Goal: Task Accomplishment & Management: Use online tool/utility

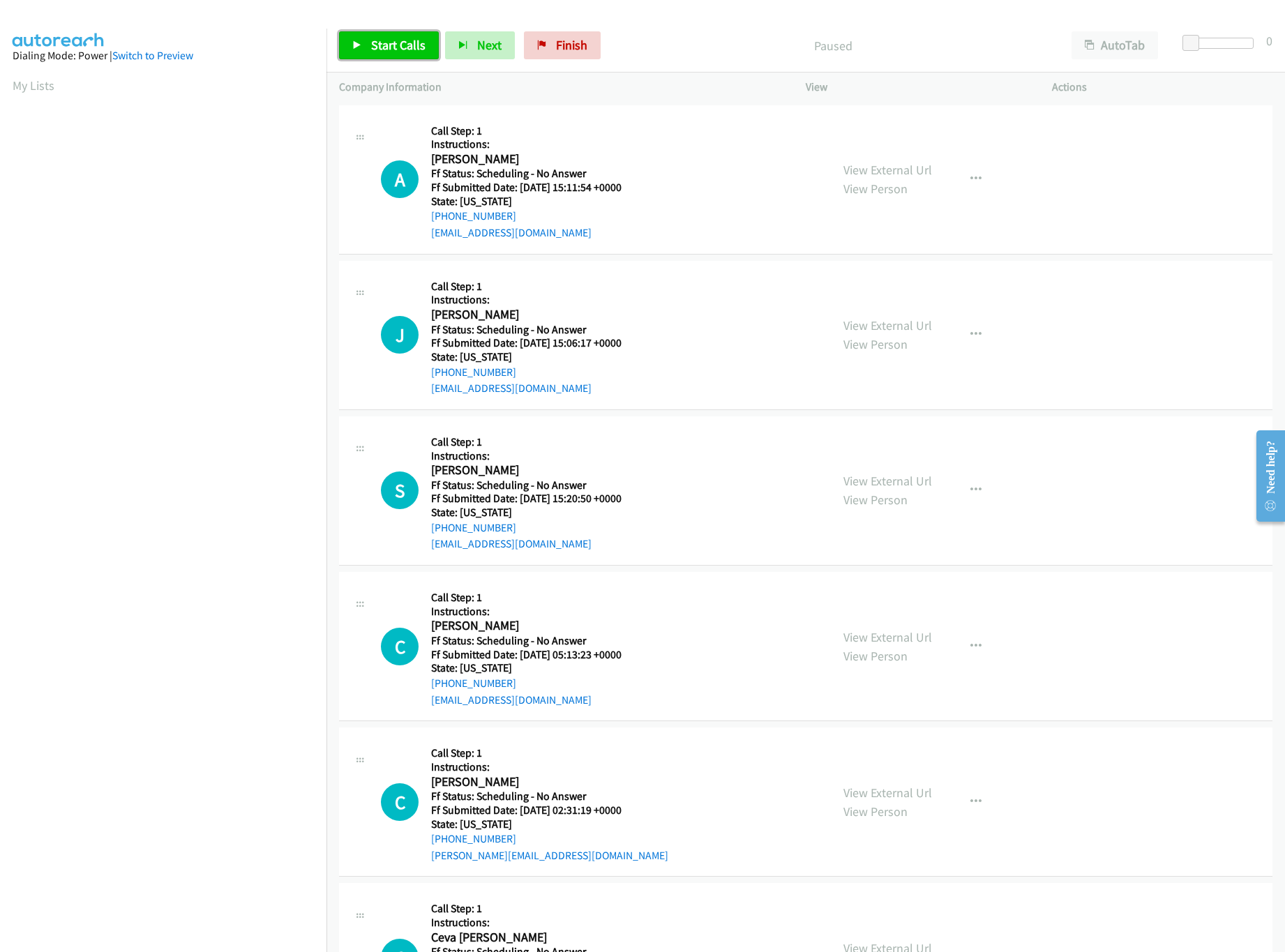
click at [386, 42] on span "Start Calls" at bounding box center [398, 45] width 54 height 16
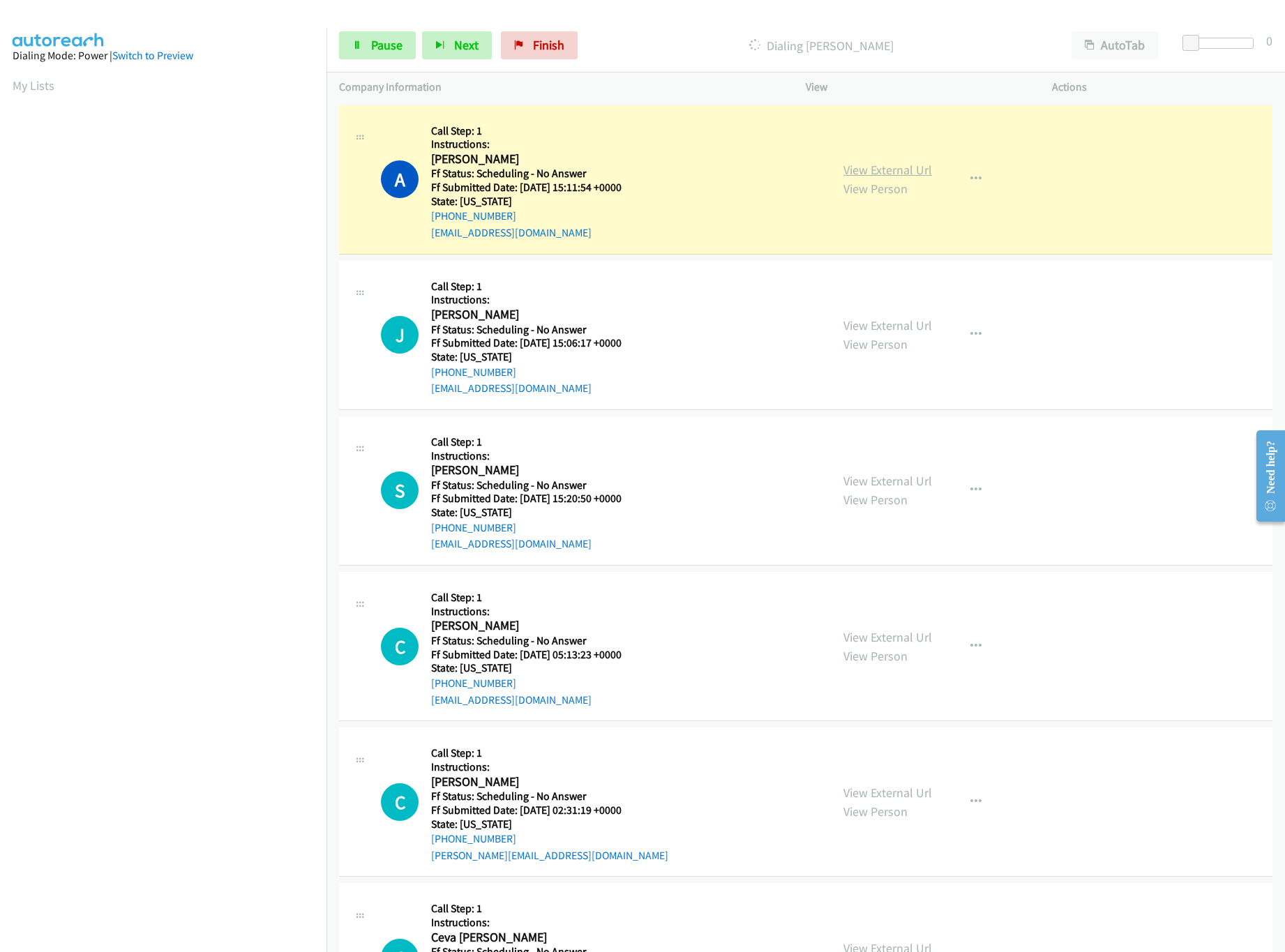
click at [856, 170] on link "View External Url" at bounding box center [887, 170] width 89 height 16
click at [865, 318] on link "View External Url" at bounding box center [887, 326] width 89 height 16
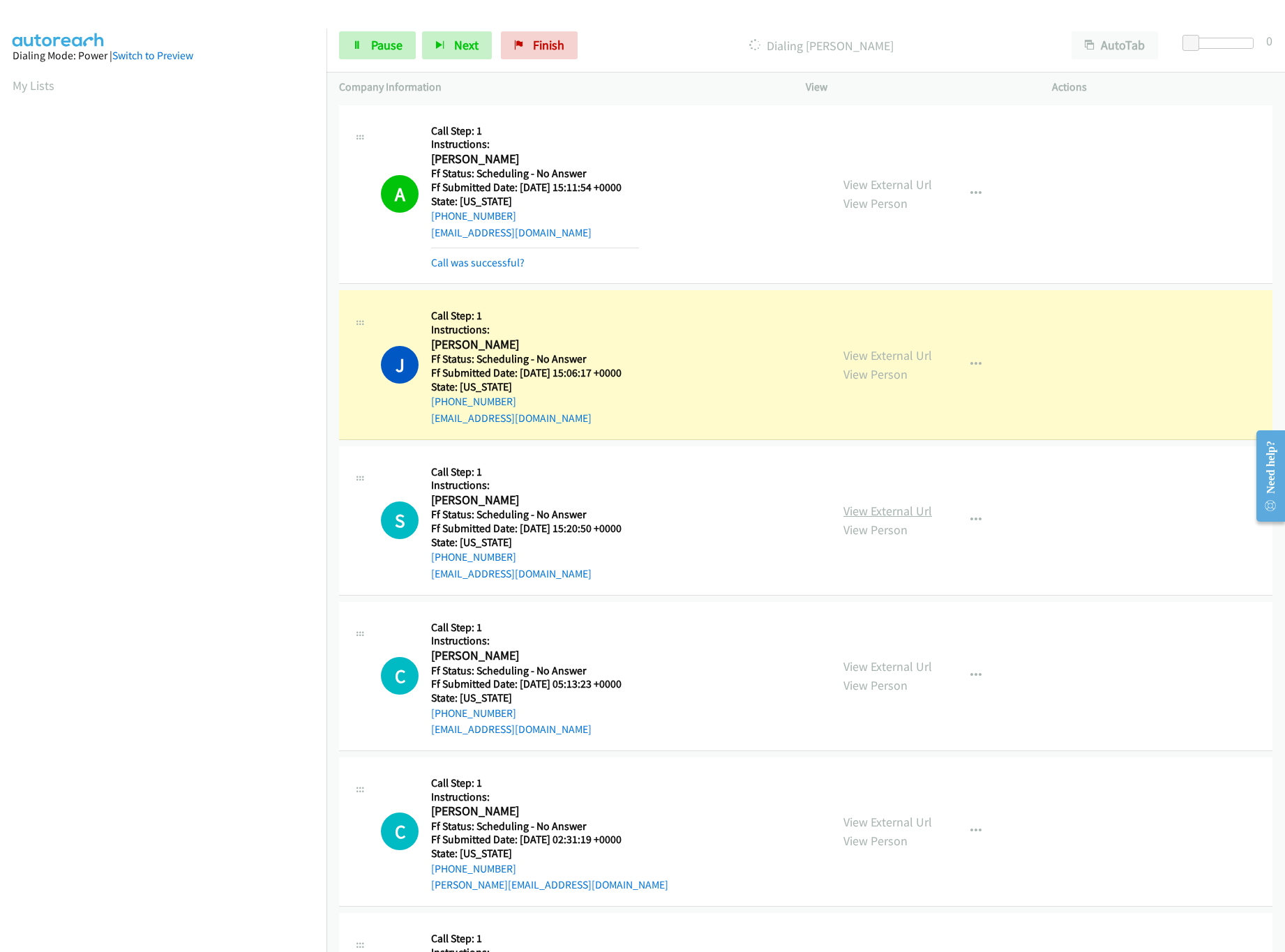
click at [850, 513] on link "View External Url" at bounding box center [887, 511] width 89 height 16
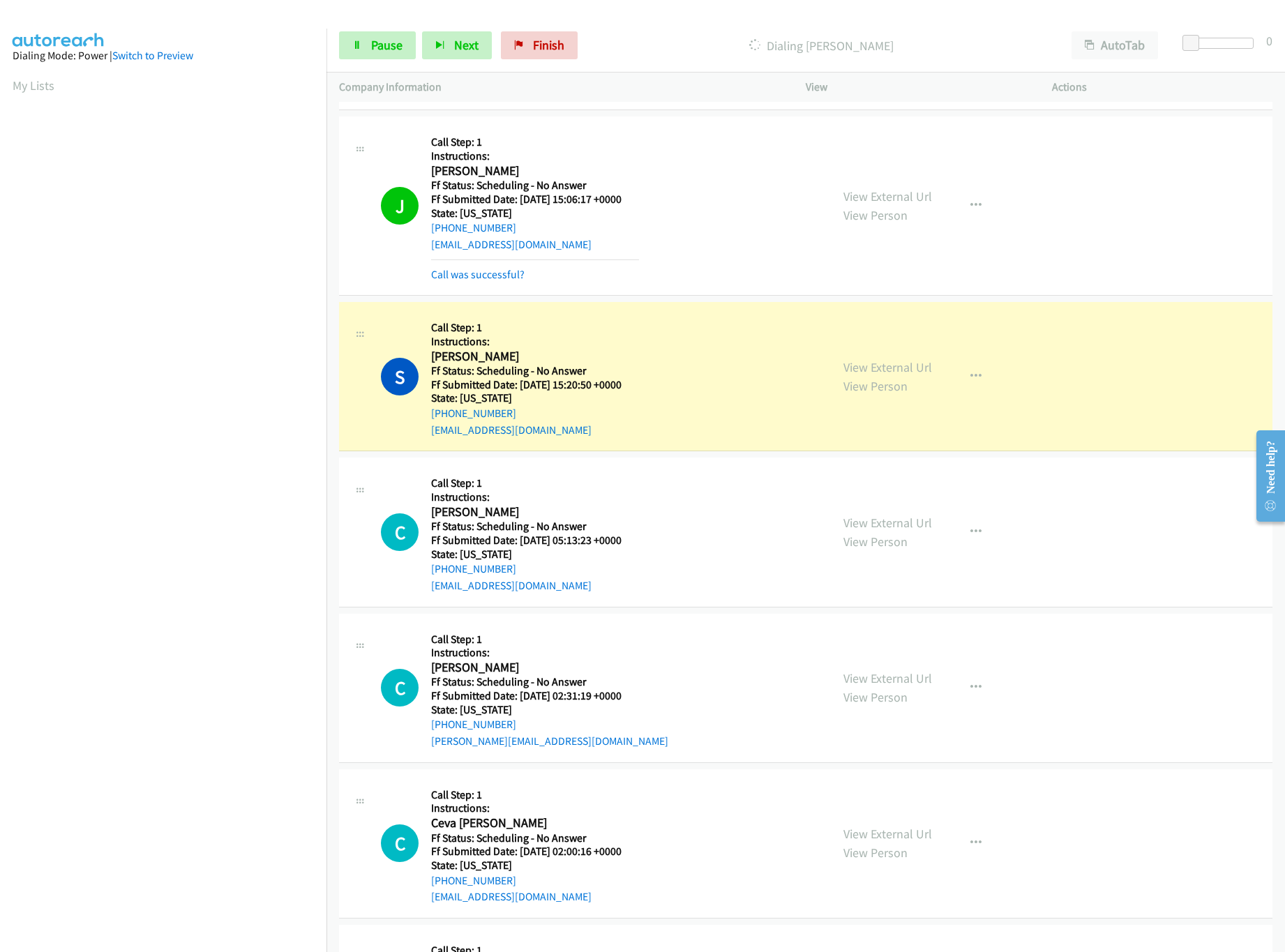
scroll to position [279, 0]
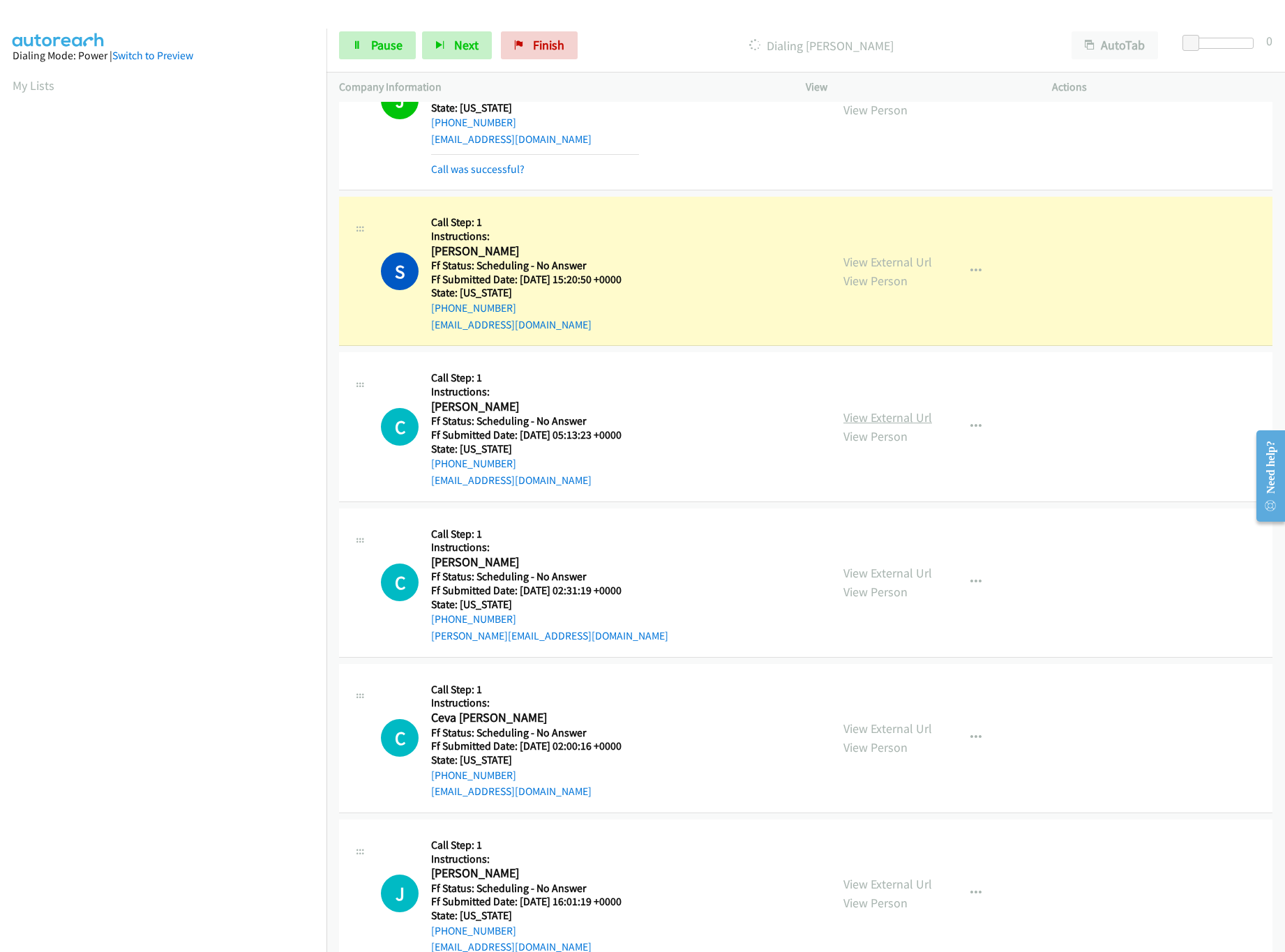
click at [901, 417] on link "View External Url" at bounding box center [887, 418] width 89 height 16
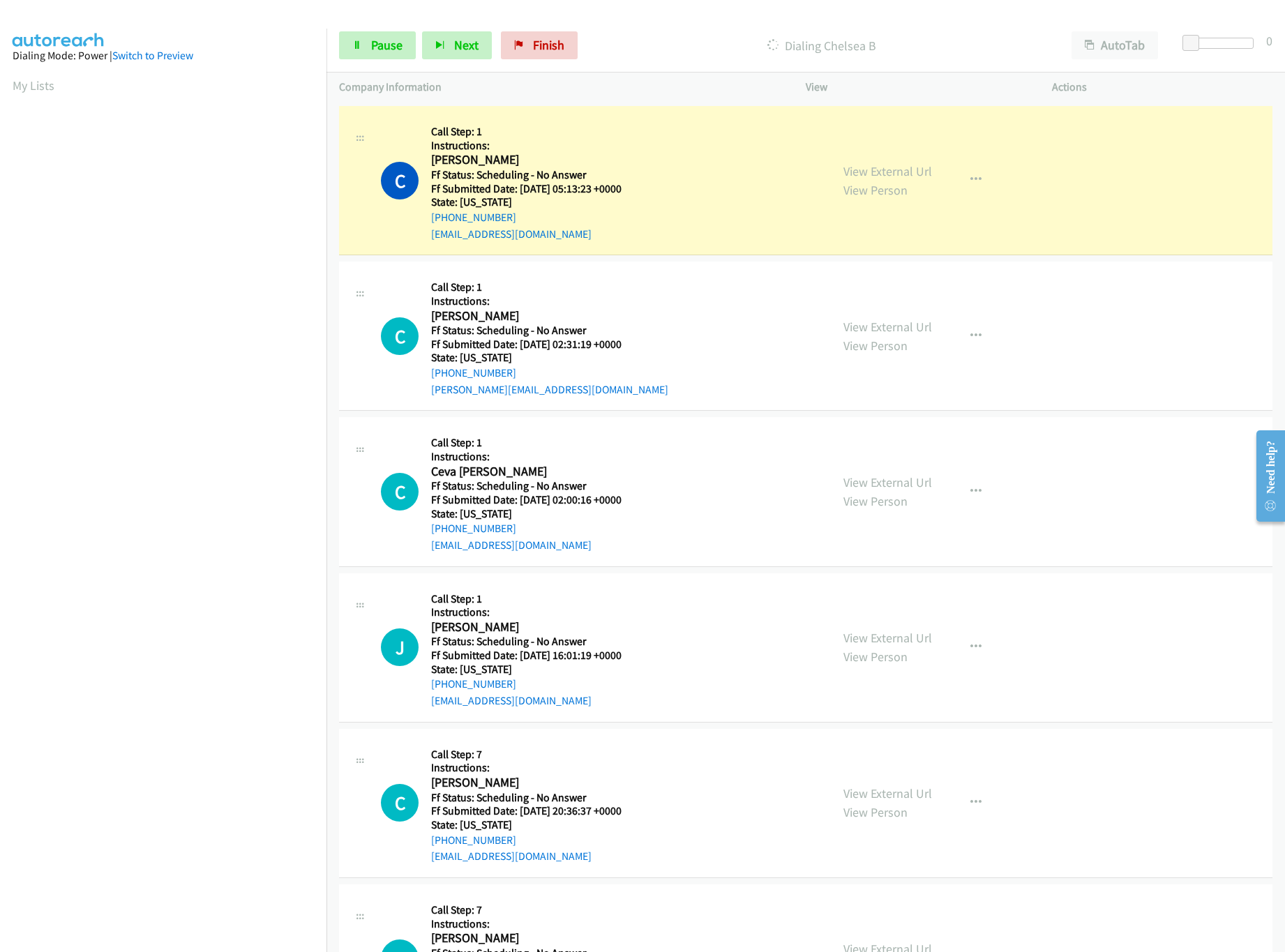
scroll to position [557, 0]
click at [880, 333] on link "View External Url" at bounding box center [887, 325] width 89 height 16
click at [872, 484] on link "View External Url" at bounding box center [887, 480] width 89 height 16
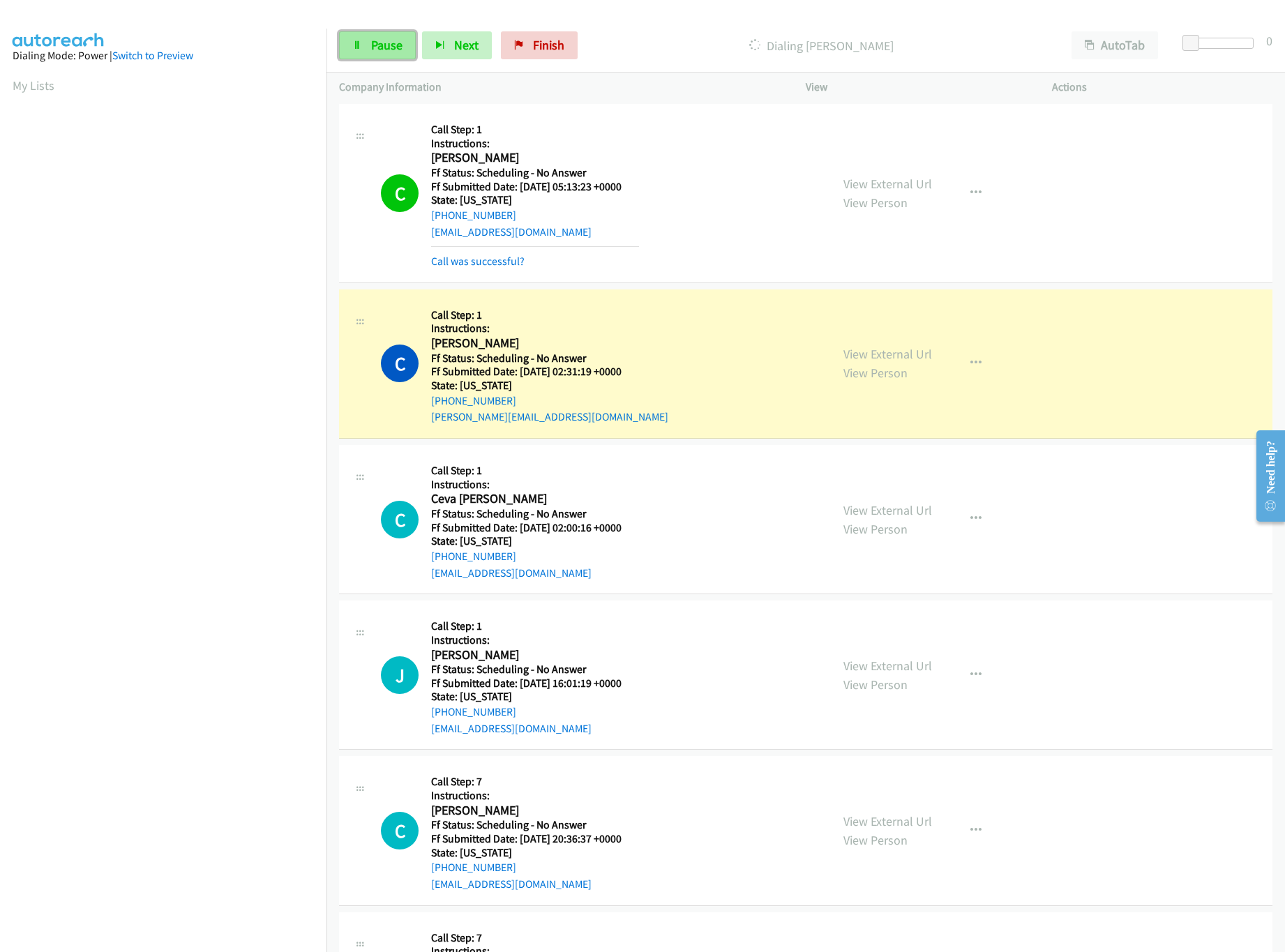
click at [366, 57] on link "Pause" at bounding box center [377, 45] width 76 height 28
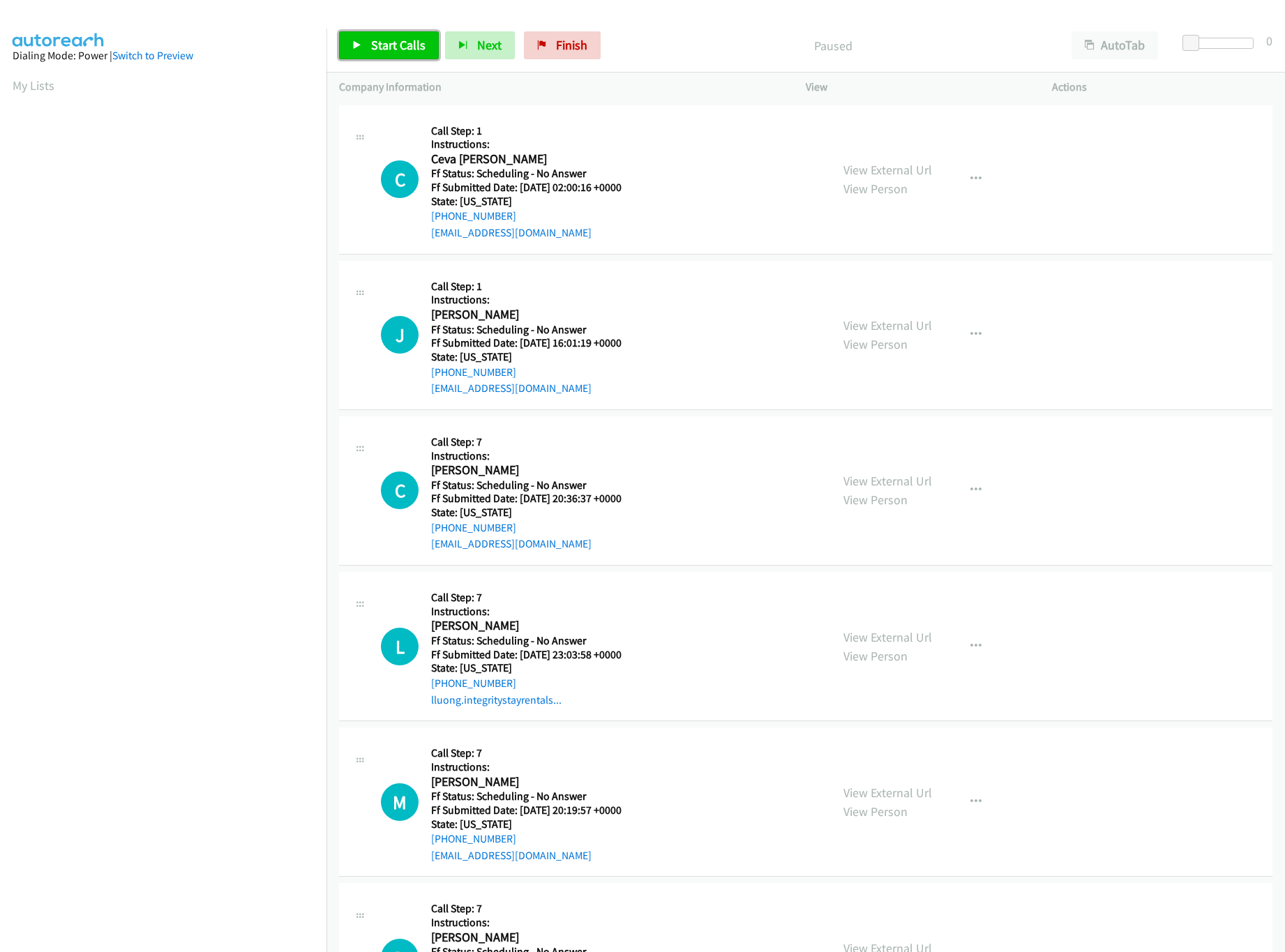
click at [387, 55] on link "Start Calls" at bounding box center [388, 45] width 100 height 28
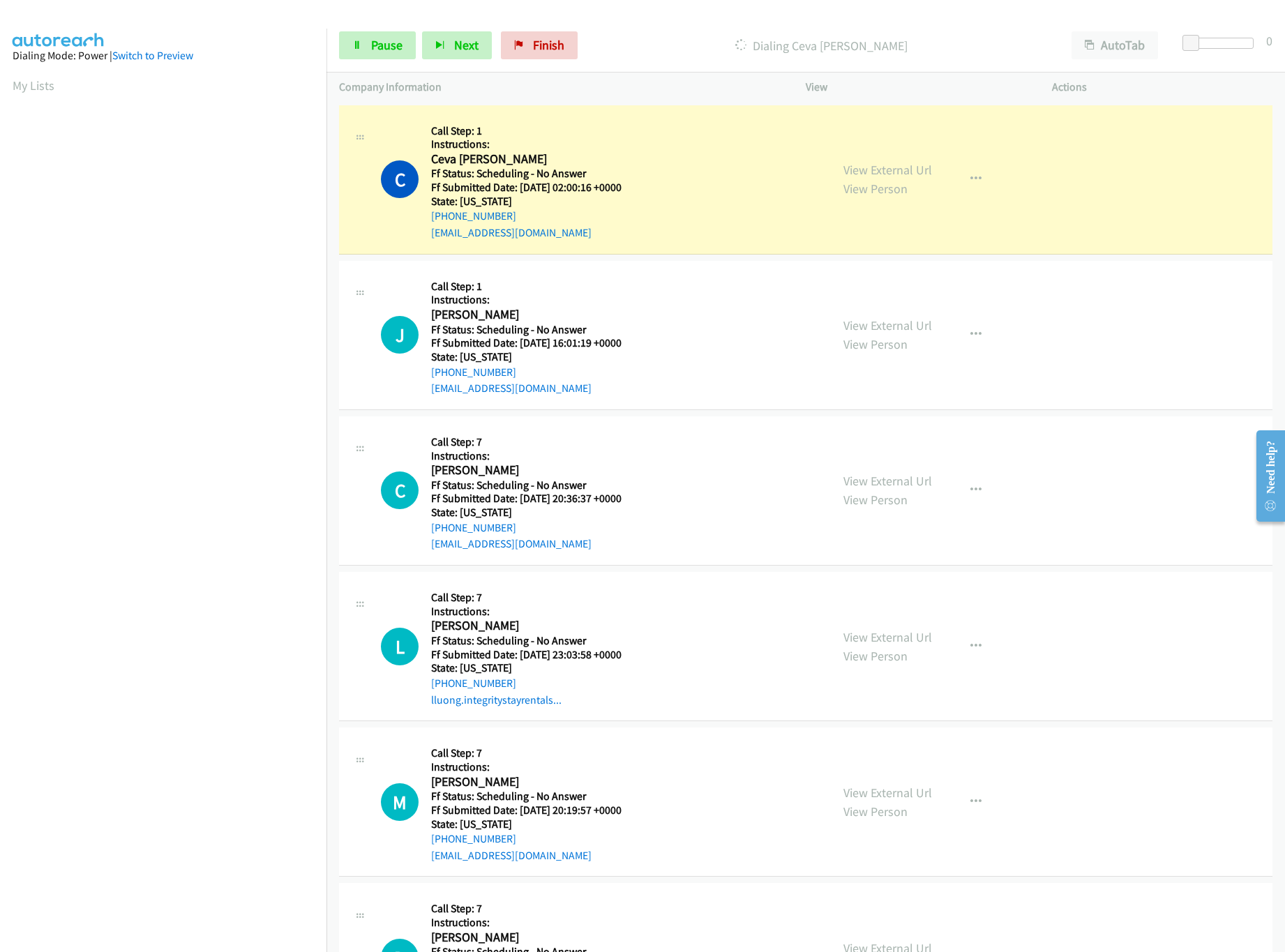
click at [777, 313] on div "J Callback Scheduled Call Step: 1 Instructions: [PERSON_NAME] America/[GEOGRAPH…" at bounding box center [599, 335] width 437 height 123
click at [871, 327] on link "View External Url" at bounding box center [887, 326] width 89 height 16
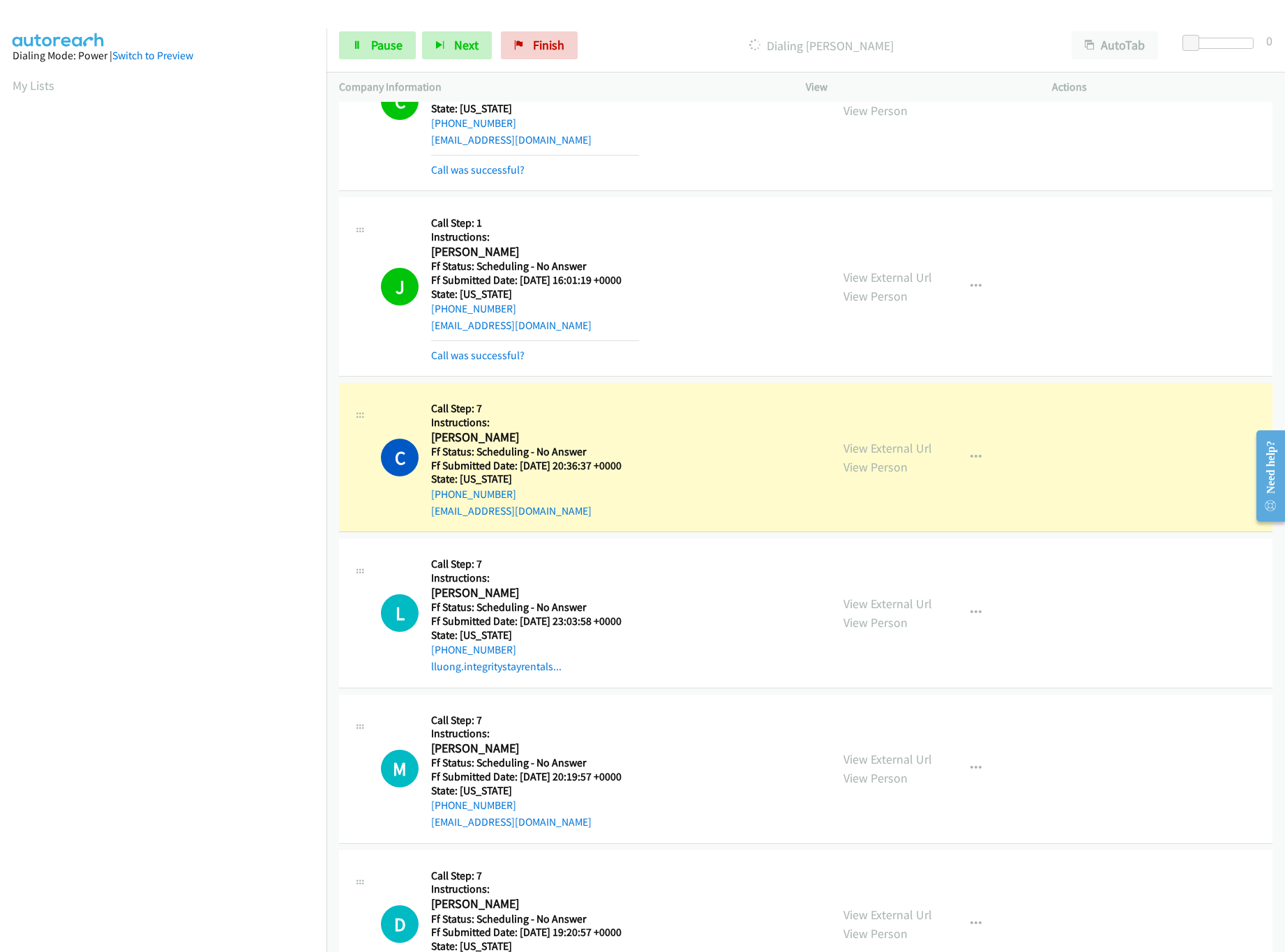
scroll to position [139, 0]
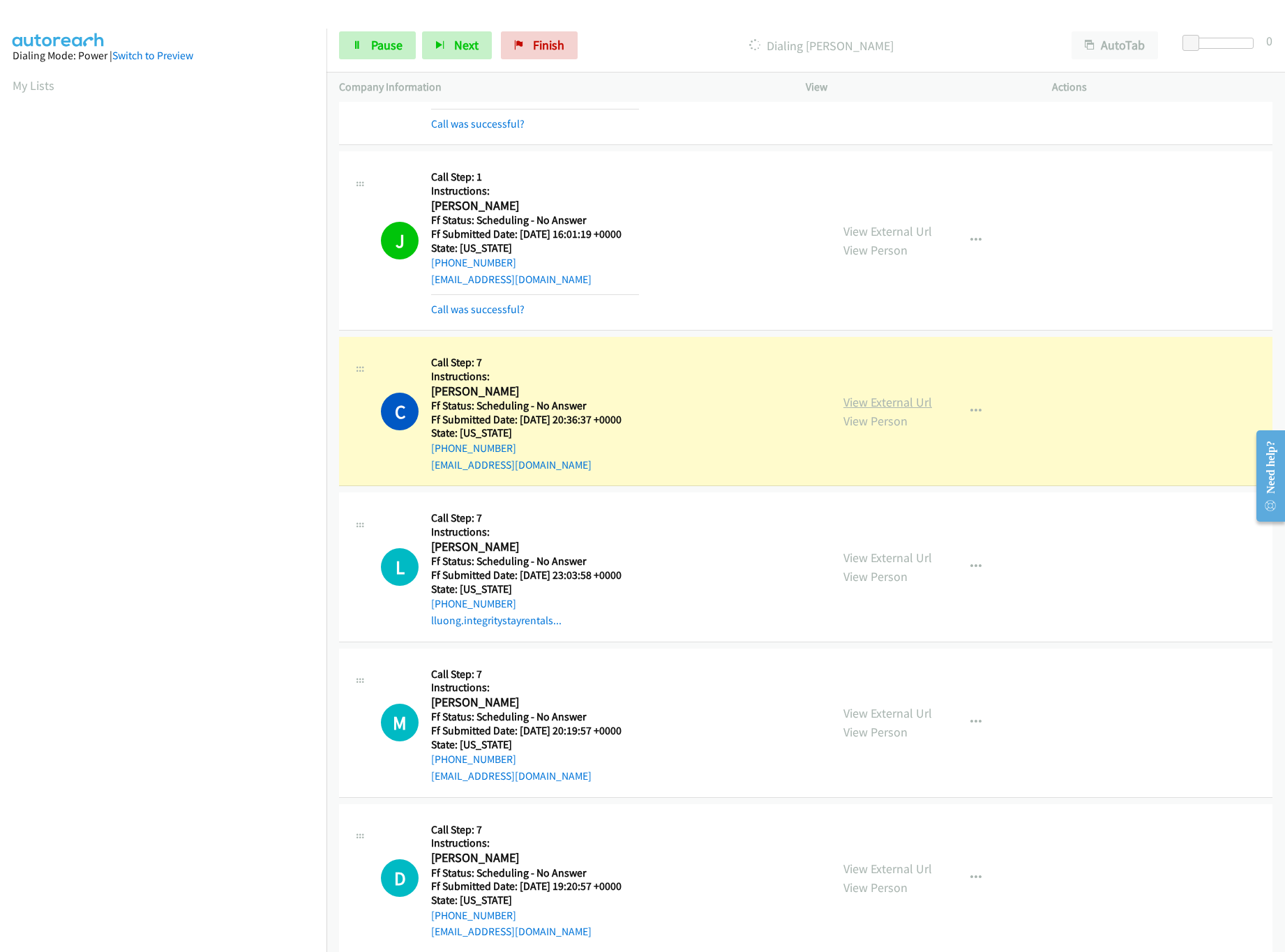
click at [893, 404] on link "View External Url" at bounding box center [887, 402] width 89 height 16
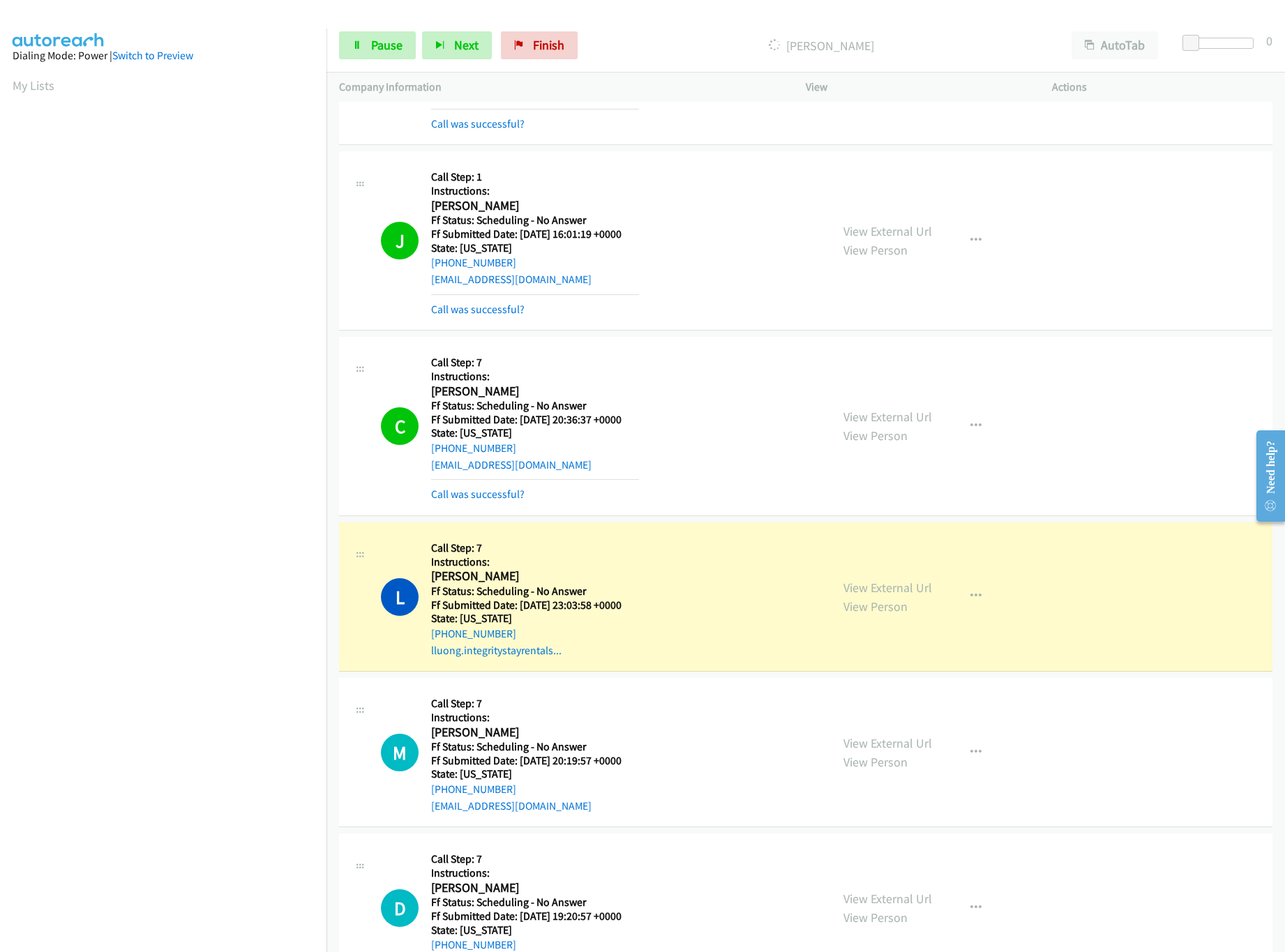
click at [724, 442] on div "C Callback Scheduled Call Step: 7 Instructions: [PERSON_NAME] America/New_York …" at bounding box center [599, 426] width 437 height 154
click at [884, 586] on link "View External Url" at bounding box center [887, 588] width 89 height 16
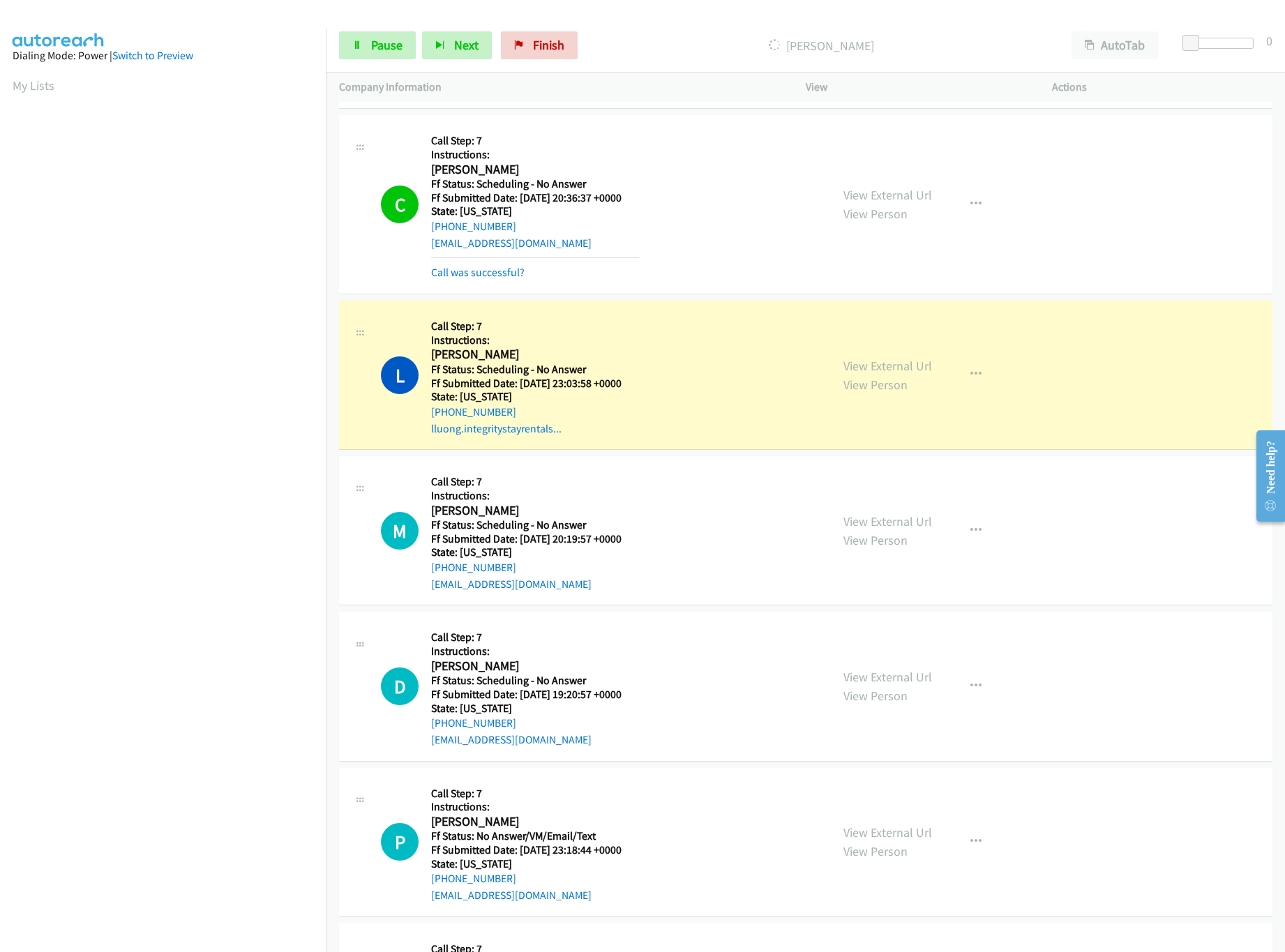
scroll to position [418, 0]
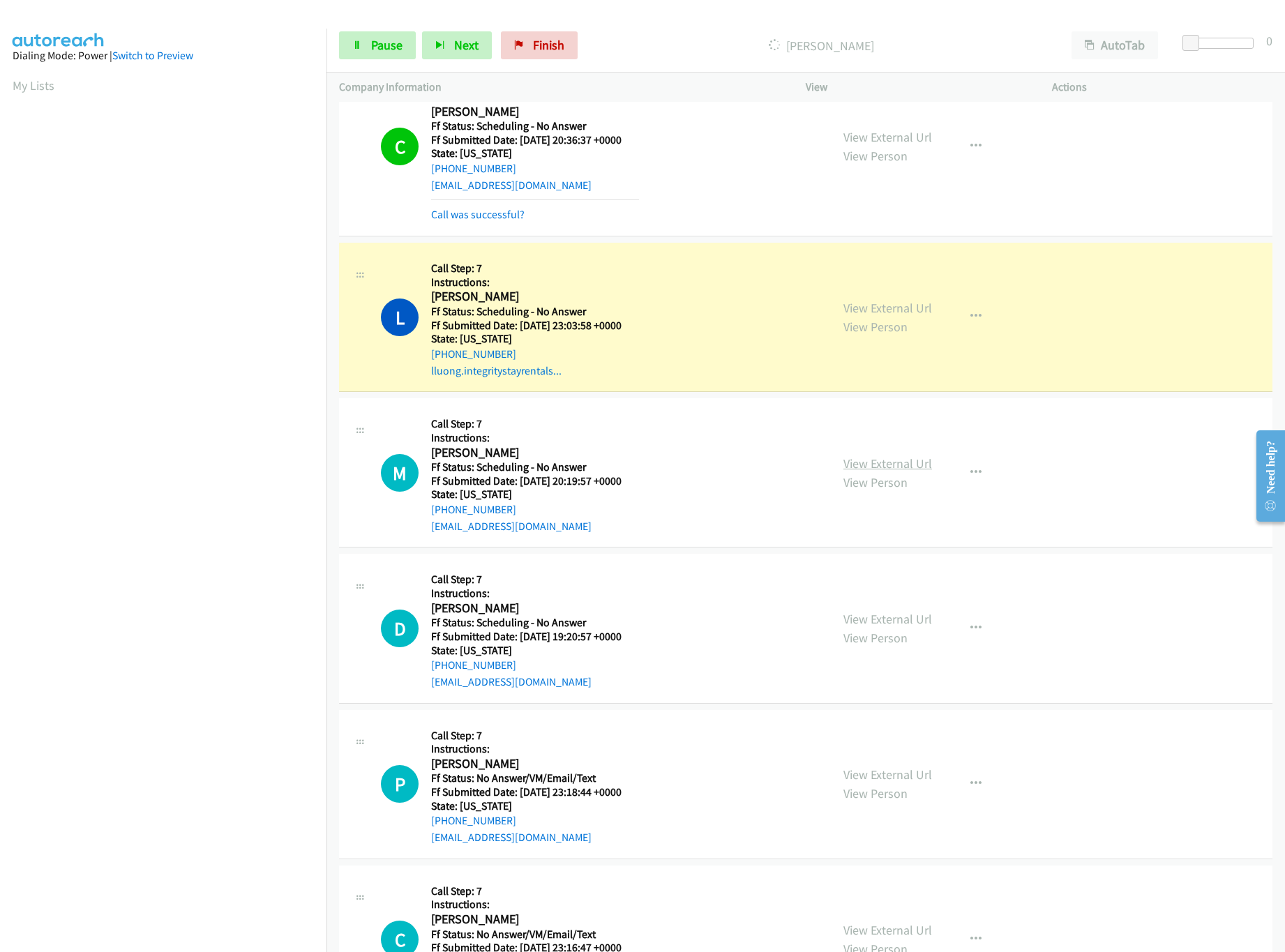
click at [901, 461] on link "View External Url" at bounding box center [887, 464] width 89 height 16
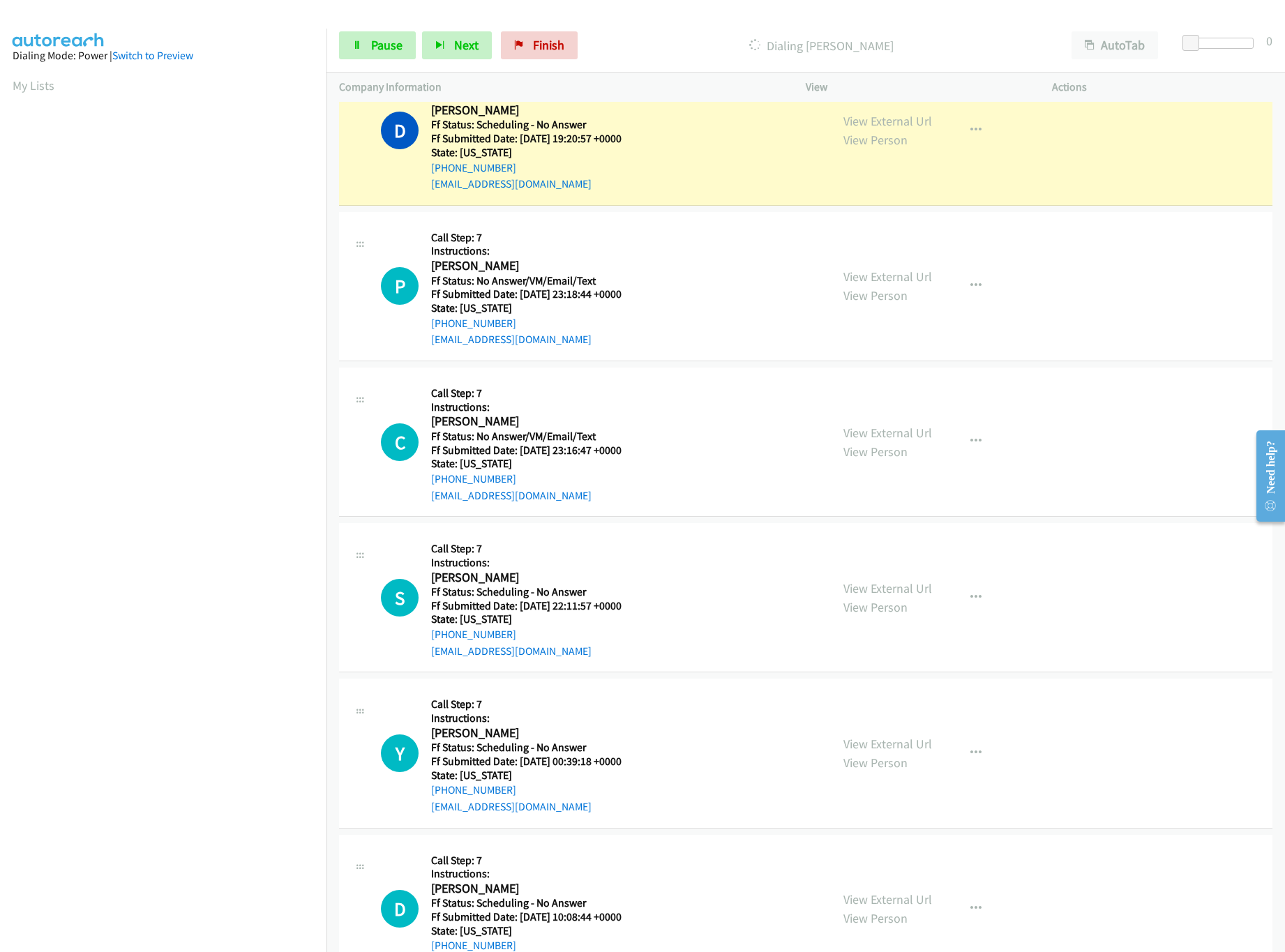
scroll to position [837, 0]
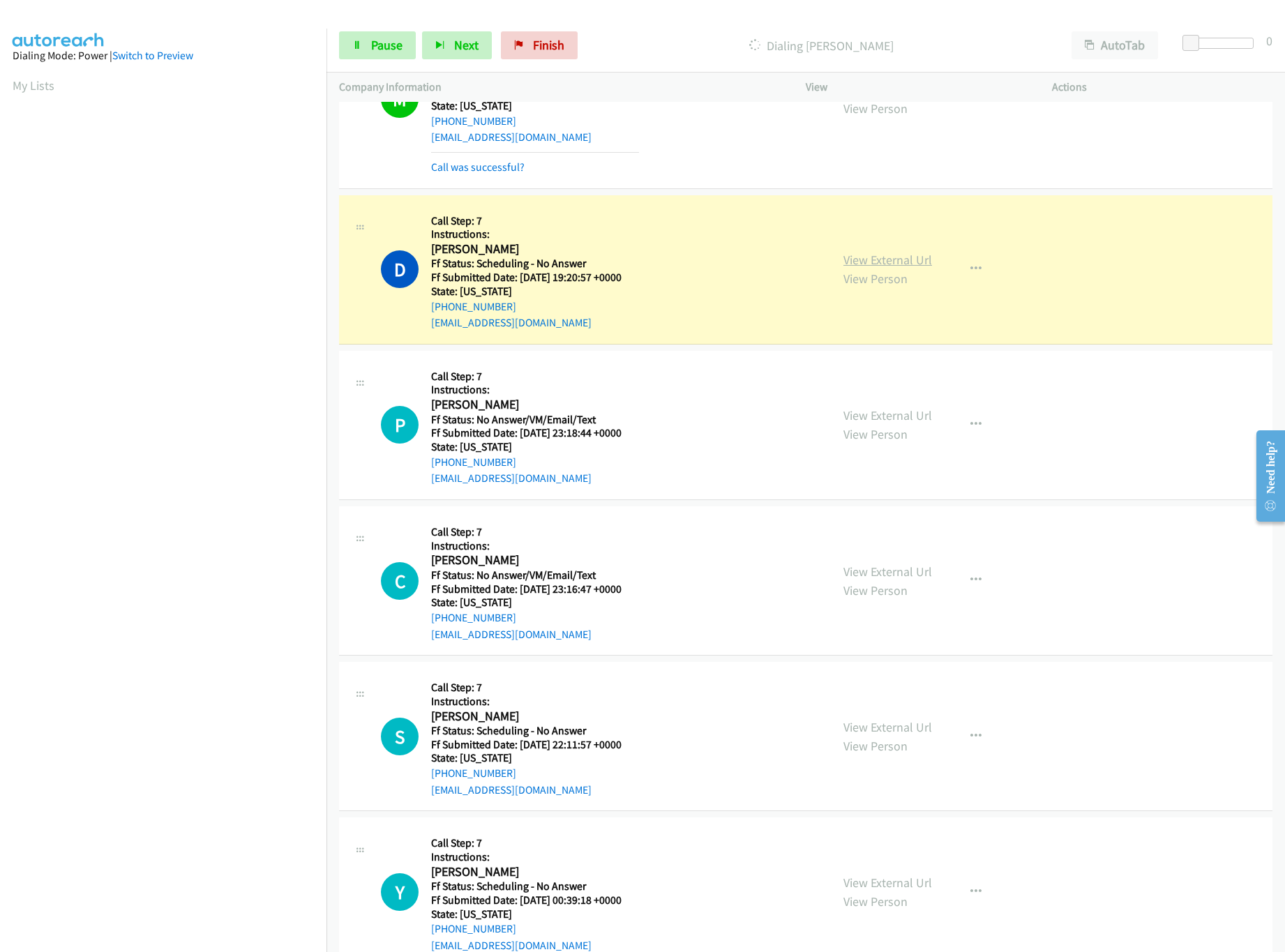
click at [891, 266] on link "View External Url" at bounding box center [887, 260] width 89 height 16
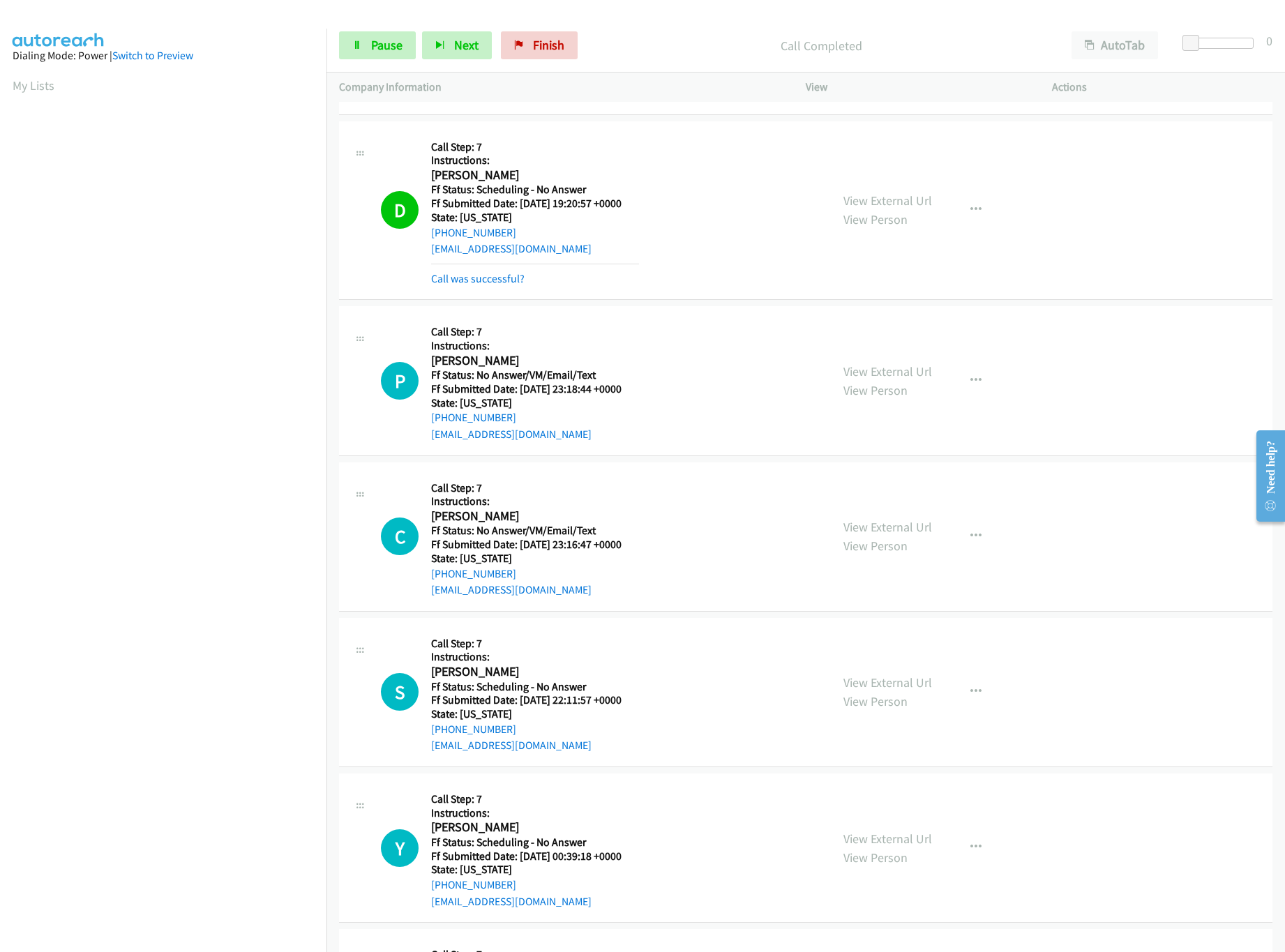
scroll to position [976, 0]
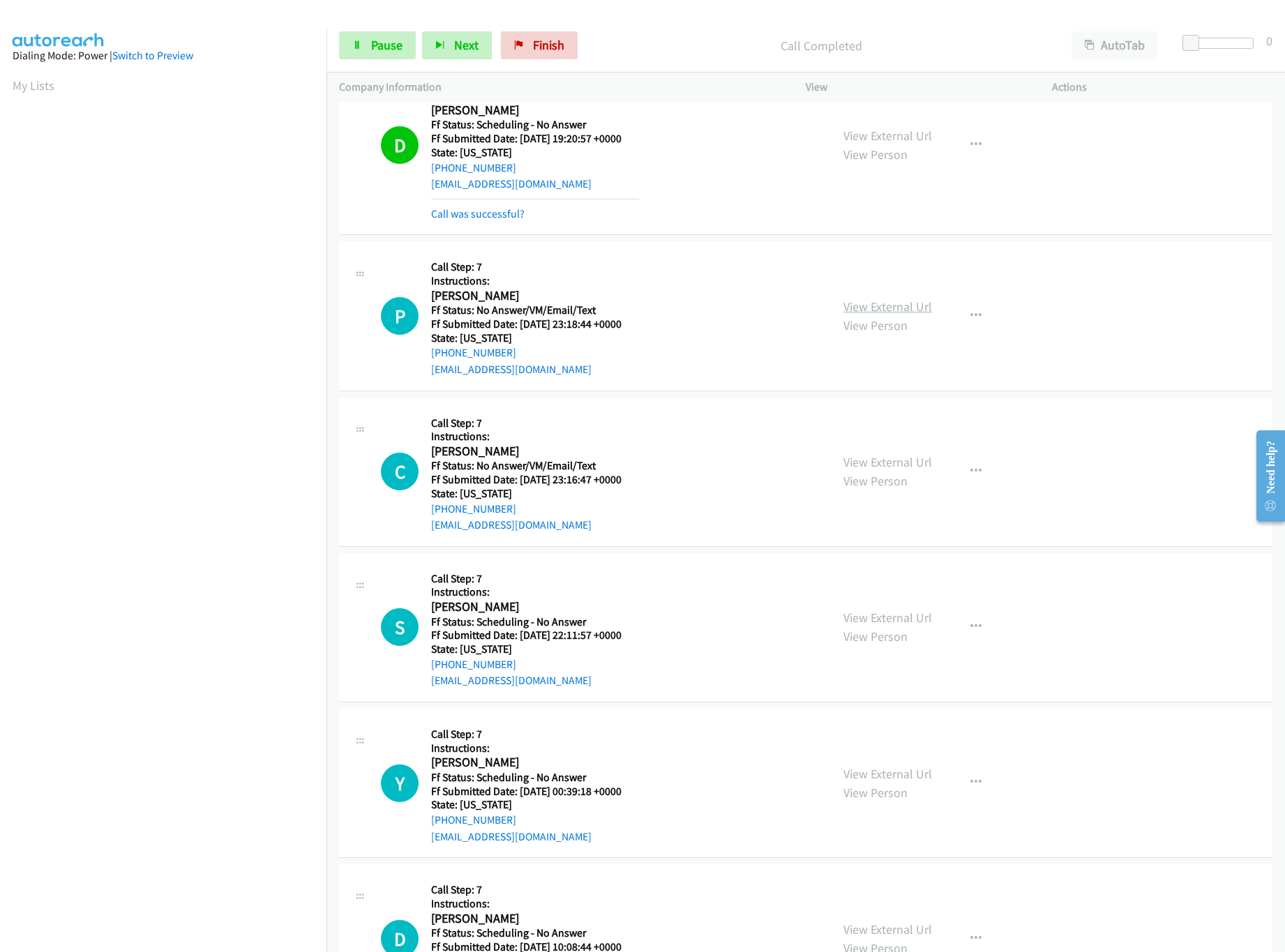
click at [884, 302] on link "View External Url" at bounding box center [887, 307] width 89 height 16
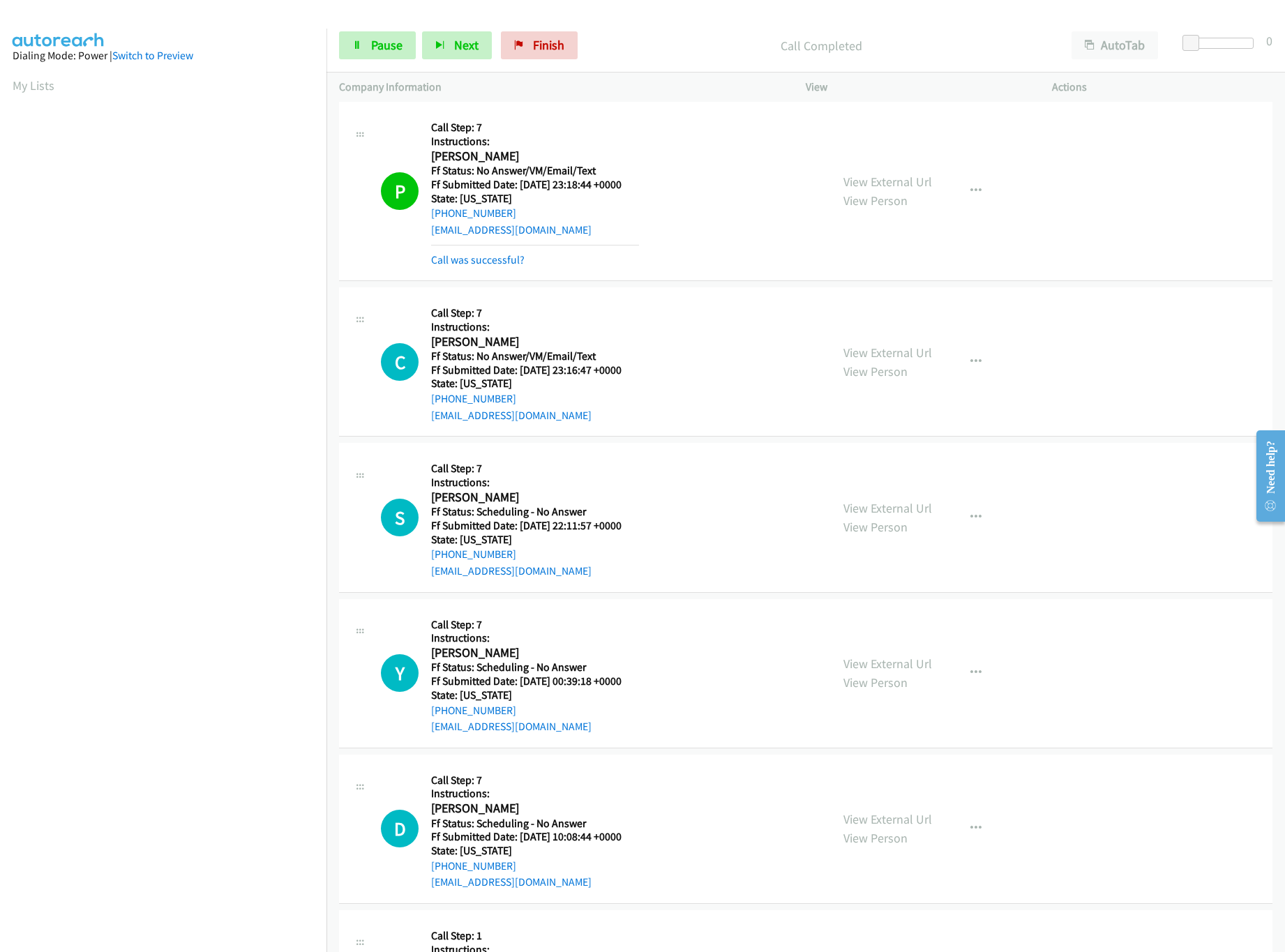
scroll to position [1116, 0]
click at [864, 357] on link "View External Url" at bounding box center [887, 352] width 89 height 16
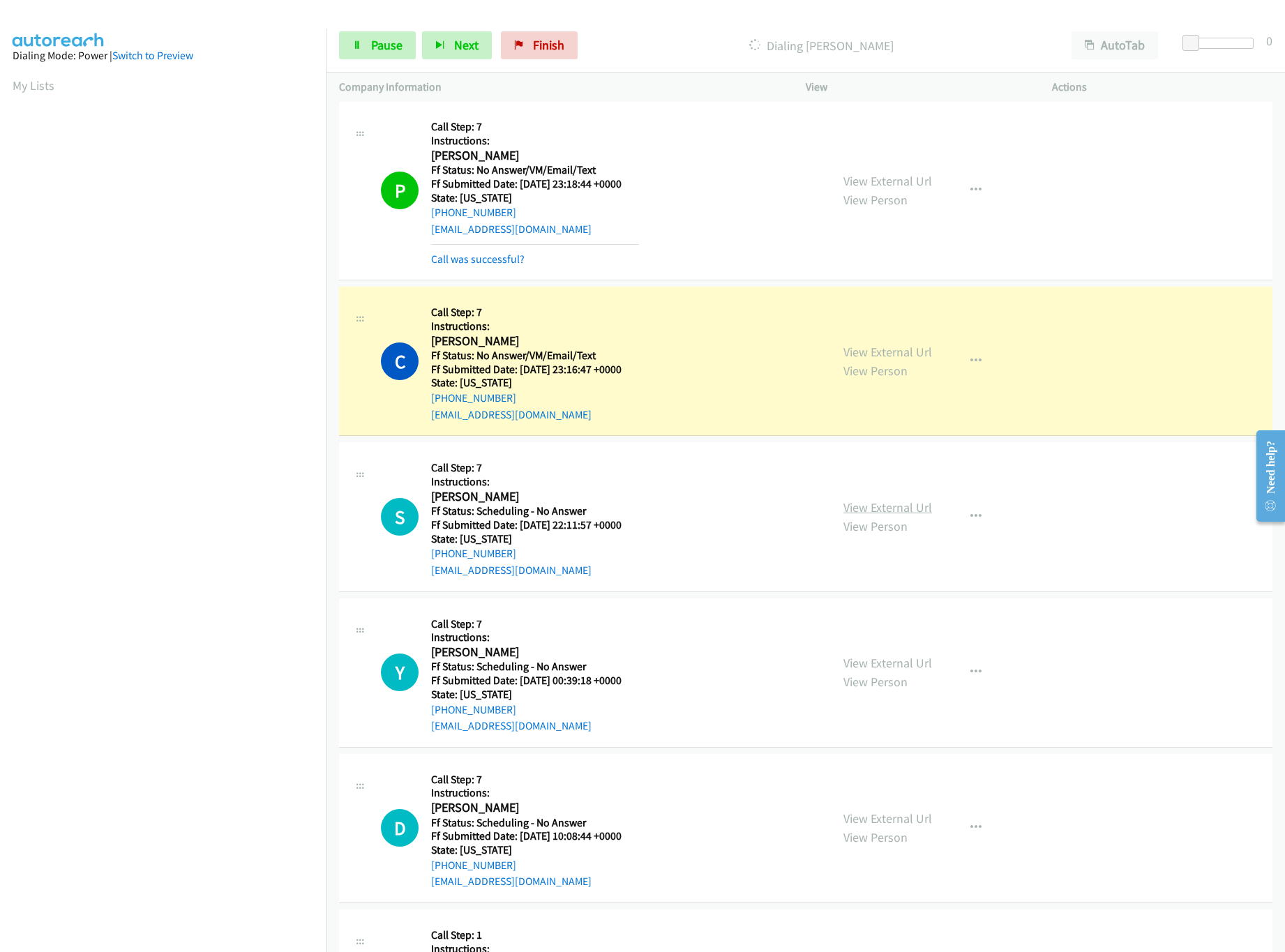
click at [900, 516] on link "View External Url" at bounding box center [887, 508] width 89 height 16
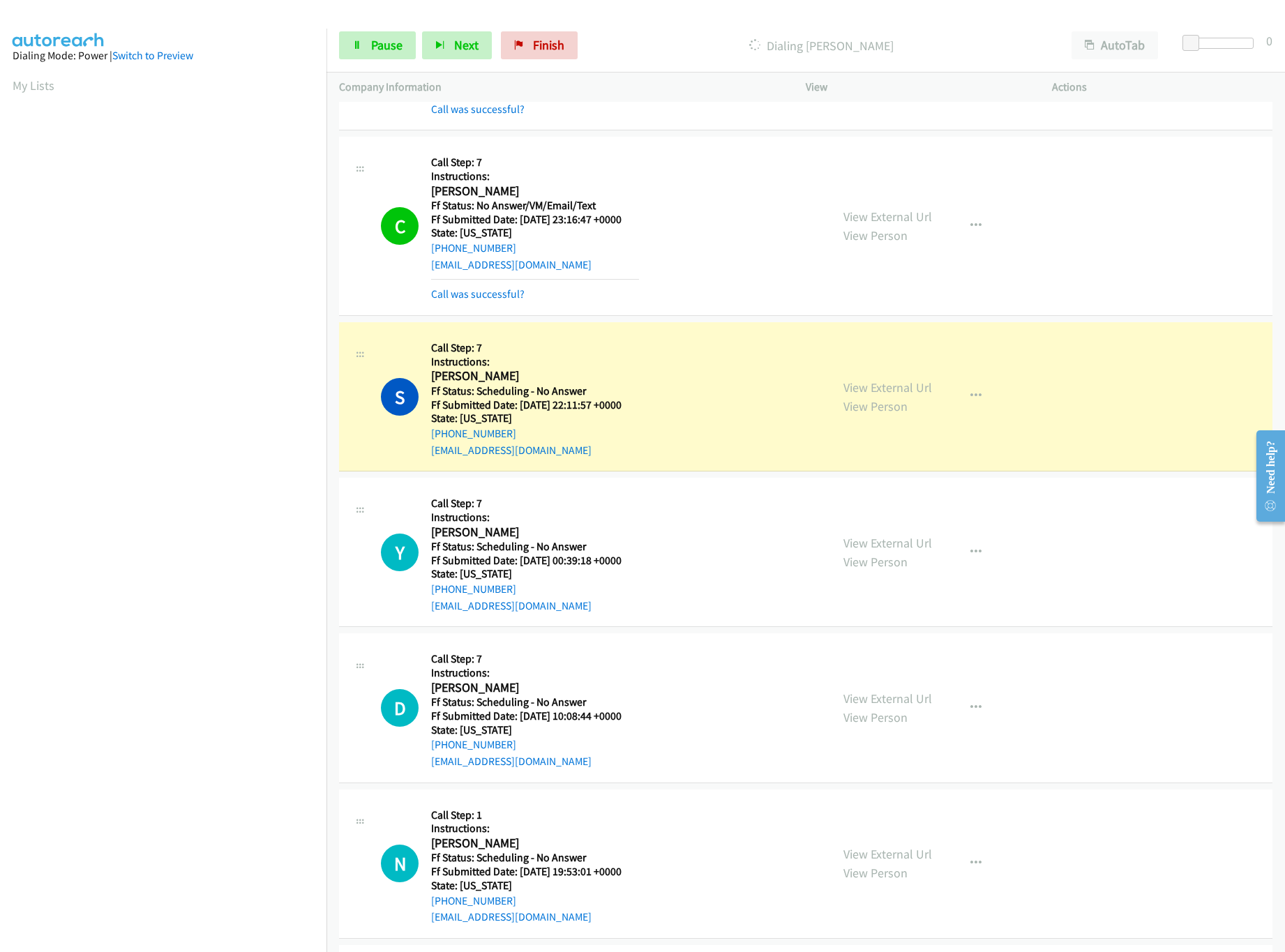
scroll to position [1394, 0]
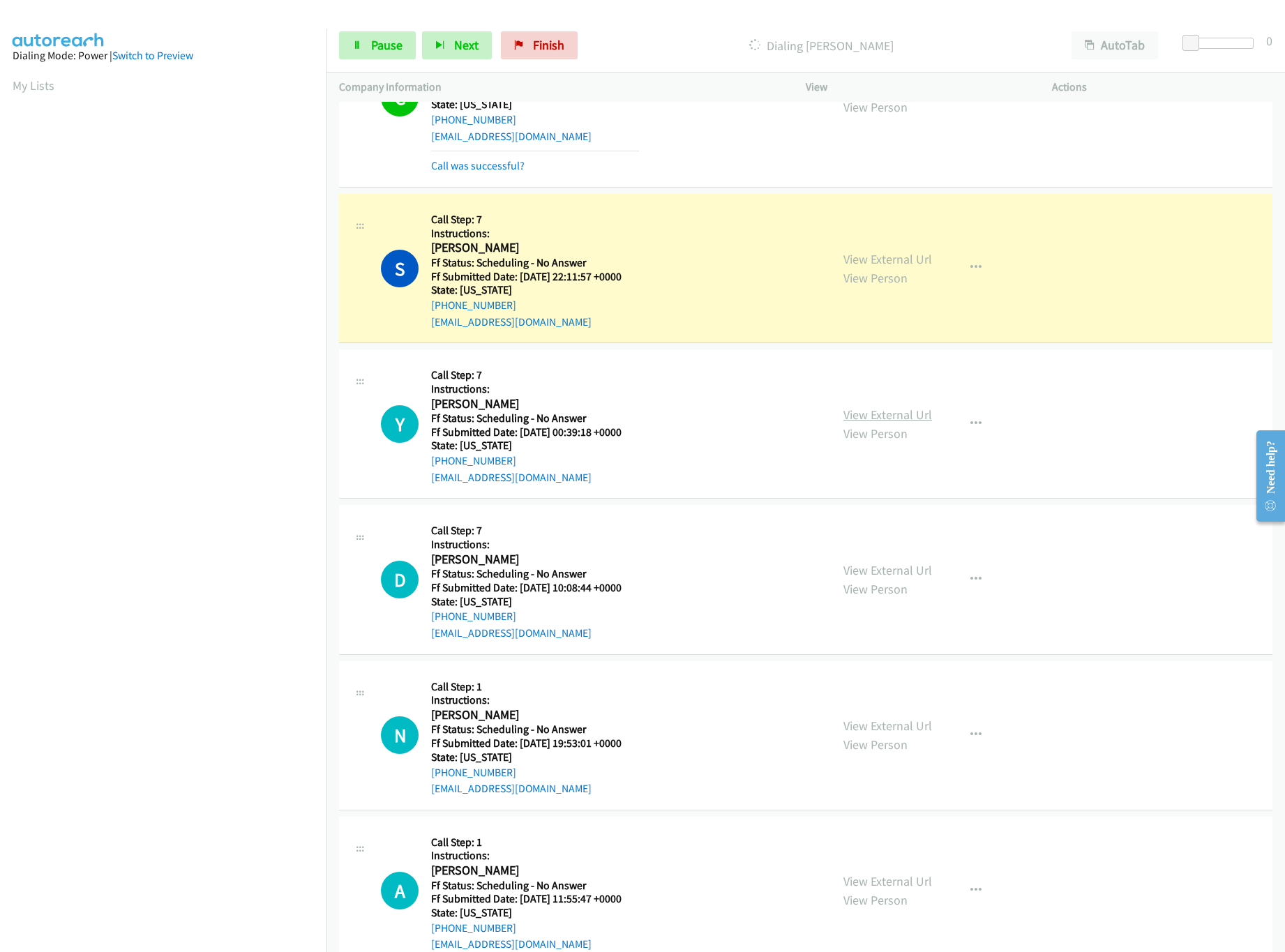
click at [909, 417] on link "View External Url" at bounding box center [887, 415] width 89 height 16
click at [378, 48] on span "Pause" at bounding box center [387, 45] width 32 height 16
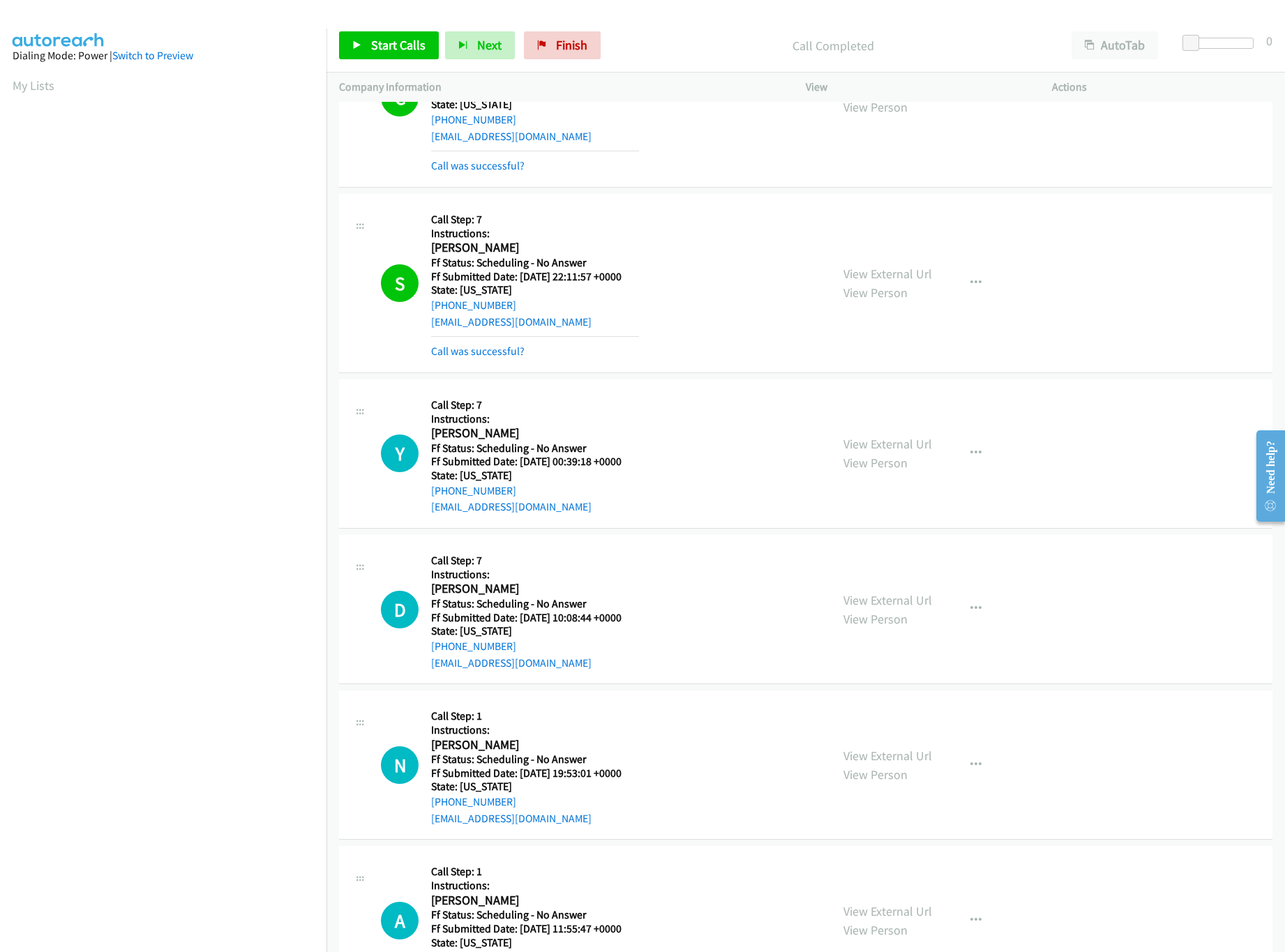
click at [335, 48] on div "Start Calls Pause Next Finish Call Completed AutoTab AutoTab 0" at bounding box center [806, 45] width 958 height 54
click at [365, 44] on link "Start Calls" at bounding box center [388, 45] width 100 height 28
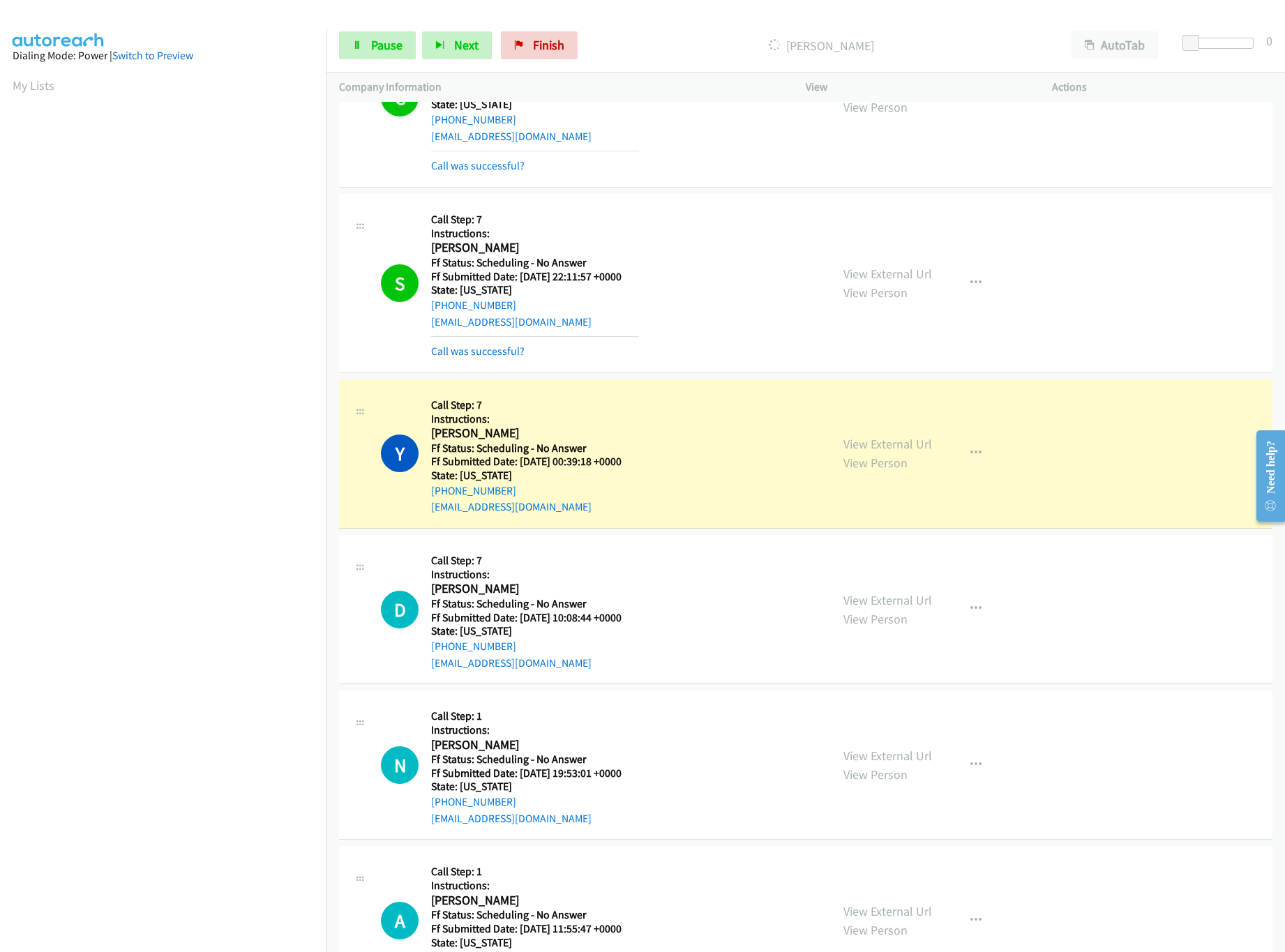
click at [725, 437] on div "Y Callback Scheduled Call Step: 7 Instructions: [PERSON_NAME] America/New_York …" at bounding box center [599, 454] width 437 height 123
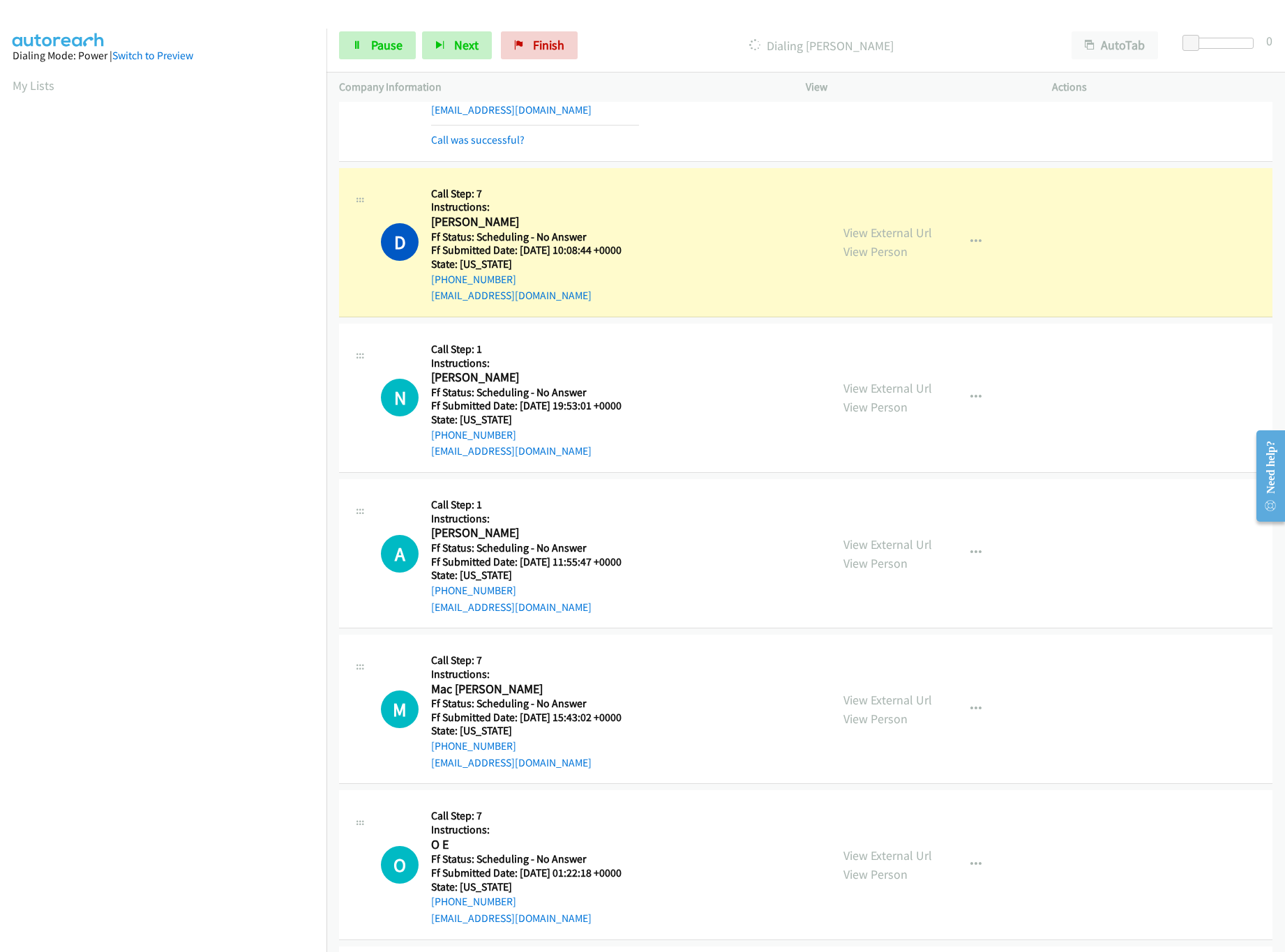
scroll to position [1813, 0]
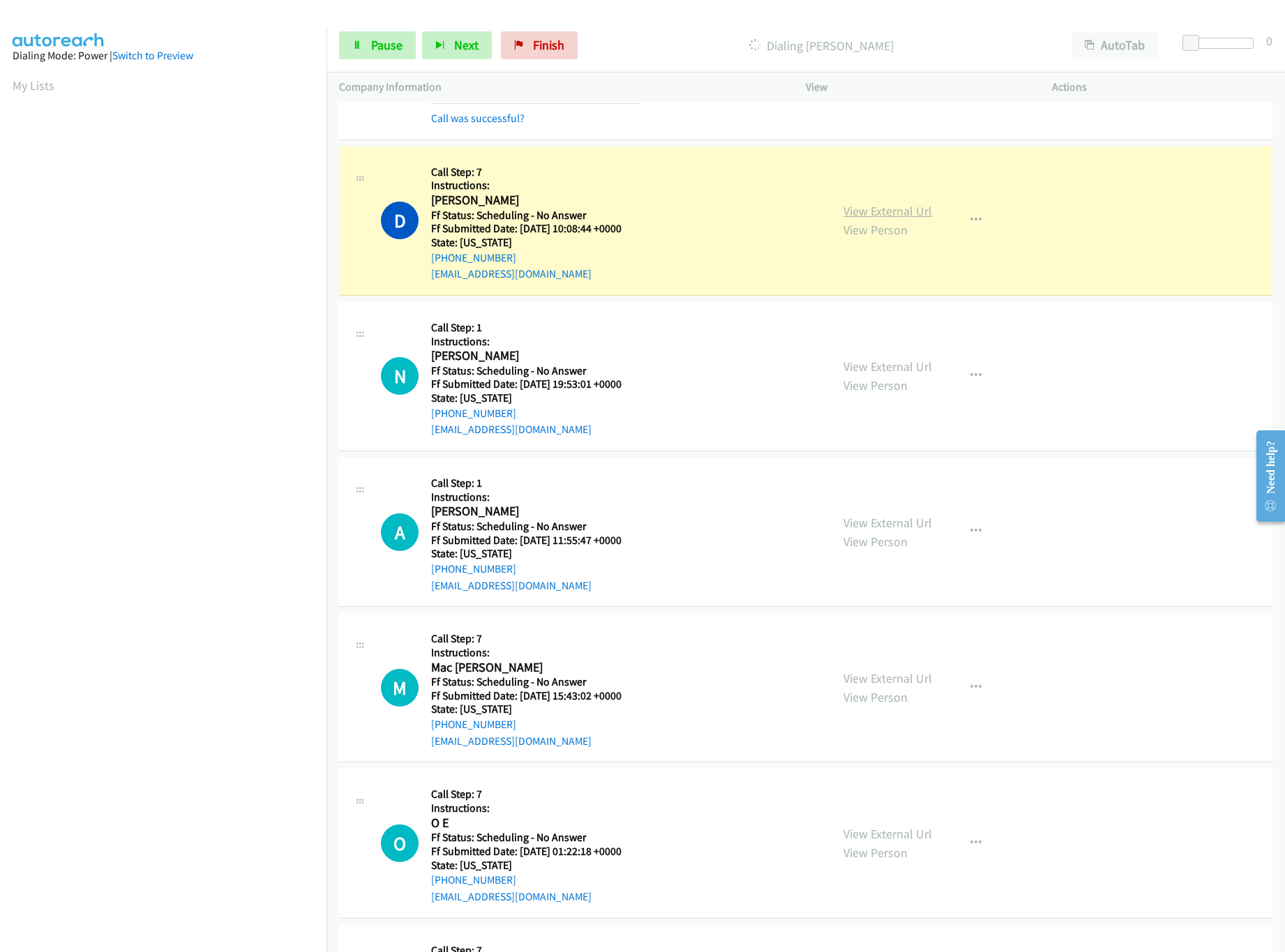
click at [871, 219] on link "View External Url" at bounding box center [887, 211] width 89 height 16
drag, startPoint x: 764, startPoint y: 314, endPoint x: 766, endPoint y: 331, distance: 17.1
click at [764, 314] on div "N Callback Scheduled Call Step: 1 Instructions: [PERSON_NAME] America/New_York …" at bounding box center [805, 377] width 933 height 149
click at [860, 374] on link "View External Url" at bounding box center [887, 366] width 89 height 16
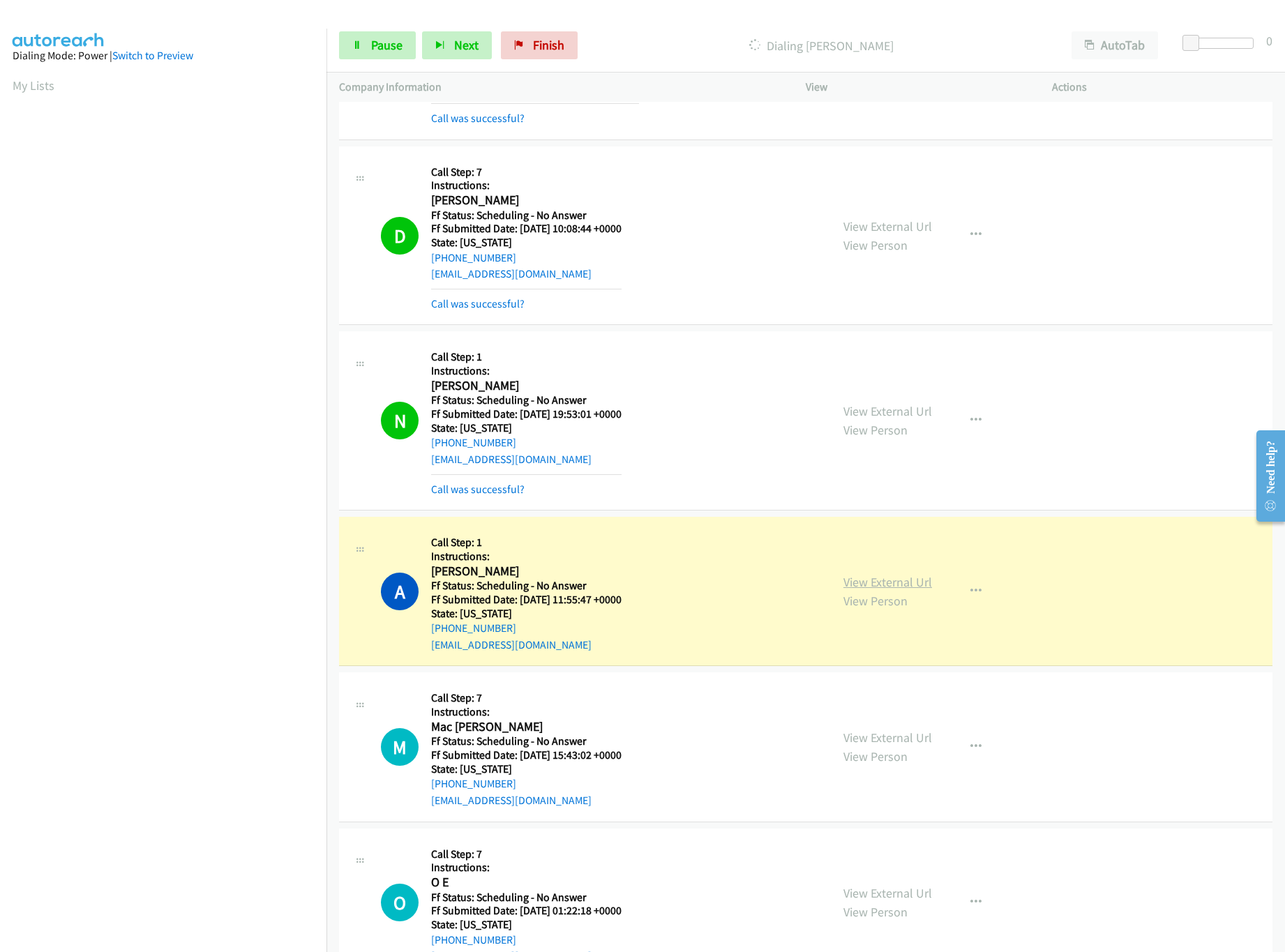
click at [908, 590] on link "View External Url" at bounding box center [887, 582] width 89 height 16
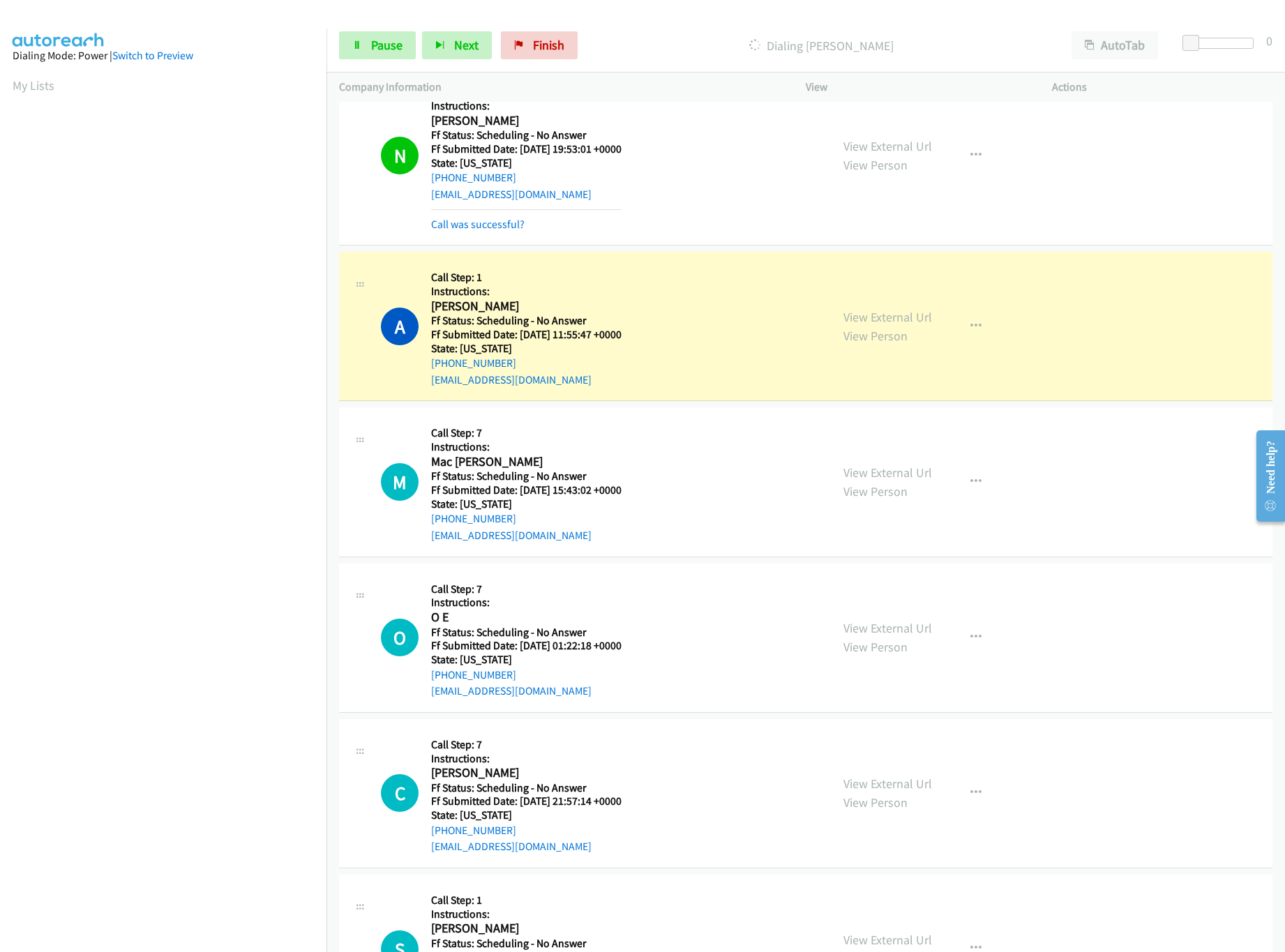
scroll to position [2092, 0]
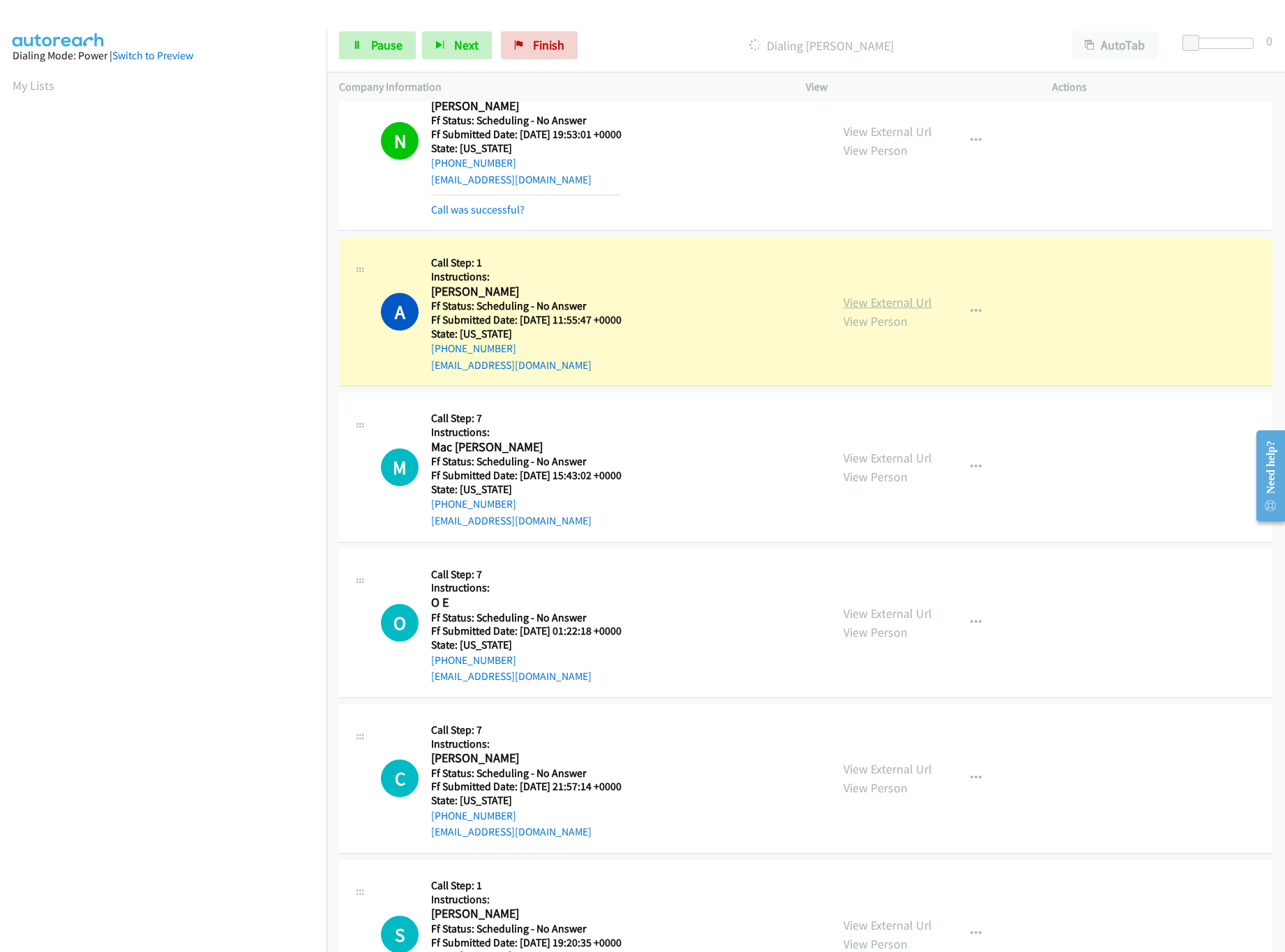
click at [858, 306] on link "View External Url" at bounding box center [887, 302] width 89 height 16
click at [1225, 44] on div at bounding box center [1221, 43] width 64 height 11
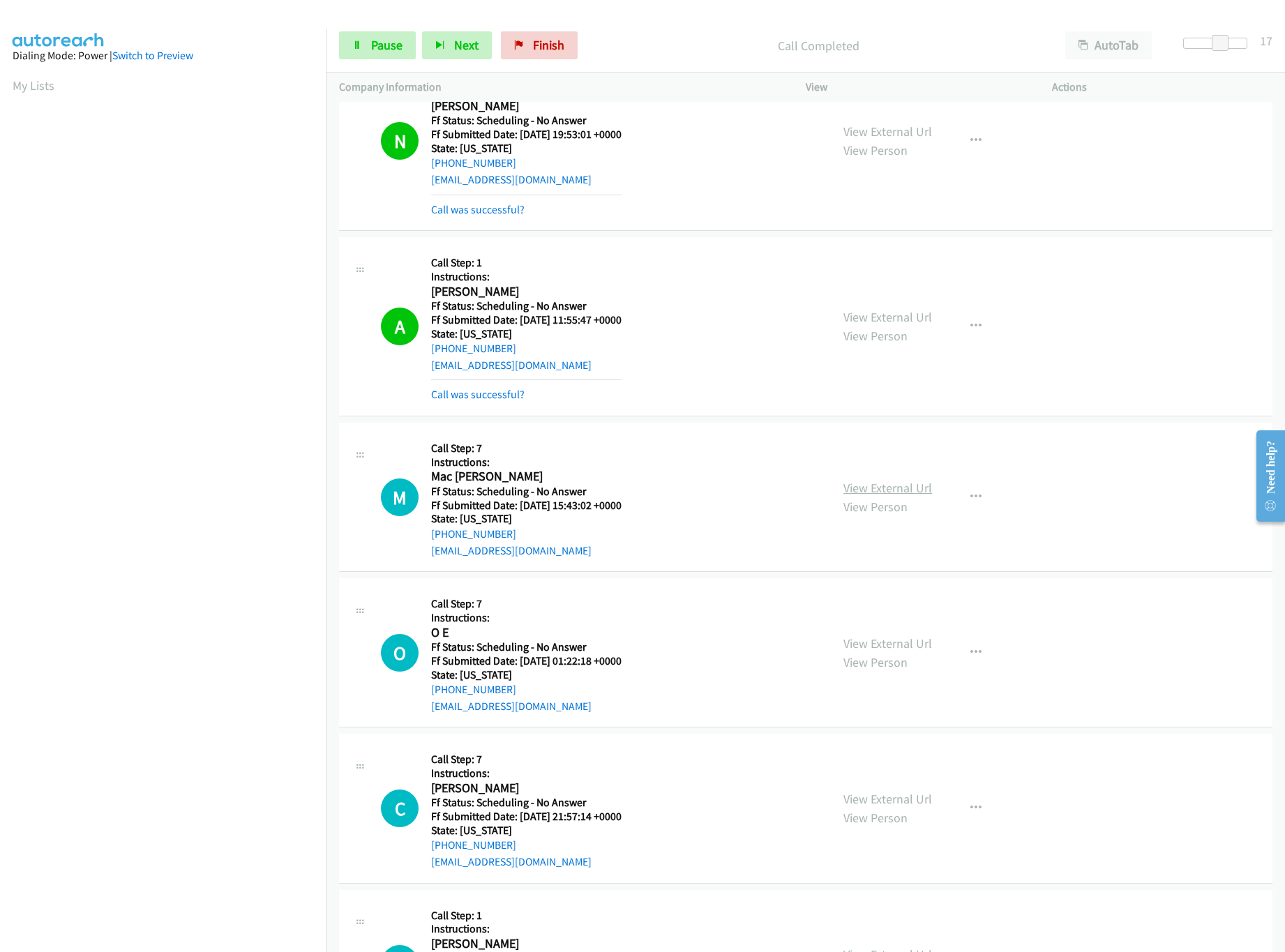
click at [889, 496] on link "View External Url" at bounding box center [887, 488] width 89 height 16
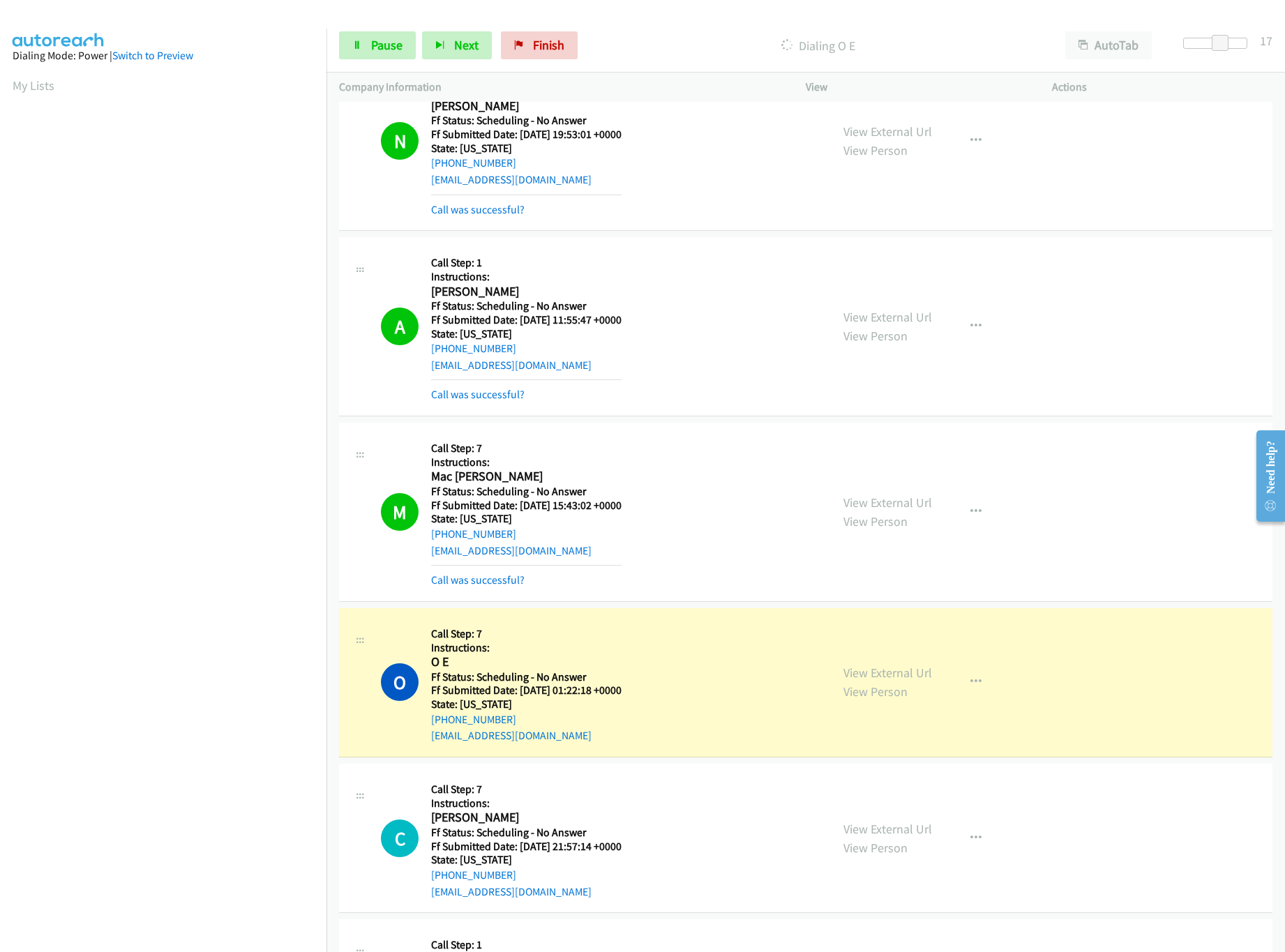
click at [694, 716] on div "O Callback Scheduled Call Step: 7 Instructions: O E [GEOGRAPHIC_DATA]/New_York …" at bounding box center [599, 682] width 437 height 123
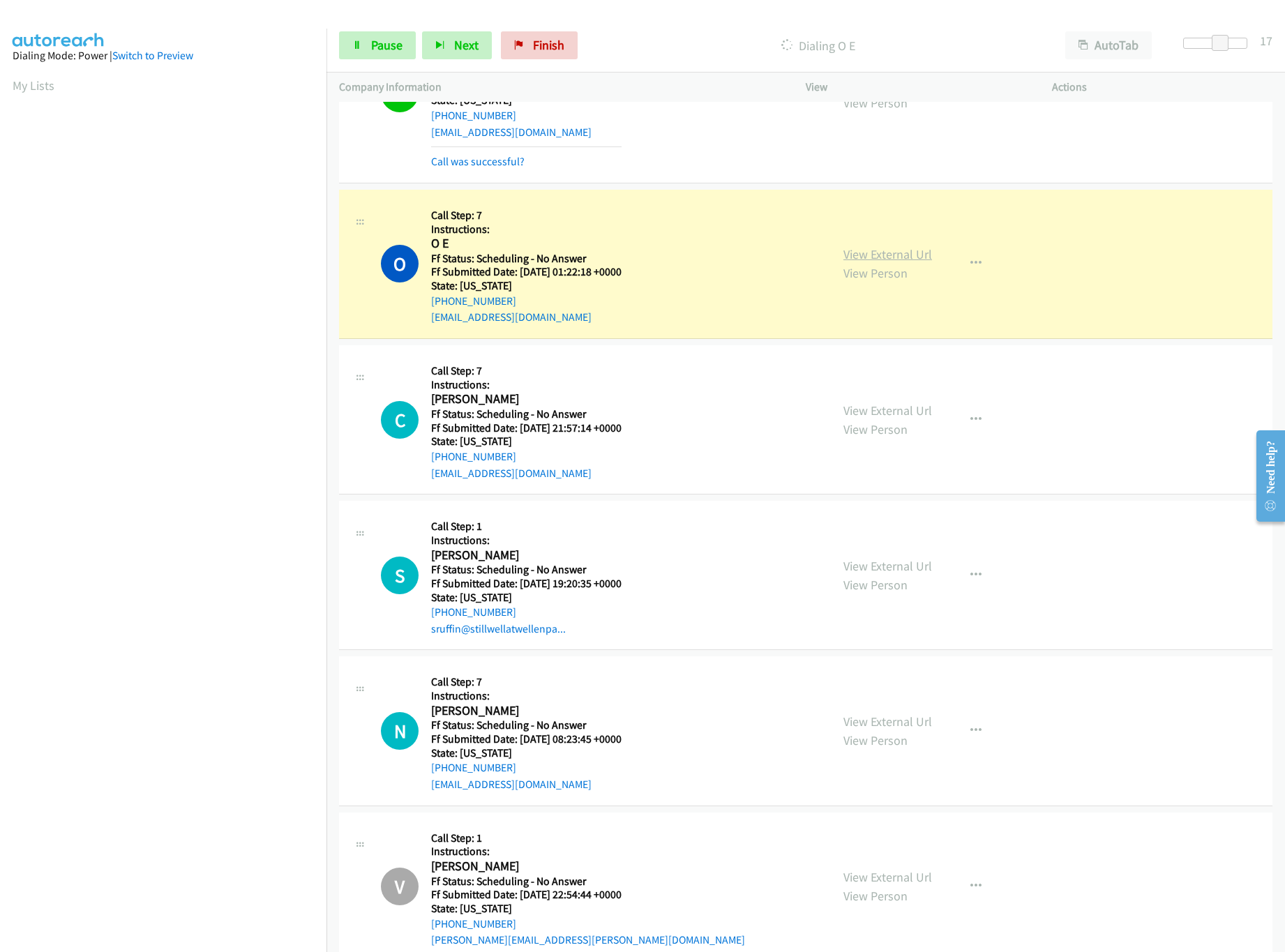
click at [846, 262] on link "View External Url" at bounding box center [887, 254] width 89 height 16
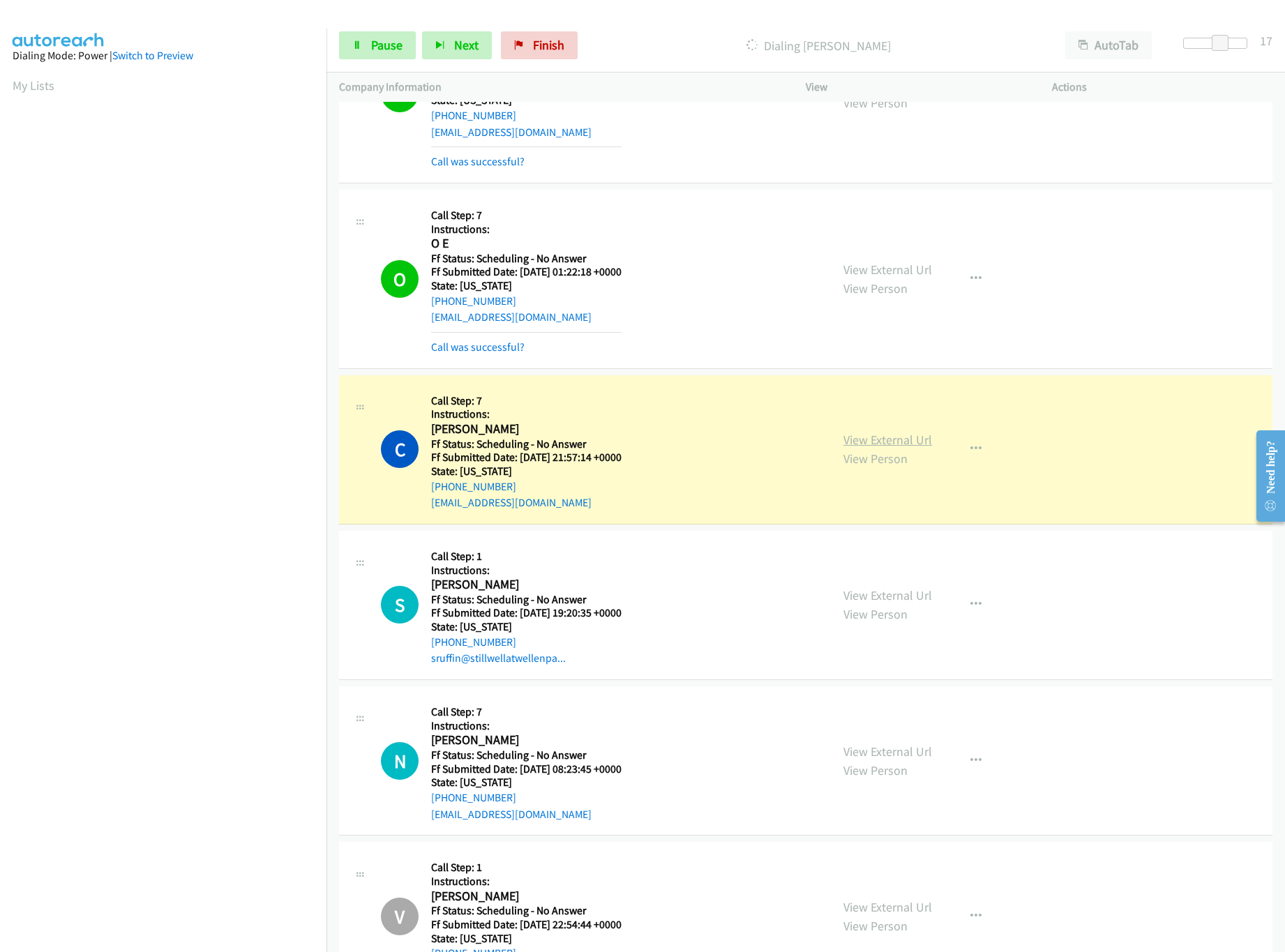
click at [911, 447] on link "View External Url" at bounding box center [887, 440] width 89 height 16
click at [710, 451] on div "C Callback Scheduled Call Step: 7 Instructions: [PERSON_NAME] America/New_York …" at bounding box center [599, 449] width 437 height 123
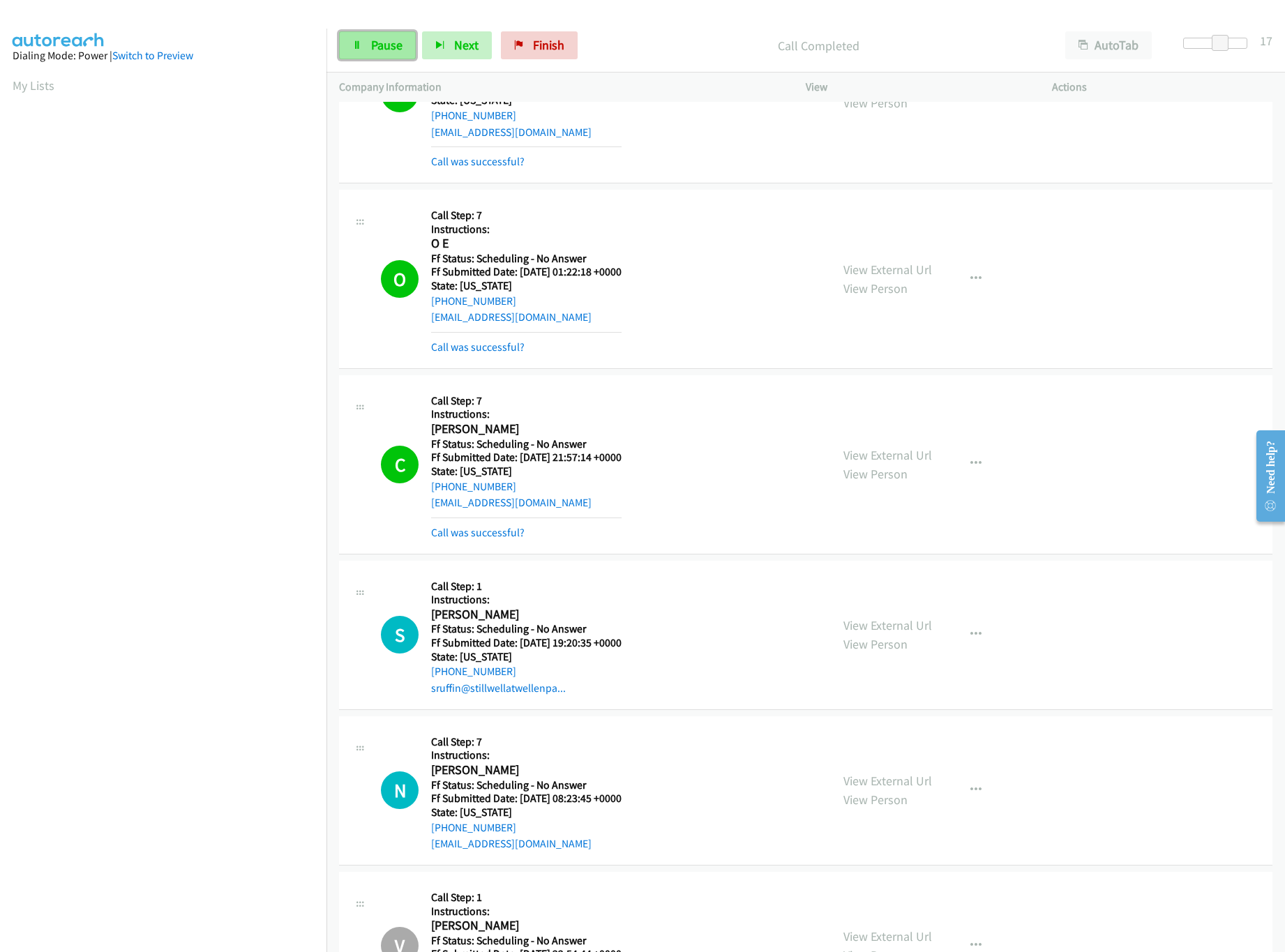
click at [374, 57] on link "Pause" at bounding box center [377, 45] width 76 height 28
click at [353, 51] on link "Start Calls" at bounding box center [388, 45] width 100 height 28
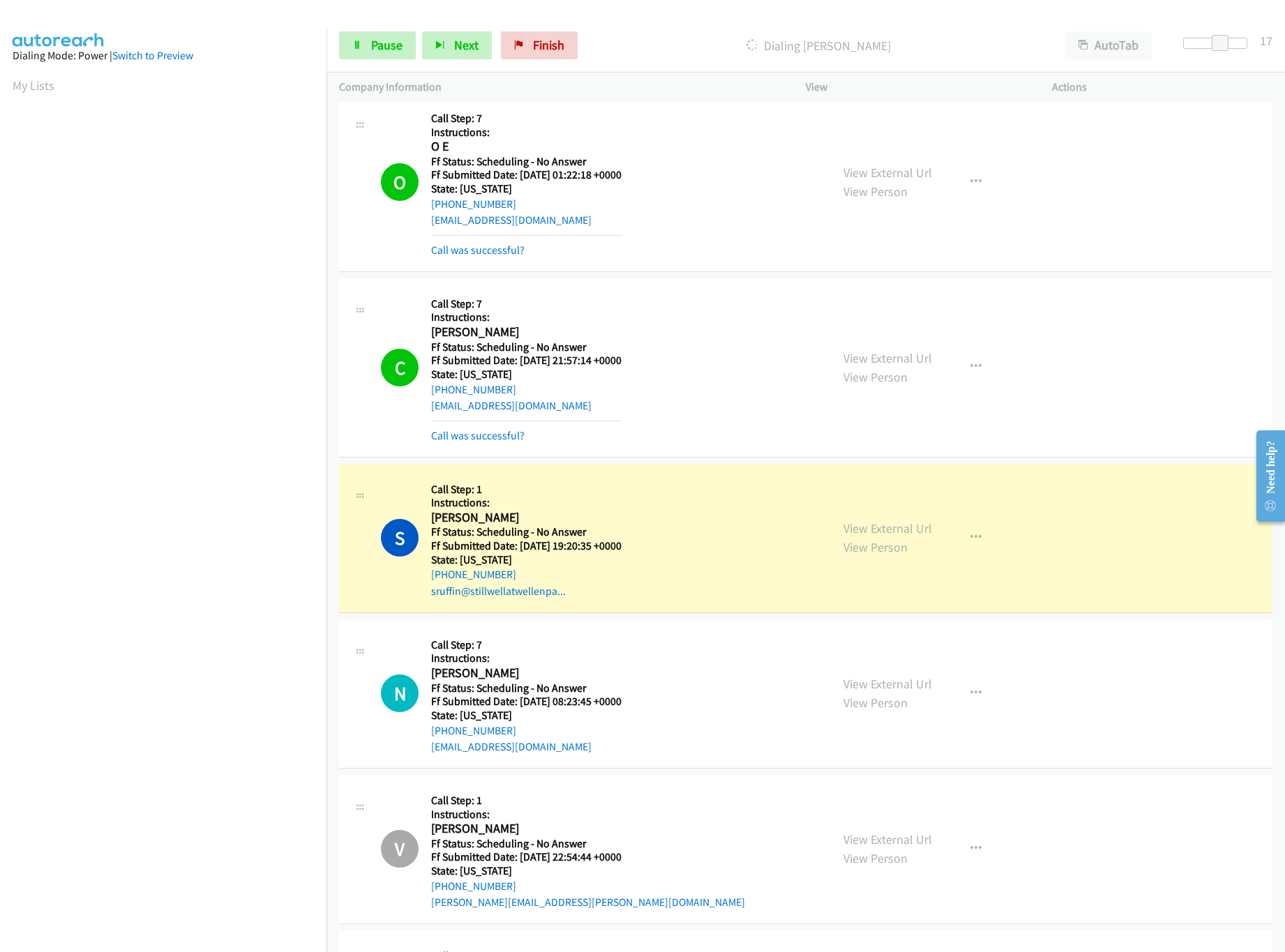
scroll to position [2790, 0]
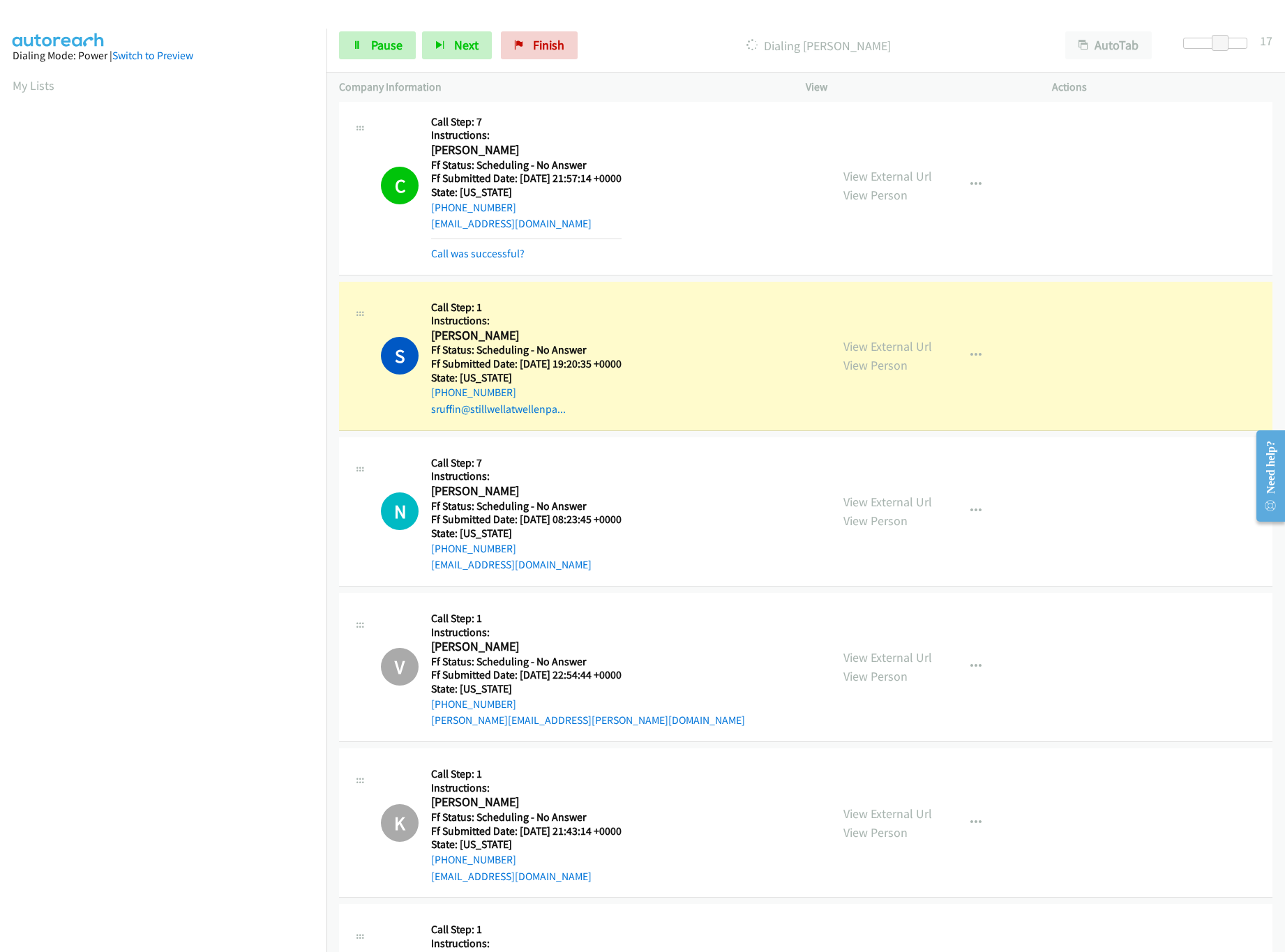
click at [665, 335] on div "S Callback Scheduled Call Step: 1 Instructions: [PERSON_NAME] America/New_York …" at bounding box center [599, 356] width 437 height 123
click at [904, 354] on link "View External Url" at bounding box center [887, 346] width 89 height 16
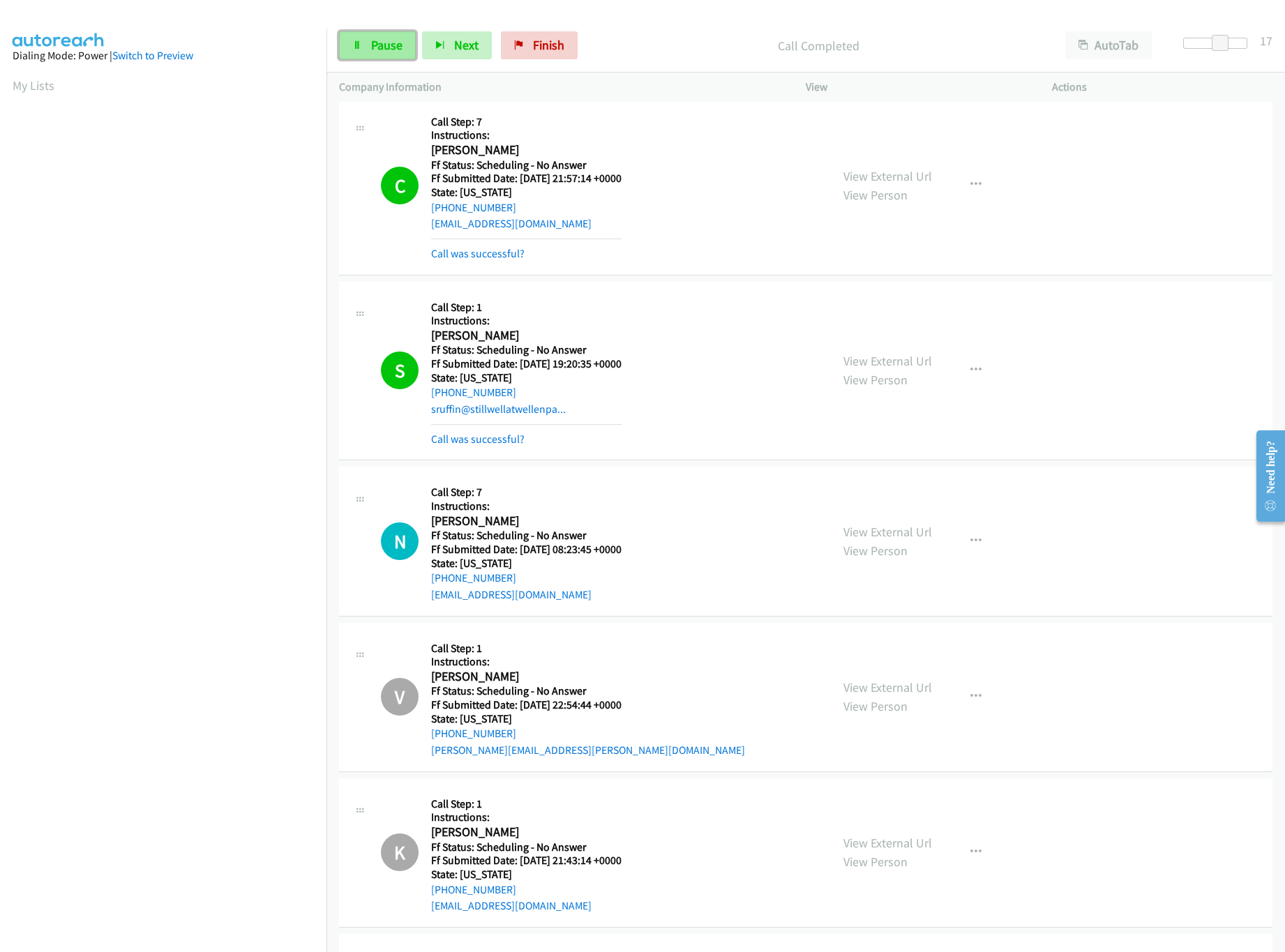
click at [371, 42] on span "Pause" at bounding box center [387, 45] width 32 height 16
drag, startPoint x: 1221, startPoint y: 37, endPoint x: 1091, endPoint y: 48, distance: 130.5
click at [1091, 48] on div "Start Calls Pause Next Finish Paused AutoTab AutoTab 17" at bounding box center [806, 45] width 958 height 54
click at [383, 59] on link "Start Calls" at bounding box center [388, 45] width 100 height 28
click at [867, 540] on link "View External Url" at bounding box center [887, 532] width 89 height 16
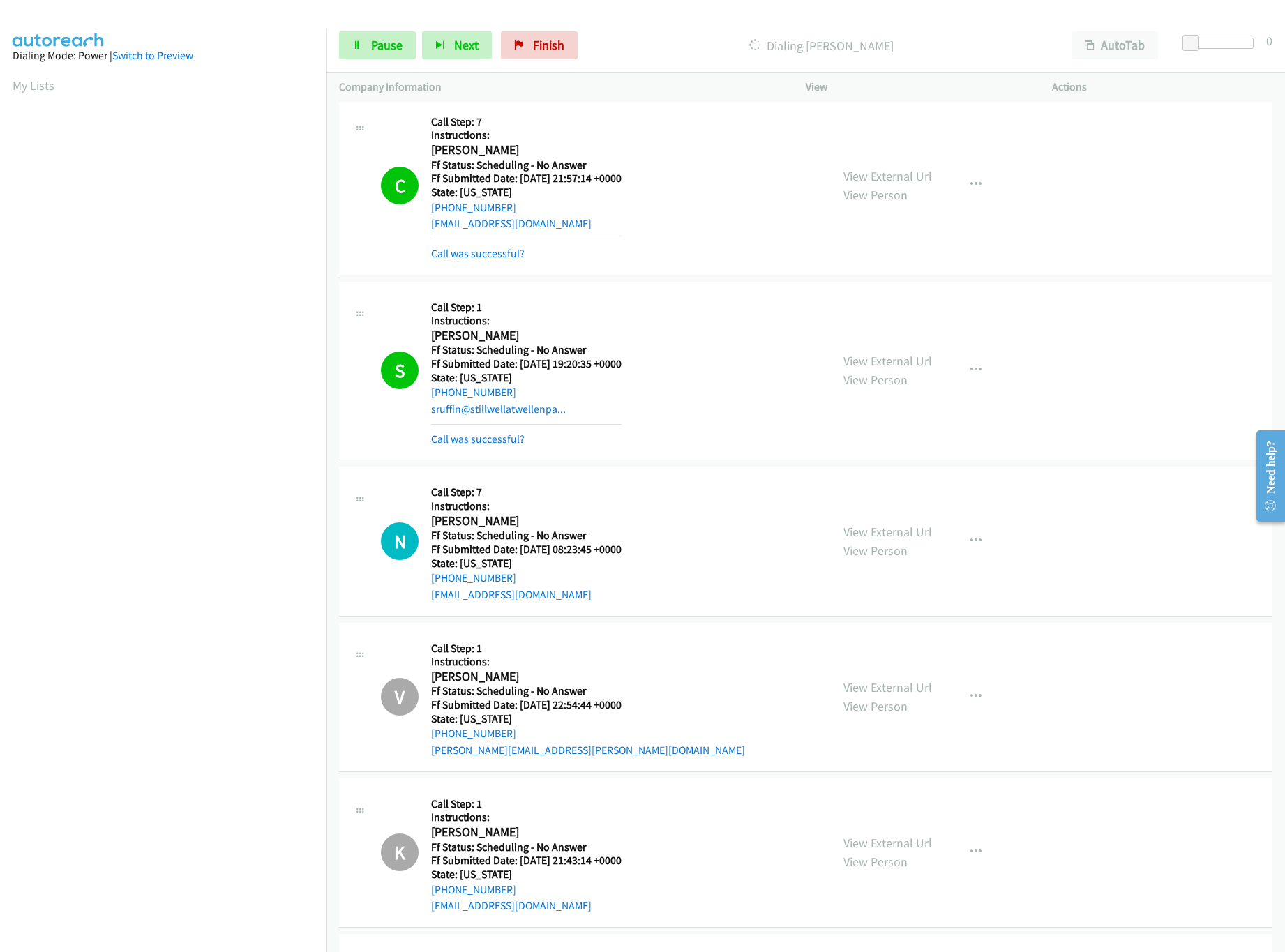
click at [651, 124] on div "C Callback Scheduled Call Step: 7 Instructions: [PERSON_NAME] America/New_York …" at bounding box center [599, 185] width 437 height 154
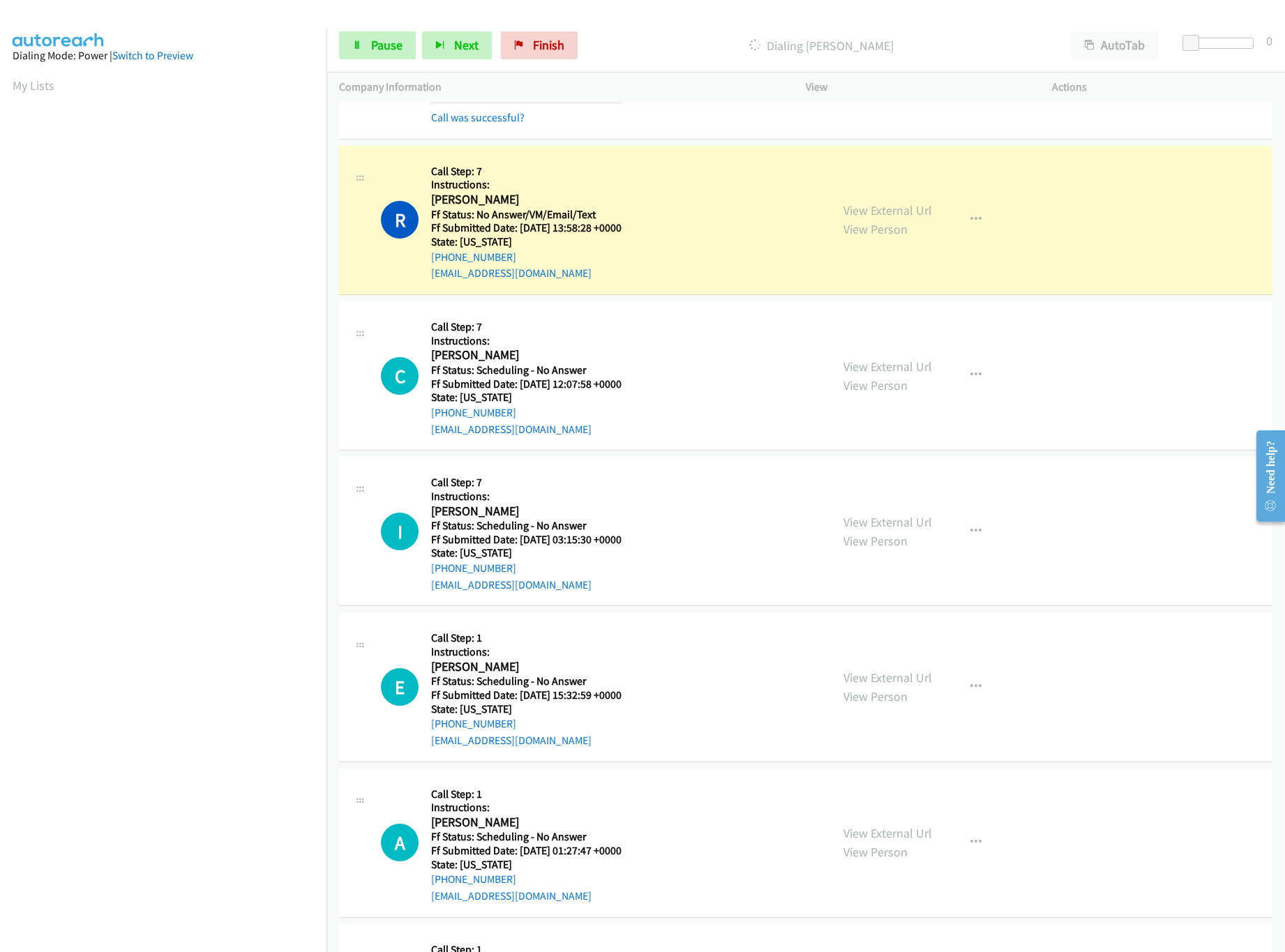
scroll to position [12833, 0]
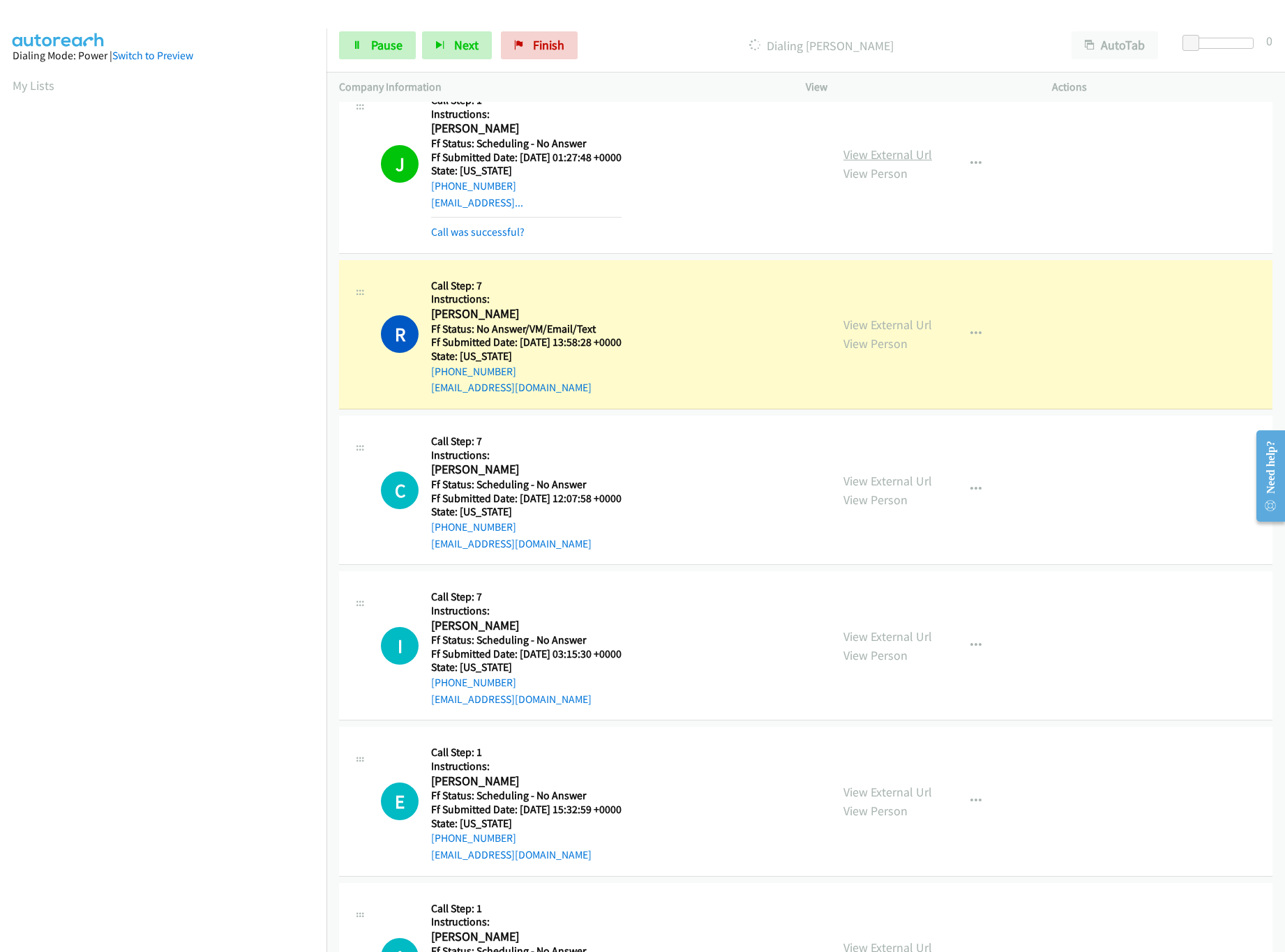
click at [902, 162] on link "View External Url" at bounding box center [887, 154] width 89 height 16
click at [893, 333] on link "View External Url" at bounding box center [887, 325] width 89 height 16
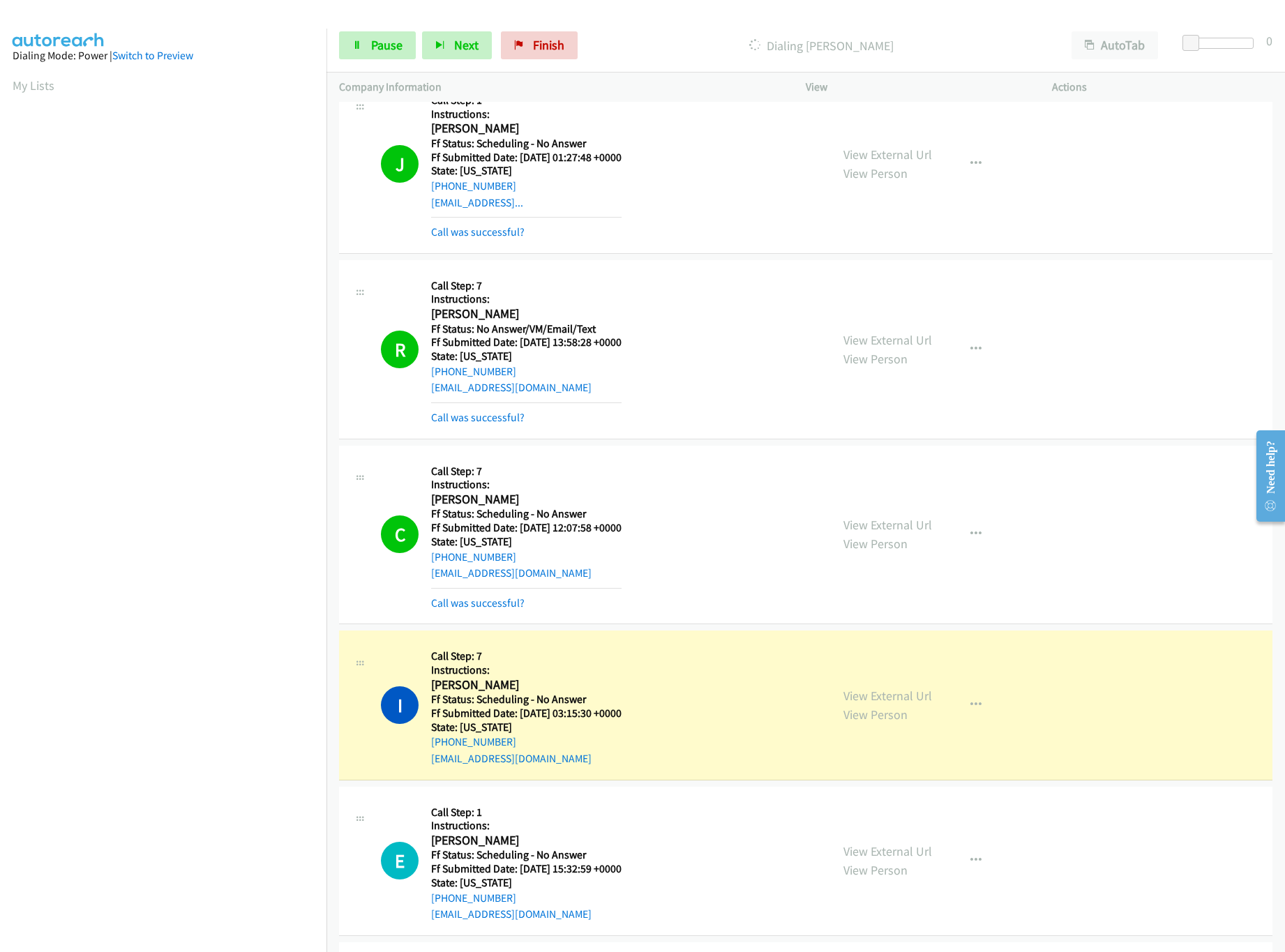
scroll to position [12973, 0]
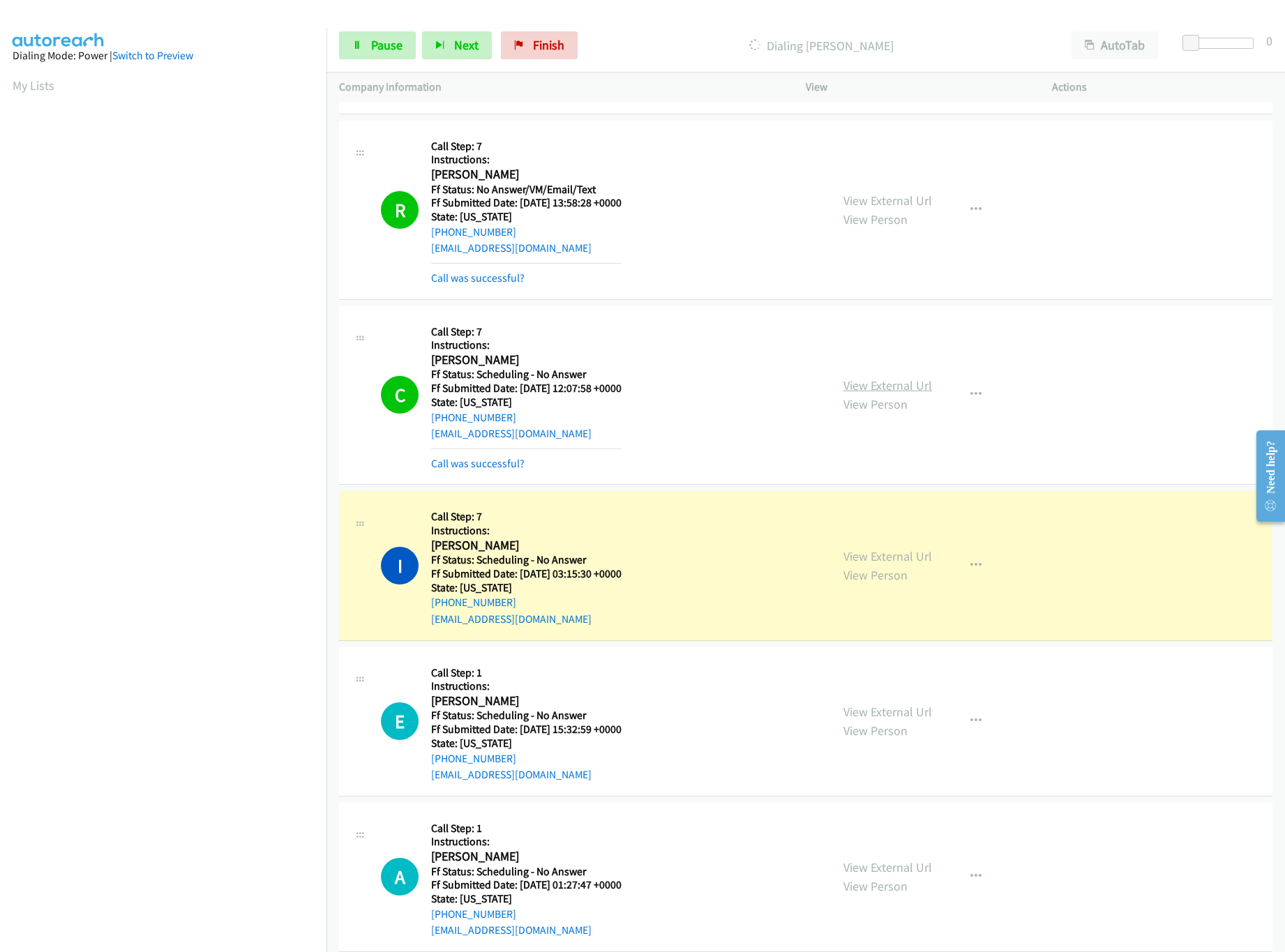
click at [851, 407] on div "View External Url View Person View External Url Email Schedule/Manage Callback …" at bounding box center [960, 395] width 259 height 154
click at [859, 393] on link "View External Url" at bounding box center [887, 386] width 89 height 16
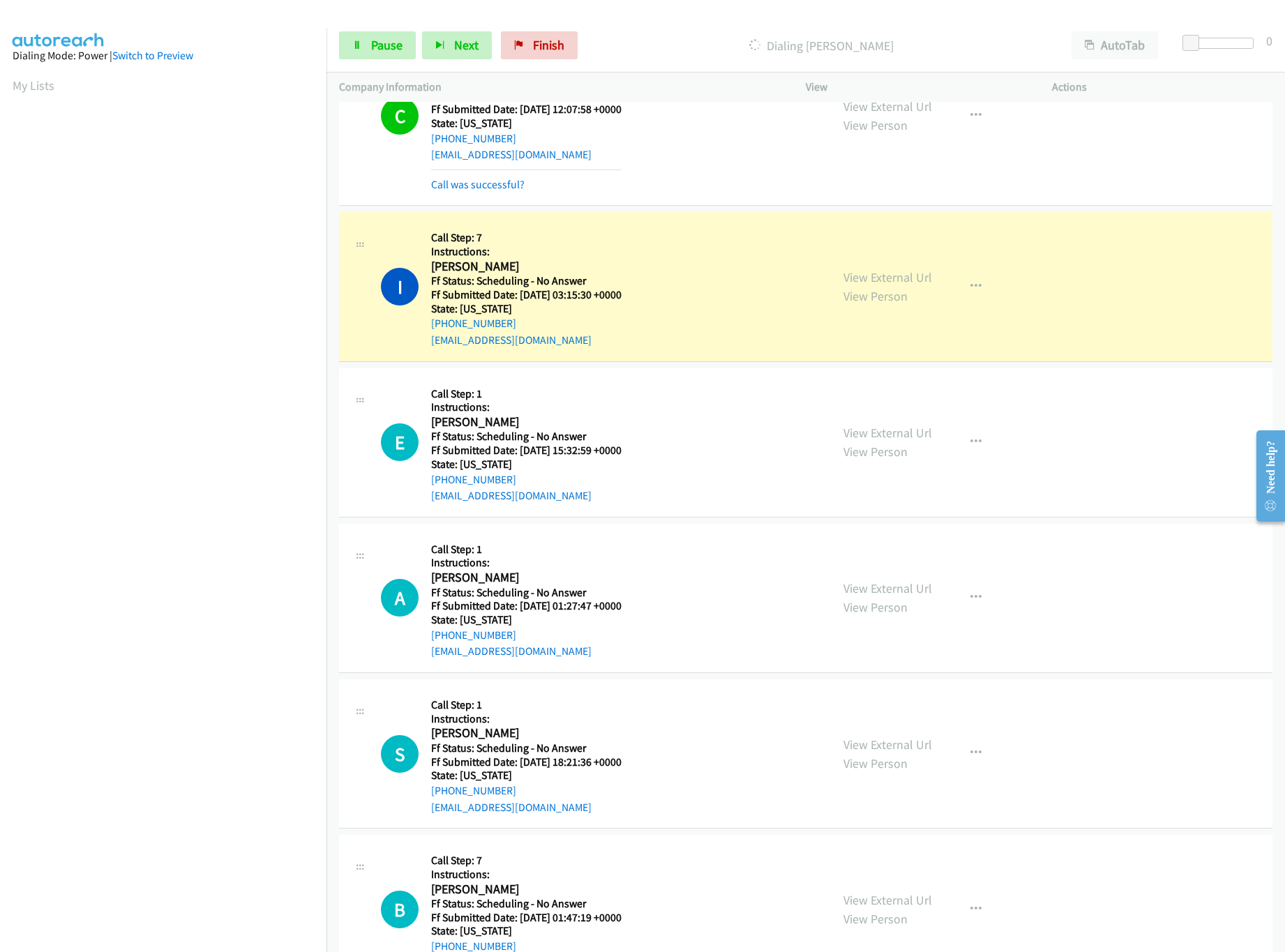
click at [917, 305] on div "View External Url View Person" at bounding box center [887, 287] width 89 height 37
click at [919, 285] on link "View External Url" at bounding box center [887, 277] width 89 height 16
click at [906, 441] on link "View External Url" at bounding box center [887, 433] width 89 height 16
click at [397, 45] on span "Pause" at bounding box center [387, 45] width 32 height 16
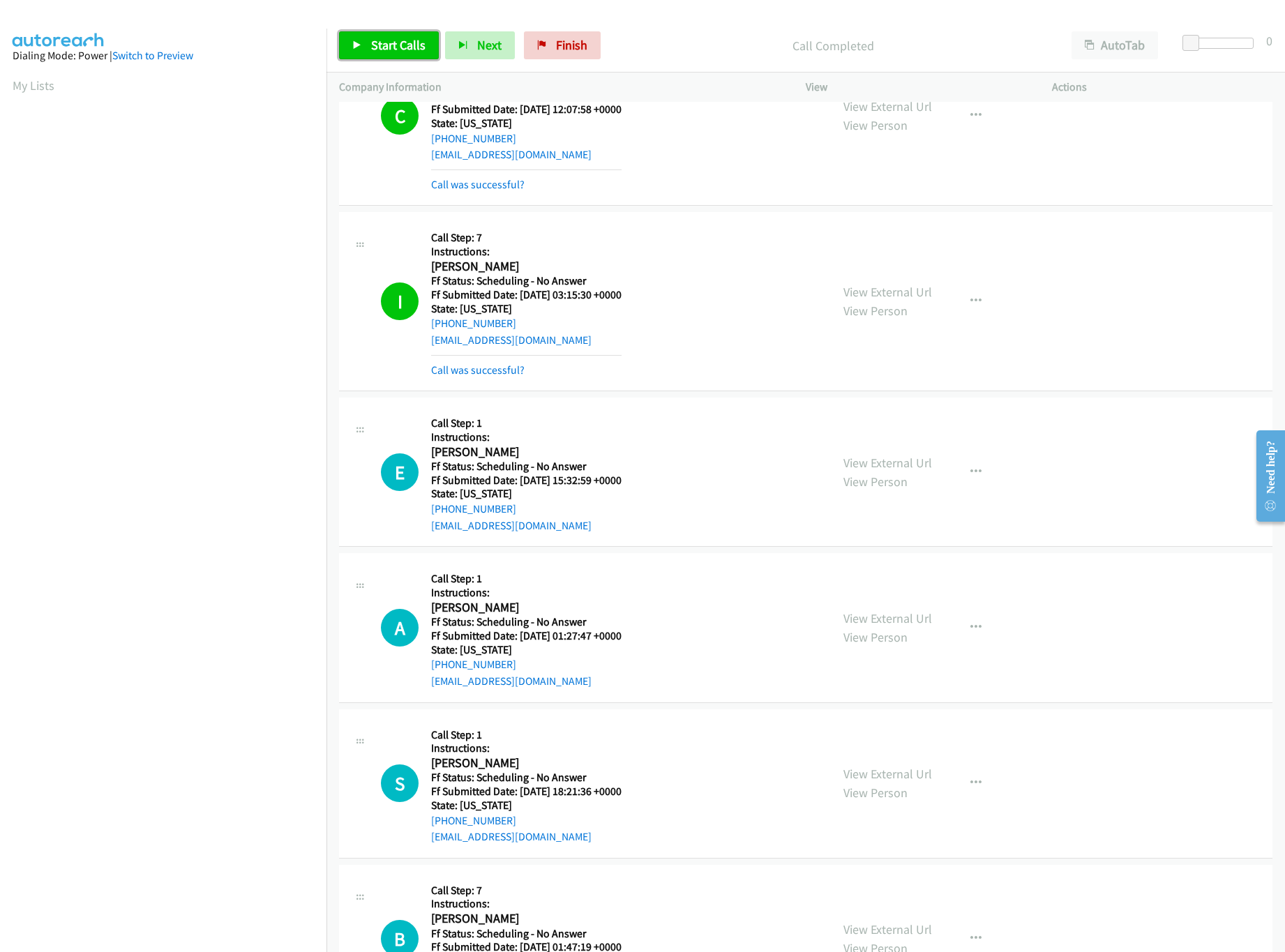
click at [390, 49] on span "Start Calls" at bounding box center [398, 45] width 54 height 16
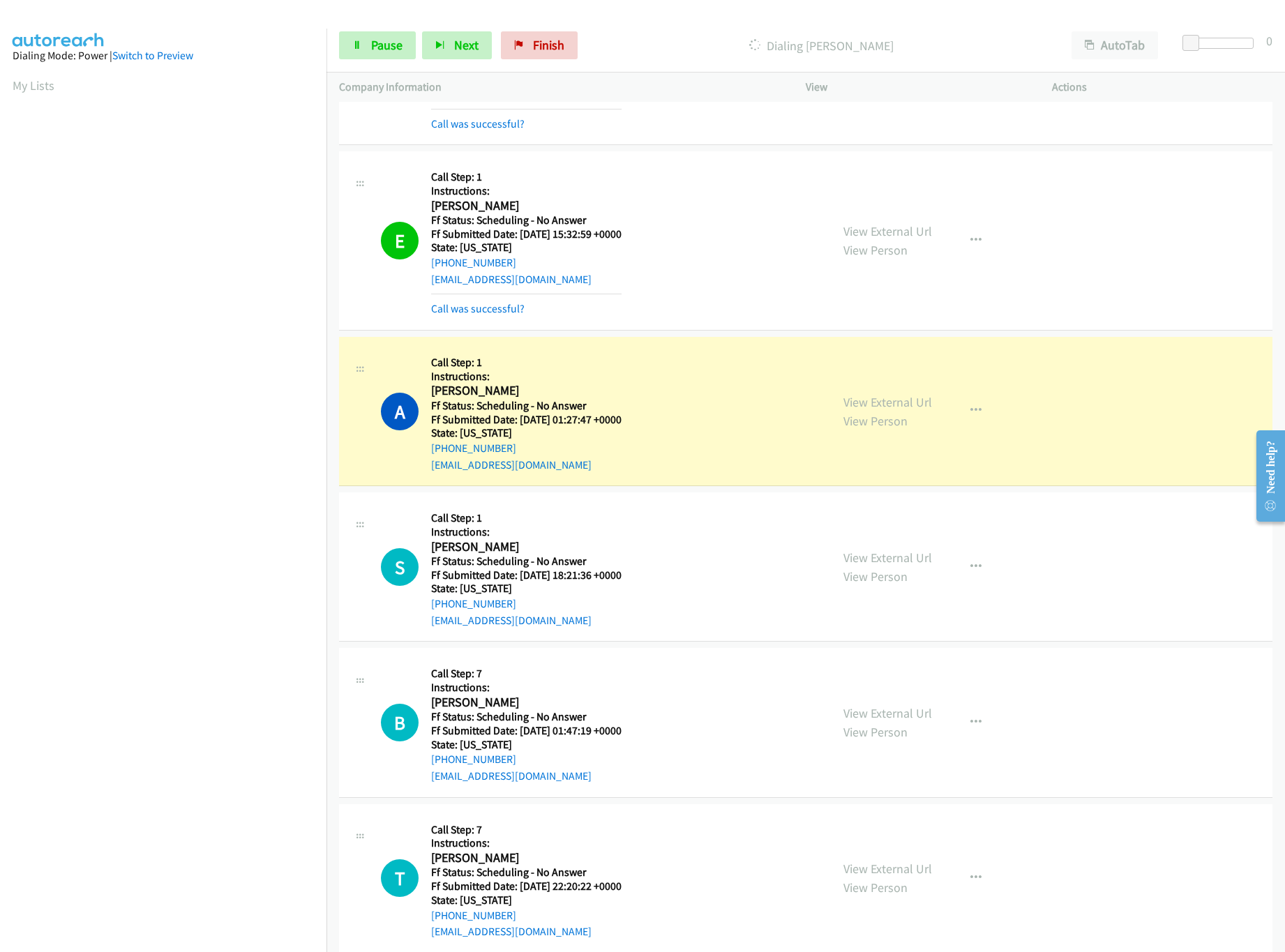
scroll to position [13530, 0]
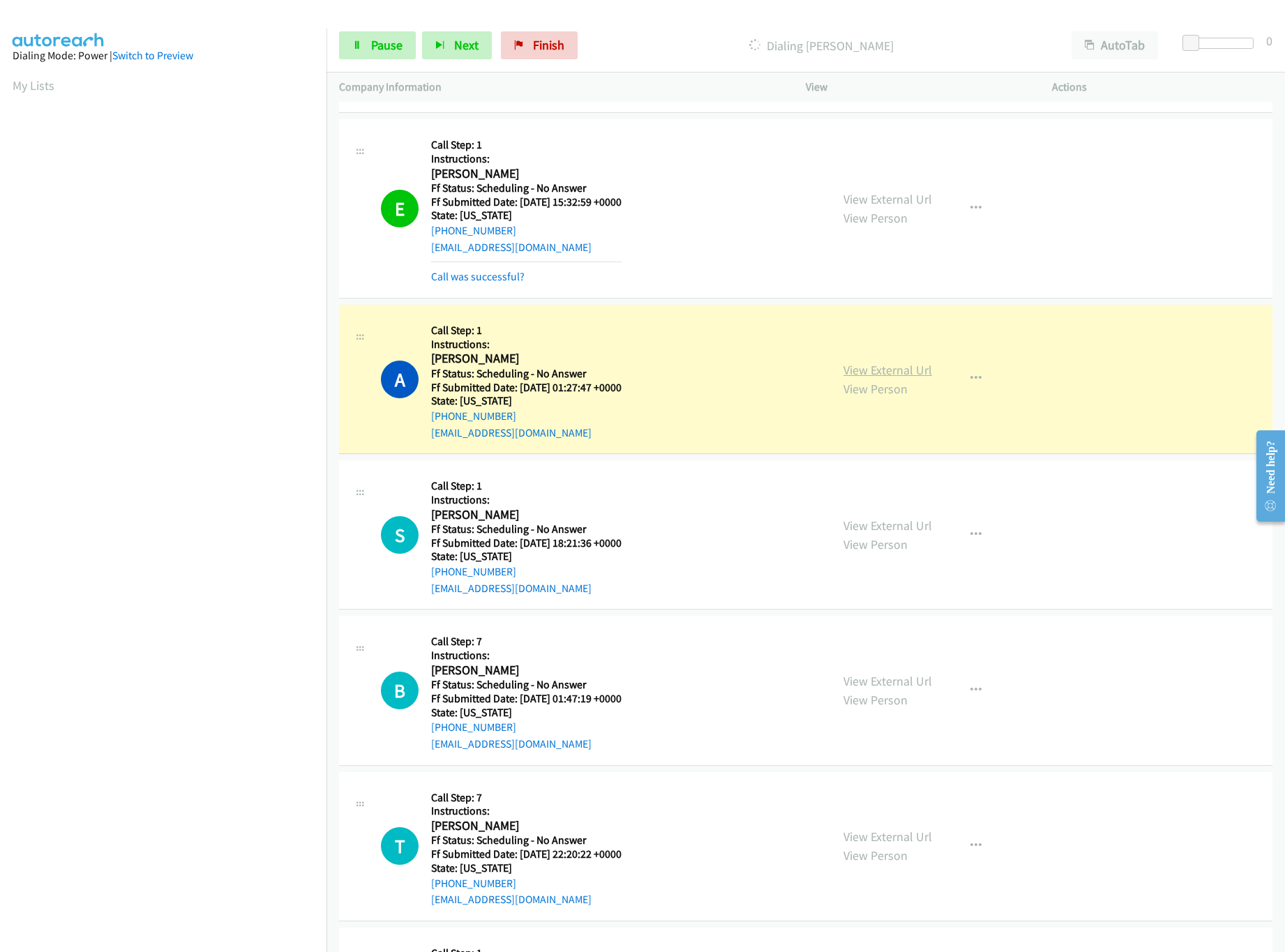
click at [859, 378] on link "View External Url" at bounding box center [887, 370] width 89 height 16
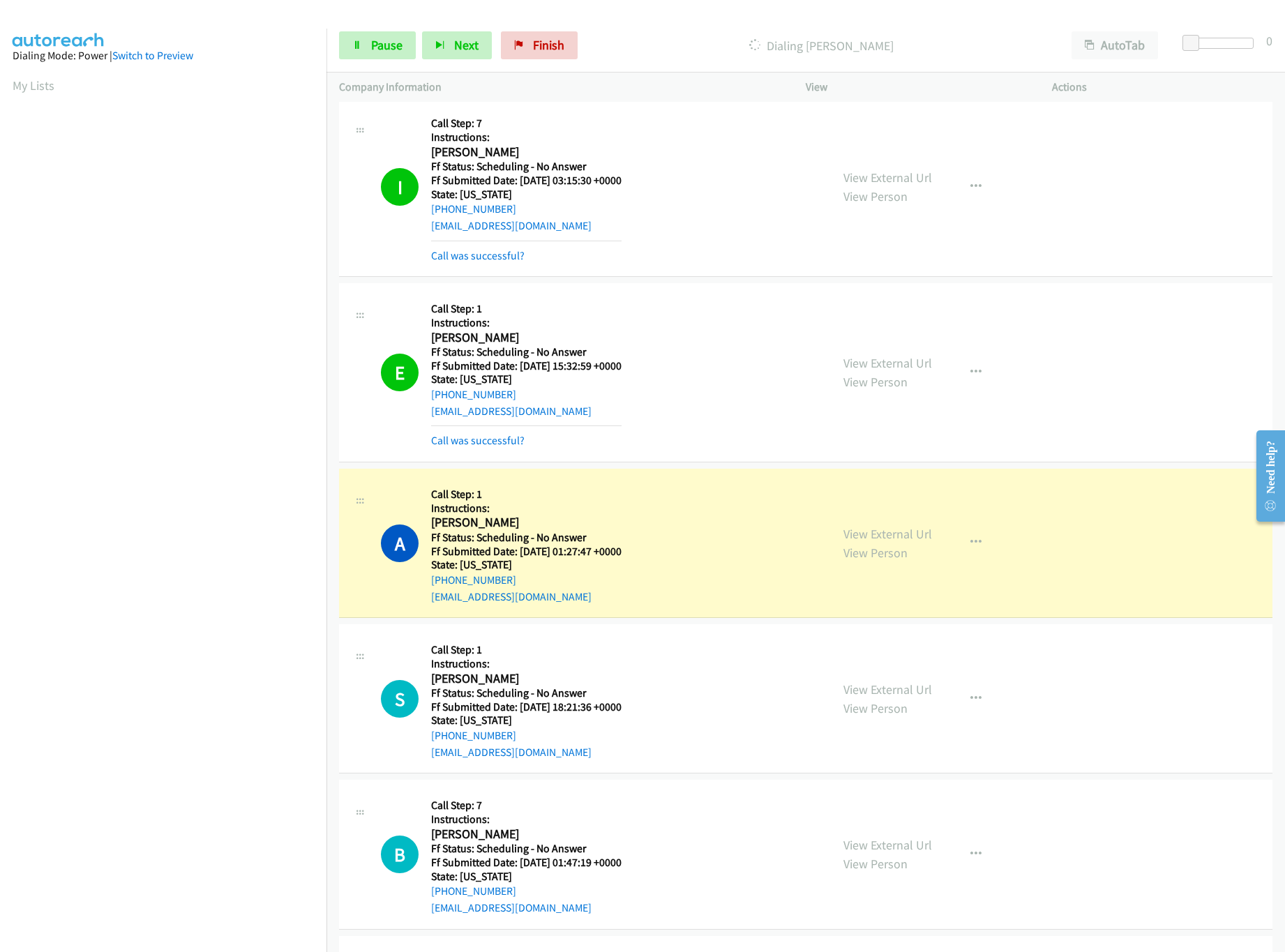
scroll to position [13252, 0]
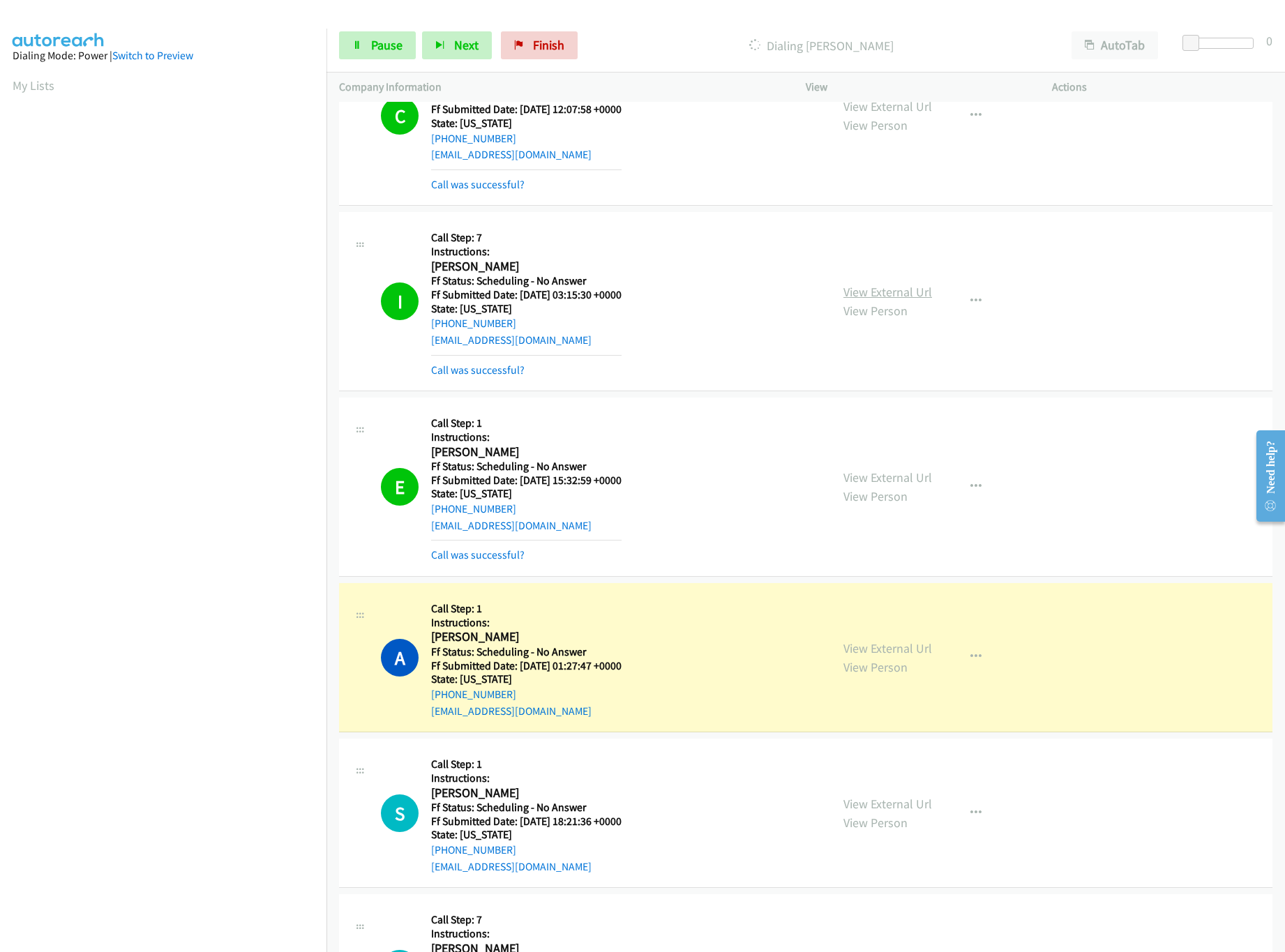
click at [872, 300] on link "View External Url" at bounding box center [887, 292] width 89 height 16
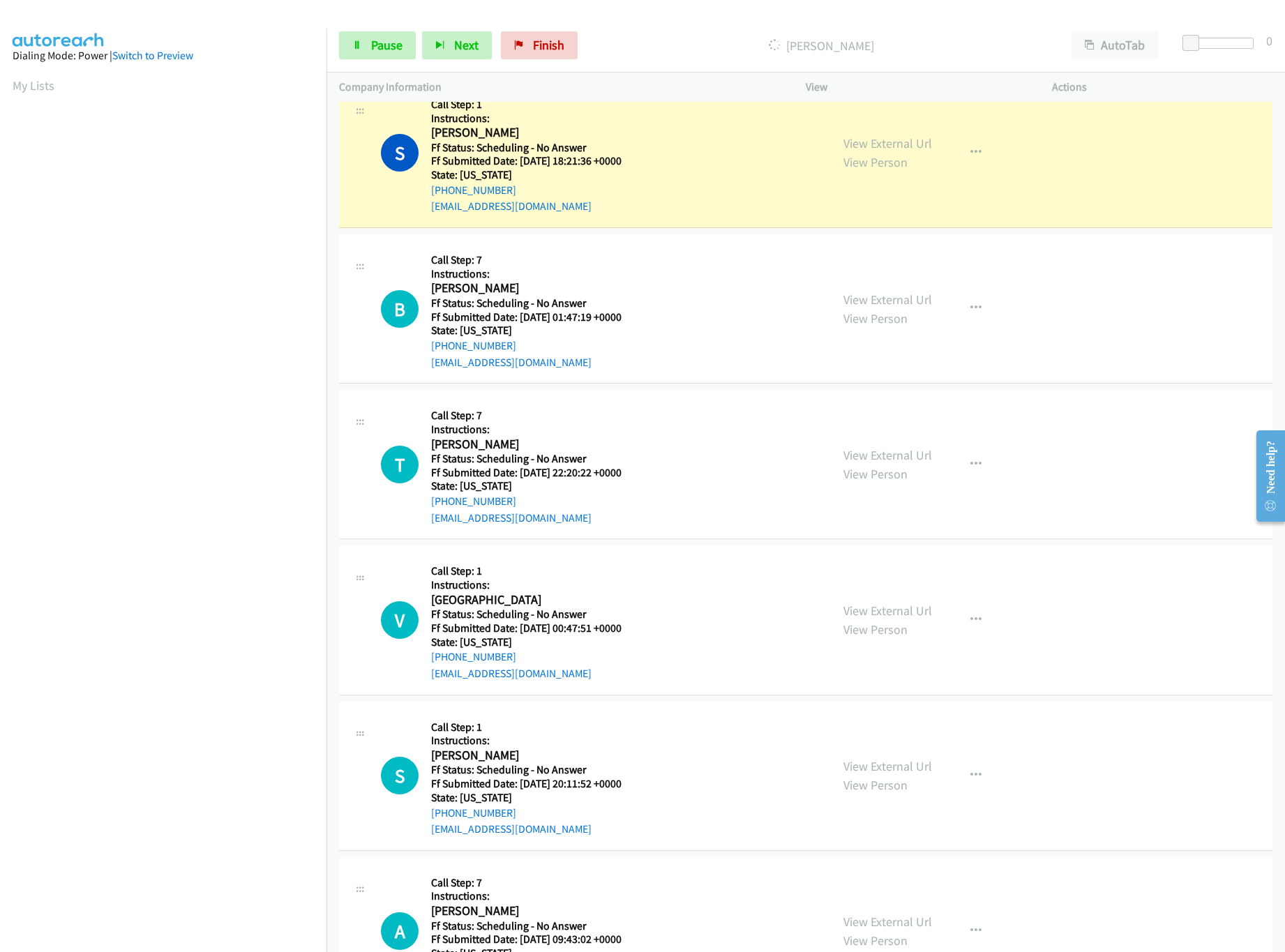
scroll to position [13949, 0]
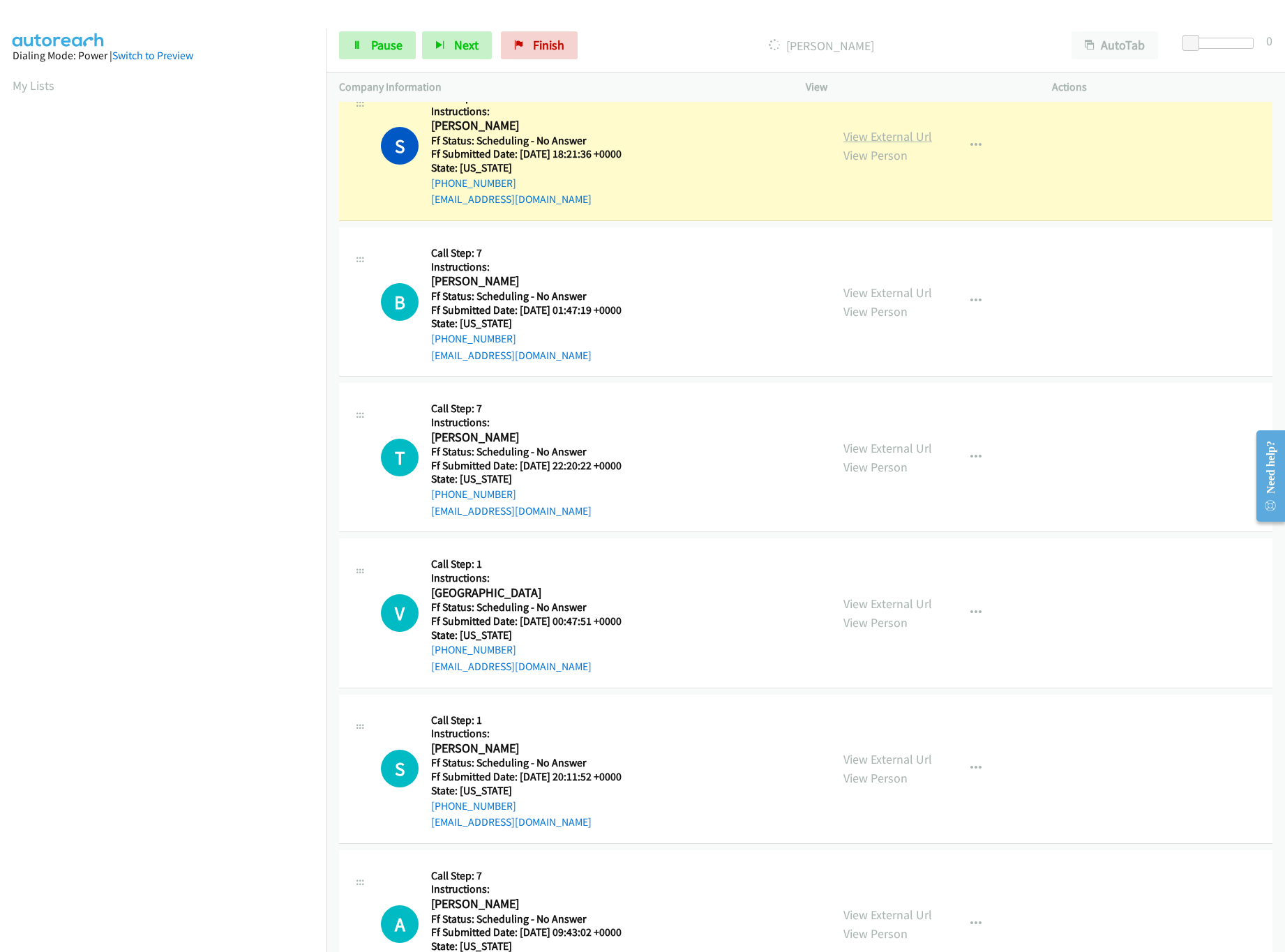
click at [886, 145] on link "View External Url" at bounding box center [887, 136] width 89 height 16
click at [905, 301] on link "View External Url" at bounding box center [887, 292] width 89 height 16
click at [901, 457] on link "View External Url" at bounding box center [887, 448] width 89 height 16
click at [894, 630] on link "View Person" at bounding box center [875, 622] width 64 height 16
click at [898, 612] on link "View External Url" at bounding box center [887, 604] width 89 height 16
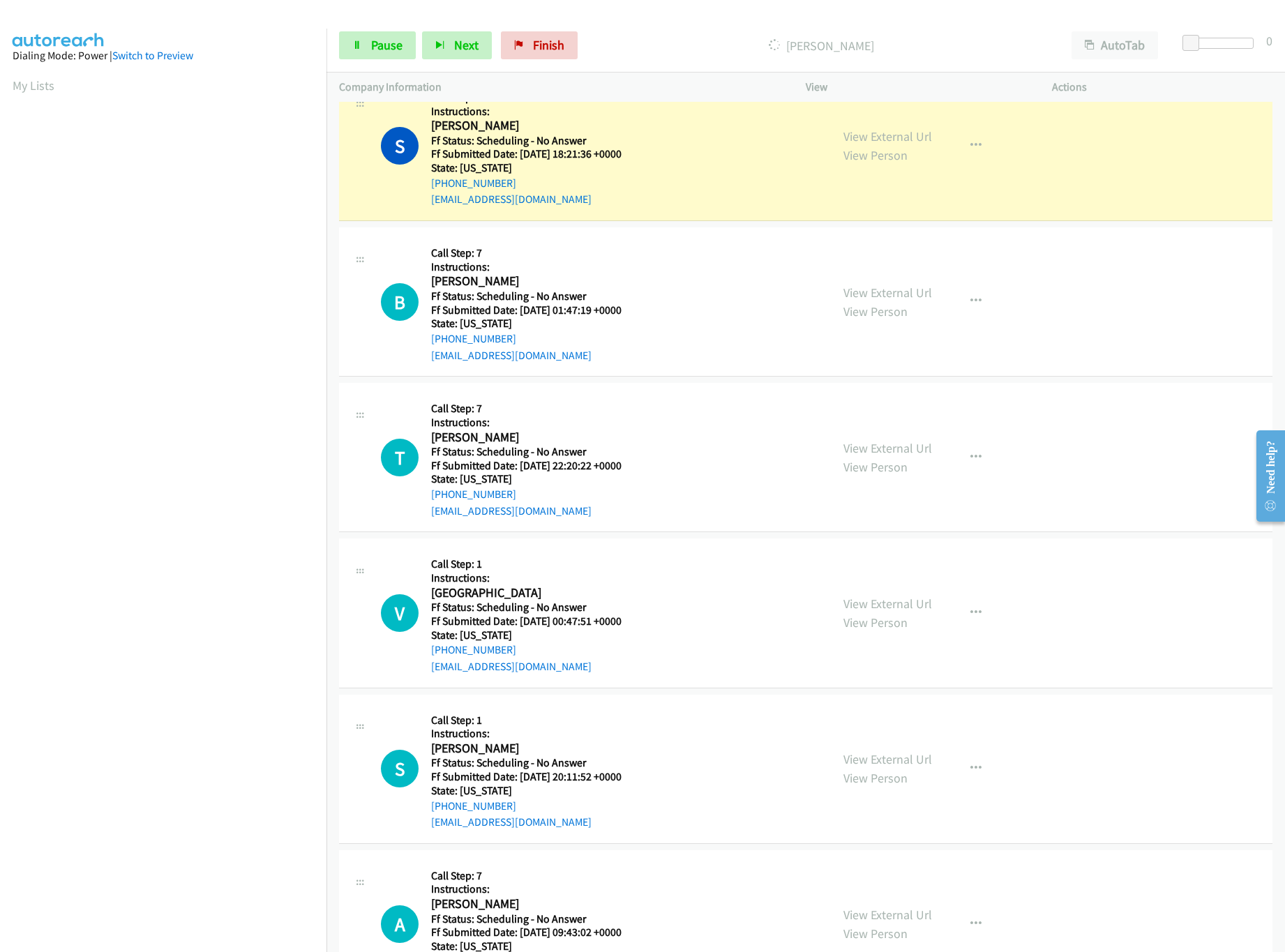
click at [212, 880] on nav "Dialing Mode: Power | Switch to Preview My Lists" at bounding box center [163, 504] width 327 height 952
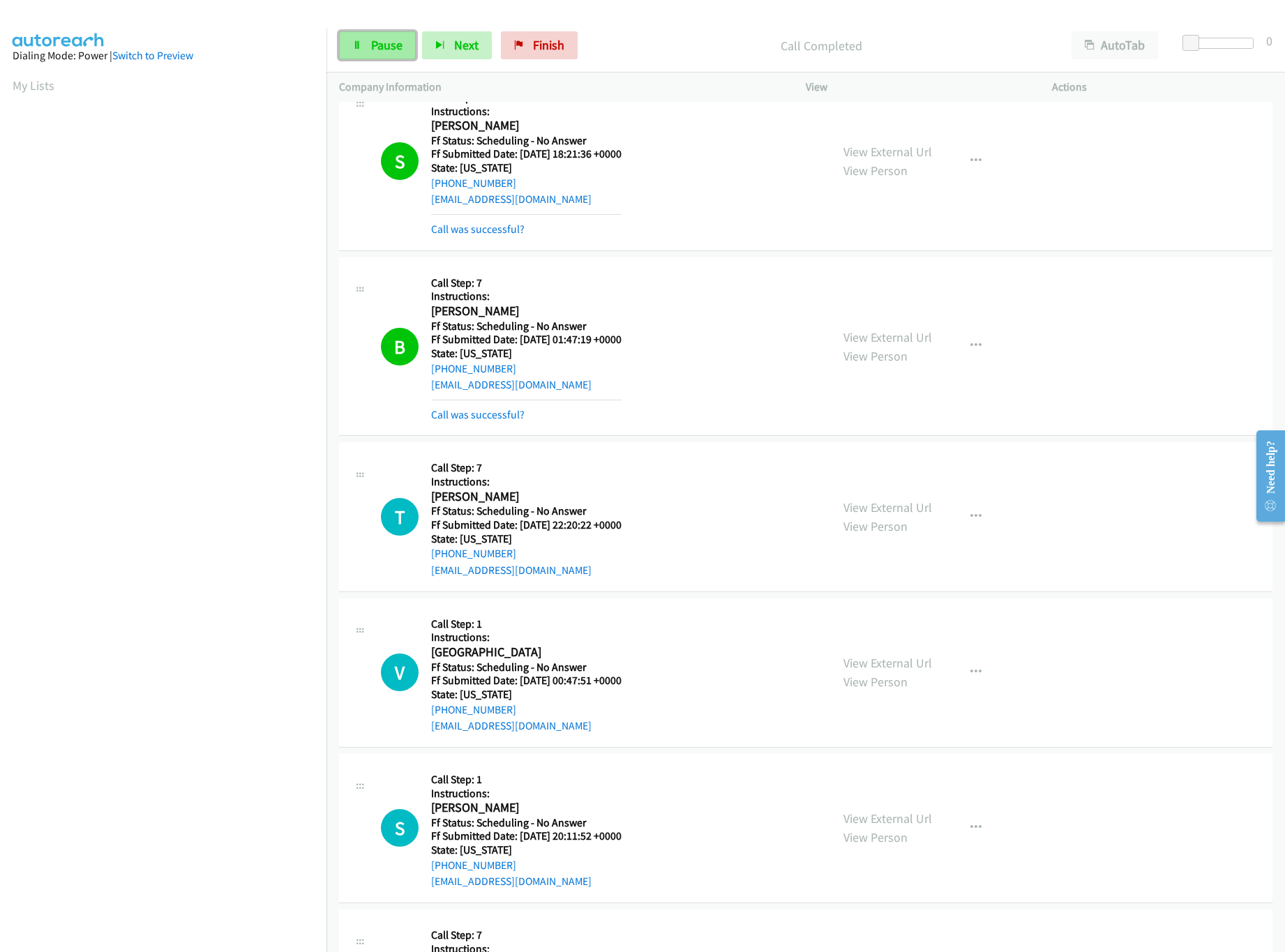
click at [354, 37] on link "Pause" at bounding box center [377, 45] width 76 height 28
click at [354, 37] on link "Start Calls" at bounding box center [388, 45] width 100 height 28
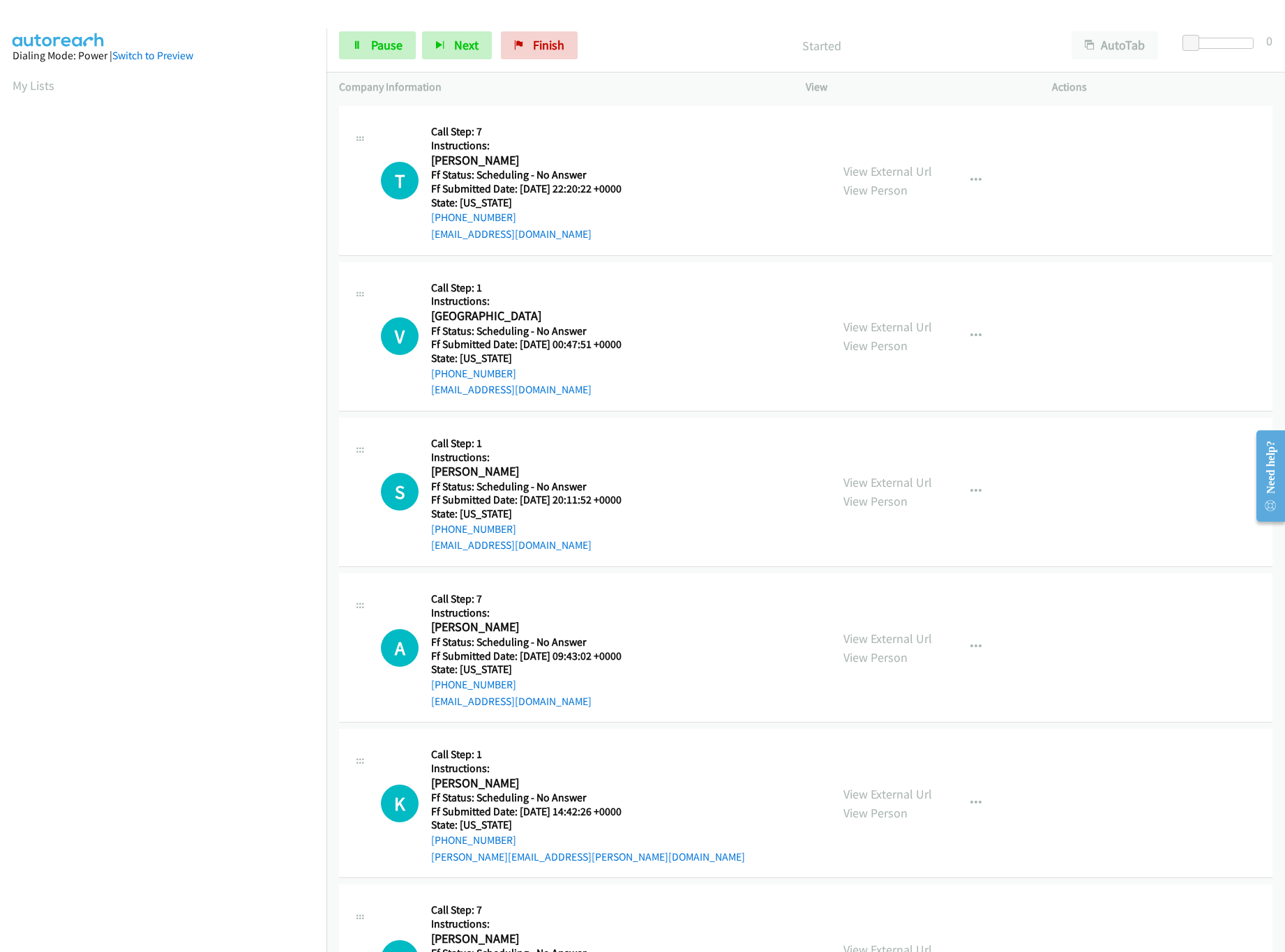
scroll to position [14507, 0]
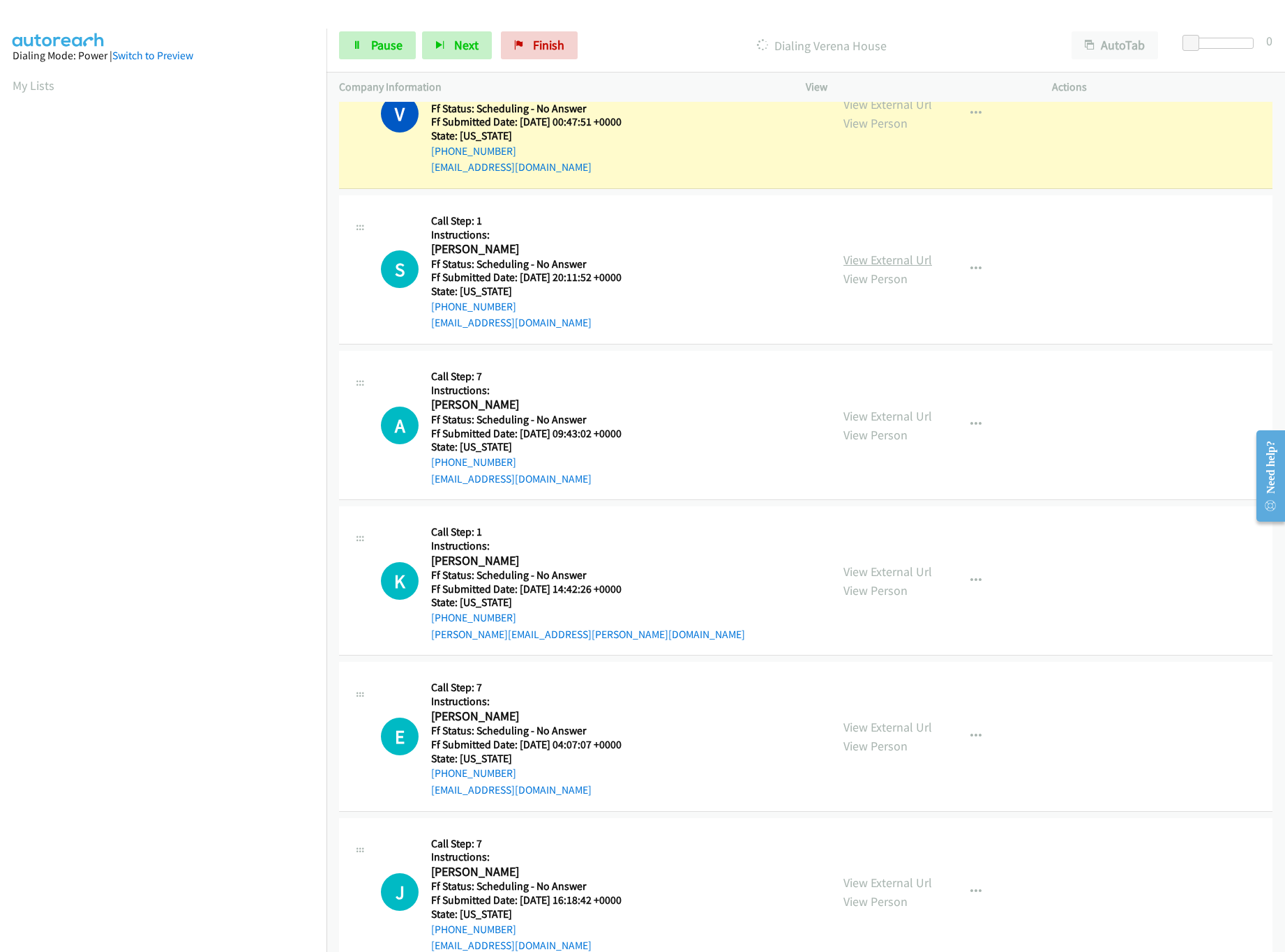
click at [867, 268] on link "View External Url" at bounding box center [887, 260] width 89 height 16
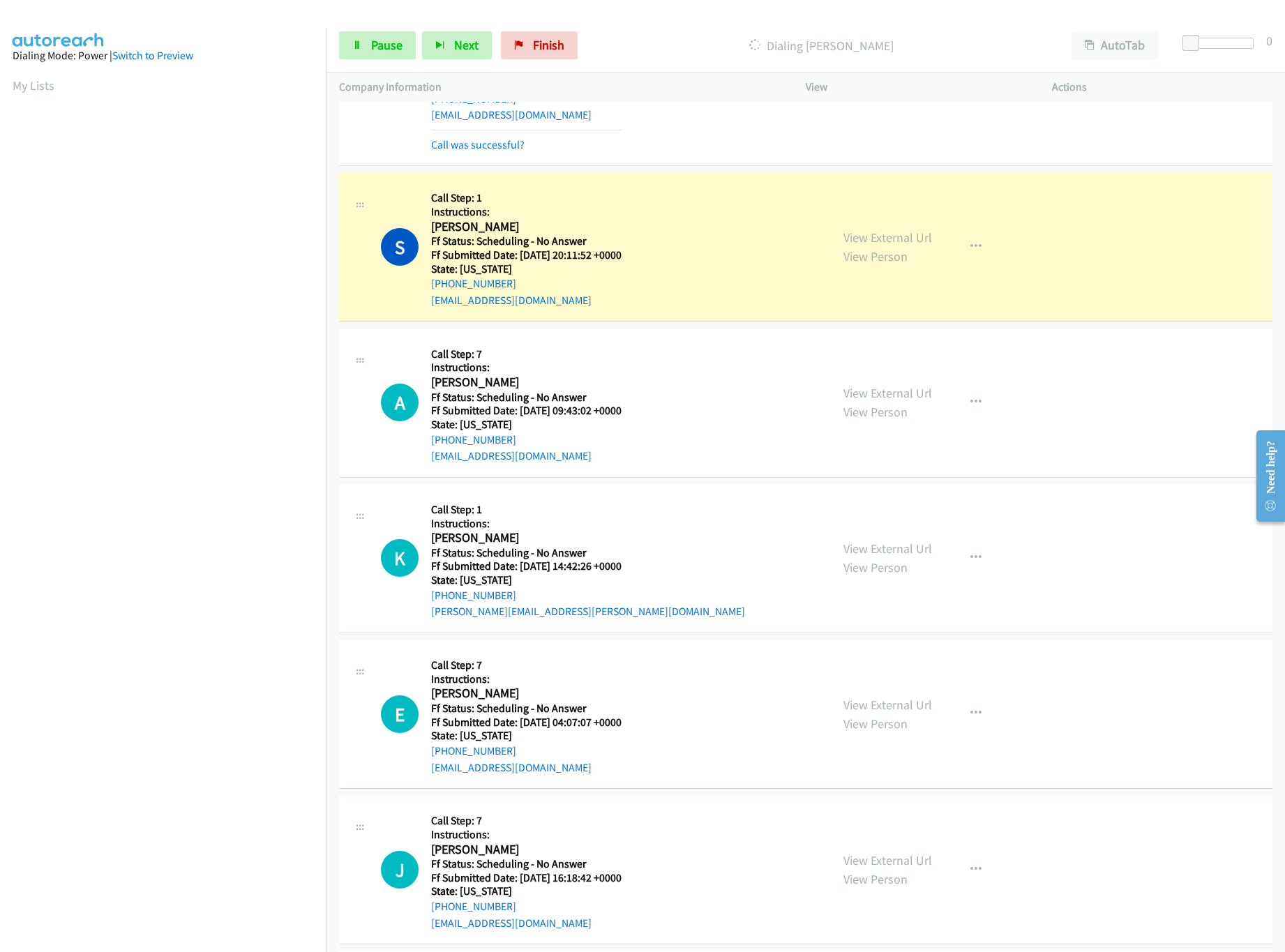
scroll to position [14647, 0]
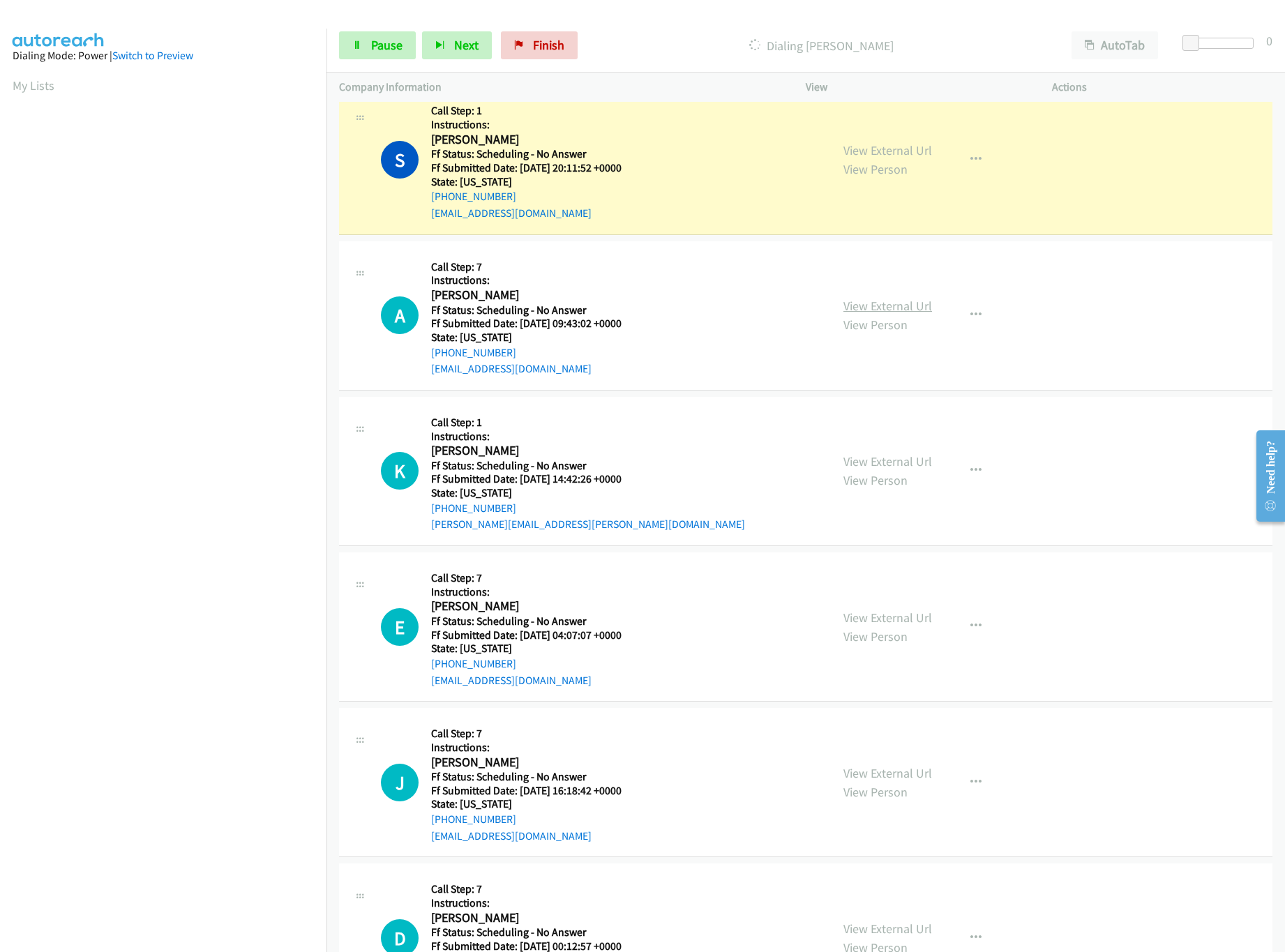
click at [889, 314] on link "View External Url" at bounding box center [887, 306] width 89 height 16
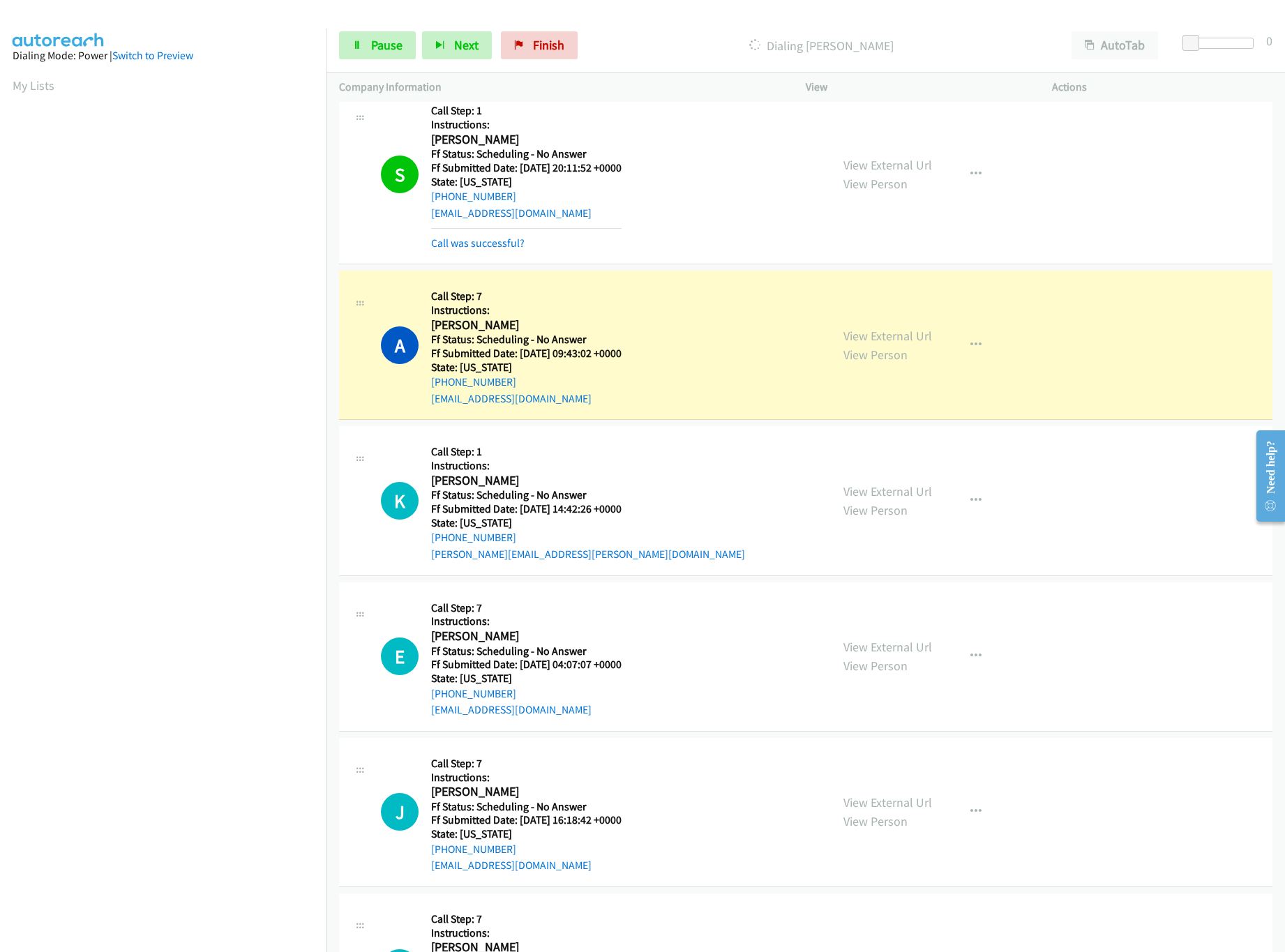
click at [873, 520] on div "View External Url View Person" at bounding box center [887, 500] width 89 height 37
click at [887, 500] on link "View External Url" at bounding box center [887, 491] width 89 height 16
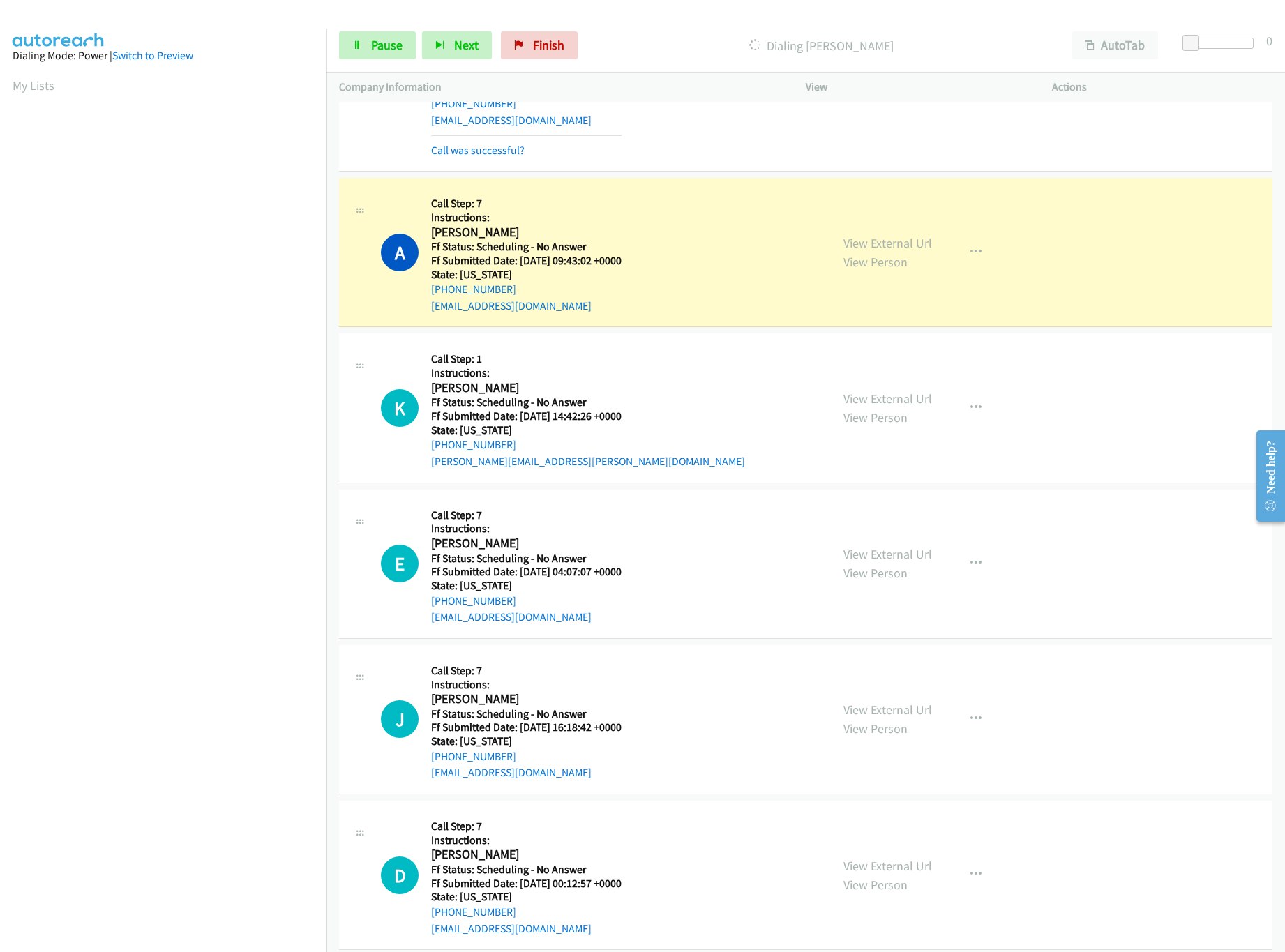
scroll to position [14786, 0]
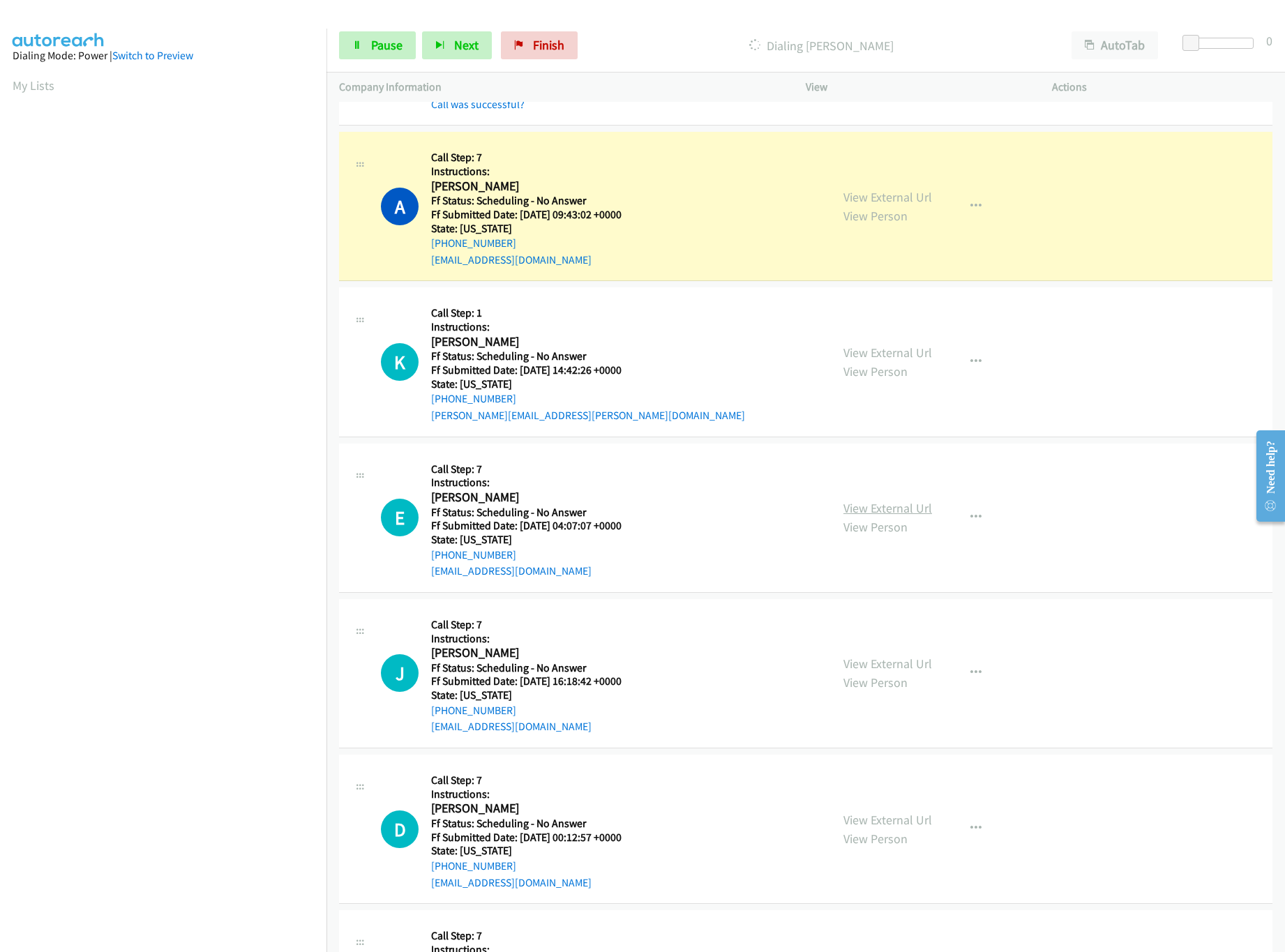
click at [898, 516] on link "View External Url" at bounding box center [887, 508] width 89 height 16
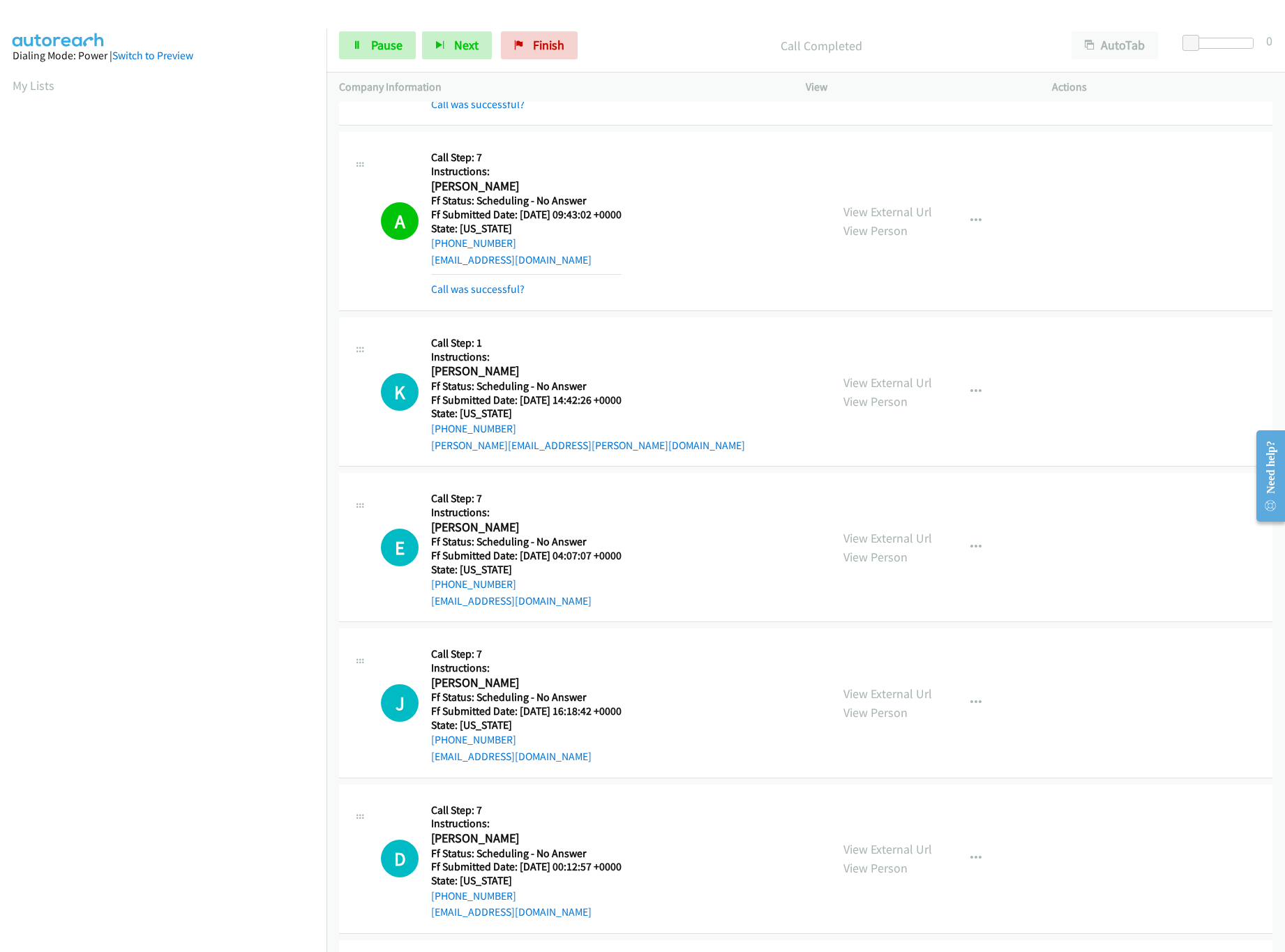
scroll to position [14926, 0]
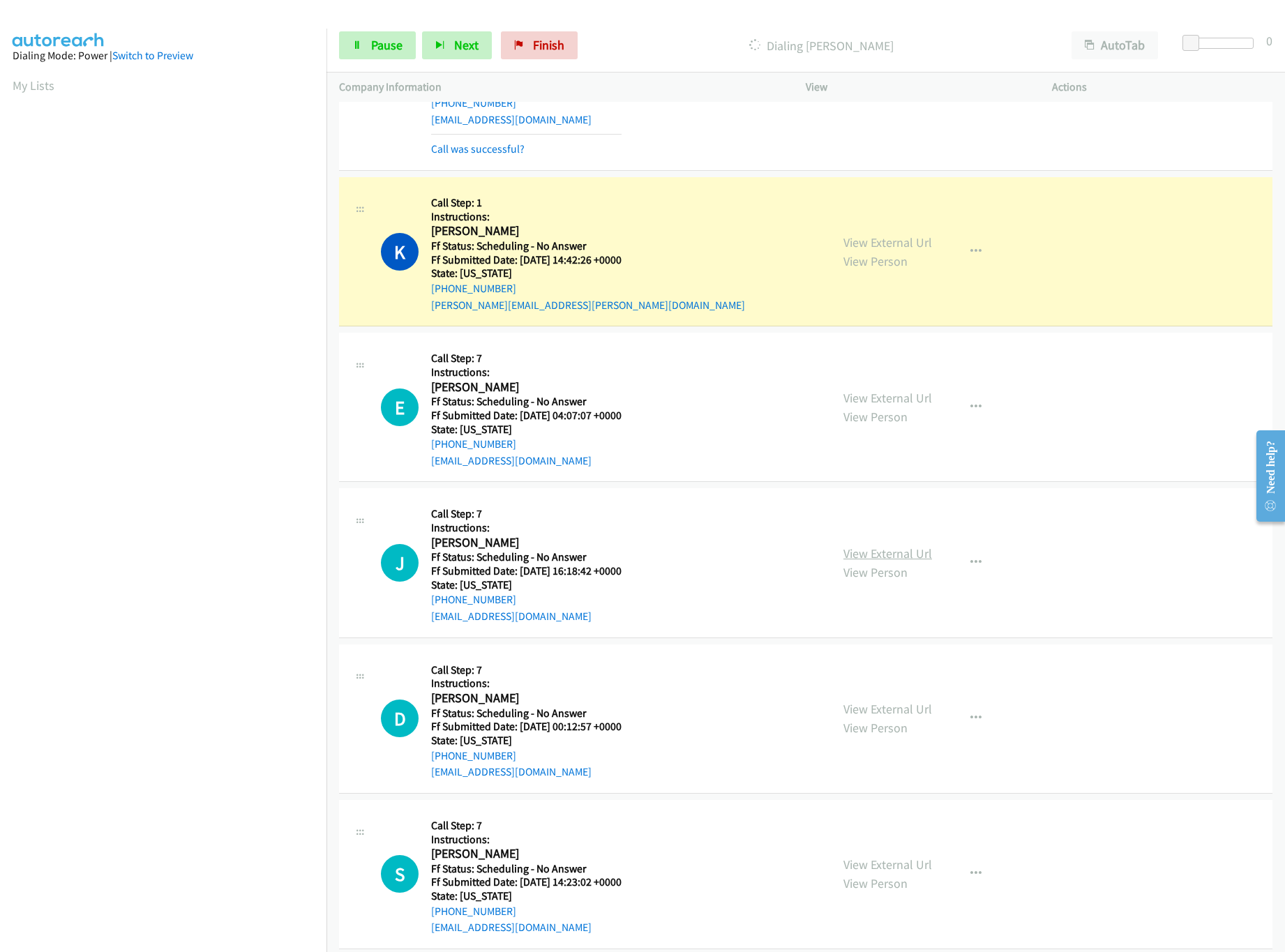
click at [883, 561] on link "View External Url" at bounding box center [887, 553] width 89 height 16
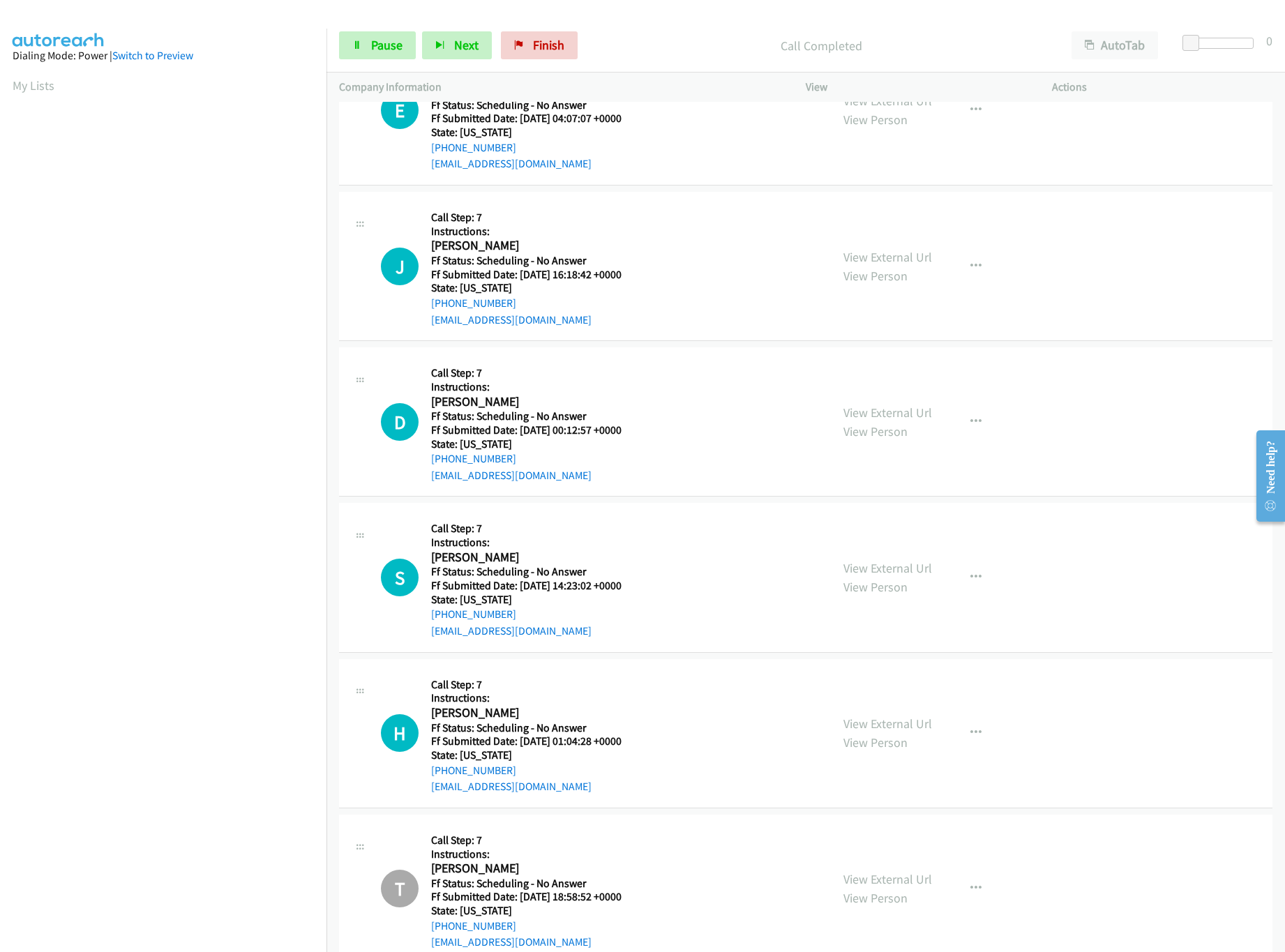
scroll to position [15204, 0]
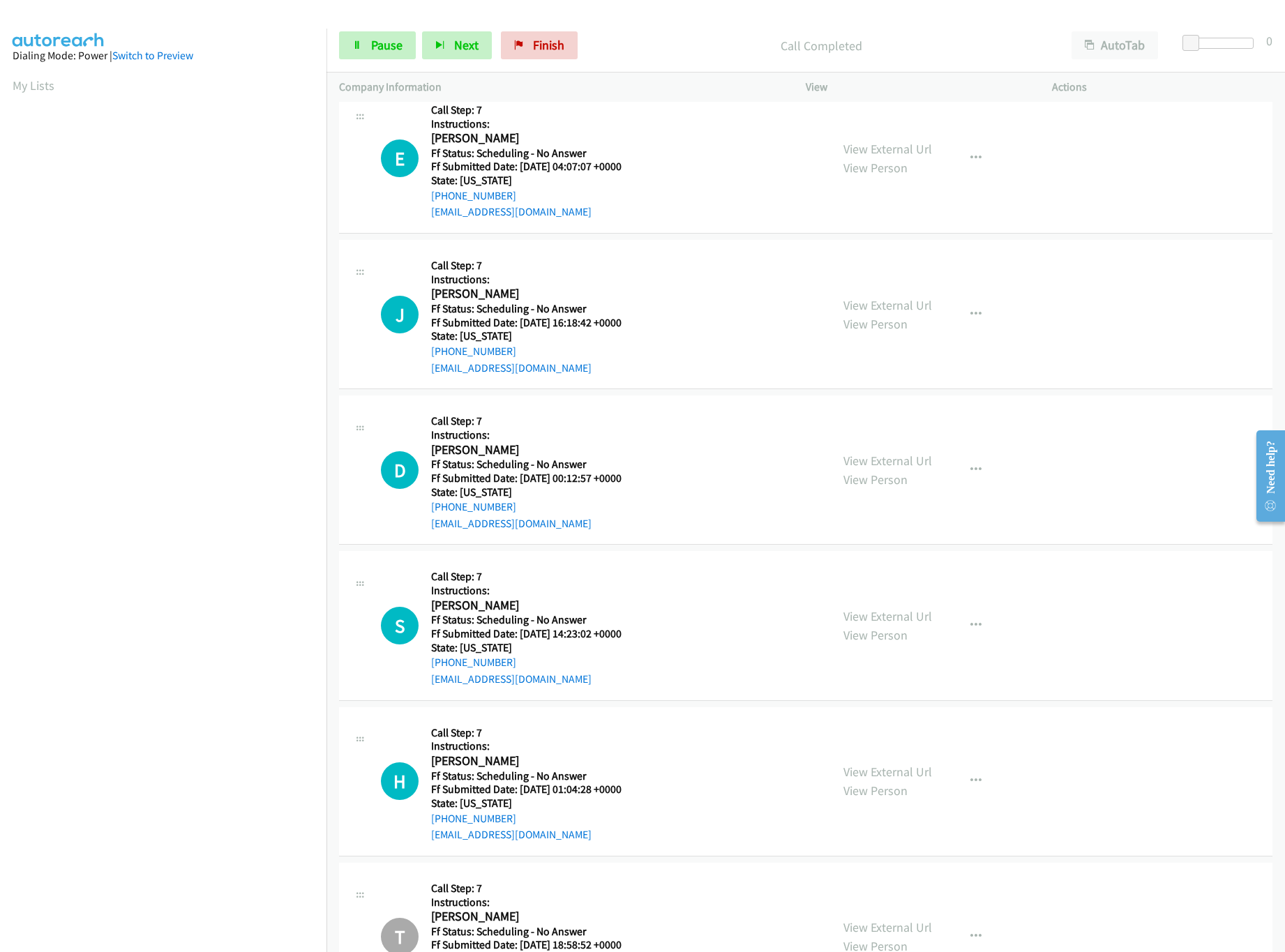
click at [875, 491] on div "View External Url View Person View External Url Email Schedule/Manage Callback …" at bounding box center [960, 470] width 259 height 123
click at [875, 469] on link "View External Url" at bounding box center [887, 461] width 89 height 16
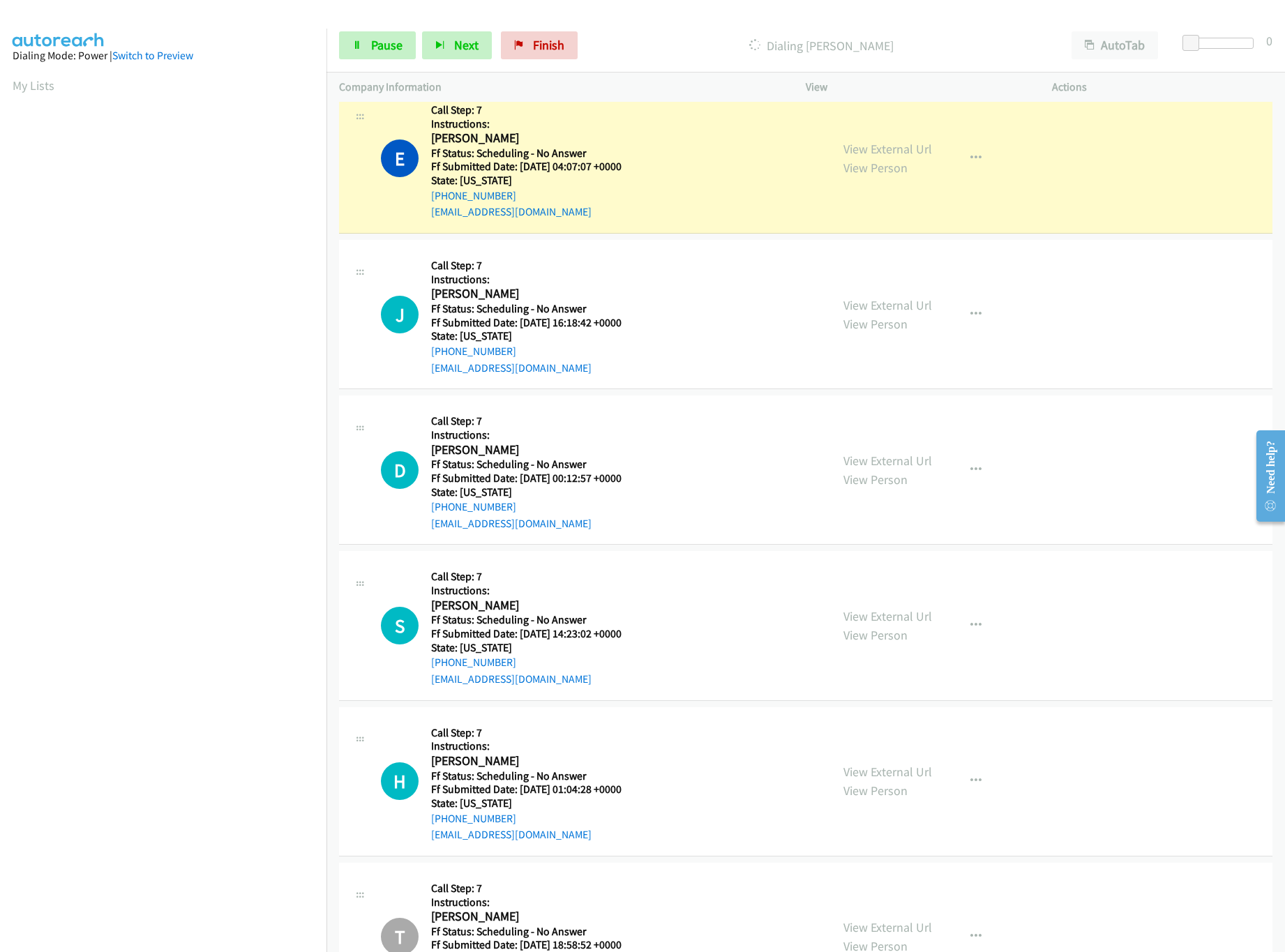
click at [149, 858] on nav "Dialing Mode: Power | Switch to Preview My Lists" at bounding box center [163, 504] width 327 height 952
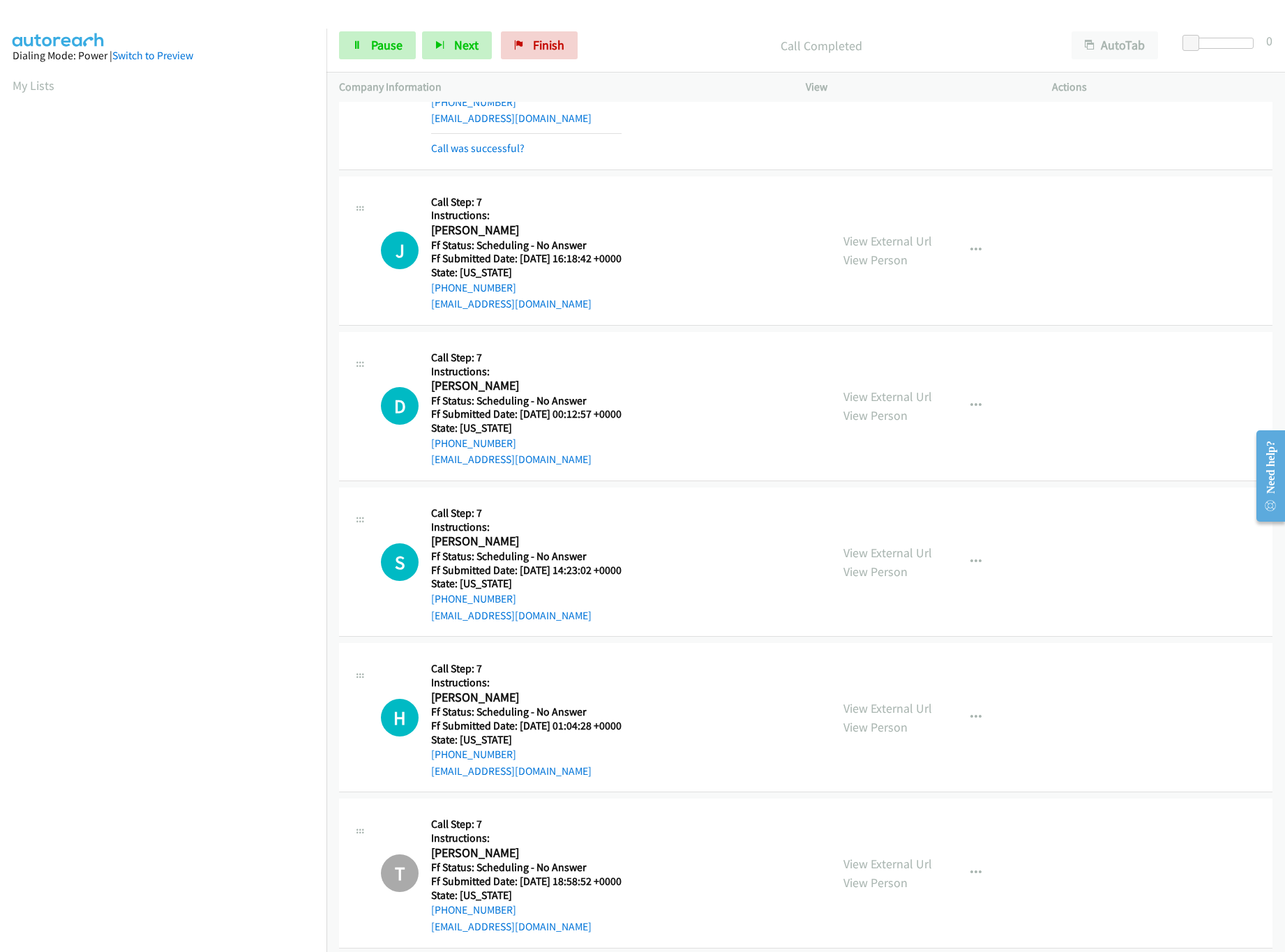
scroll to position [15345, 0]
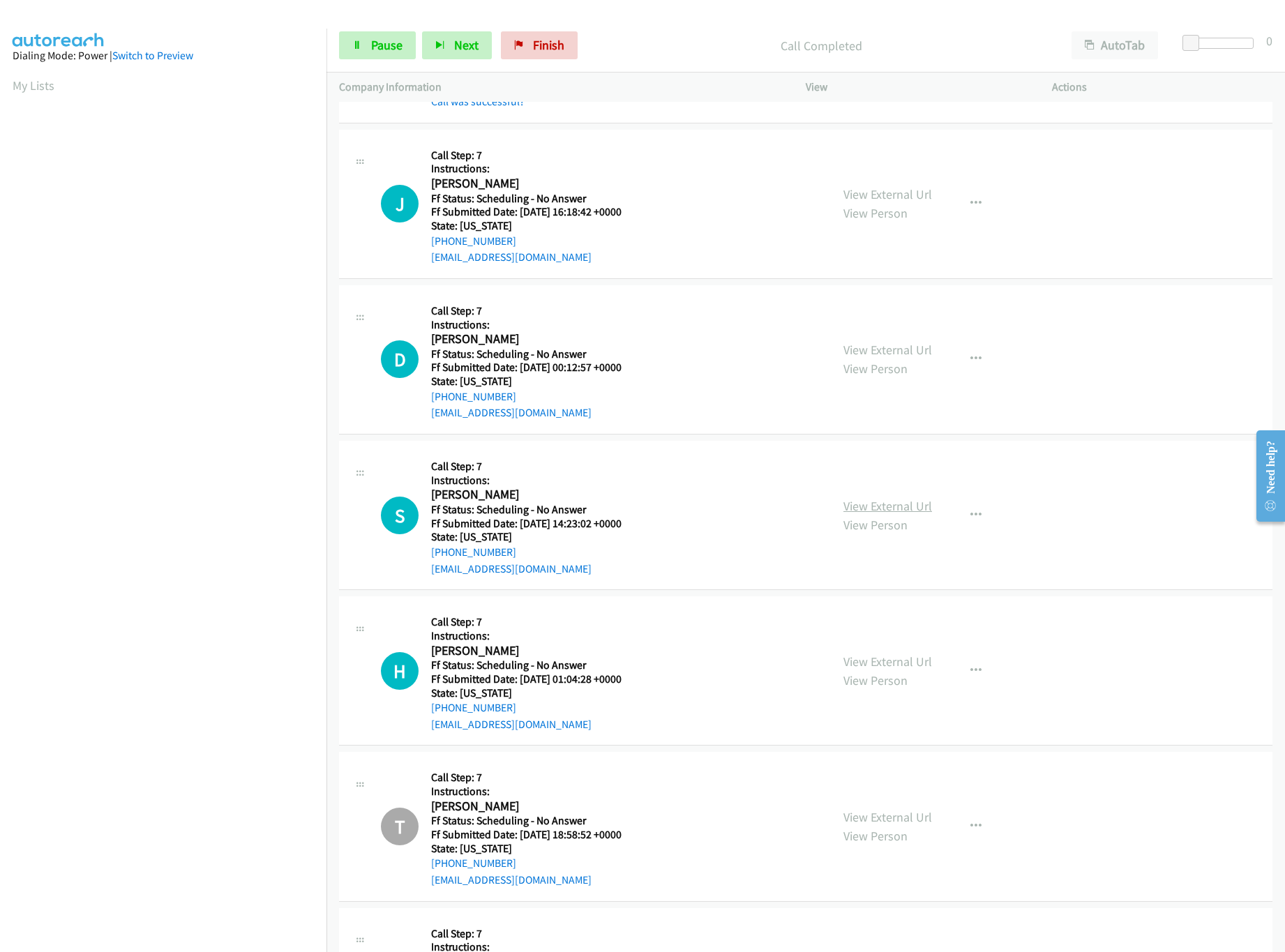
click at [884, 514] on link "View External Url" at bounding box center [887, 506] width 89 height 16
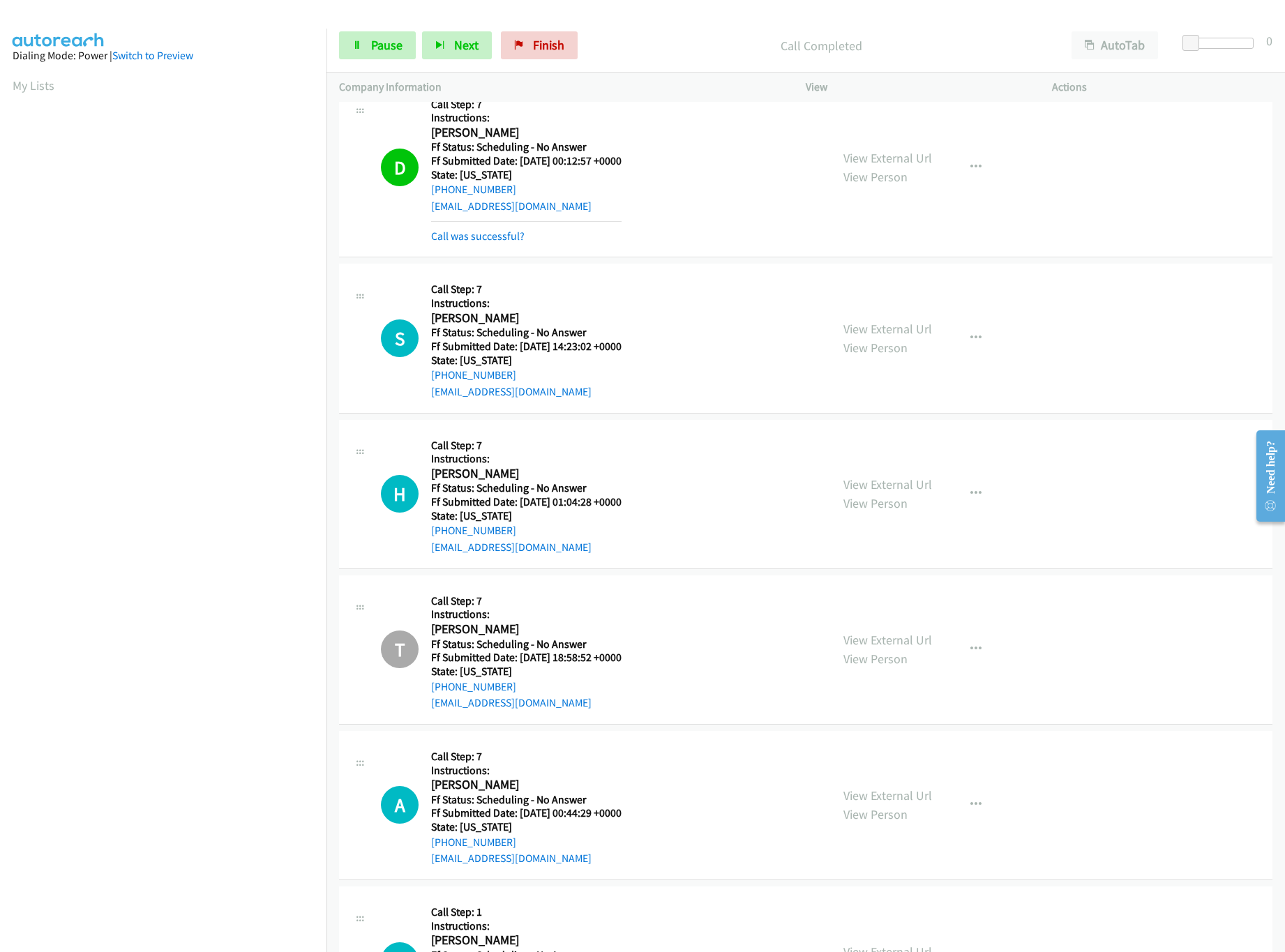
scroll to position [15623, 0]
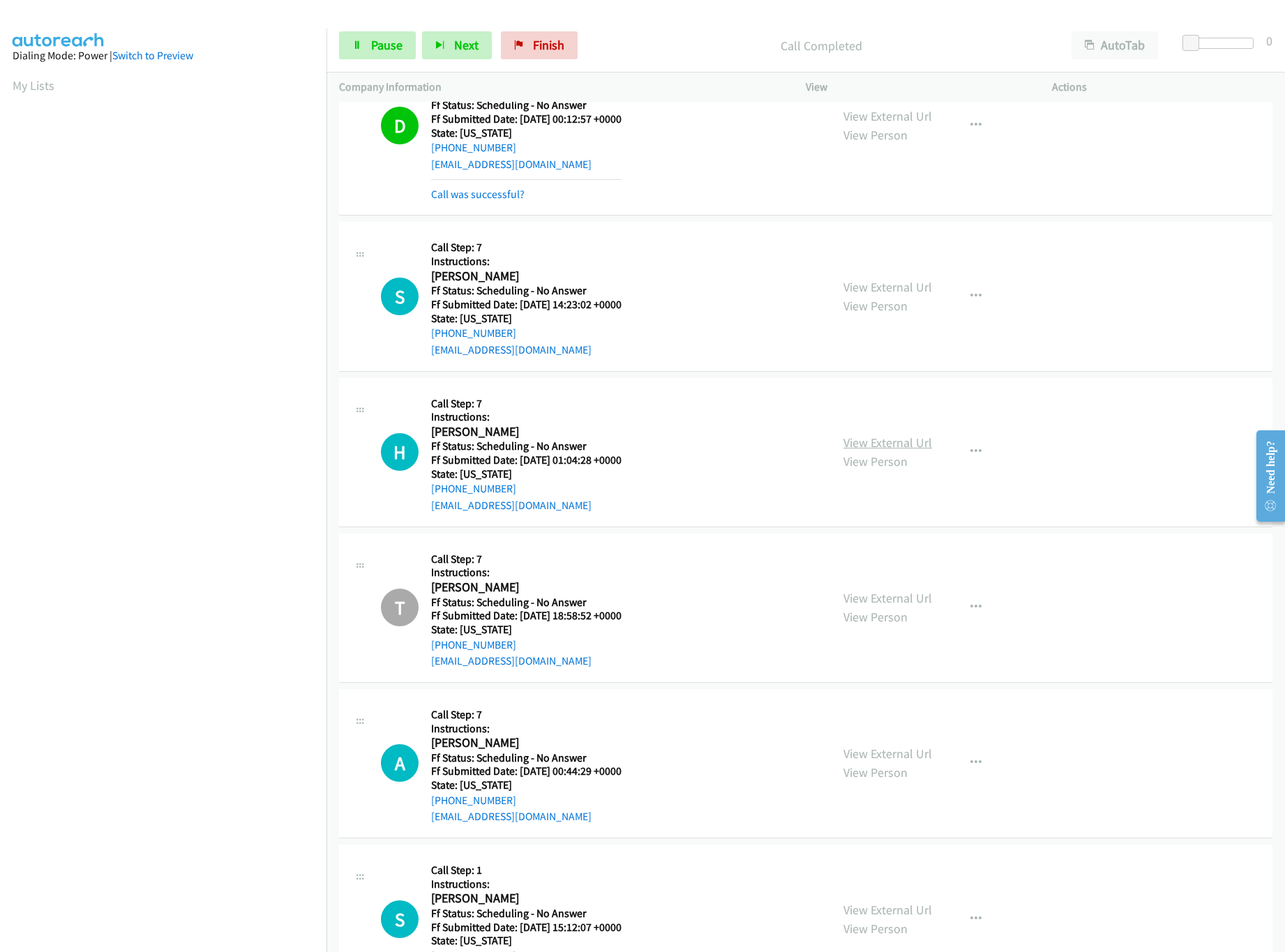
click at [902, 451] on link "View External Url" at bounding box center [887, 443] width 89 height 16
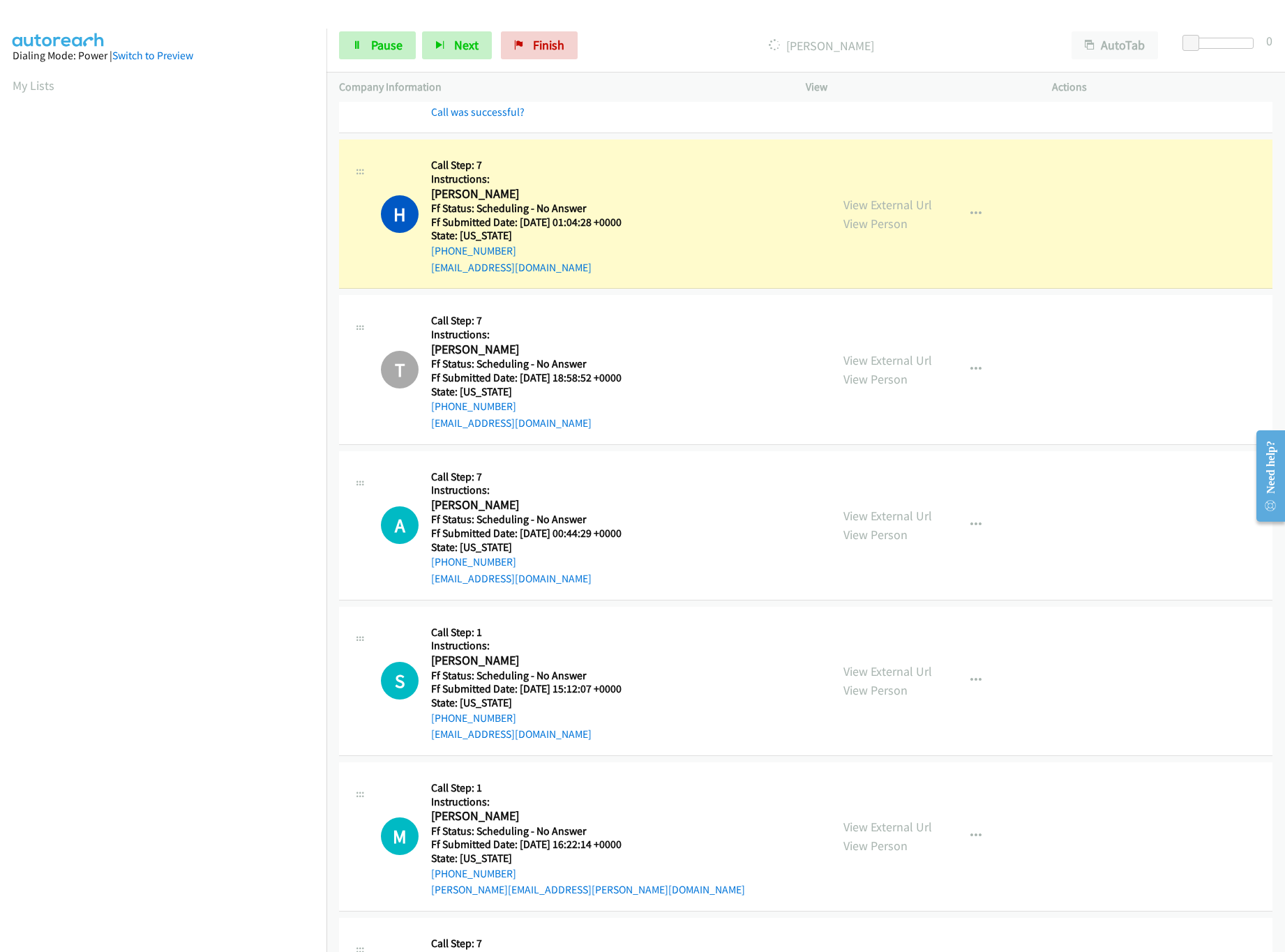
scroll to position [15903, 0]
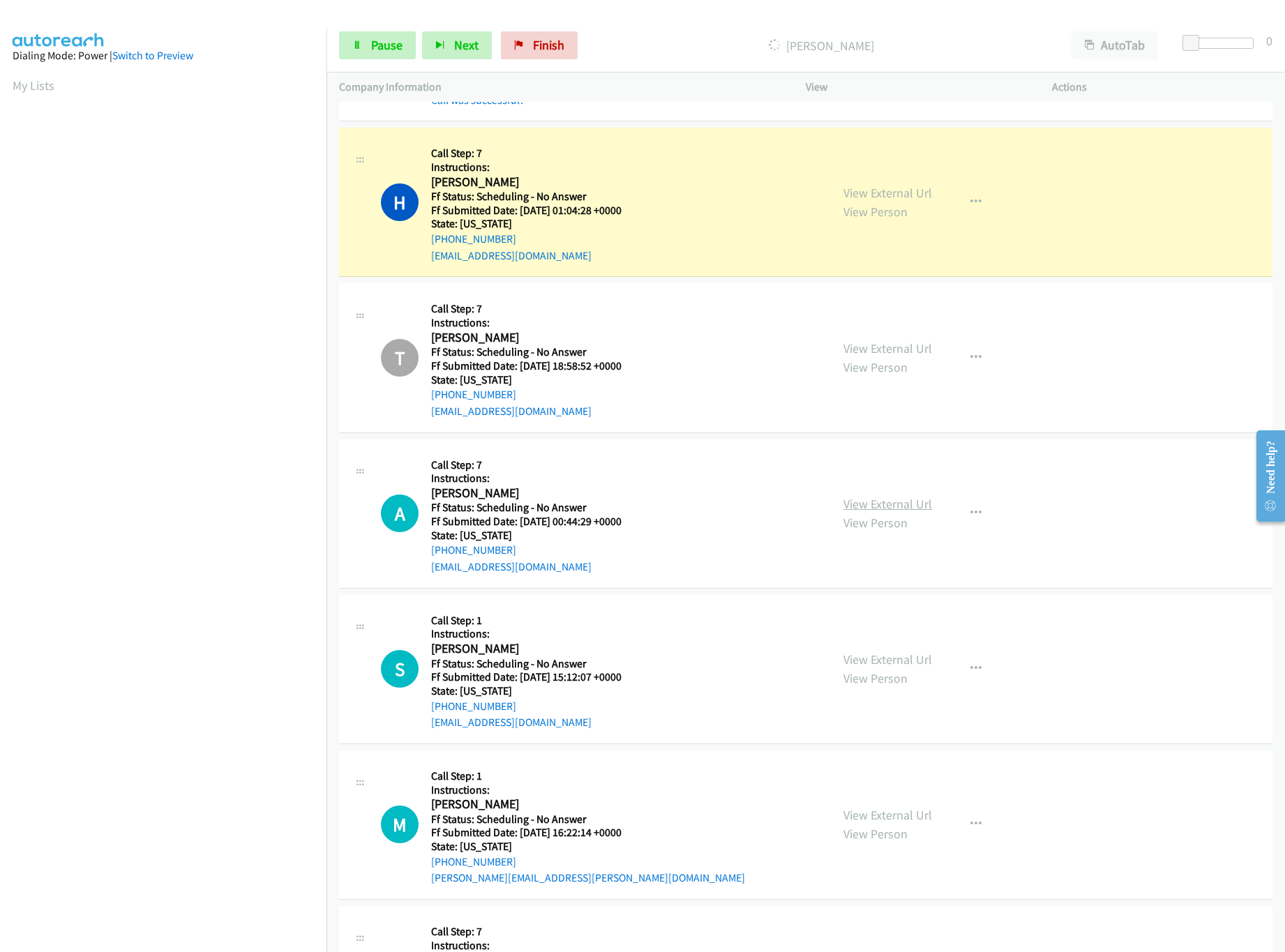
click at [902, 512] on link "View External Url" at bounding box center [887, 504] width 89 height 16
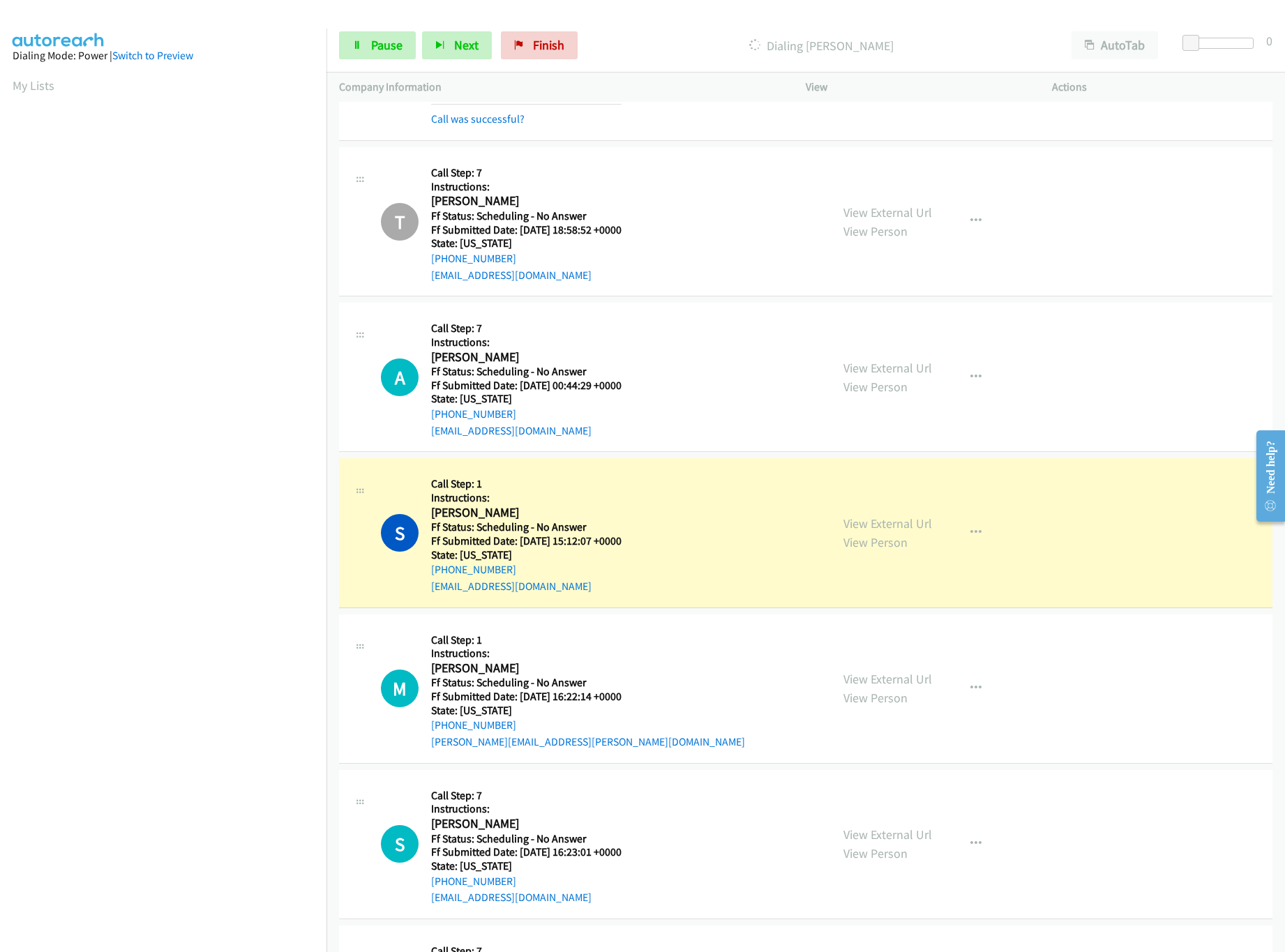
scroll to position [16182, 0]
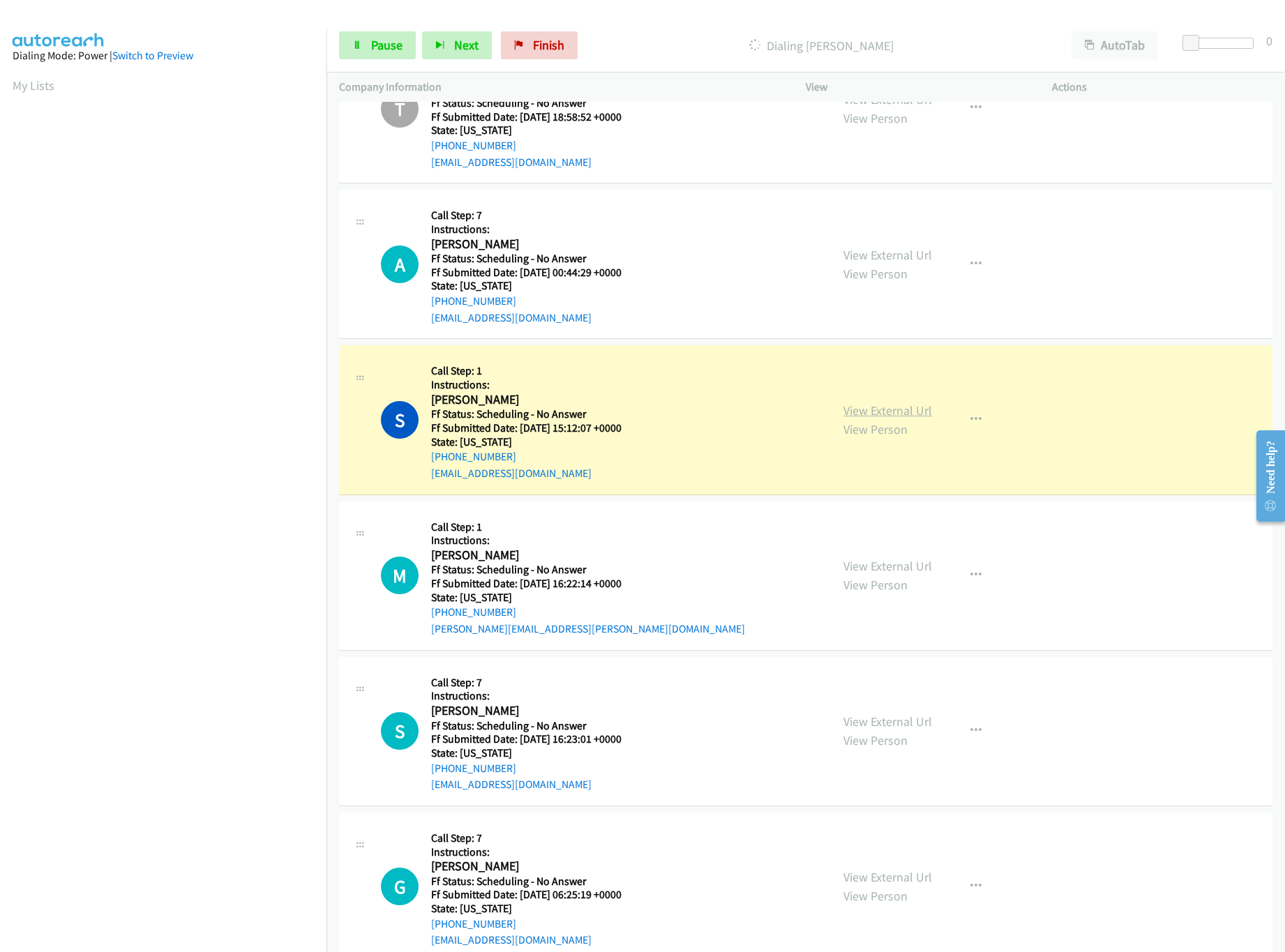
click at [887, 418] on link "View External Url" at bounding box center [887, 410] width 89 height 16
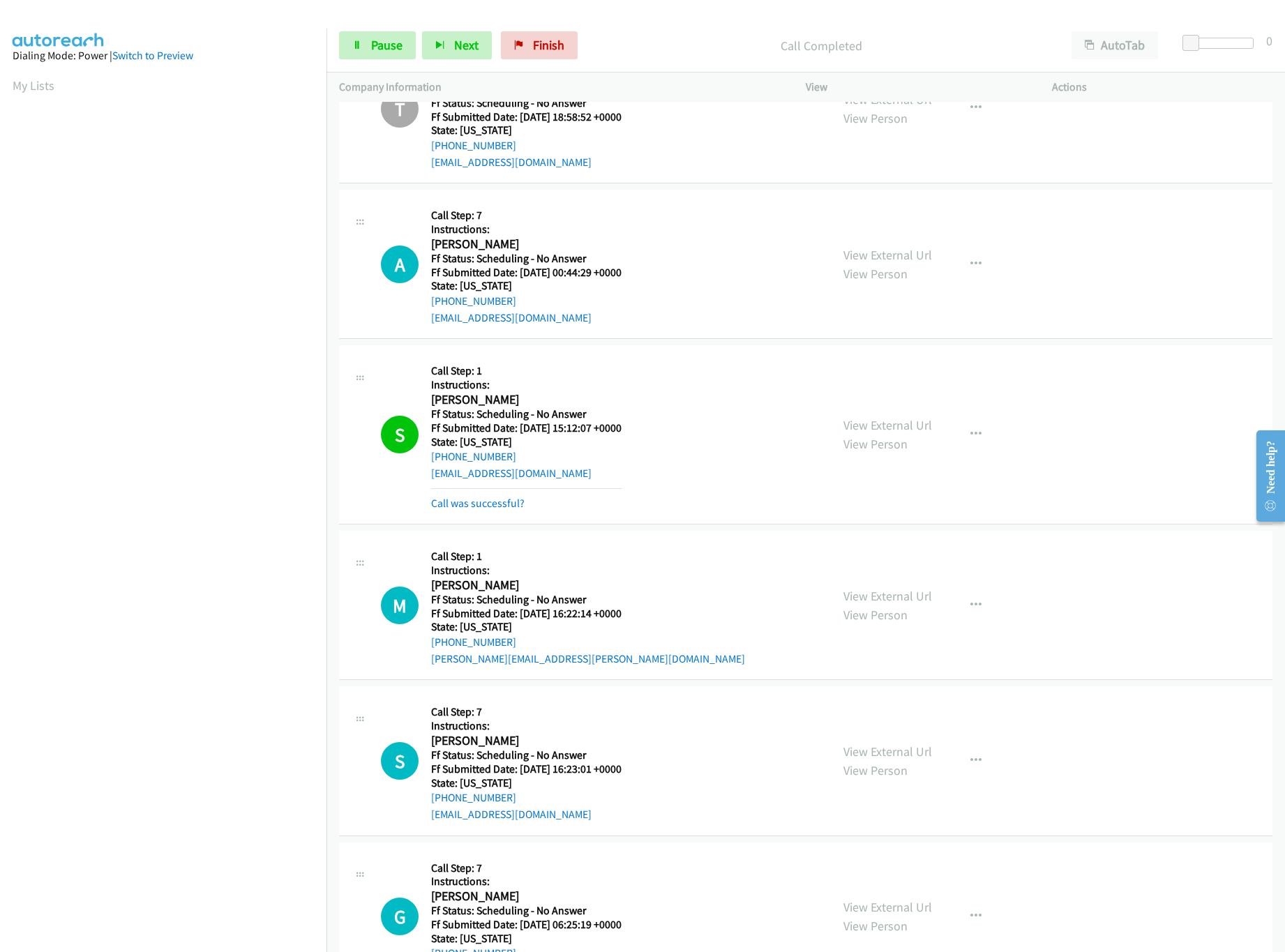
scroll to position [16460, 0]
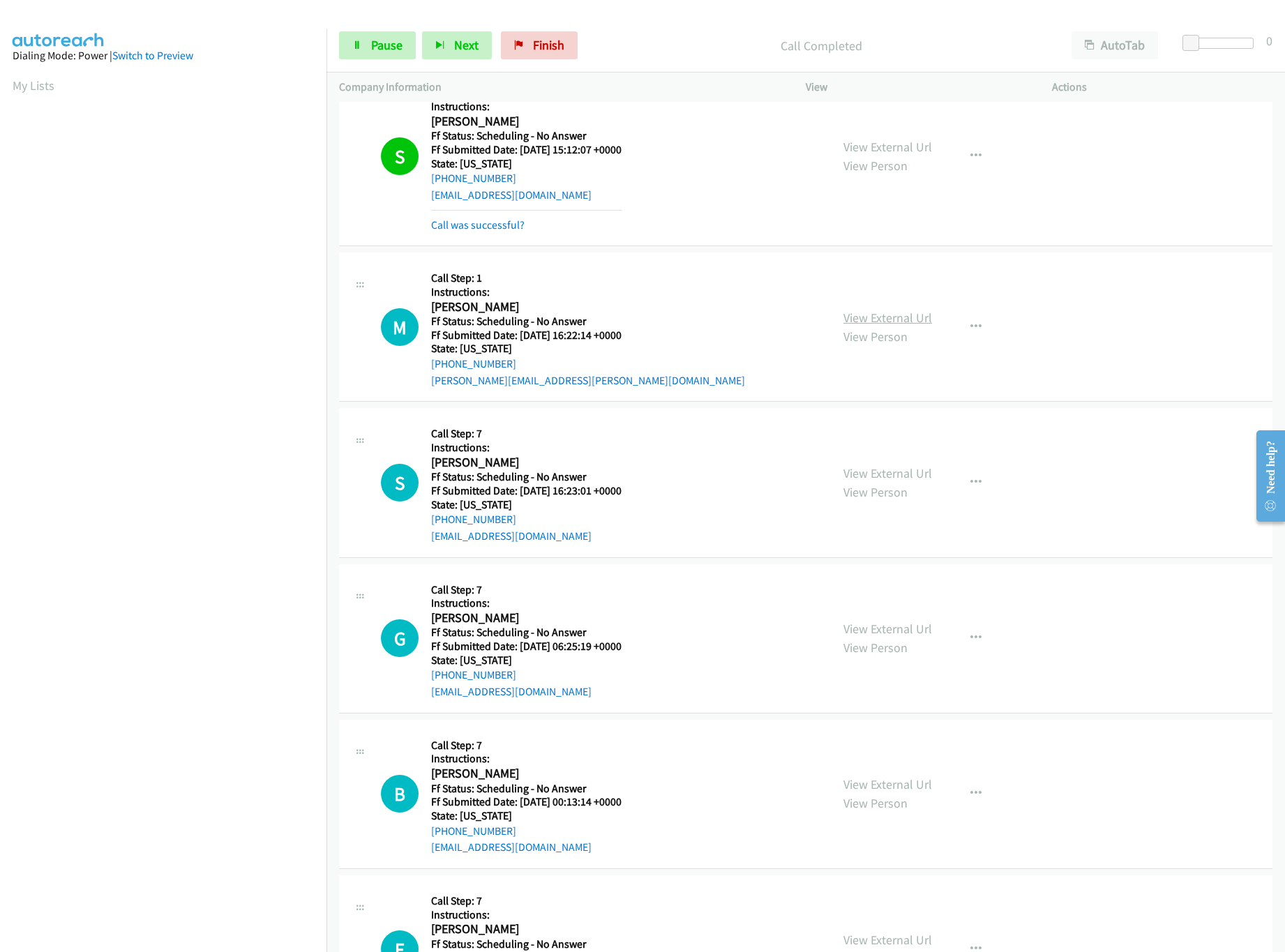
click at [896, 326] on link "View External Url" at bounding box center [887, 318] width 89 height 16
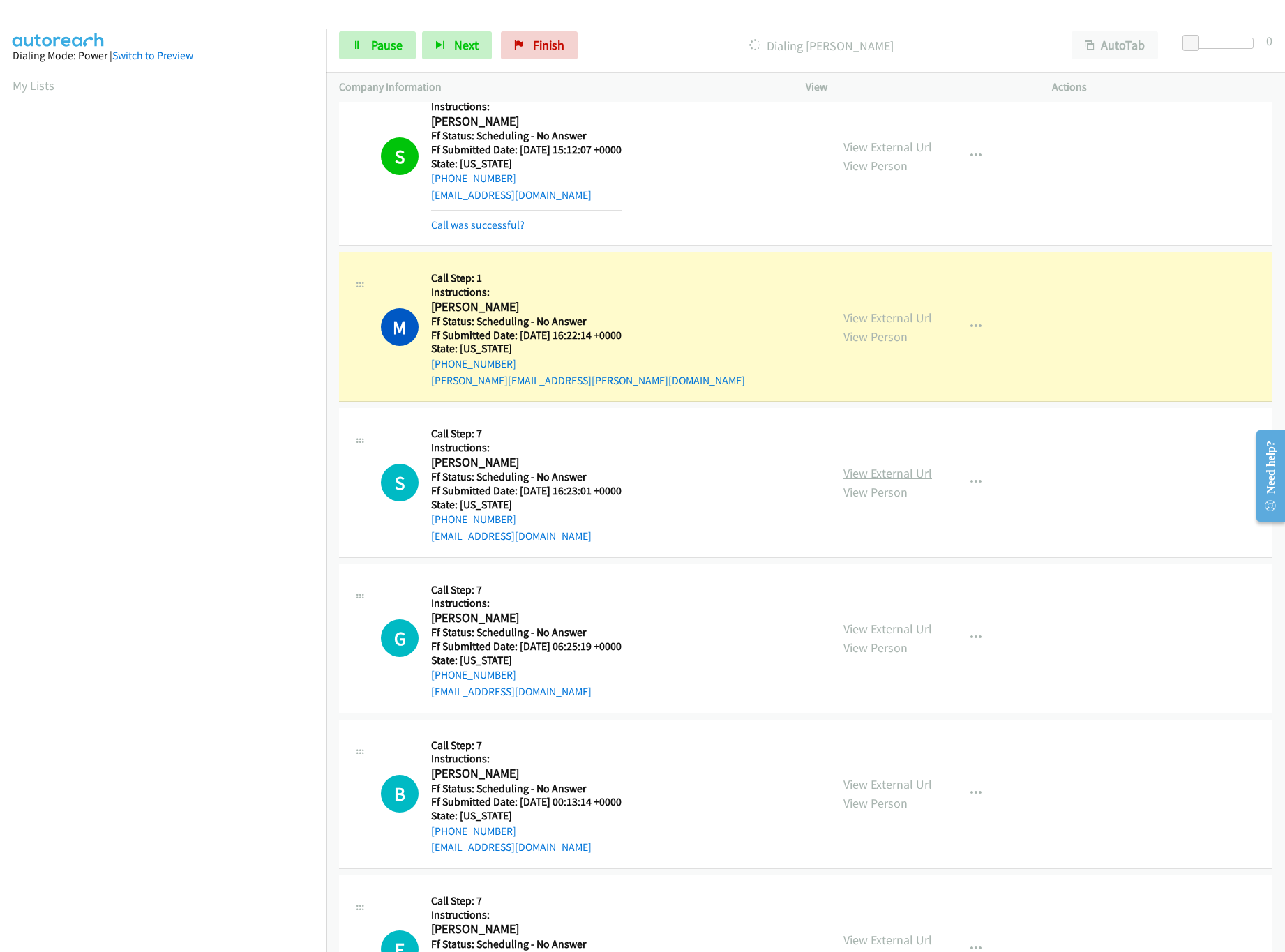
click at [889, 481] on link "View External Url" at bounding box center [887, 474] width 89 height 16
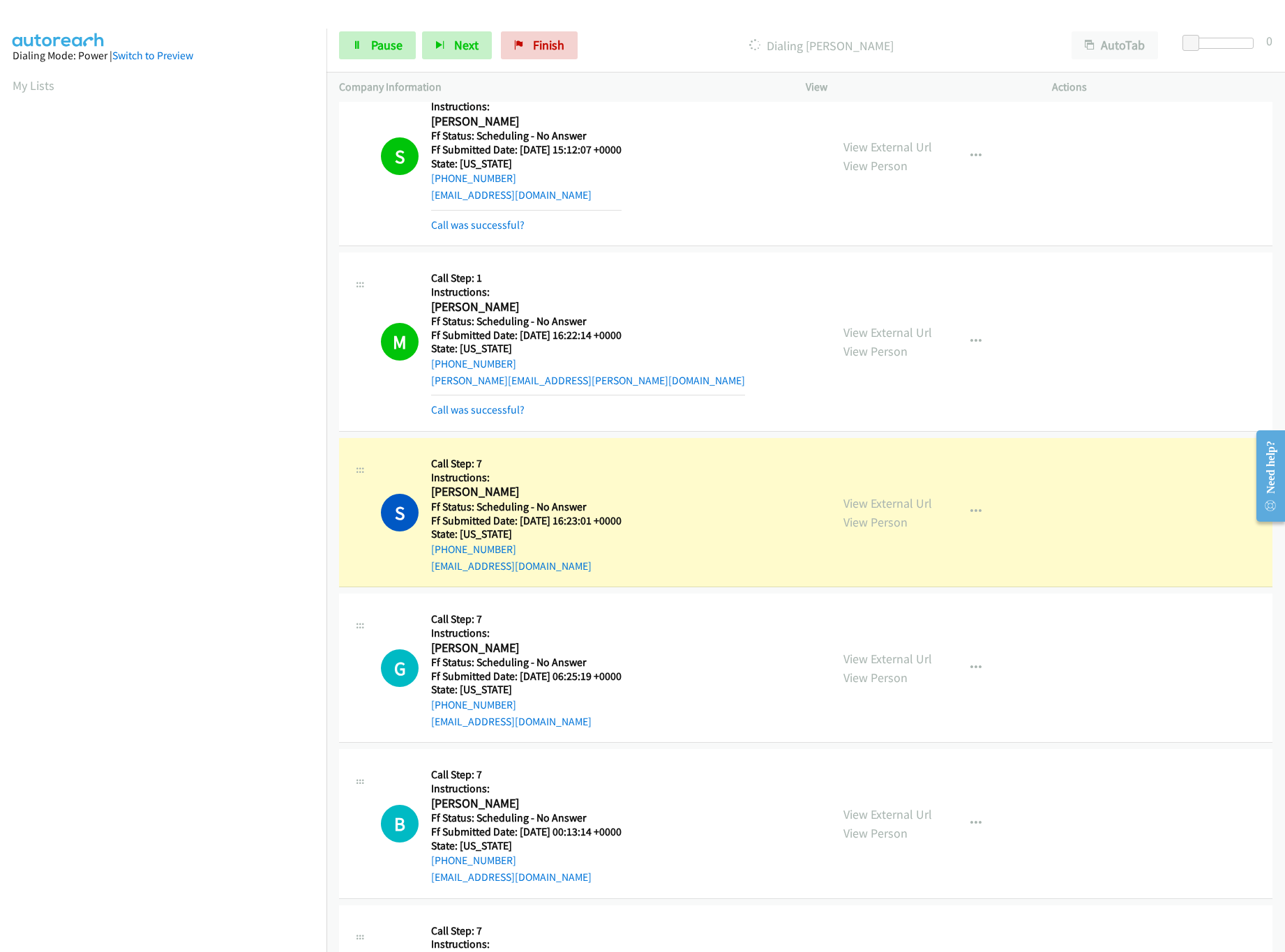
drag, startPoint x: 161, startPoint y: 911, endPoint x: 166, endPoint y: 891, distance: 20.6
click at [161, 911] on nav "Dialing Mode: Power | Switch to Preview My Lists" at bounding box center [163, 504] width 327 height 952
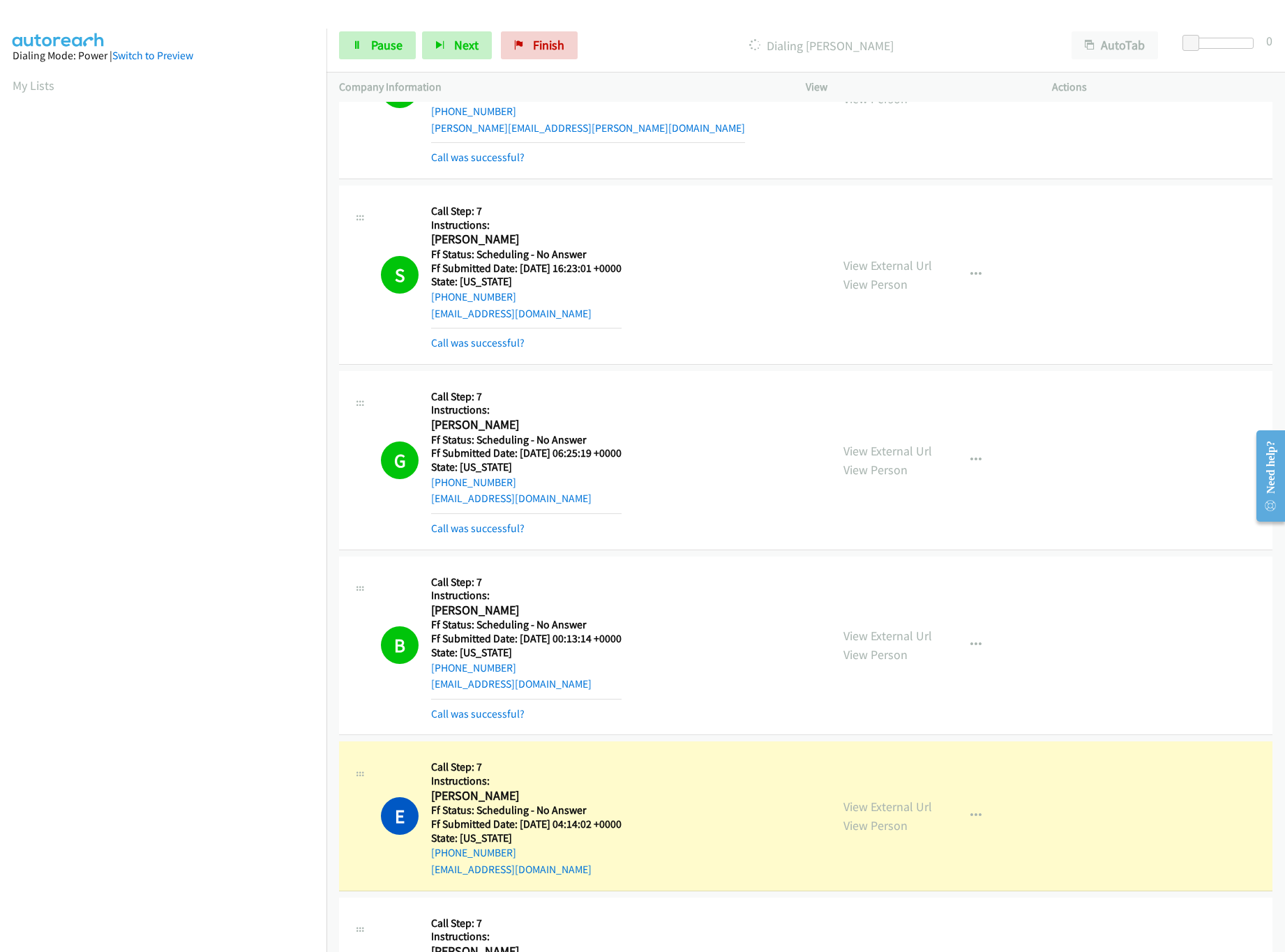
scroll to position [16879, 0]
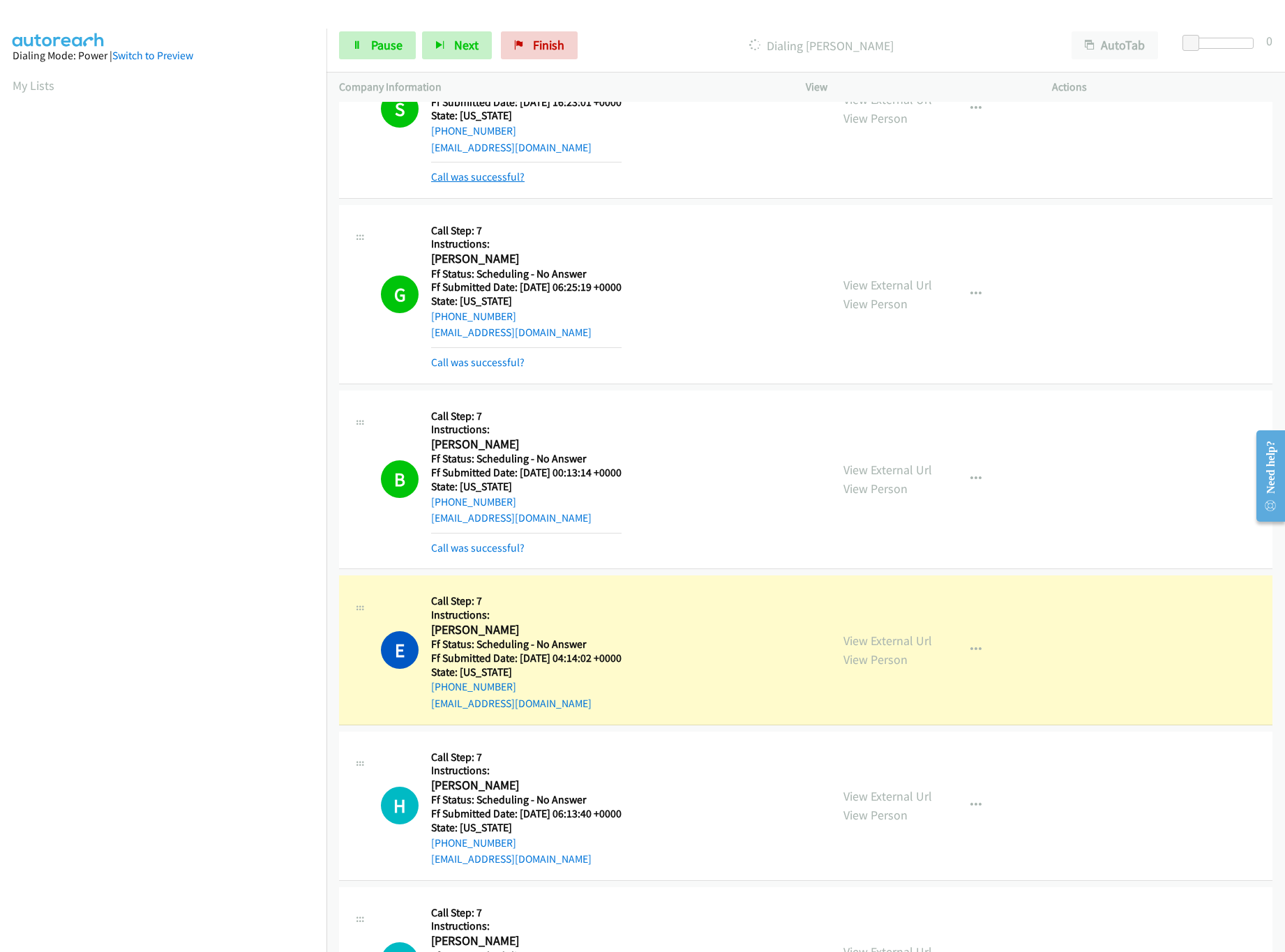
click at [455, 184] on link "Call was successful?" at bounding box center [478, 177] width 93 height 13
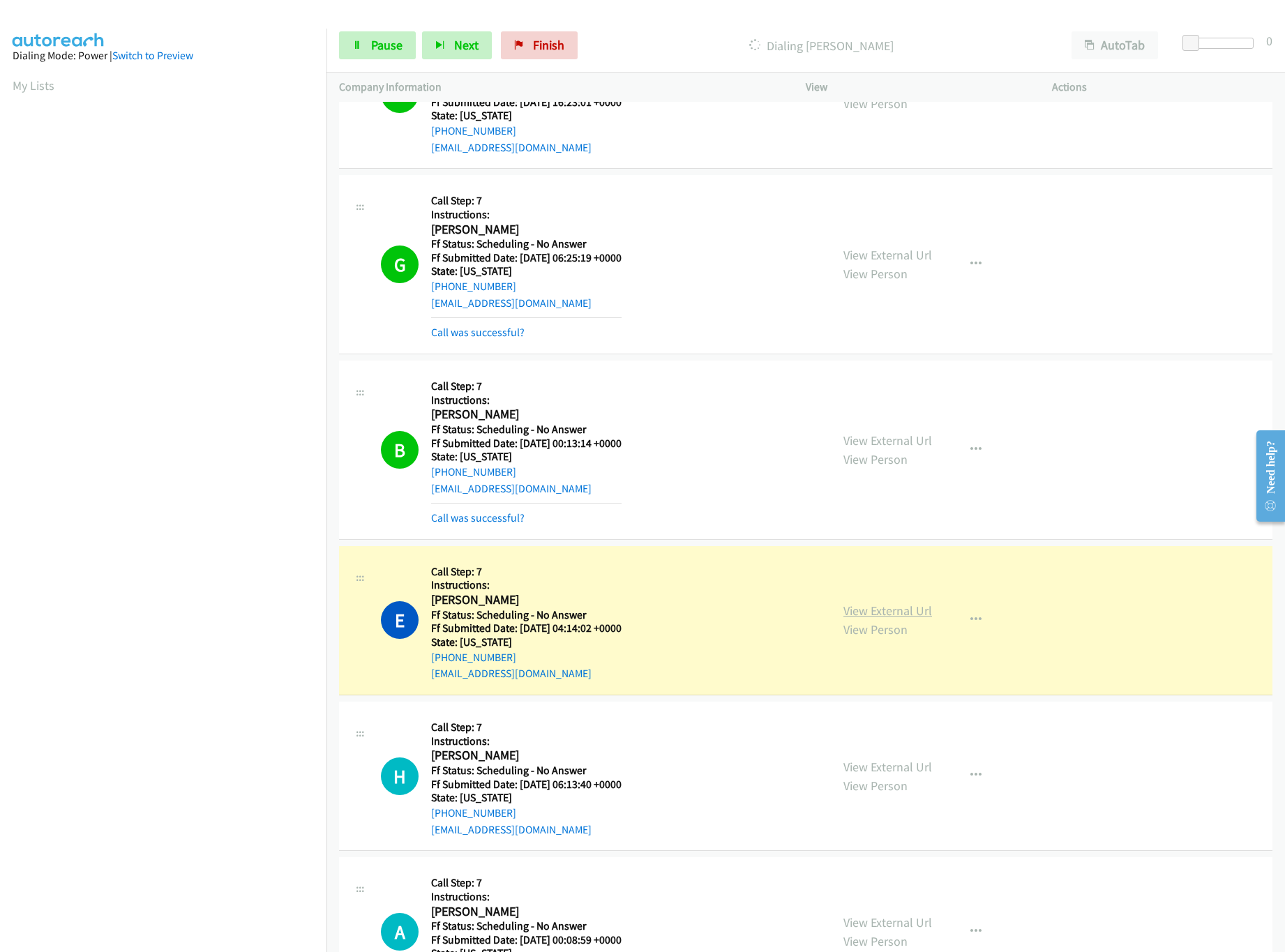
click at [880, 619] on link "View External Url" at bounding box center [887, 611] width 89 height 16
click at [906, 448] on link "View External Url" at bounding box center [887, 440] width 89 height 16
click at [923, 263] on link "View External Url" at bounding box center [887, 255] width 89 height 16
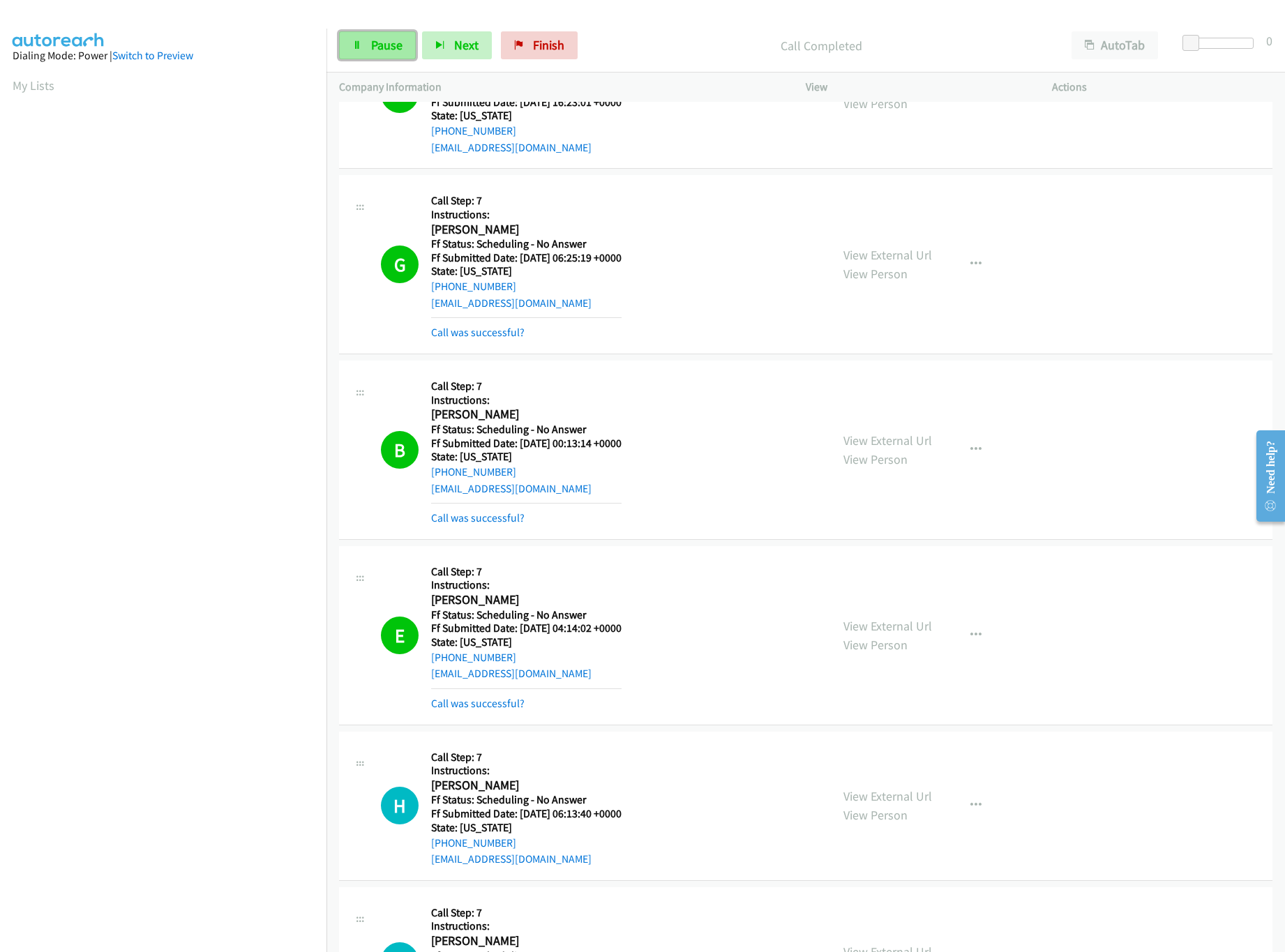
click at [366, 57] on link "Pause" at bounding box center [377, 45] width 76 height 28
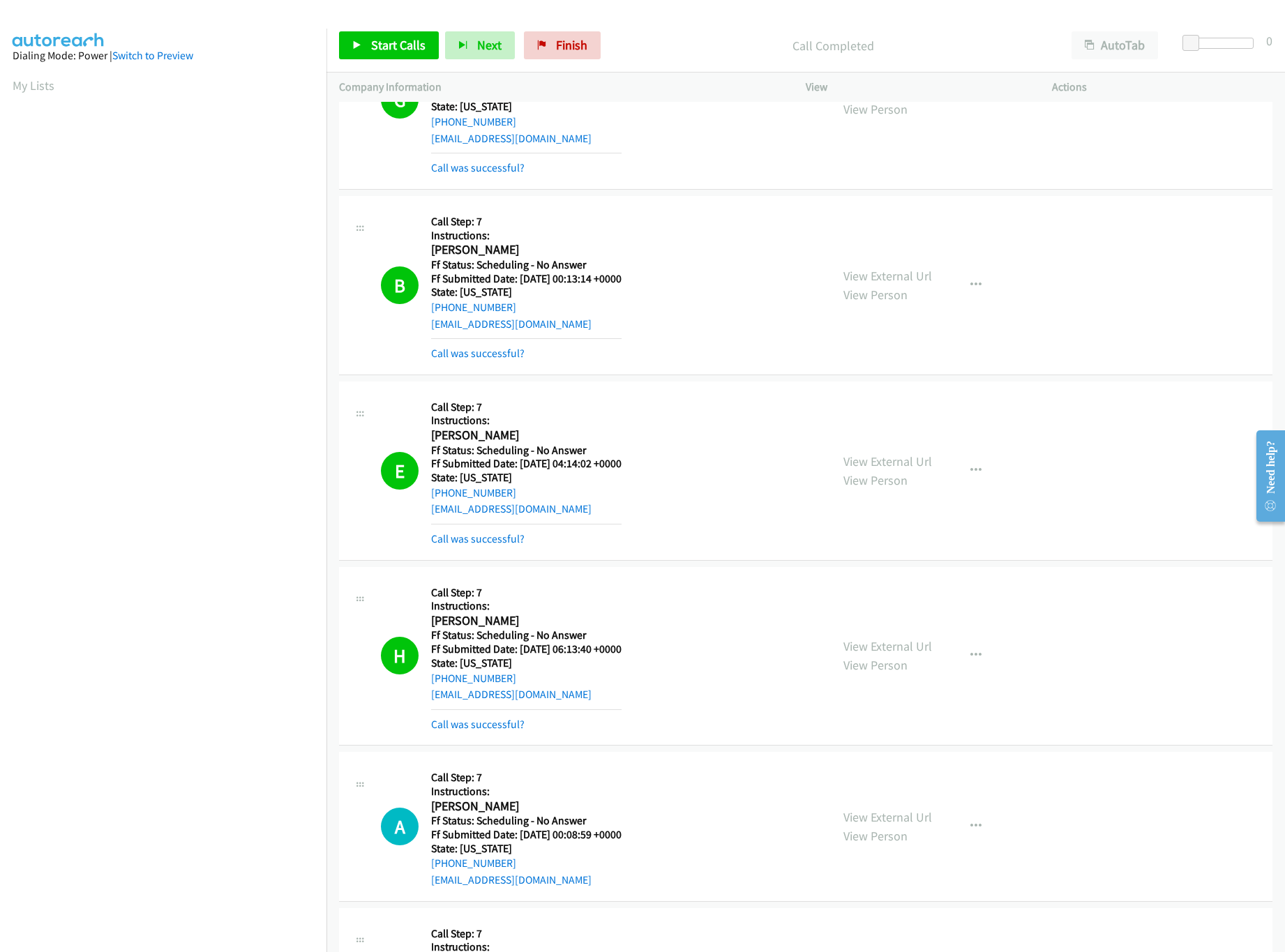
scroll to position [17158, 0]
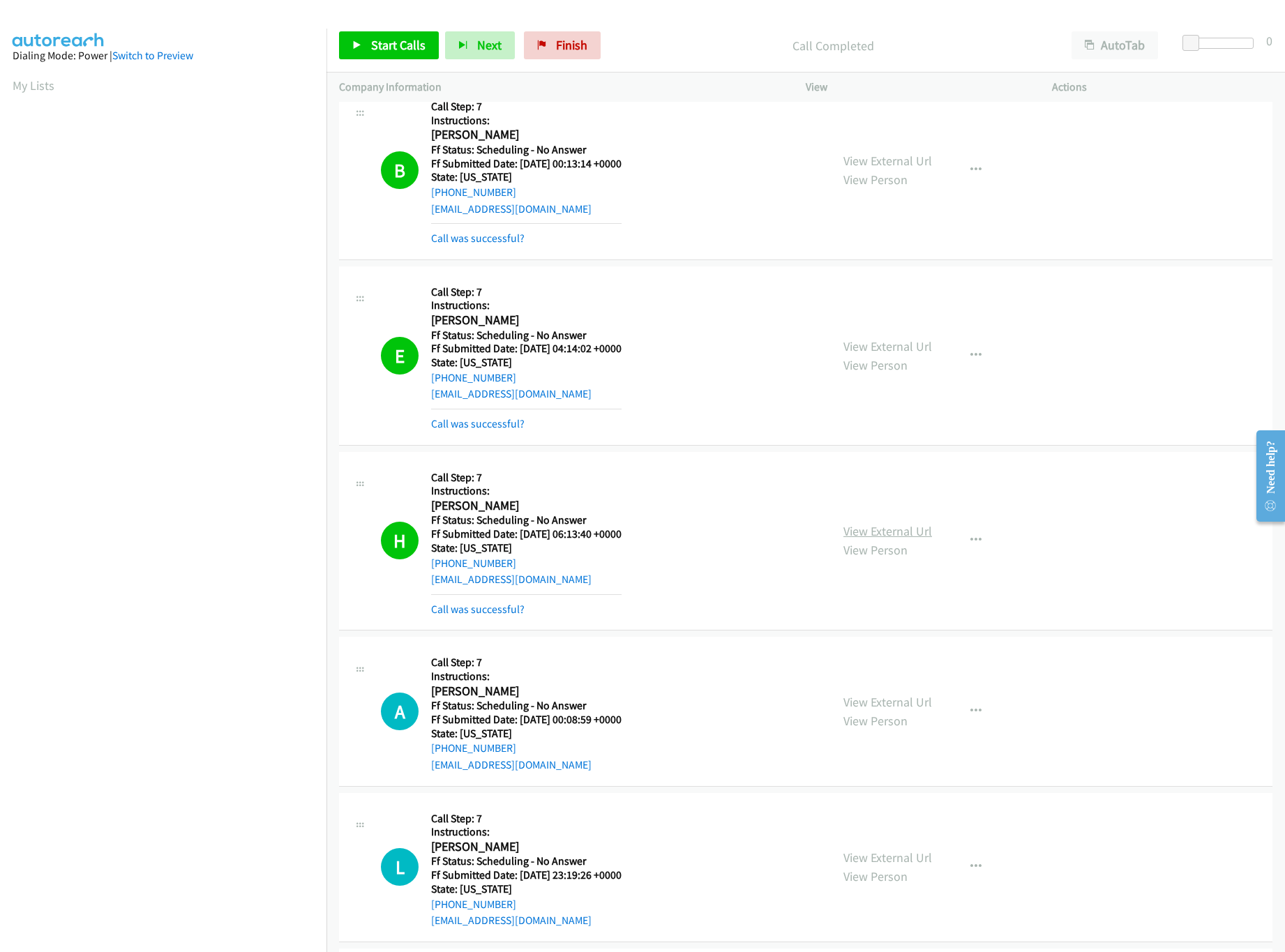
click at [904, 539] on link "View External Url" at bounding box center [887, 531] width 89 height 16
drag, startPoint x: 400, startPoint y: 50, endPoint x: 340, endPoint y: 113, distance: 87.0
click at [400, 50] on span "Start Calls" at bounding box center [398, 45] width 54 height 16
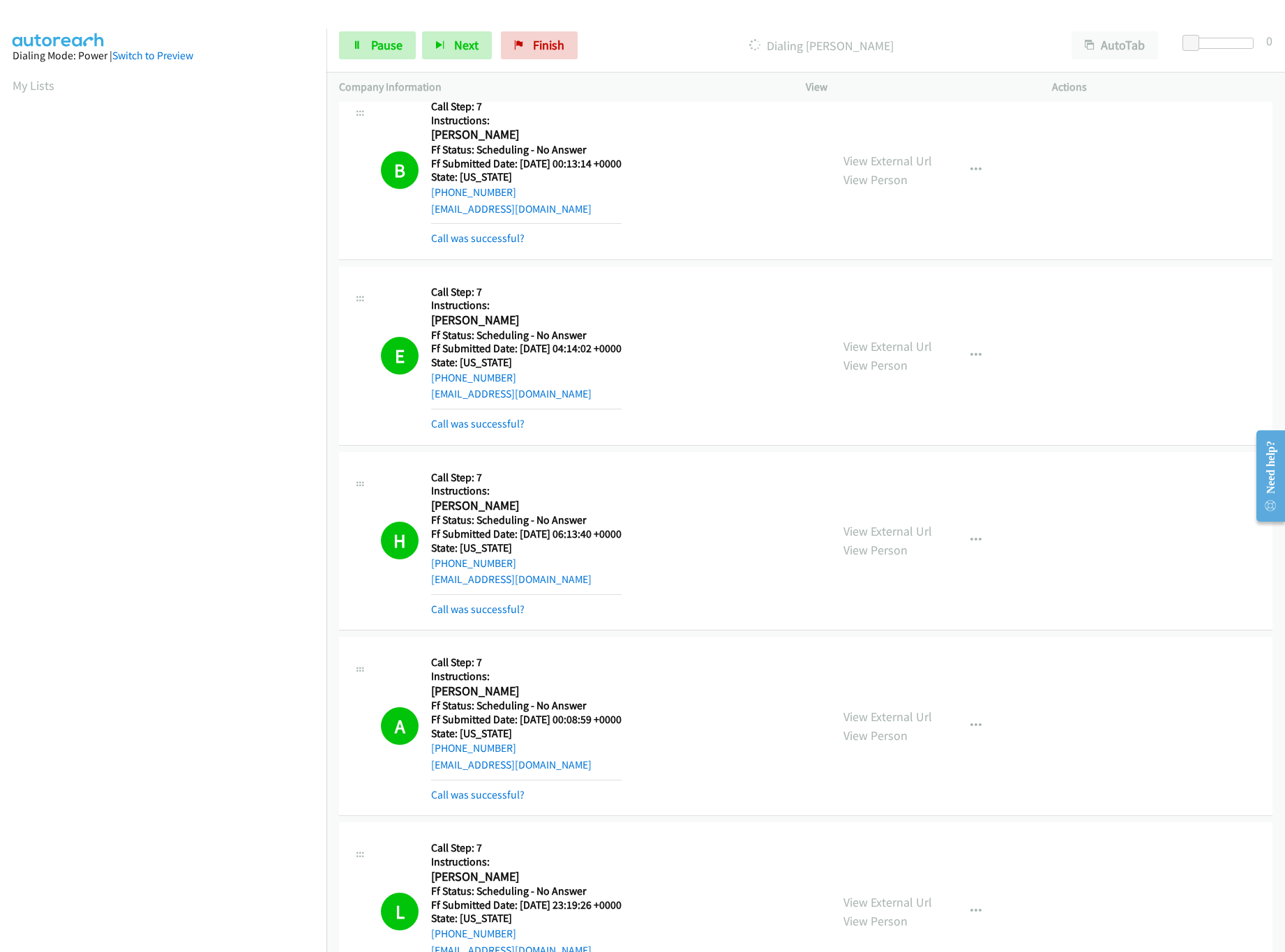
scroll to position [17715, 0]
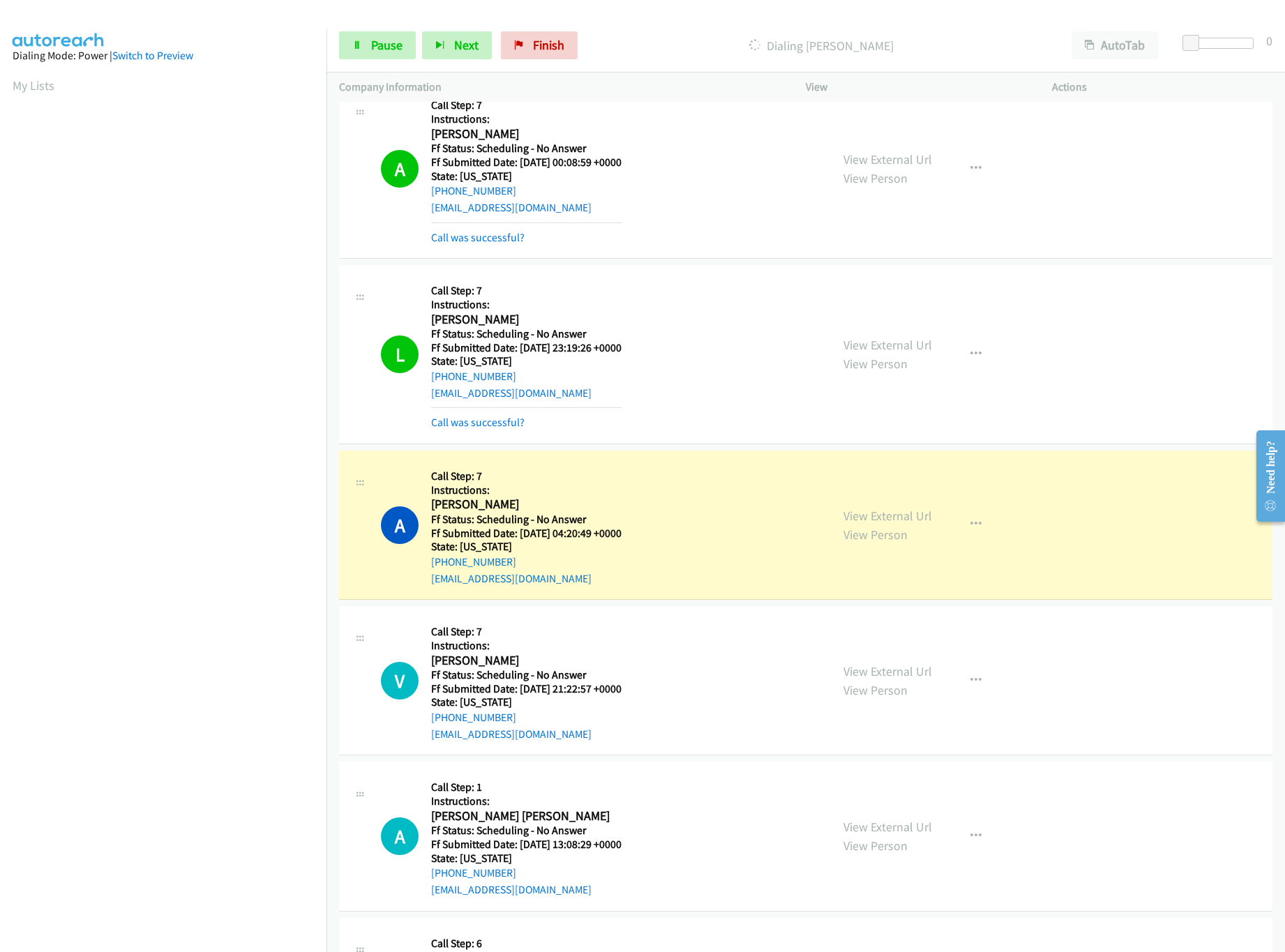
click at [699, 243] on div "A Callback Scheduled Call Step: 7 Instructions: [PERSON_NAME] America/New_York …" at bounding box center [599, 168] width 437 height 154
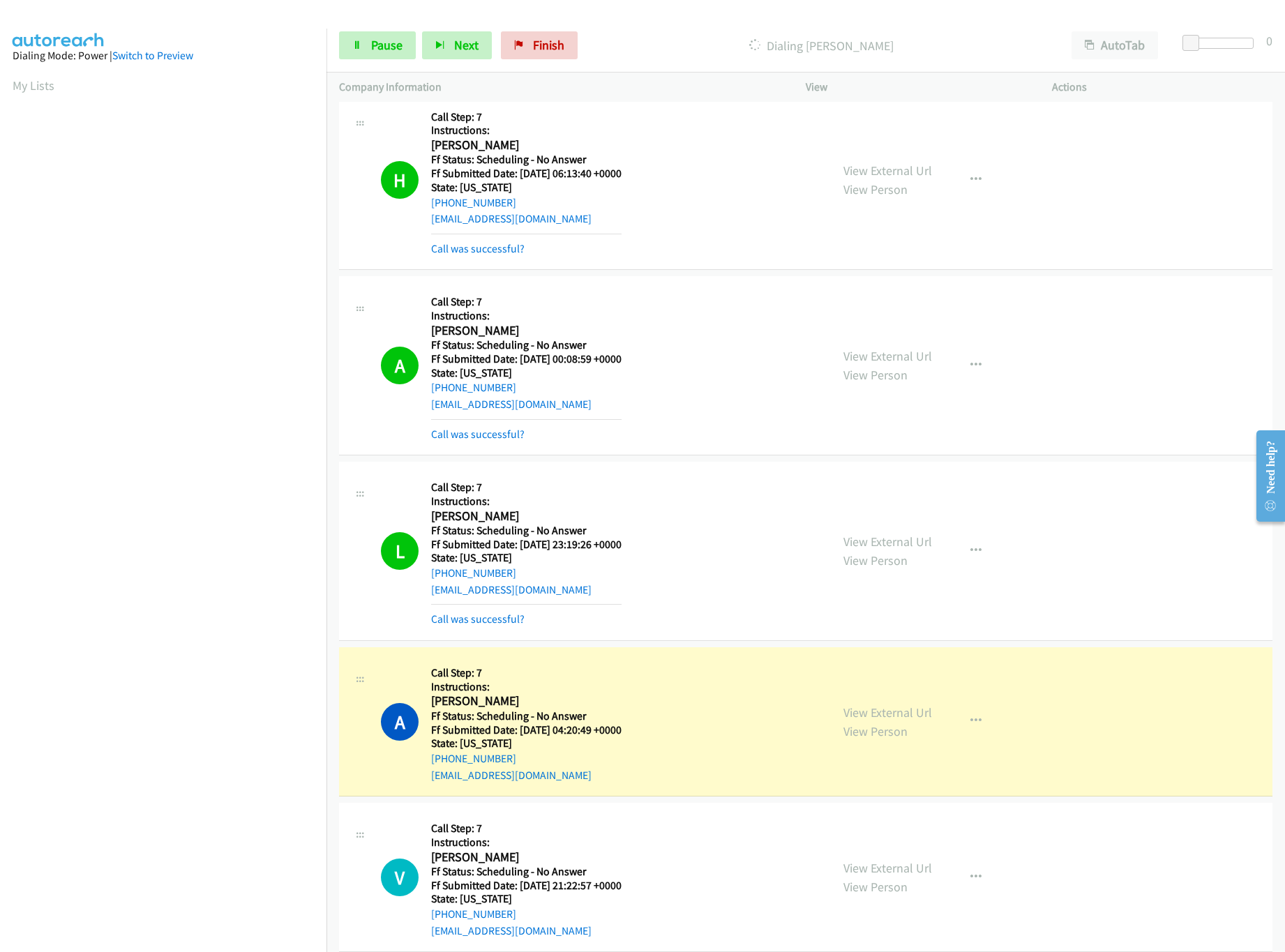
scroll to position [17437, 0]
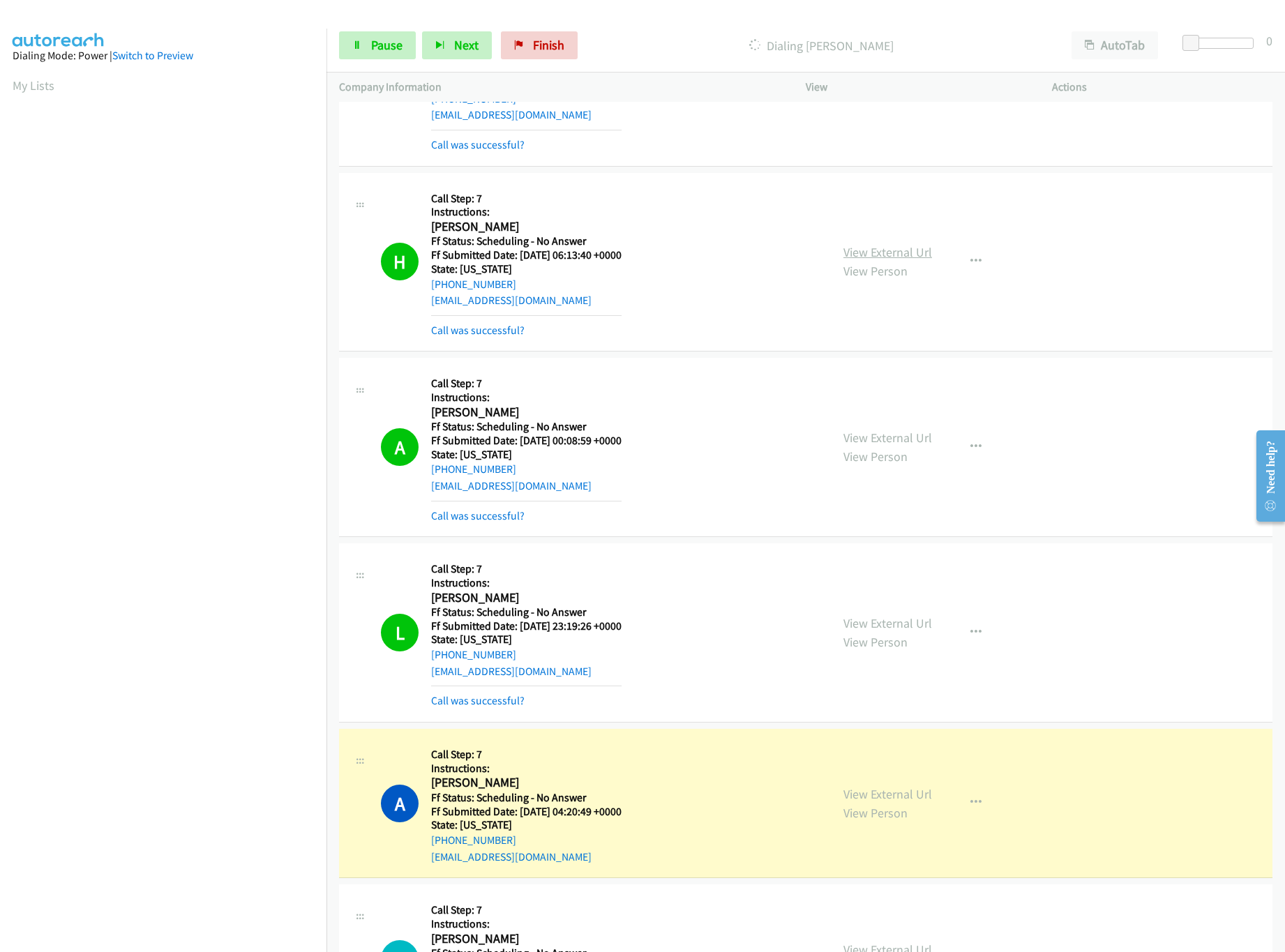
click at [861, 260] on link "View External Url" at bounding box center [887, 253] width 89 height 16
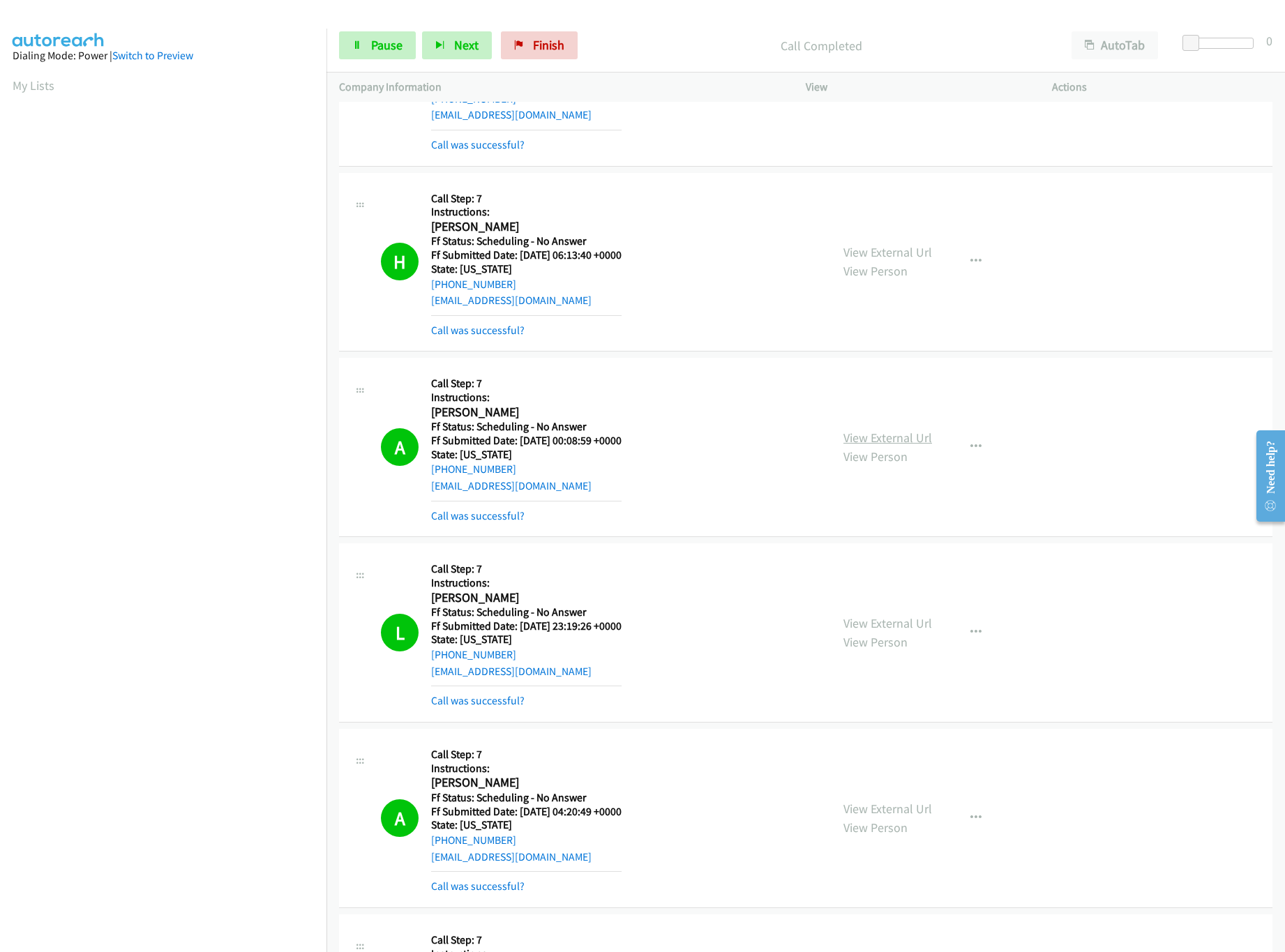
click at [886, 446] on link "View External Url" at bounding box center [887, 438] width 89 height 16
click at [889, 631] on link "View External Url" at bounding box center [887, 623] width 89 height 16
click at [886, 816] on link "View External Url" at bounding box center [887, 809] width 89 height 16
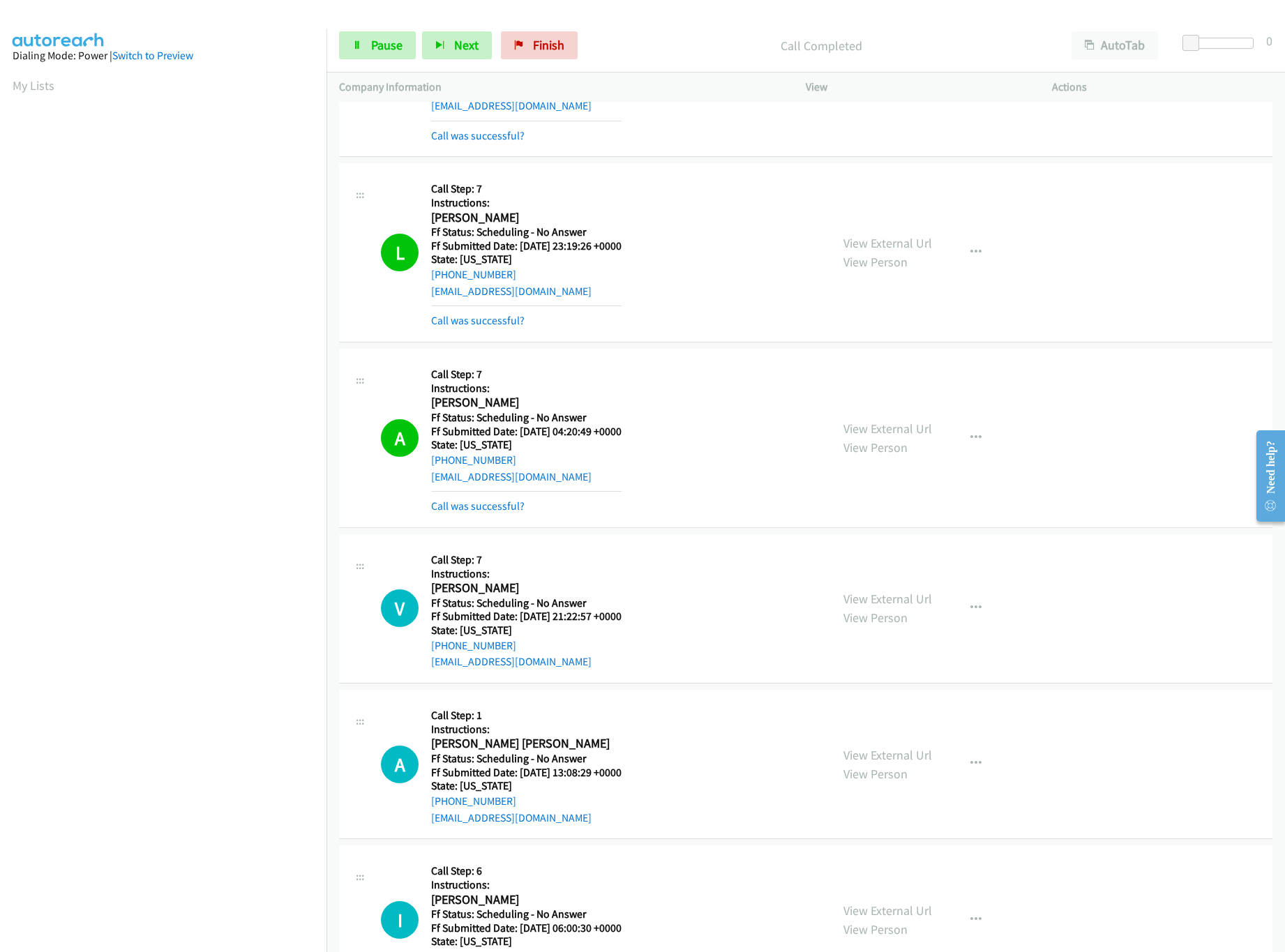
scroll to position [17995, 0]
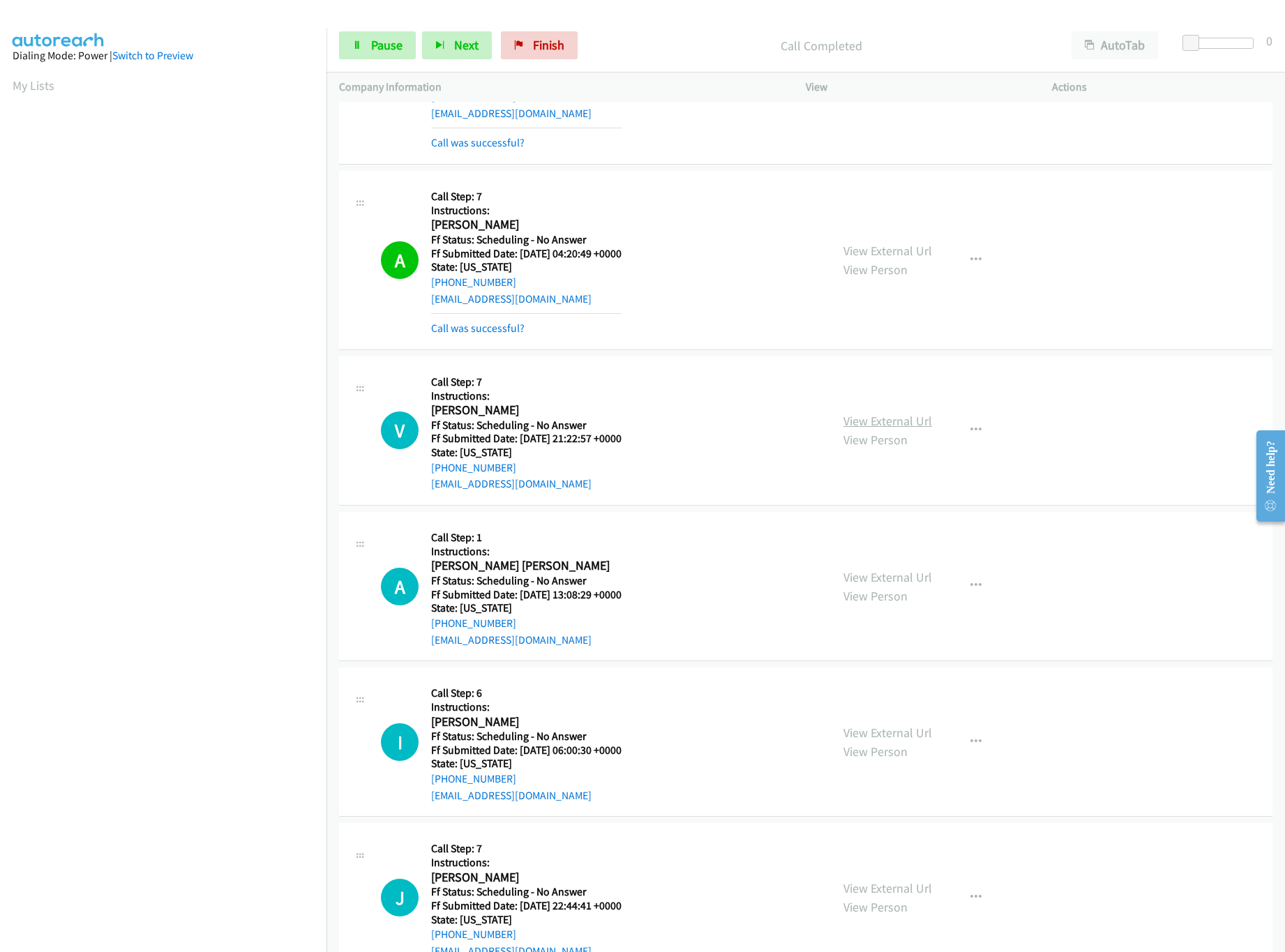
click at [906, 429] on link "View External Url" at bounding box center [887, 421] width 89 height 16
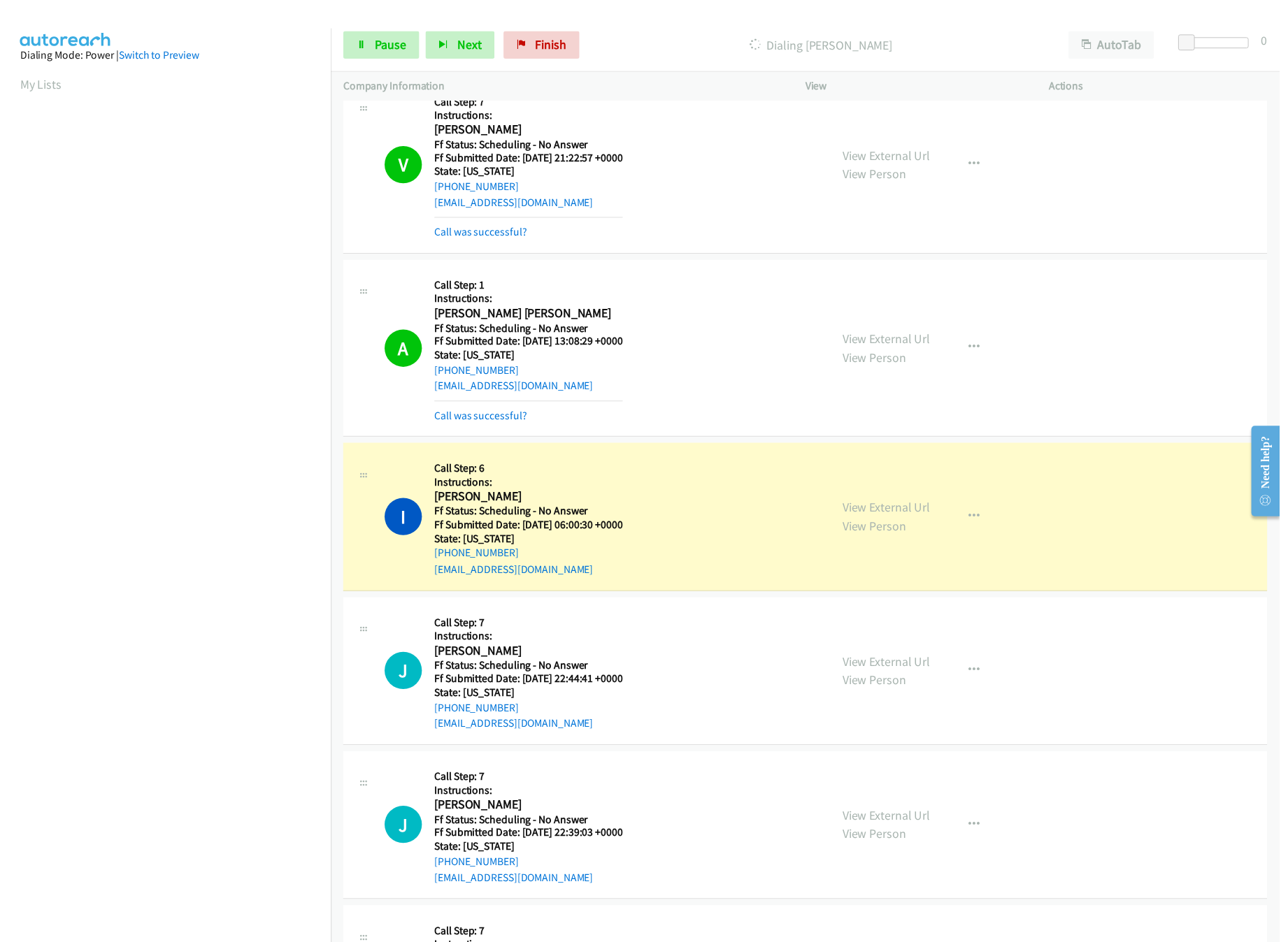
scroll to position [18457, 0]
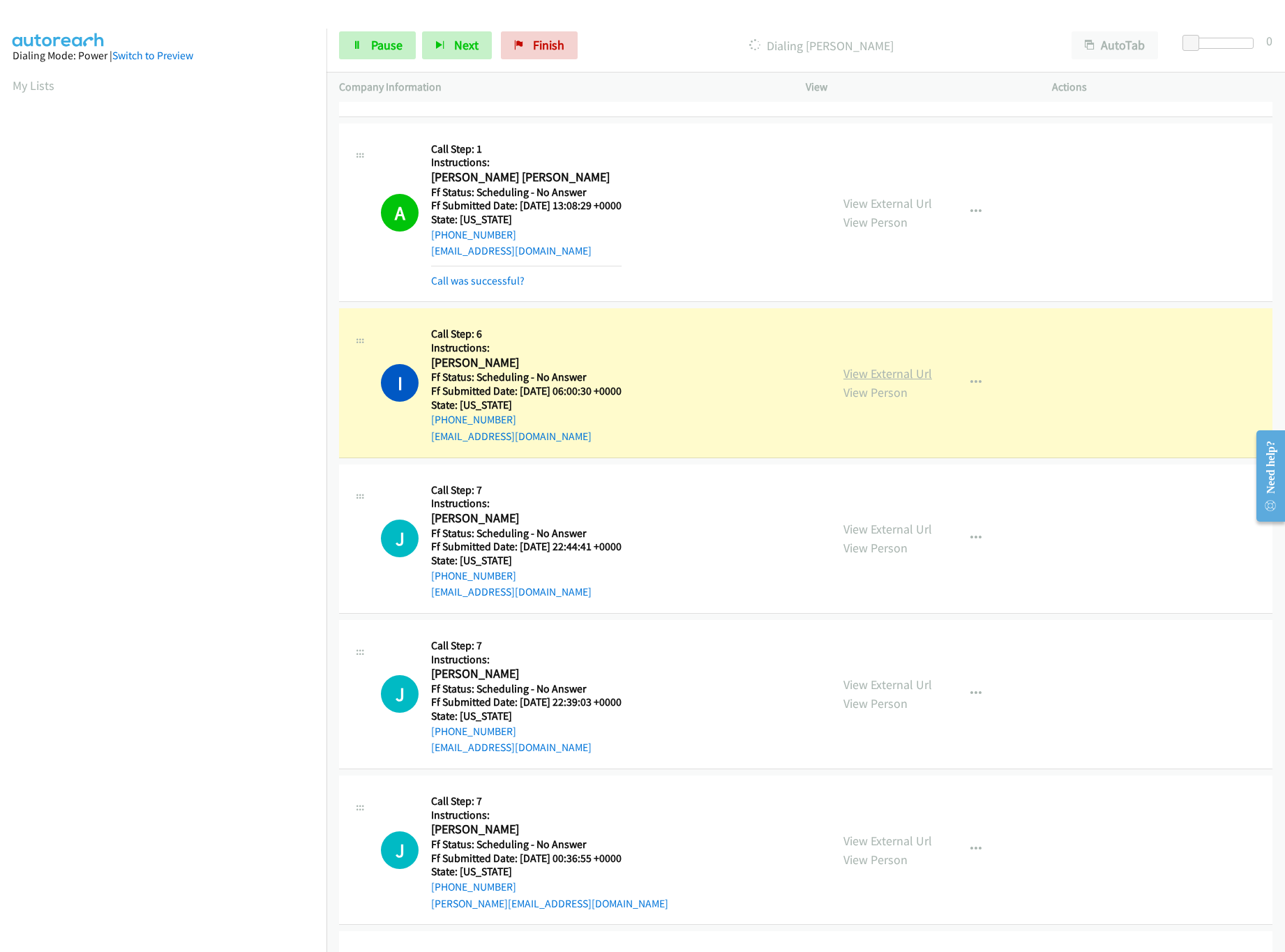
click at [851, 382] on link "View External Url" at bounding box center [887, 374] width 89 height 16
click at [344, 84] on p "Company Information" at bounding box center [560, 87] width 442 height 17
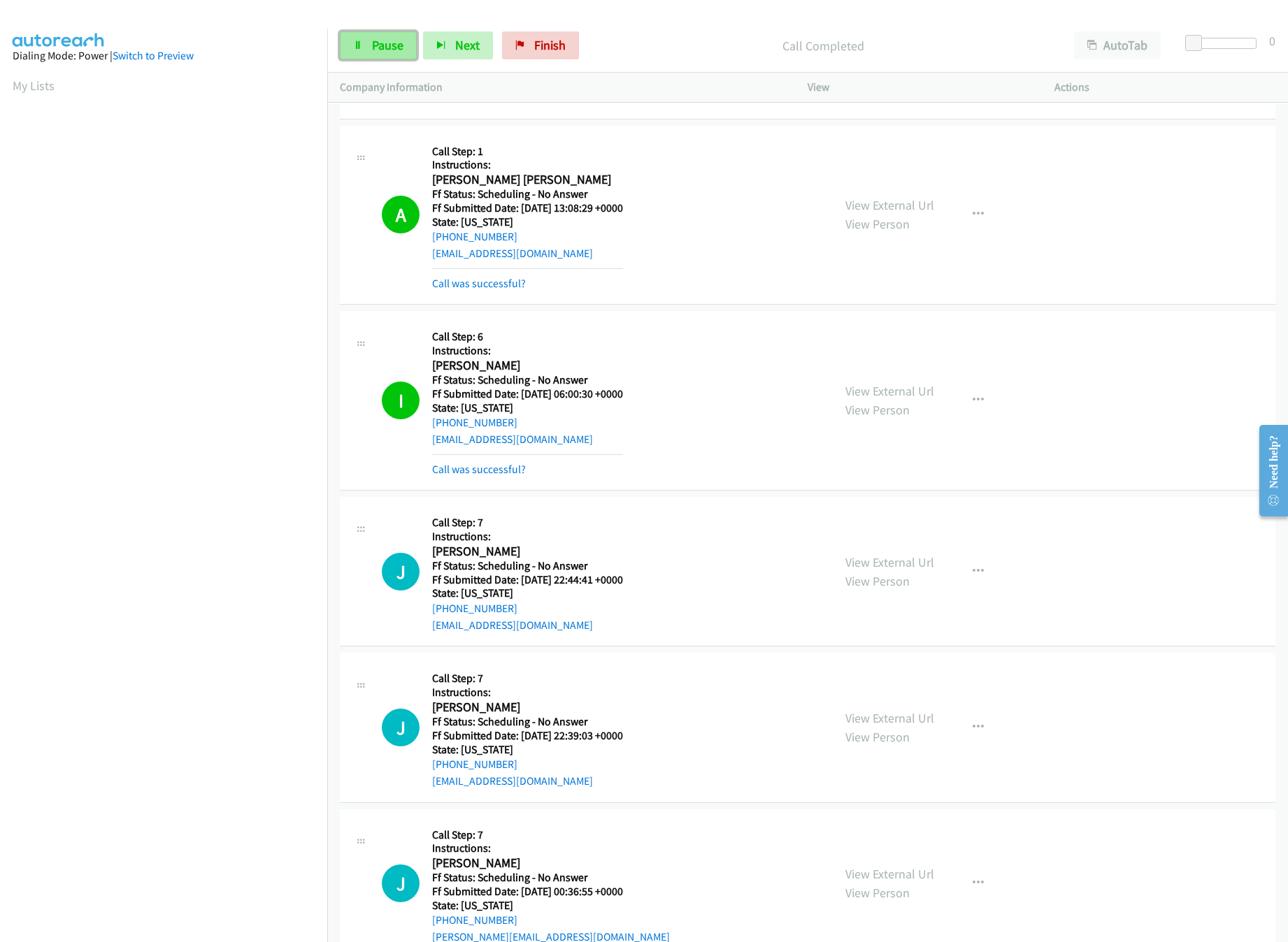
click at [379, 57] on link "Pause" at bounding box center [378, 46] width 77 height 28
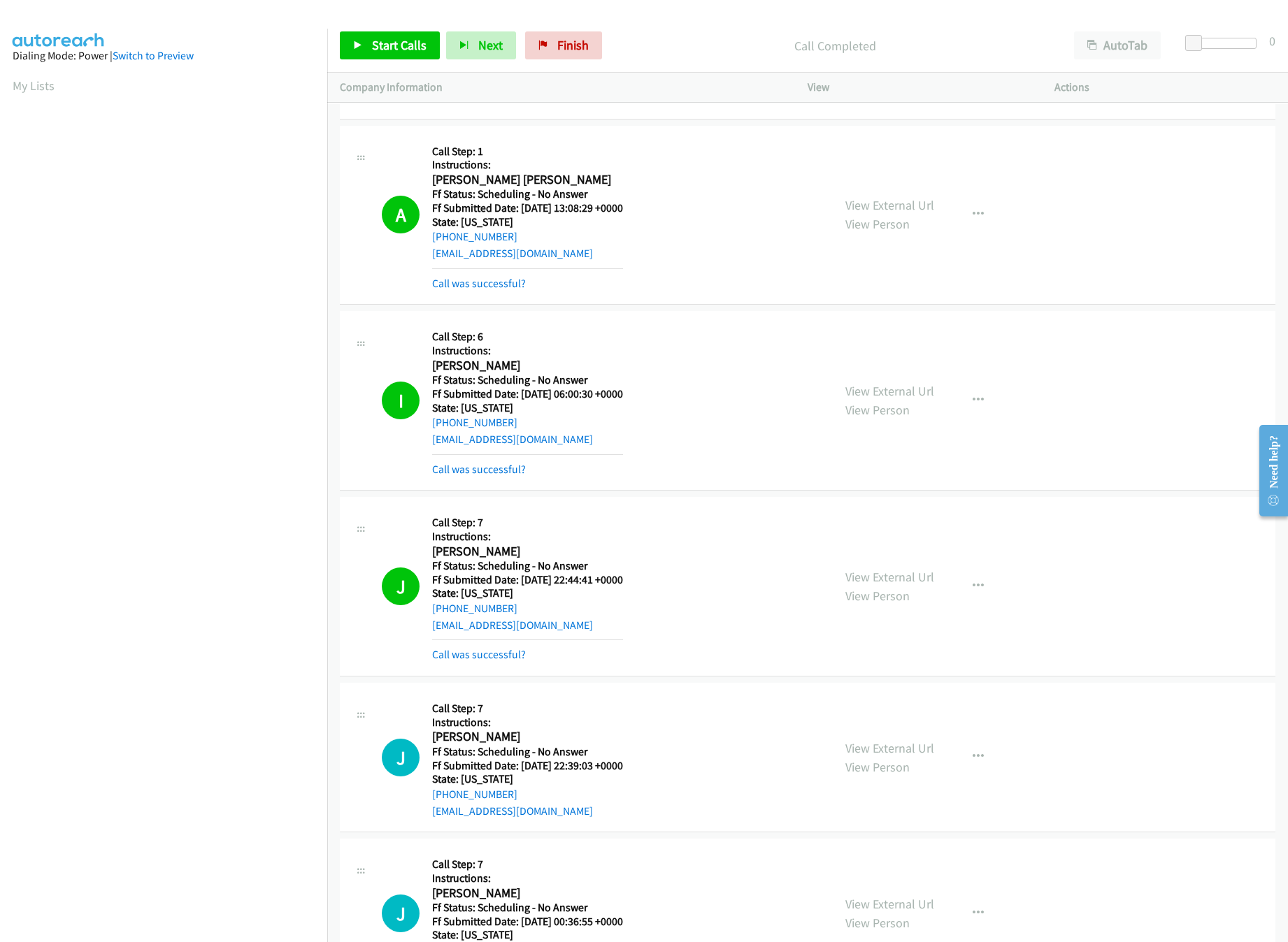
scroll to position [18736, 0]
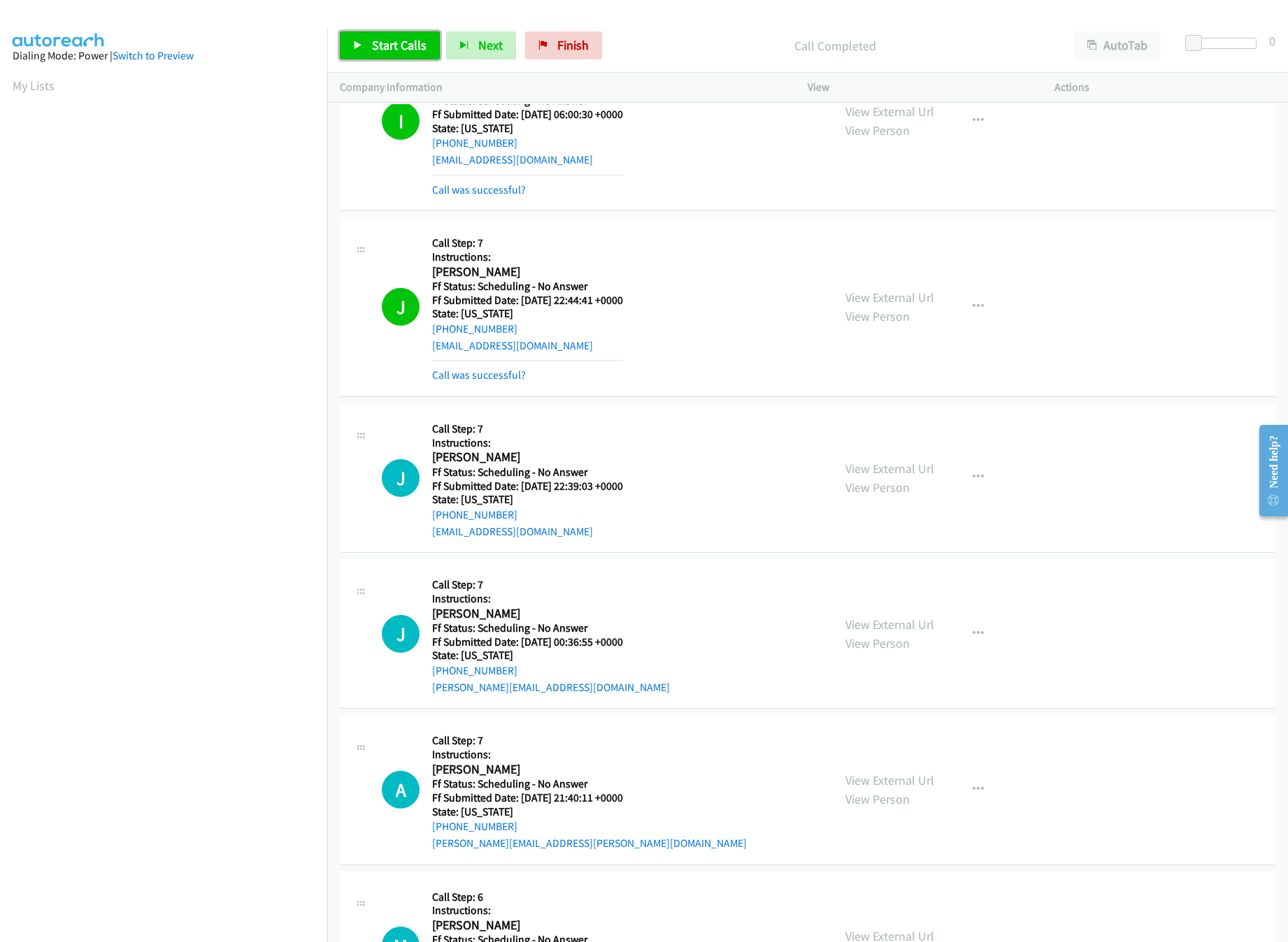
click at [367, 57] on link "Start Calls" at bounding box center [389, 46] width 100 height 28
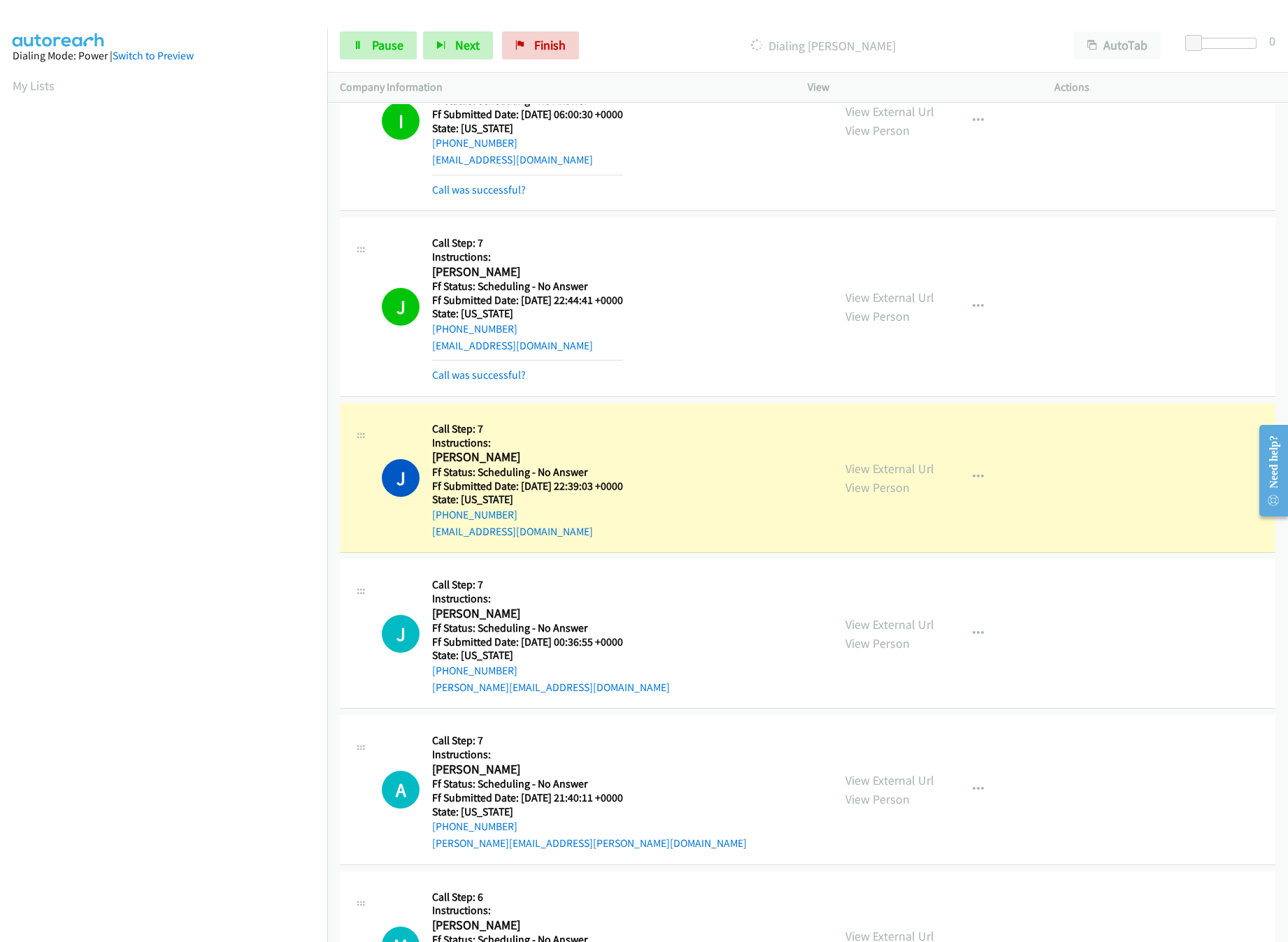
scroll to position [18876, 0]
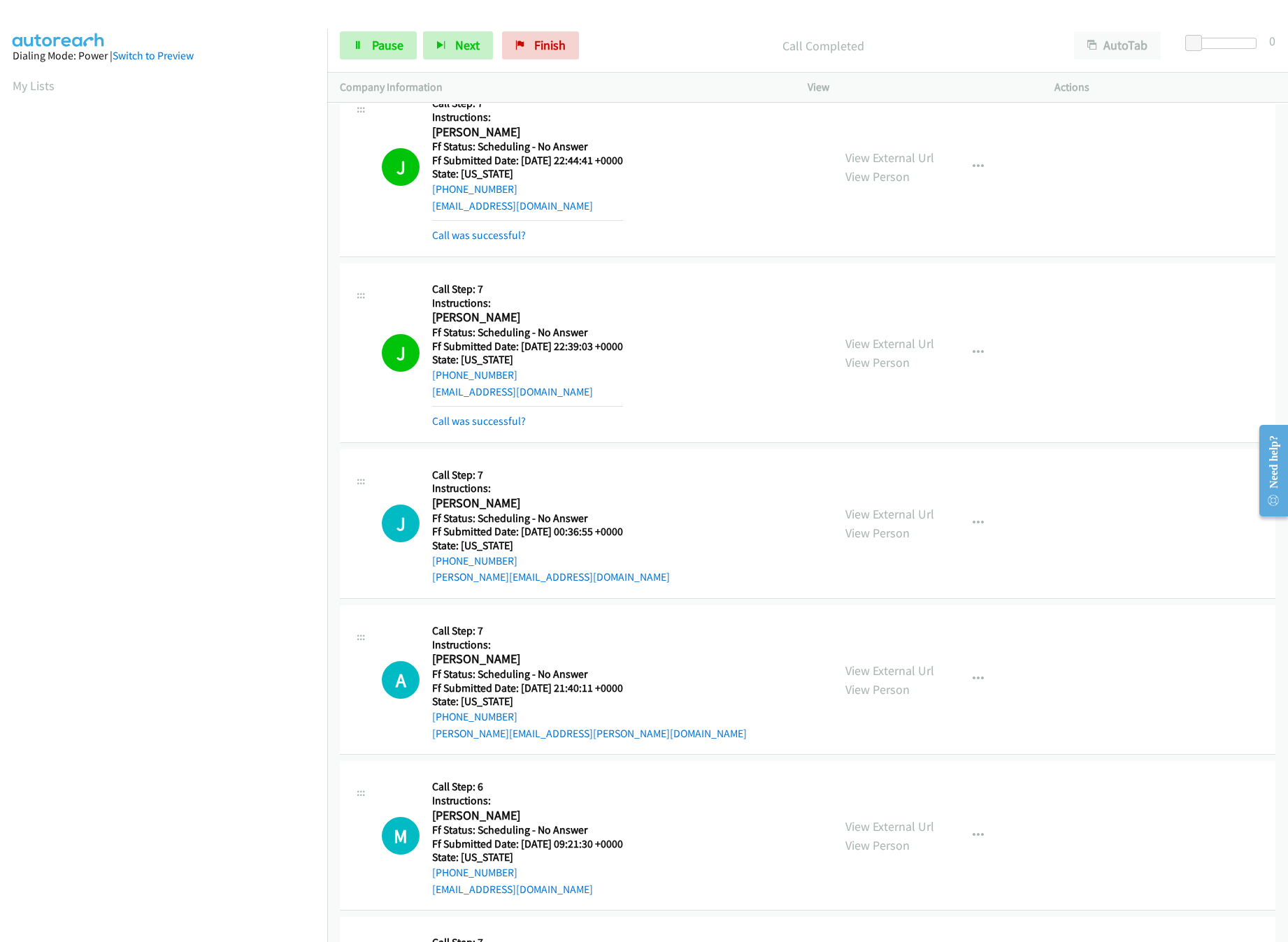
click at [717, 368] on div "J Callback Scheduled Call Step: 7 Instructions: [PERSON_NAME] America/[GEOGRAPH…" at bounding box center [601, 353] width 438 height 154
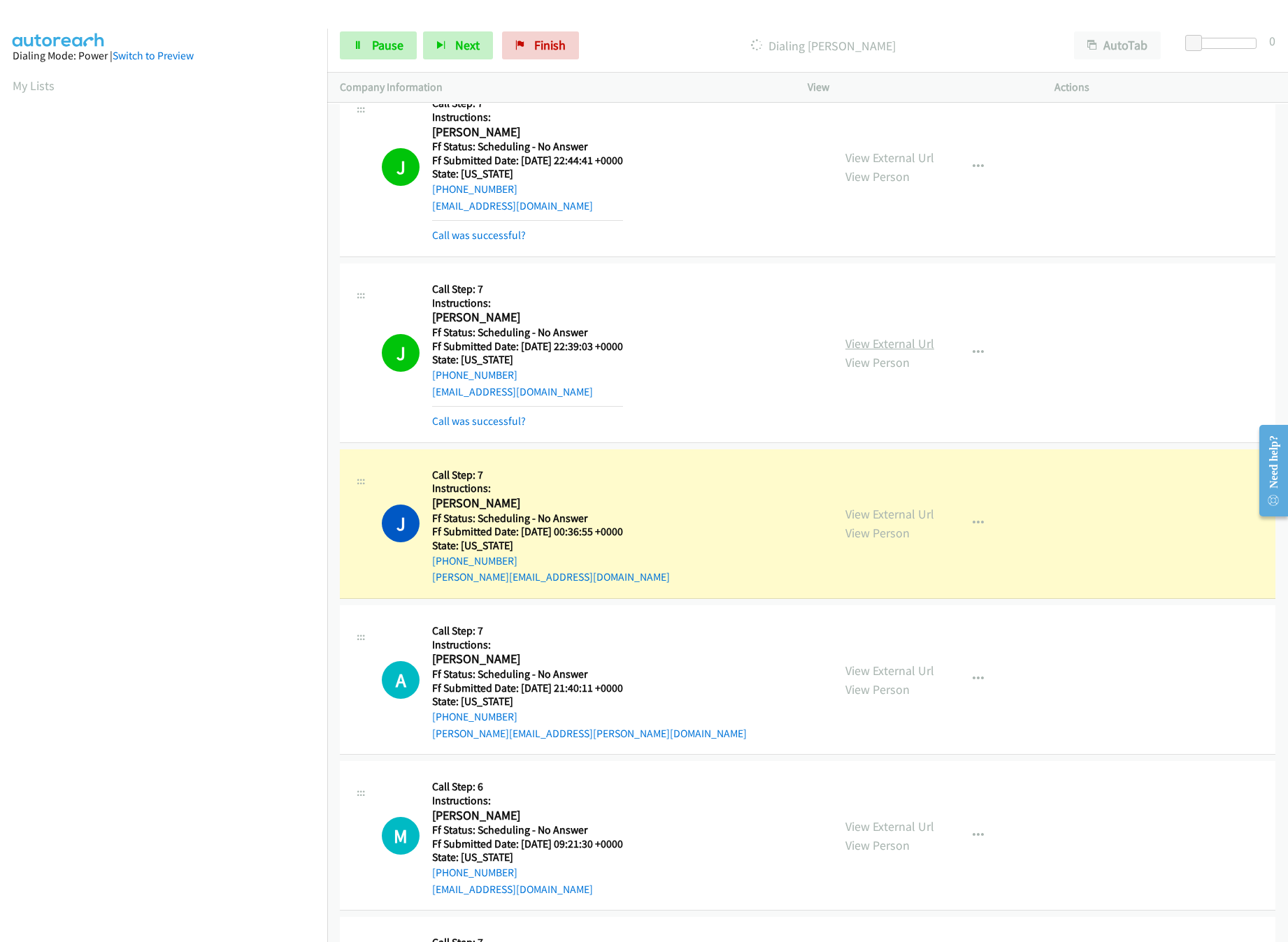
click at [881, 352] on link "View External Url" at bounding box center [889, 344] width 89 height 16
click at [882, 522] on link "View External Url" at bounding box center [889, 515] width 89 height 16
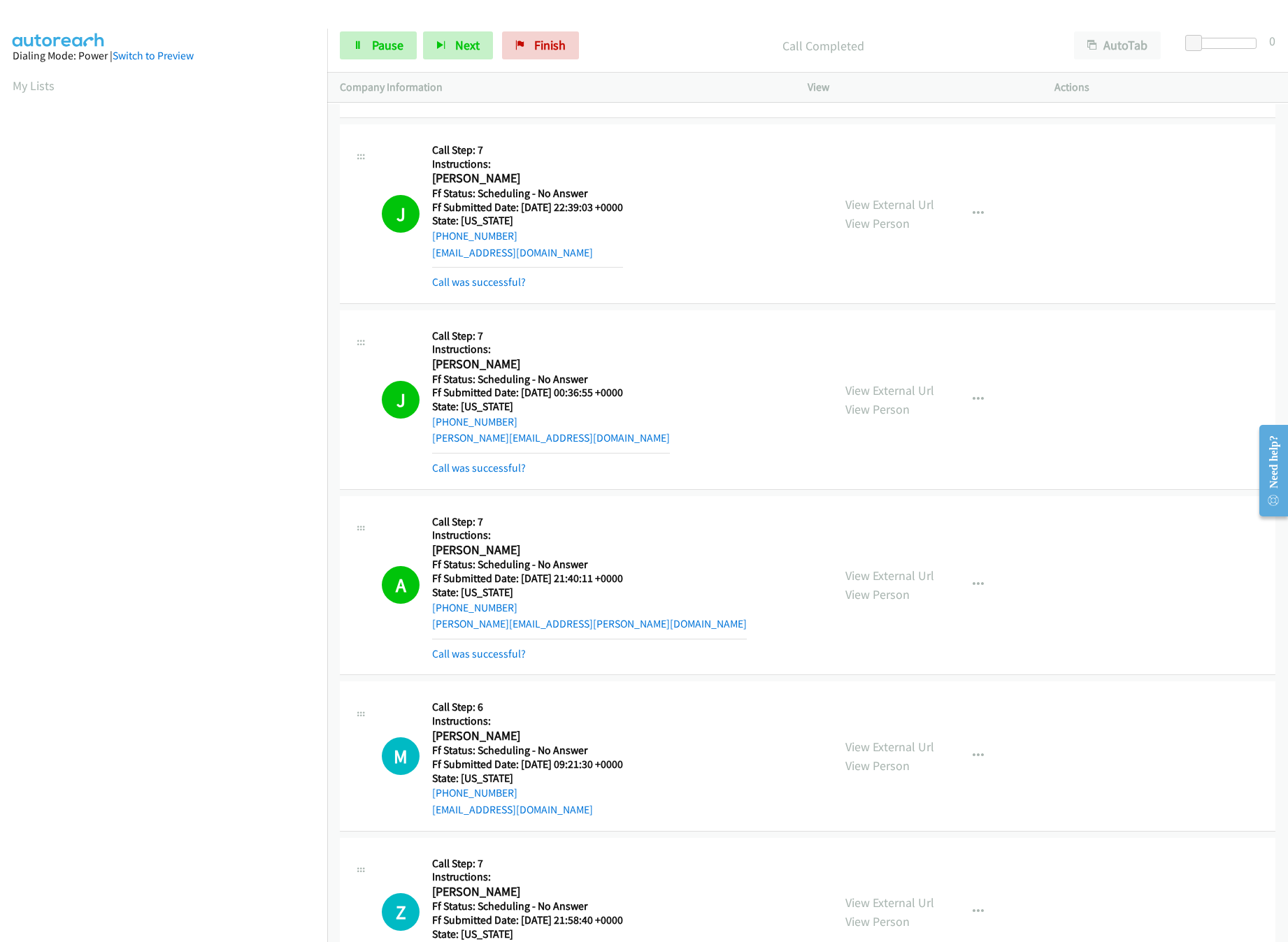
scroll to position [19295, 0]
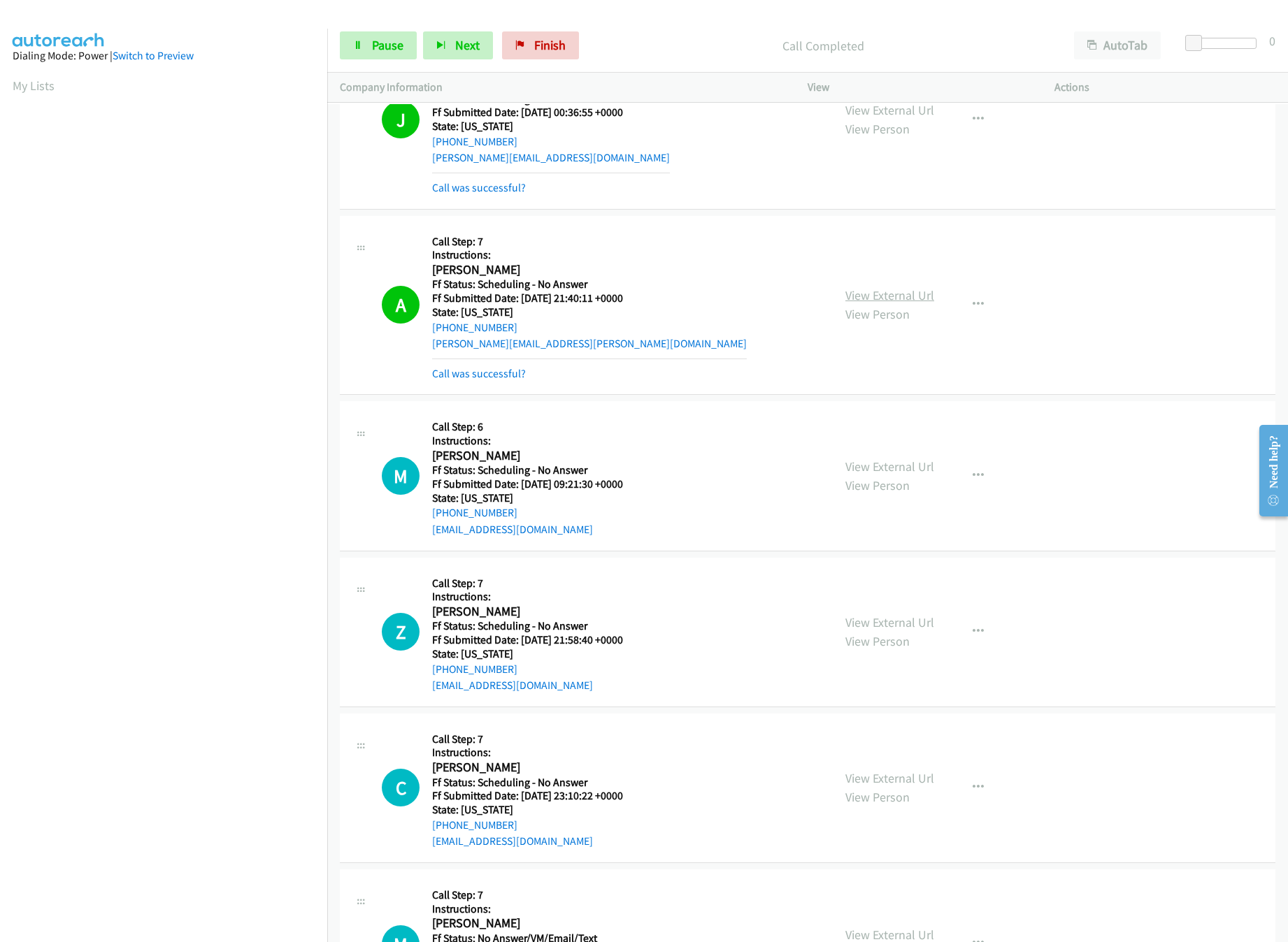
click at [892, 304] on link "View External Url" at bounding box center [889, 296] width 89 height 16
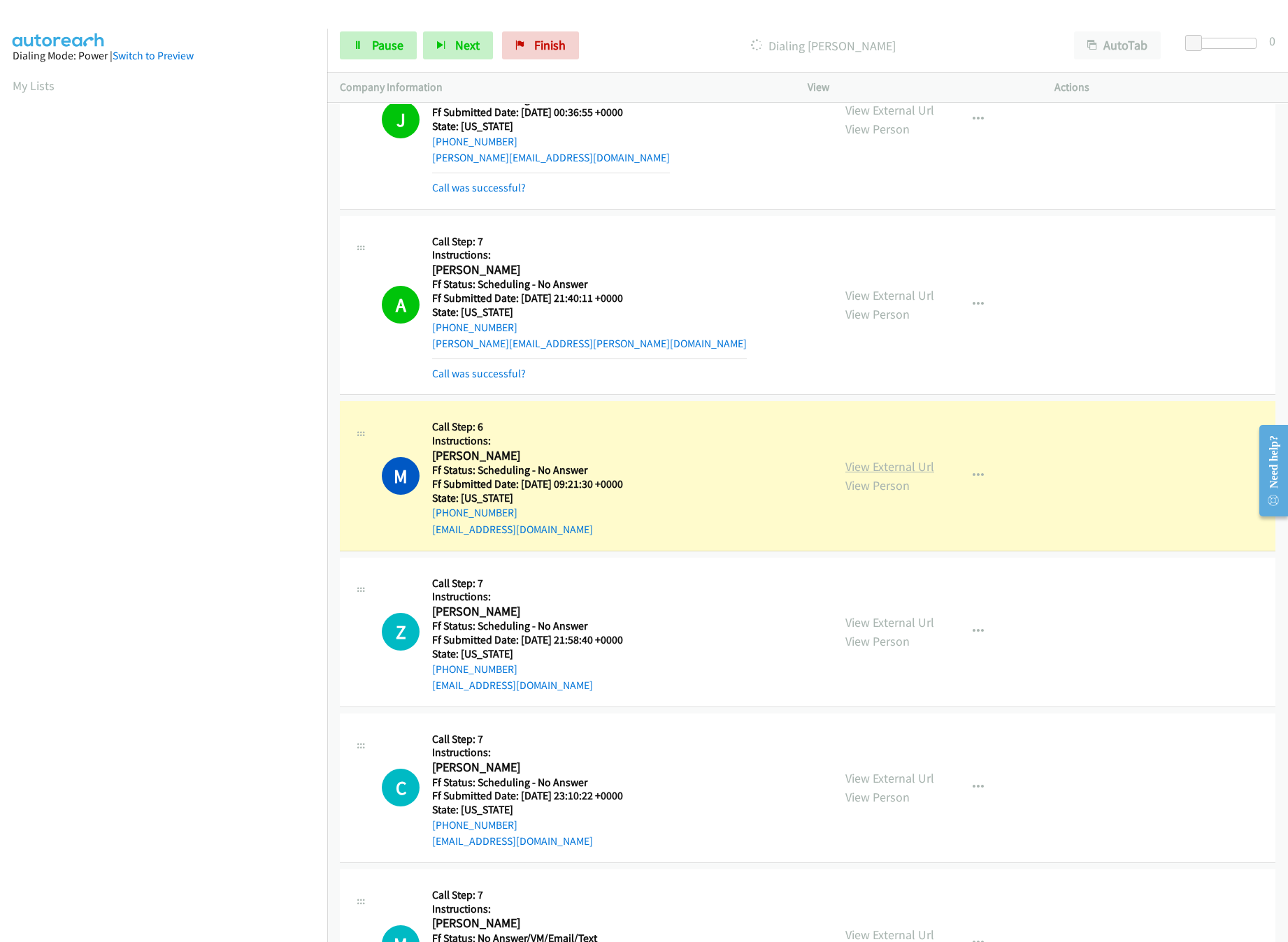
click at [875, 475] on link "View External Url" at bounding box center [889, 467] width 89 height 16
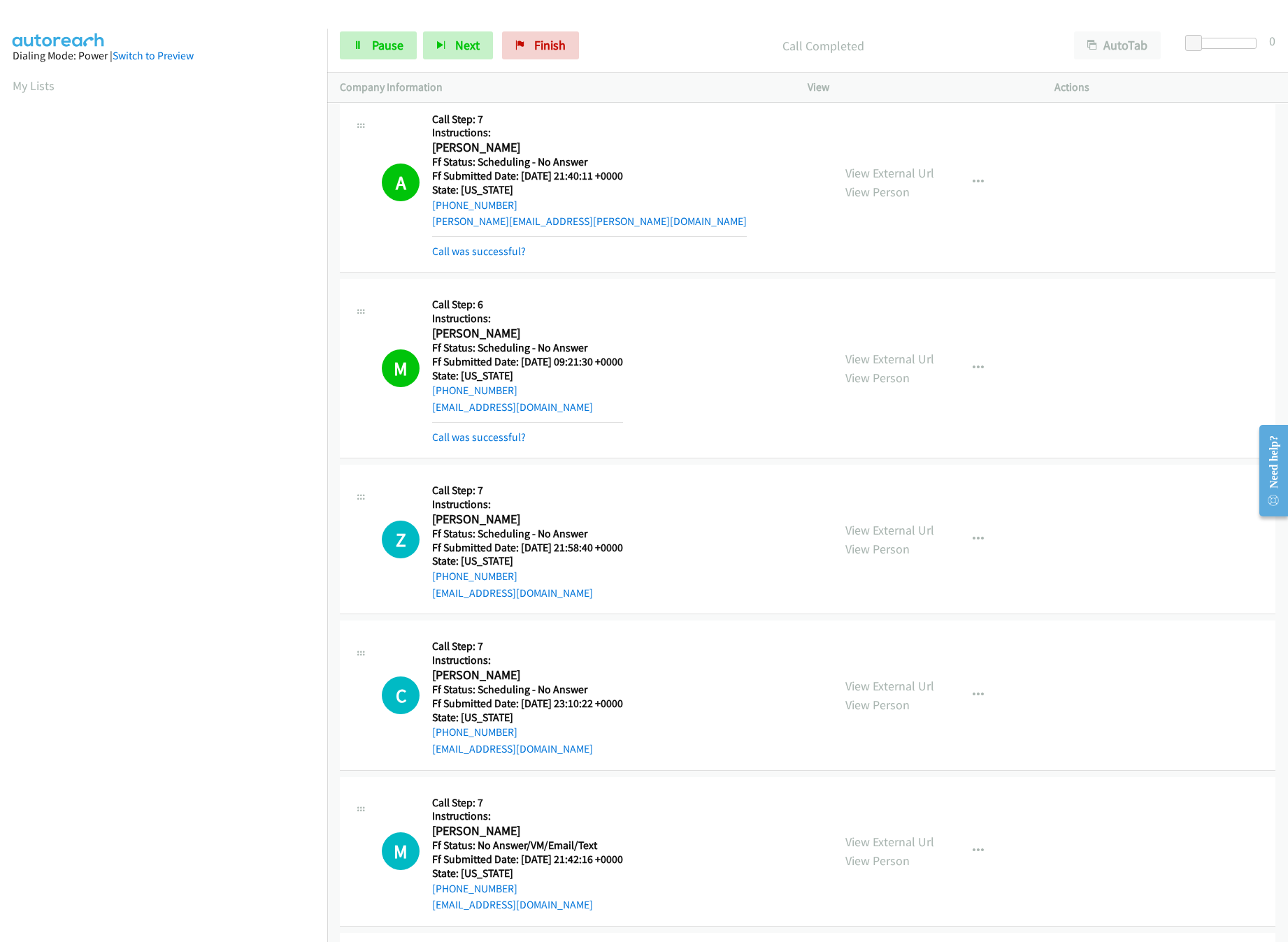
scroll to position [19575, 0]
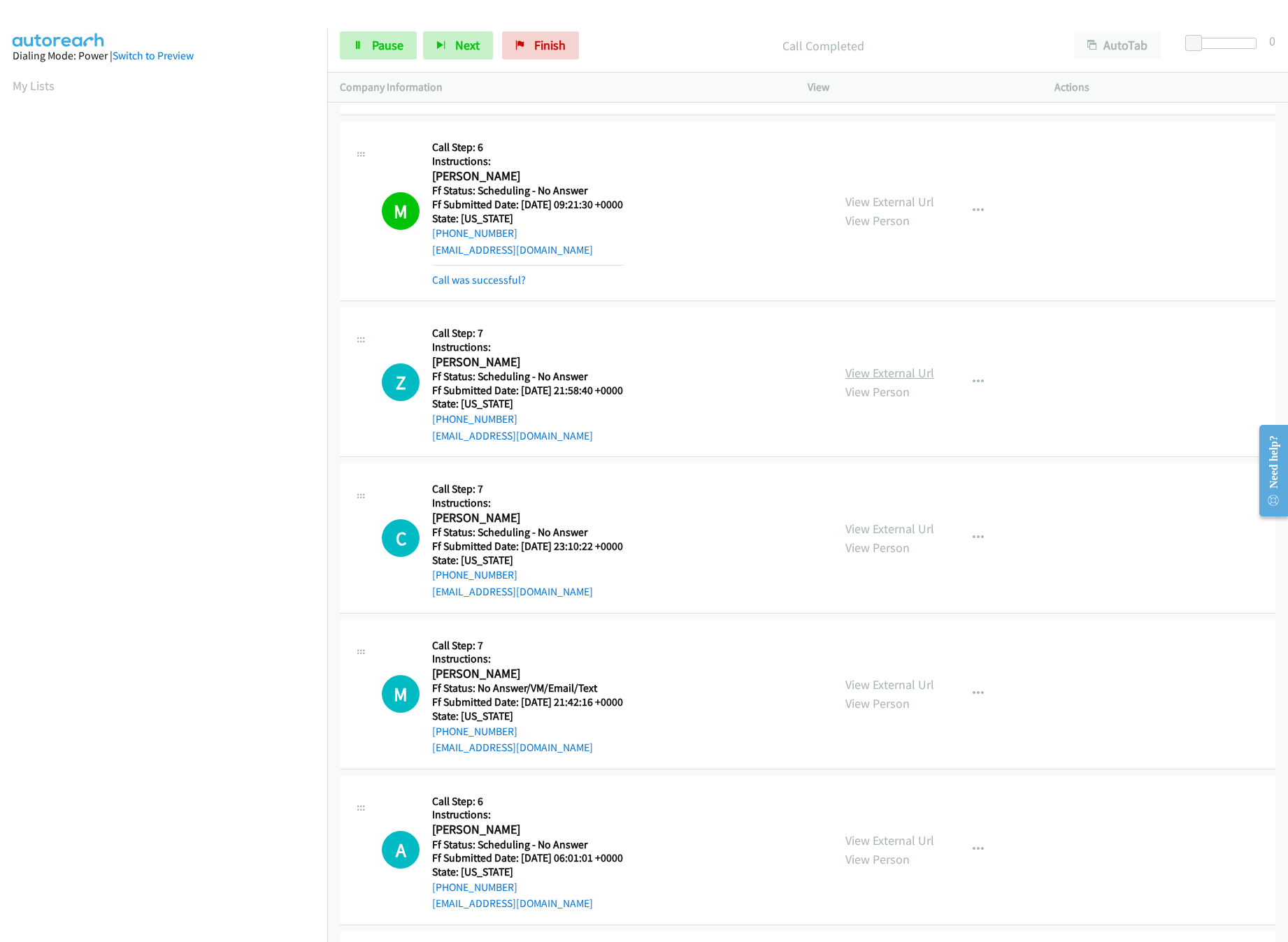
click at [882, 381] on link "View External Url" at bounding box center [889, 373] width 89 height 16
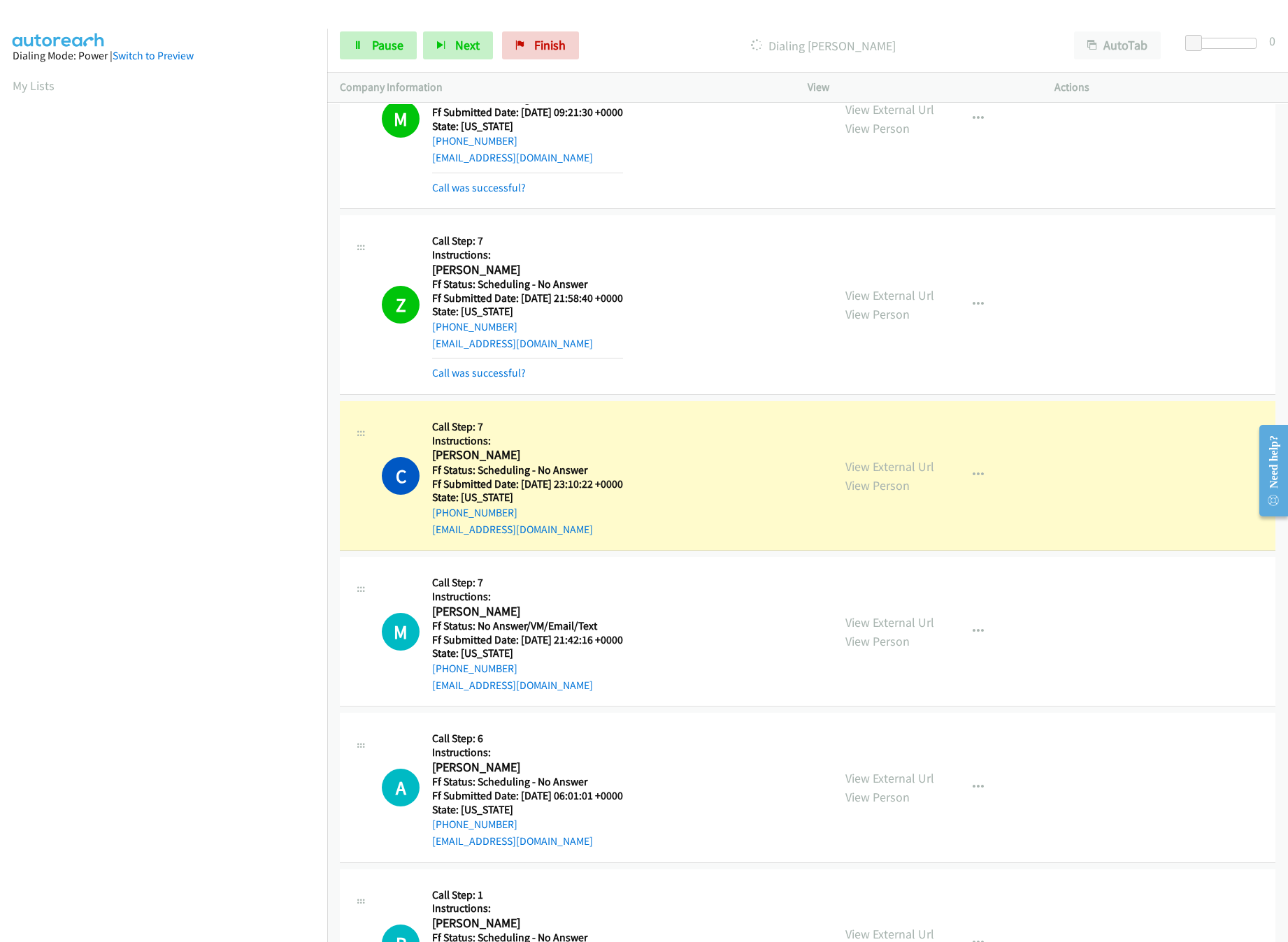
scroll to position [19714, 0]
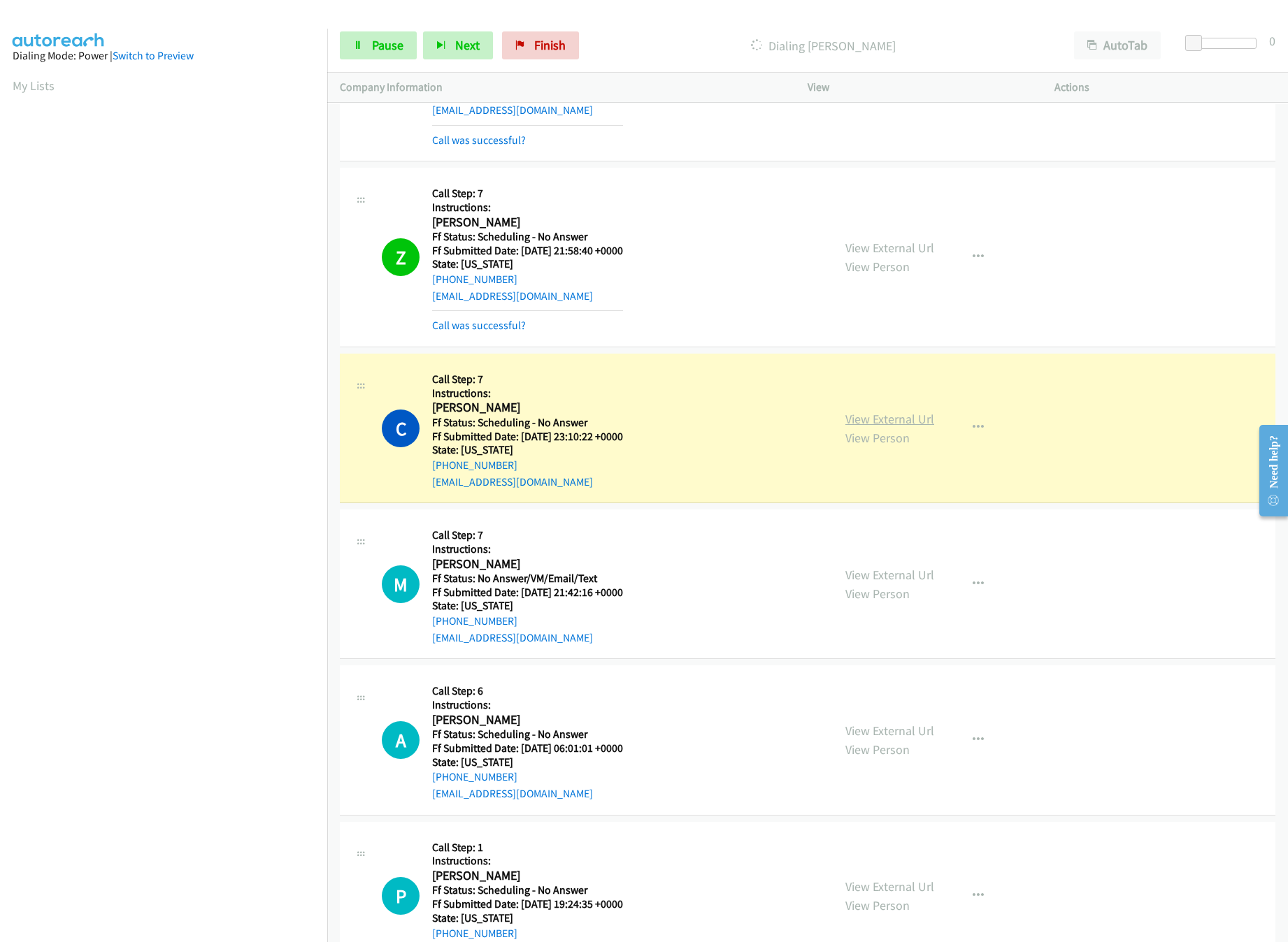
click at [868, 427] on link "View External Url" at bounding box center [889, 419] width 89 height 16
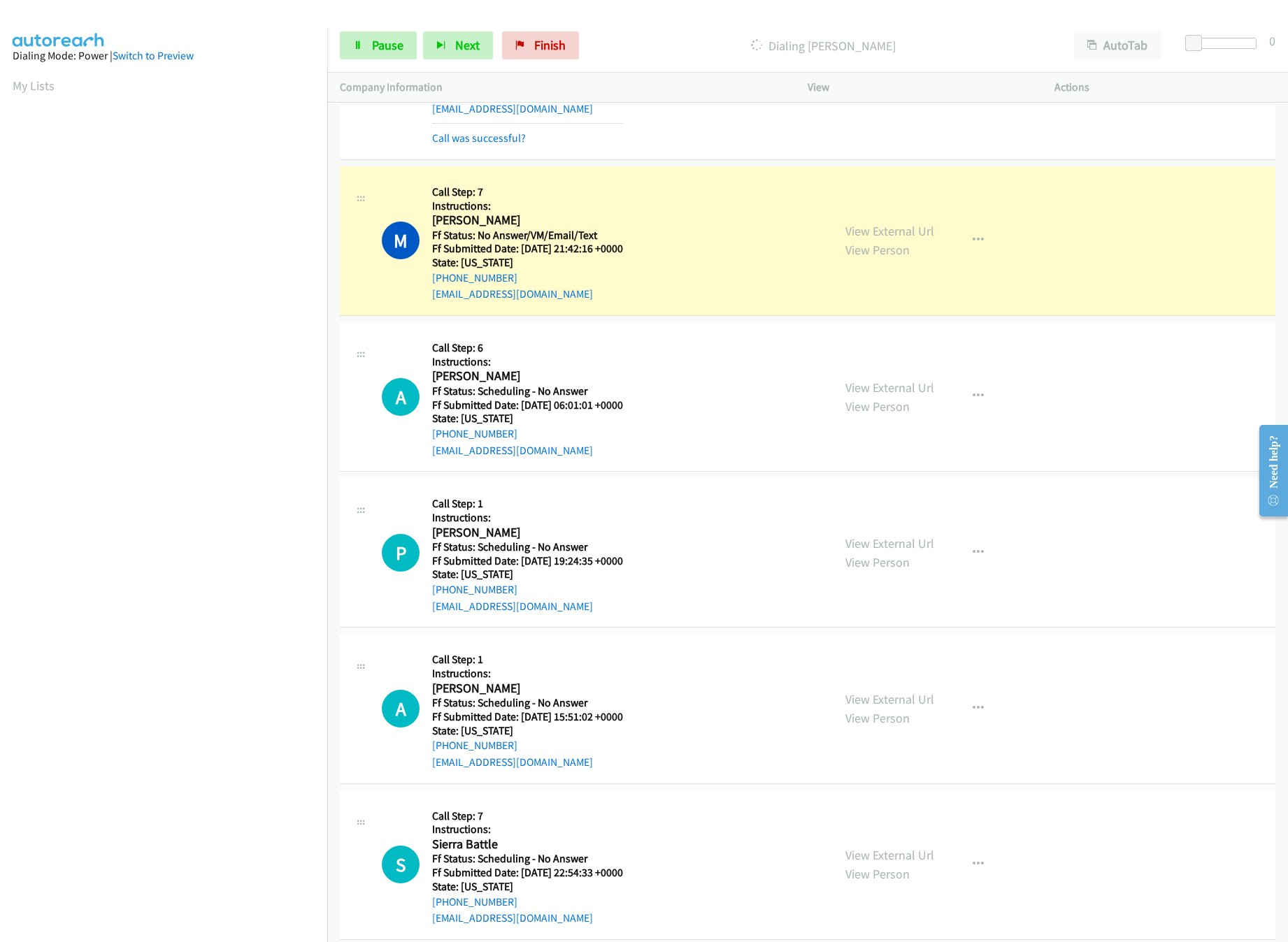
scroll to position [20135, 0]
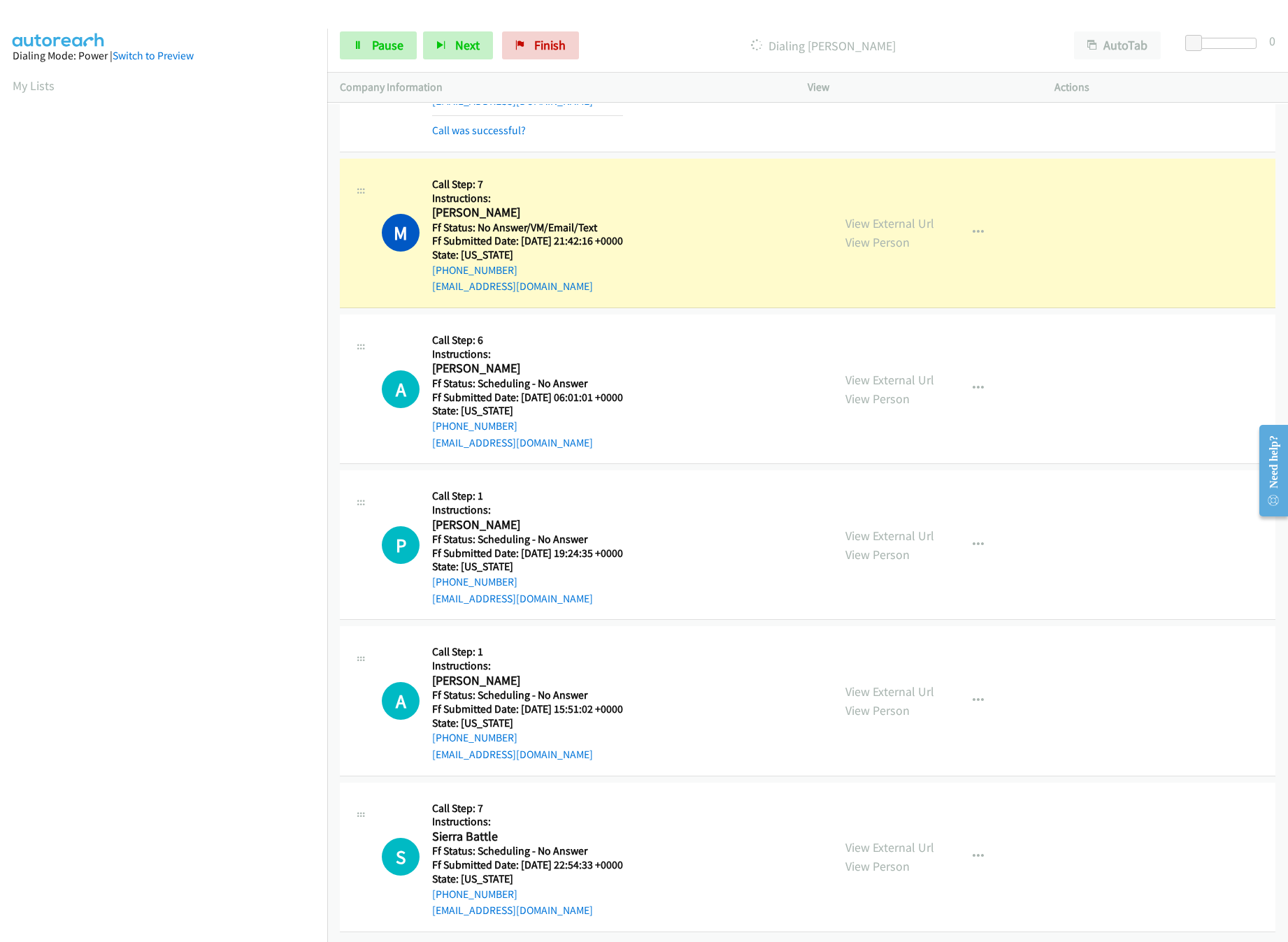
click at [284, 829] on nav "Dialing Mode: Power | Switch to Preview My Lists" at bounding box center [164, 499] width 328 height 942
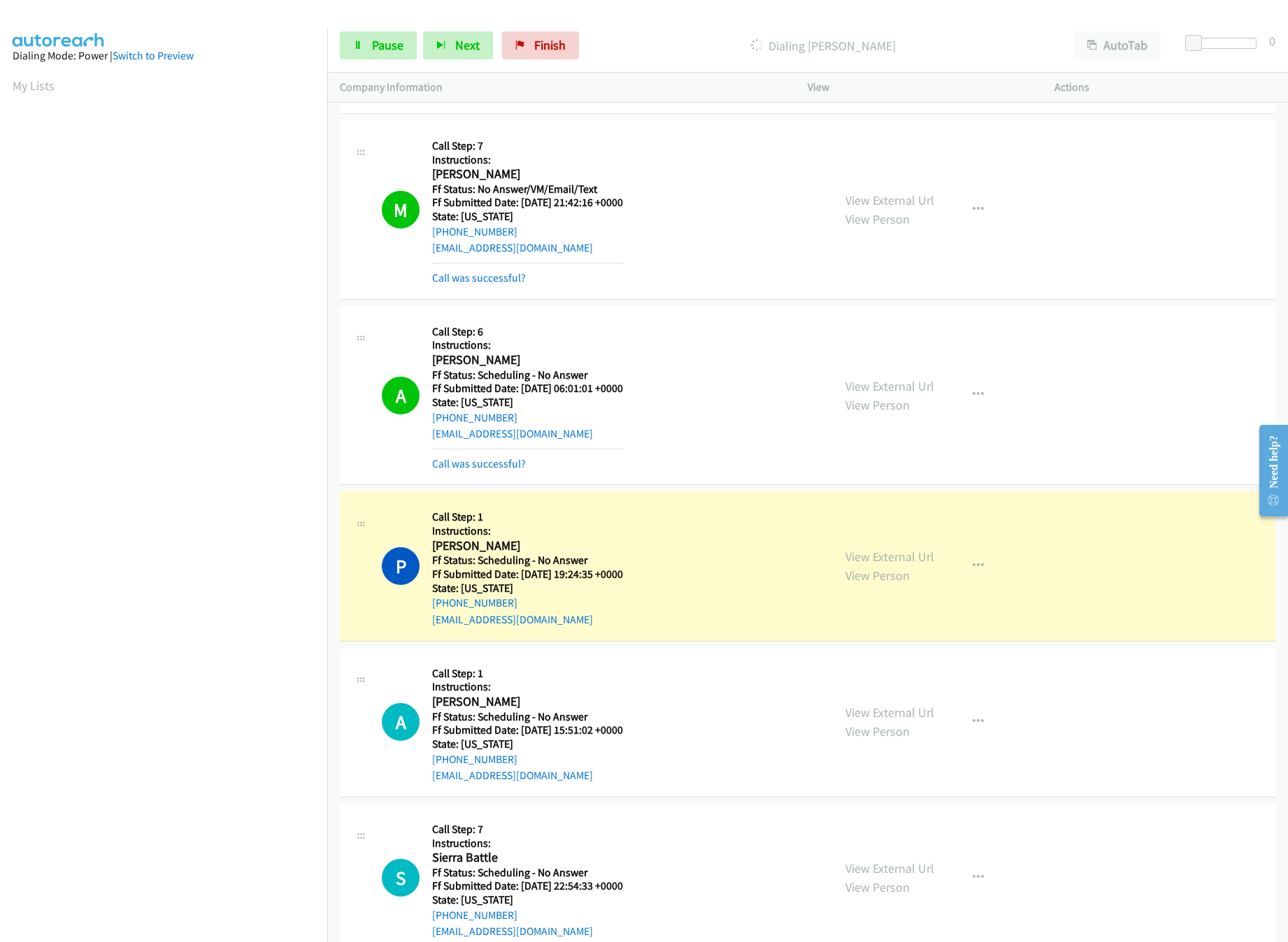
click at [761, 612] on div "P Callback Scheduled Call Step: 1 Instructions: [PERSON_NAME] America/[GEOGRAPH…" at bounding box center [601, 566] width 438 height 124
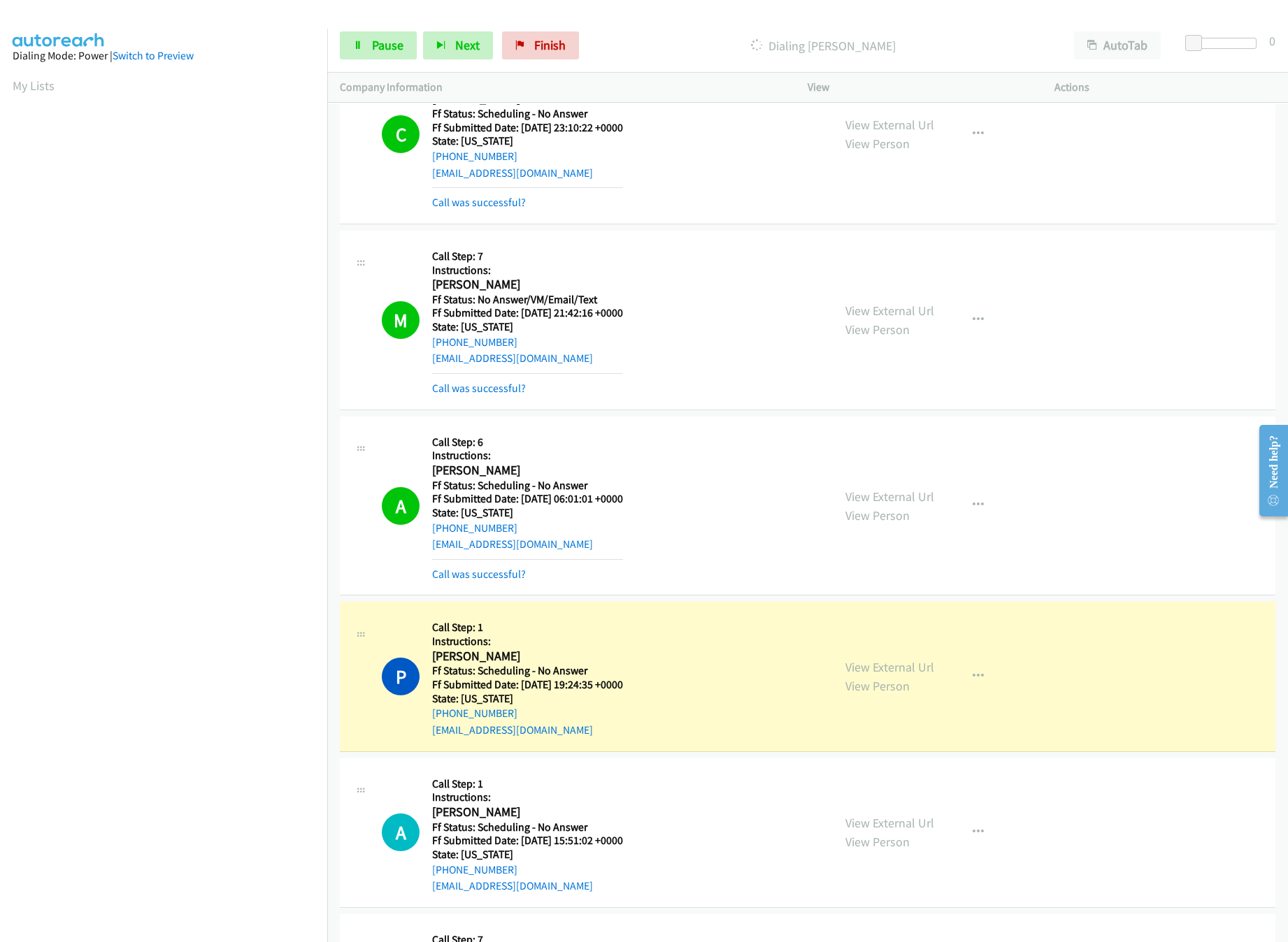
scroll to position [19994, 0]
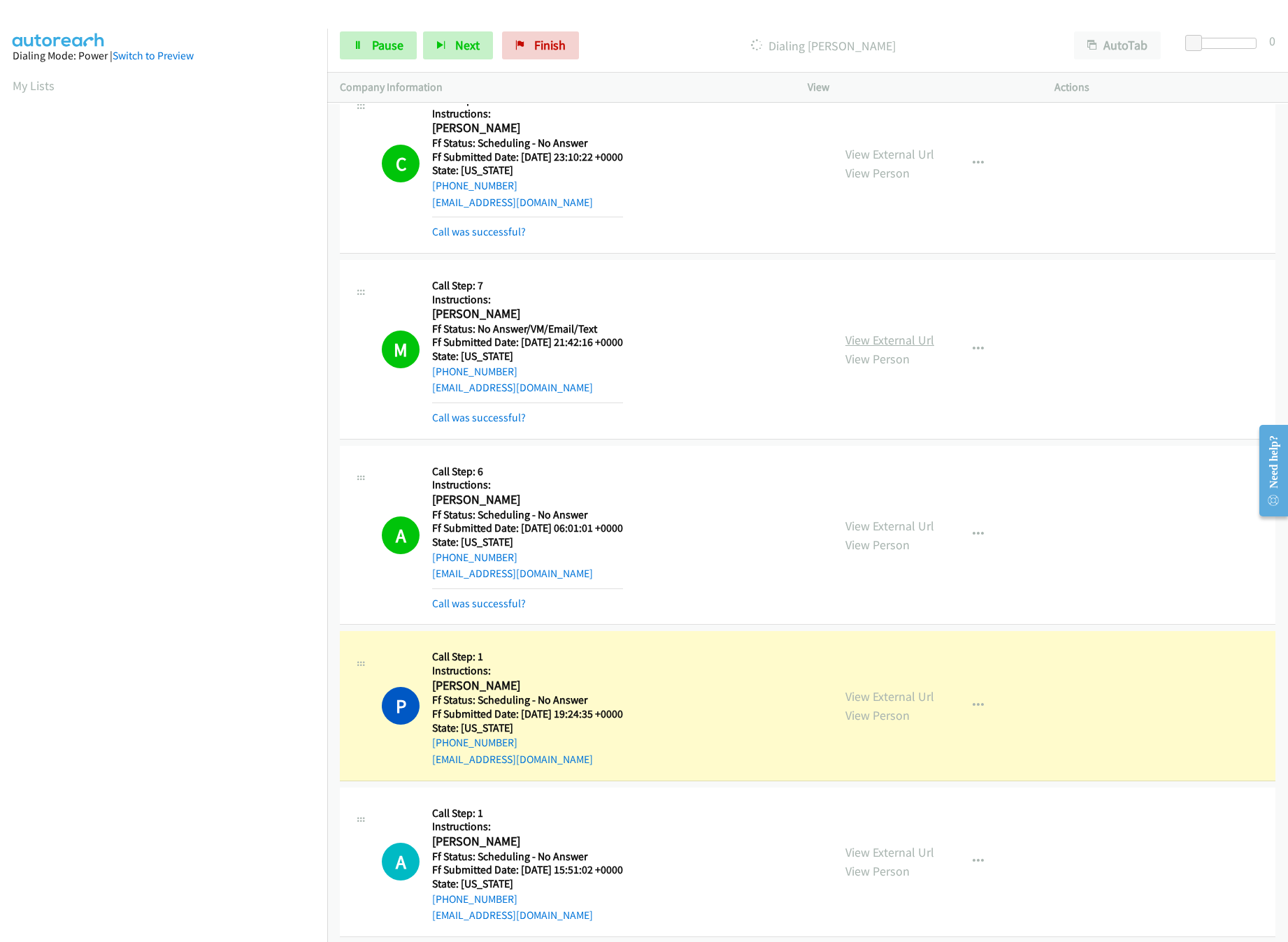
click at [875, 348] on link "View External Url" at bounding box center [889, 340] width 89 height 16
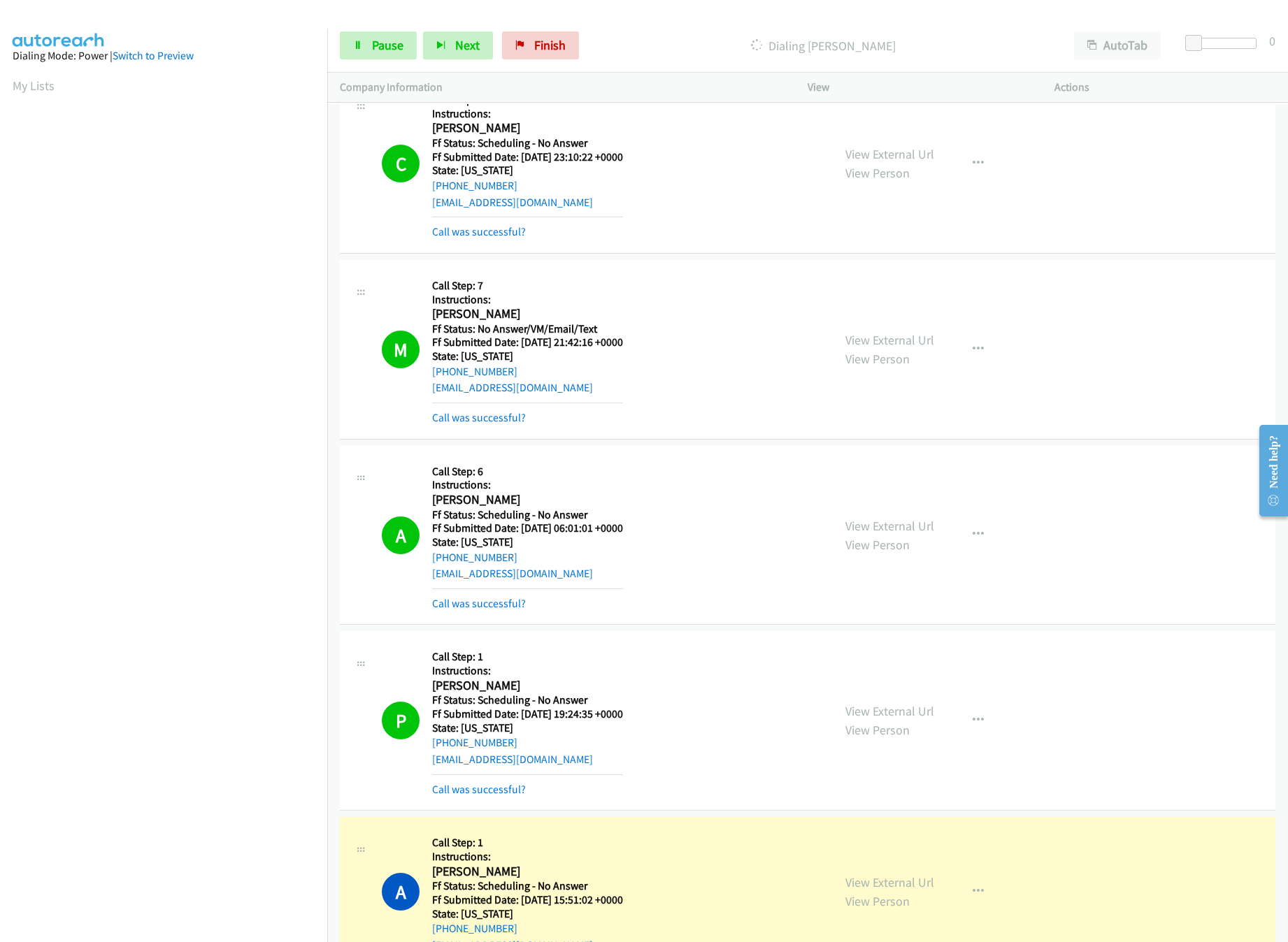
scroll to position [20135, 0]
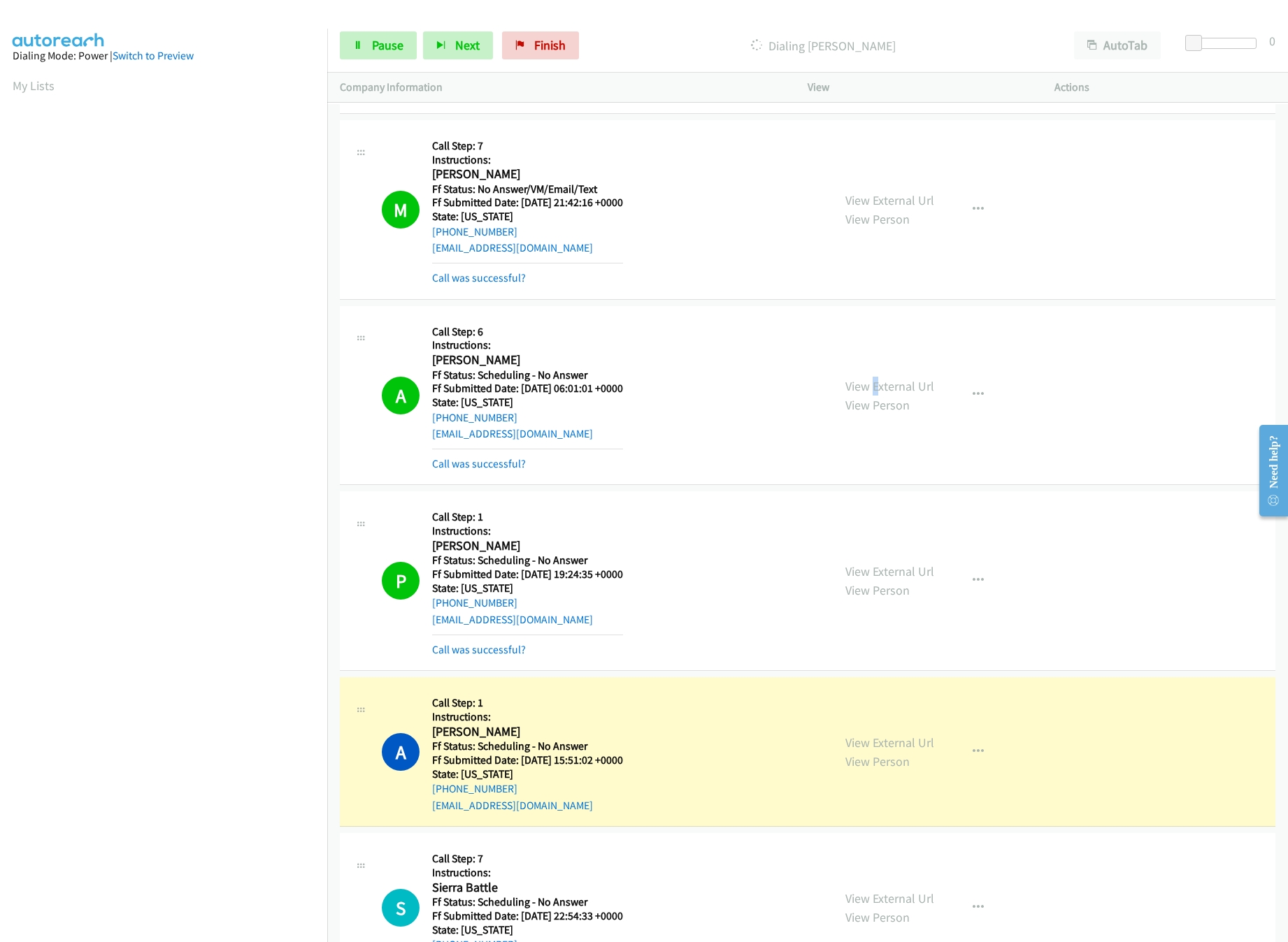
click at [868, 430] on div "View External Url View Person View External Url Email Schedule/Manage Callback …" at bounding box center [962, 396] width 260 height 154
click at [878, 394] on link "View External Url" at bounding box center [889, 387] width 89 height 16
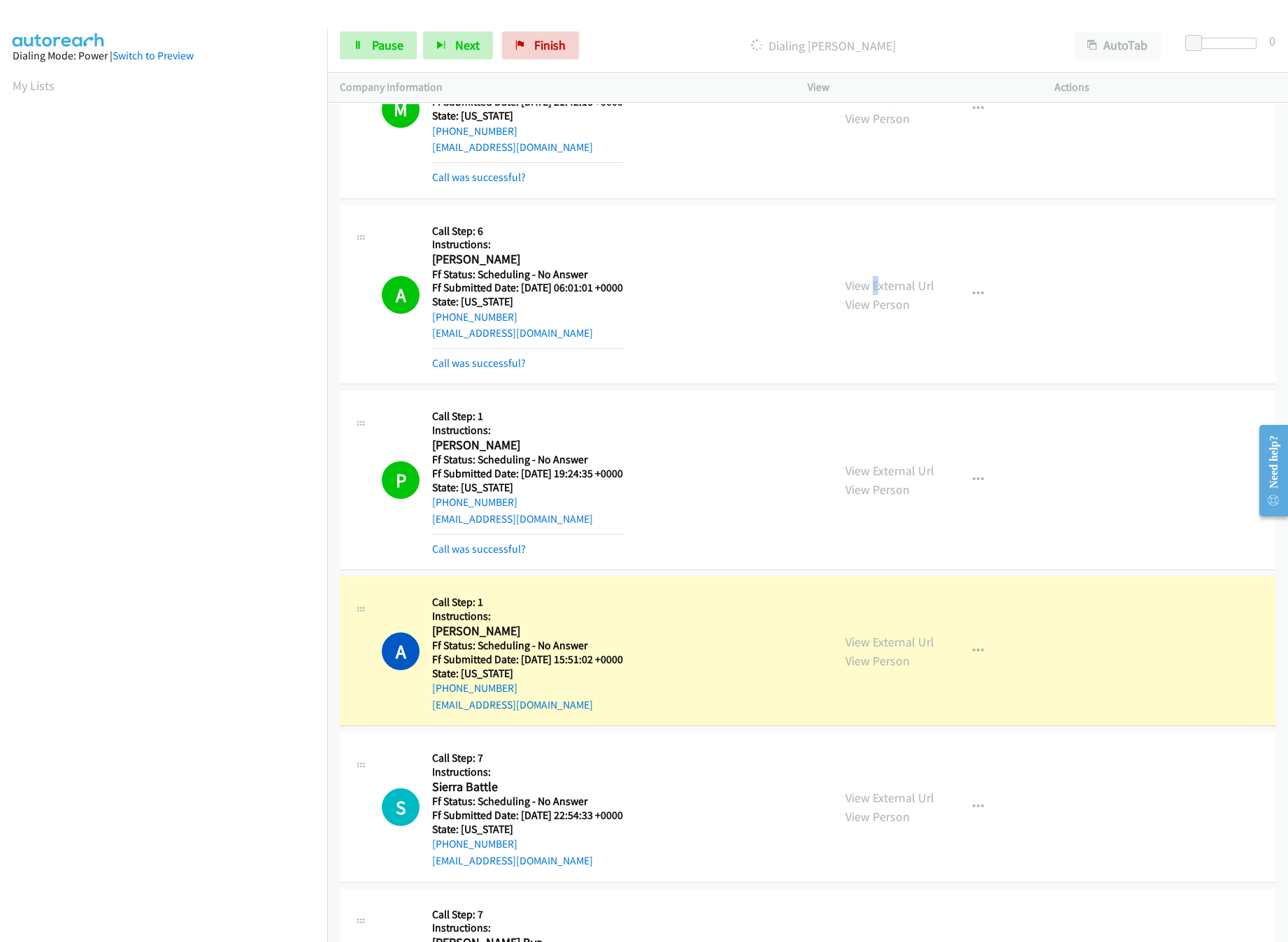
scroll to position [20273, 0]
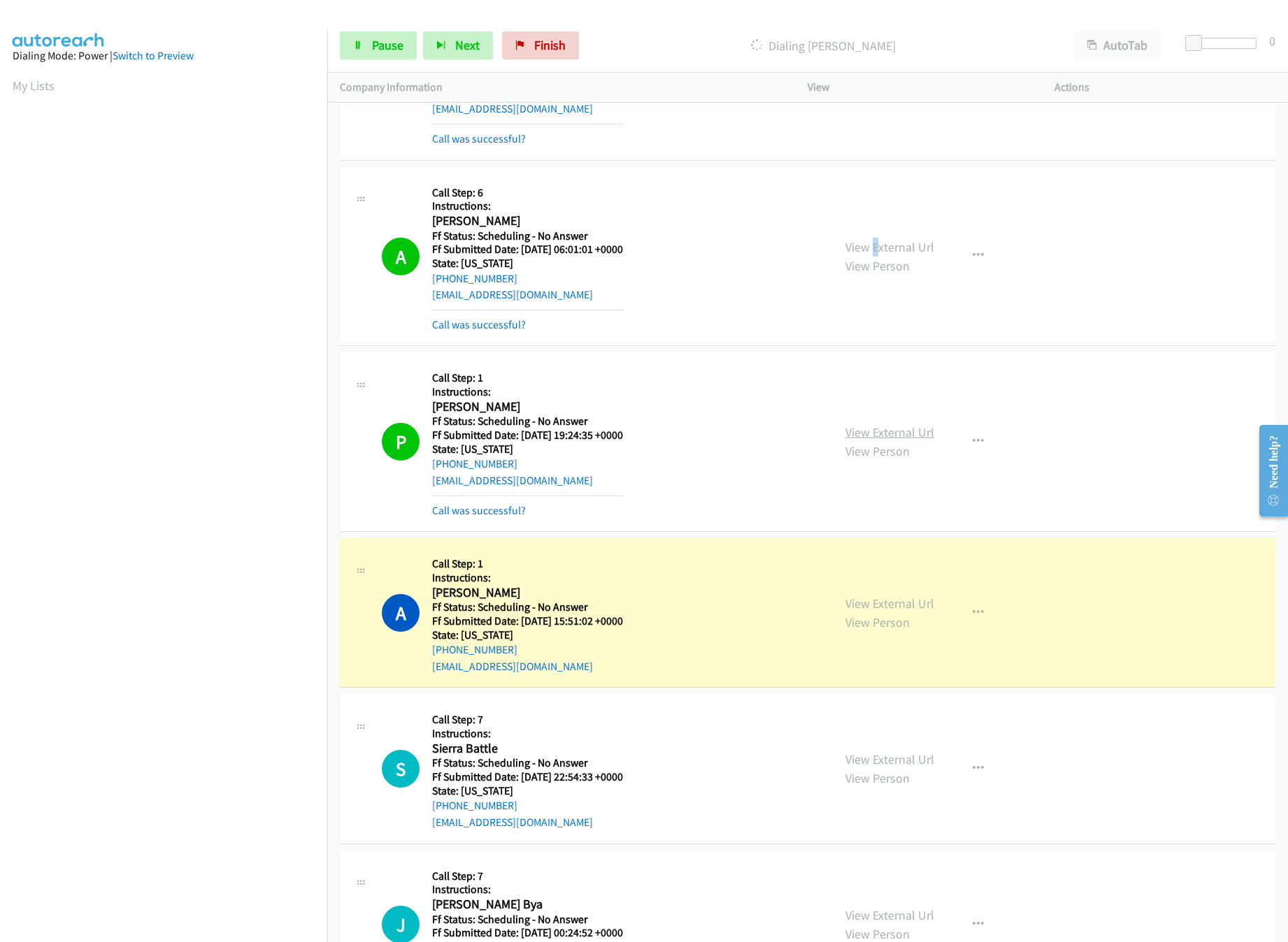
click at [865, 440] on link "View External Url" at bounding box center [889, 432] width 89 height 16
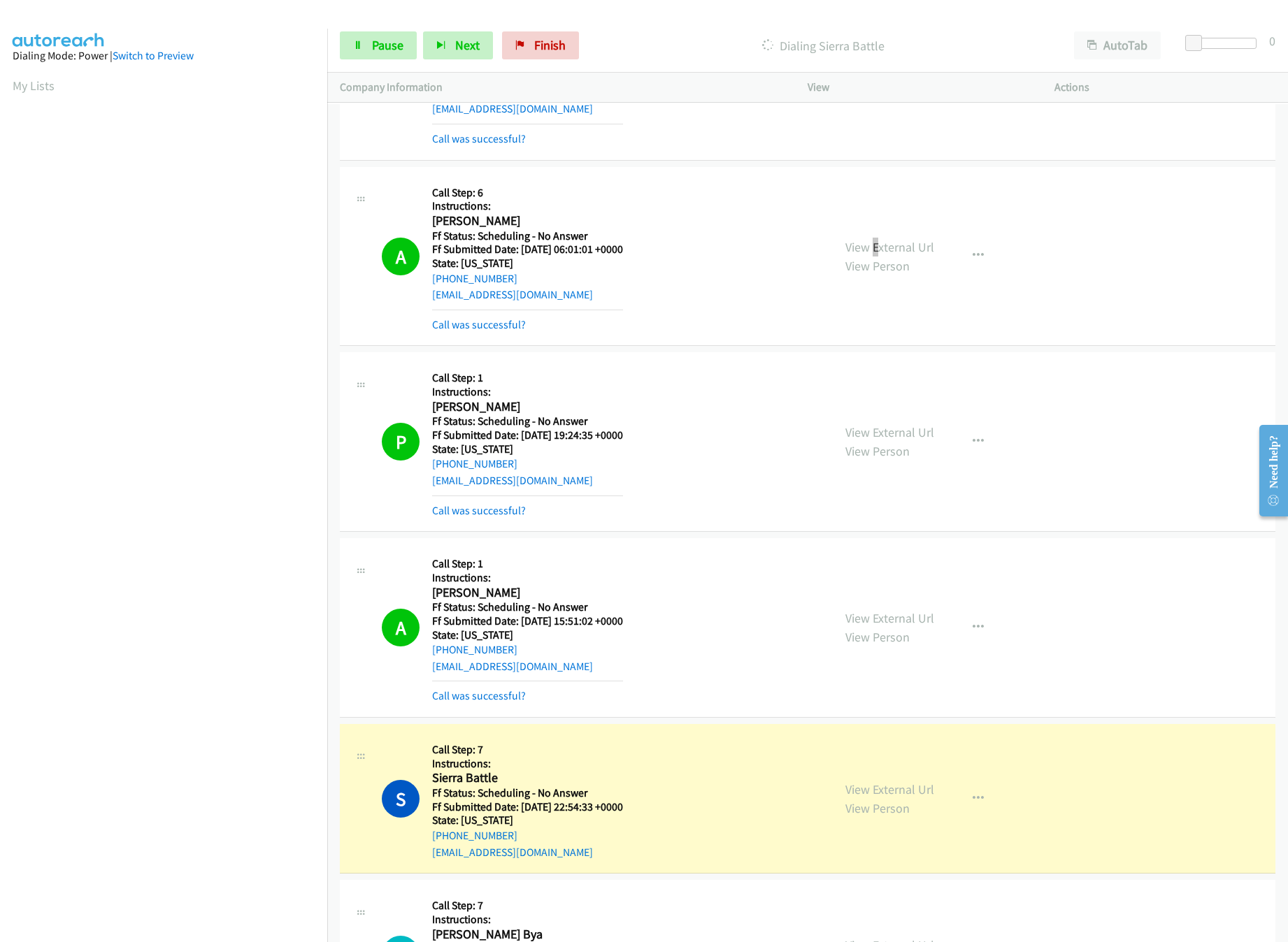
scroll to position [20414, 0]
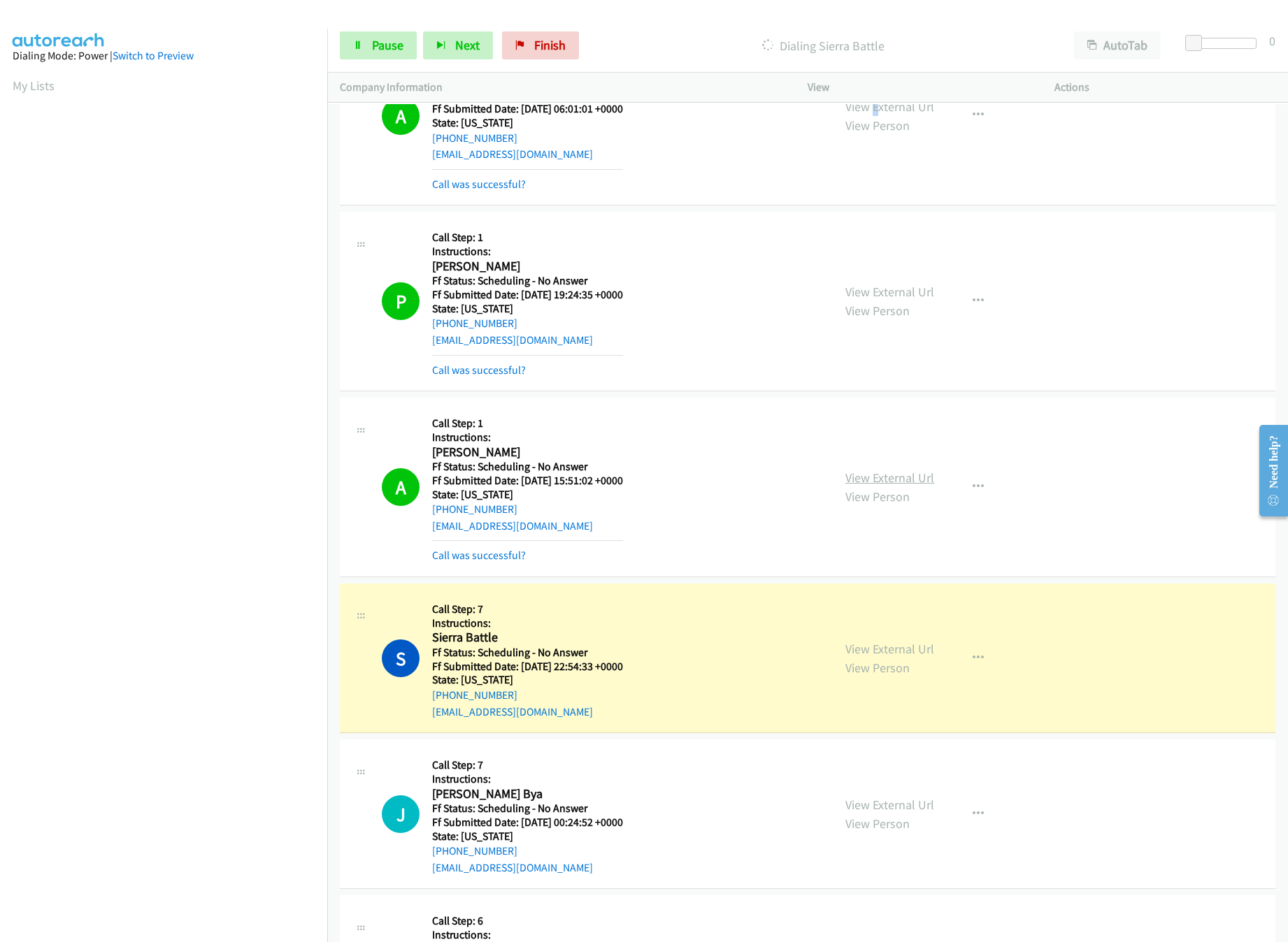
click at [882, 486] on link "View External Url" at bounding box center [889, 478] width 89 height 16
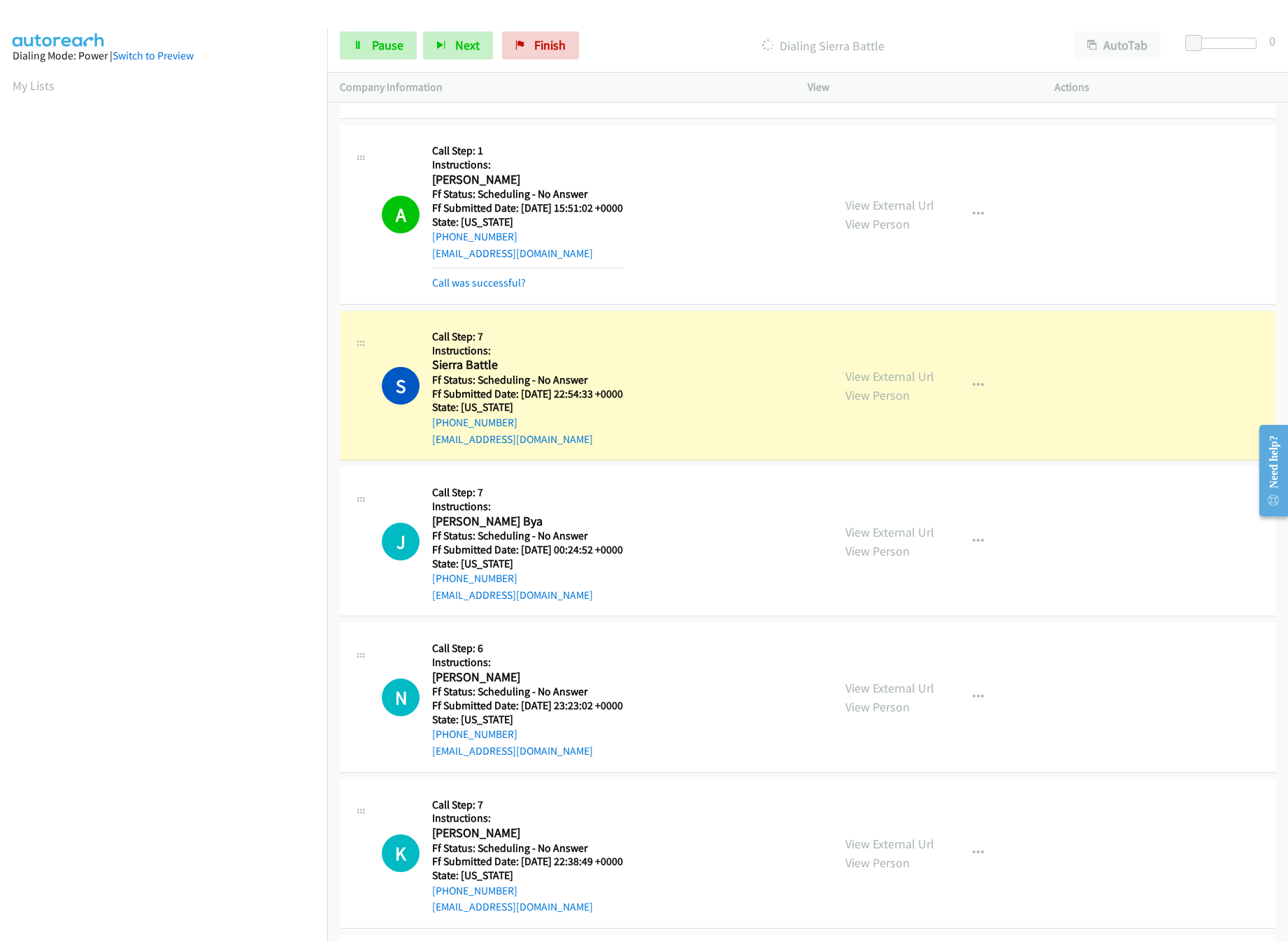
scroll to position [20833, 0]
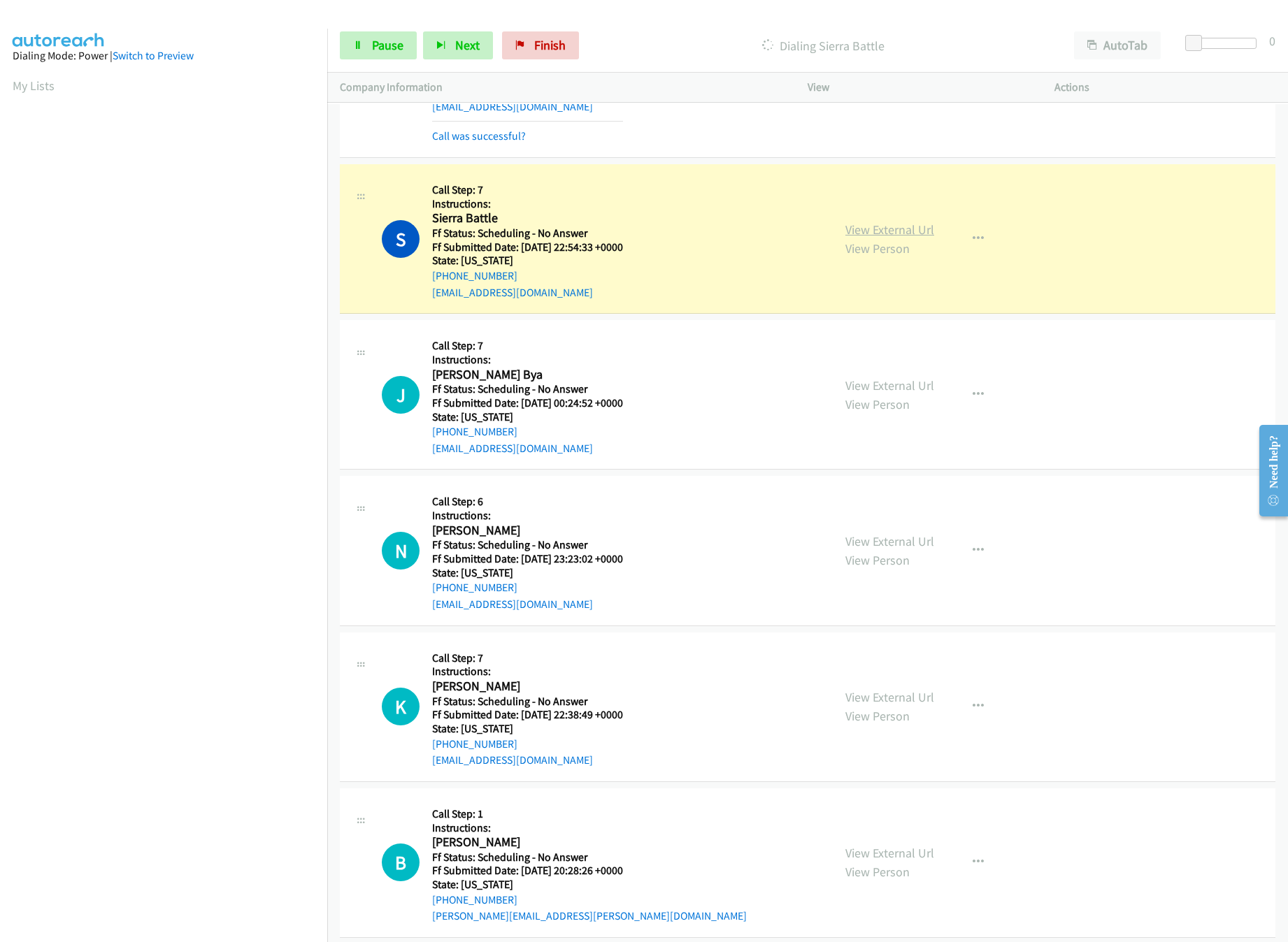
click at [879, 238] on link "View External Url" at bounding box center [889, 230] width 89 height 16
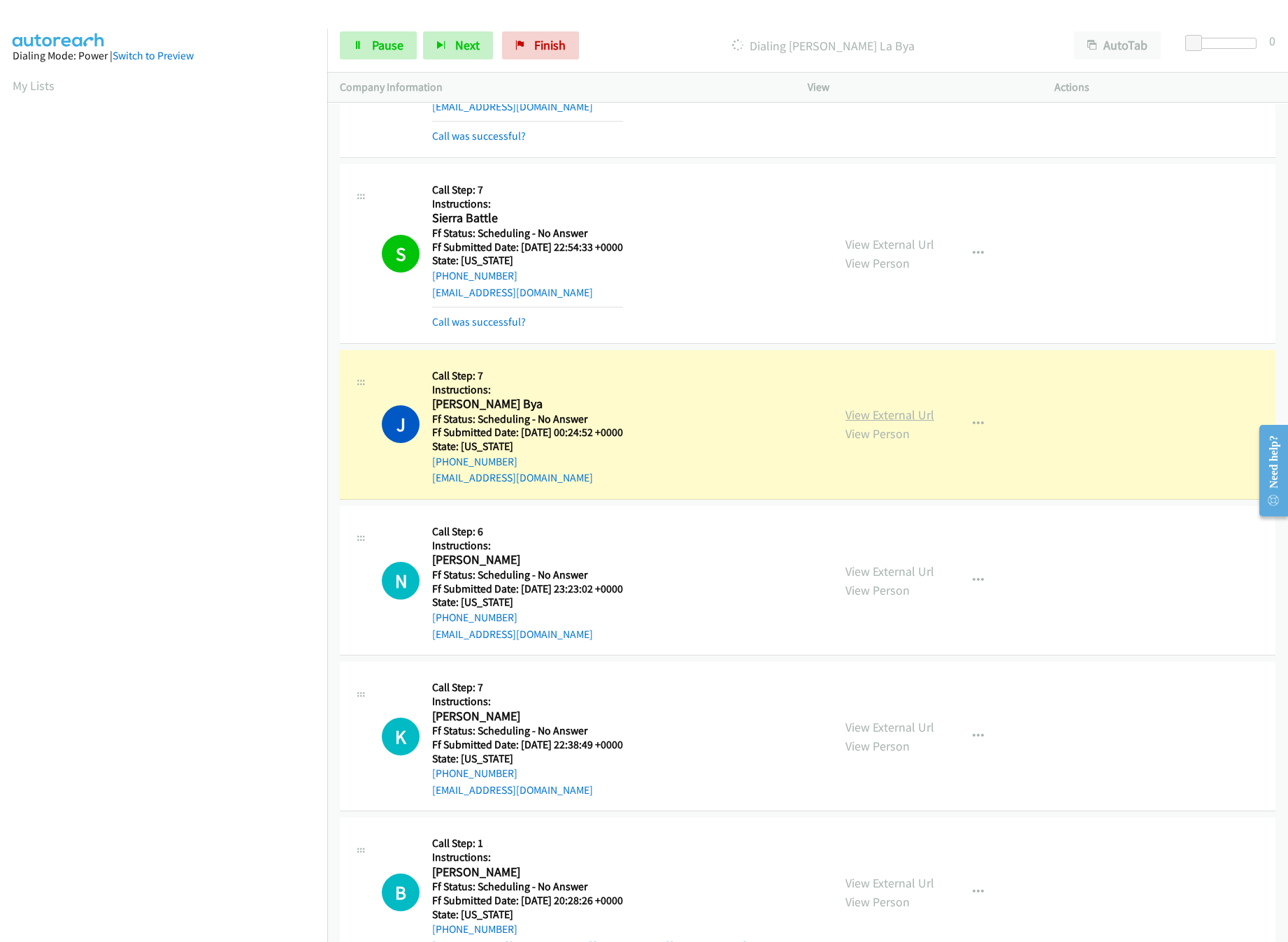
click at [921, 423] on link "View External Url" at bounding box center [889, 415] width 89 height 16
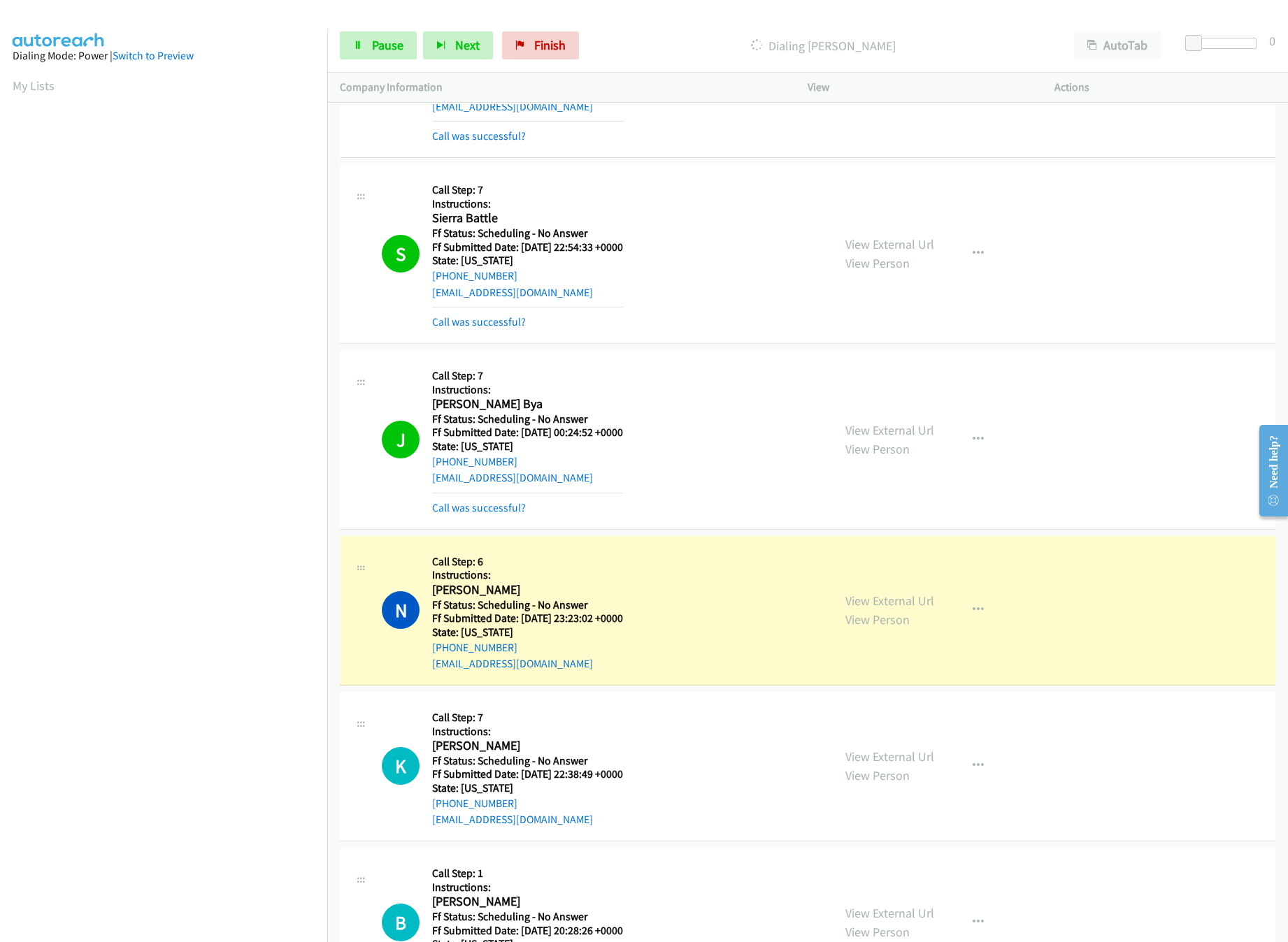
scroll to position [20973, 0]
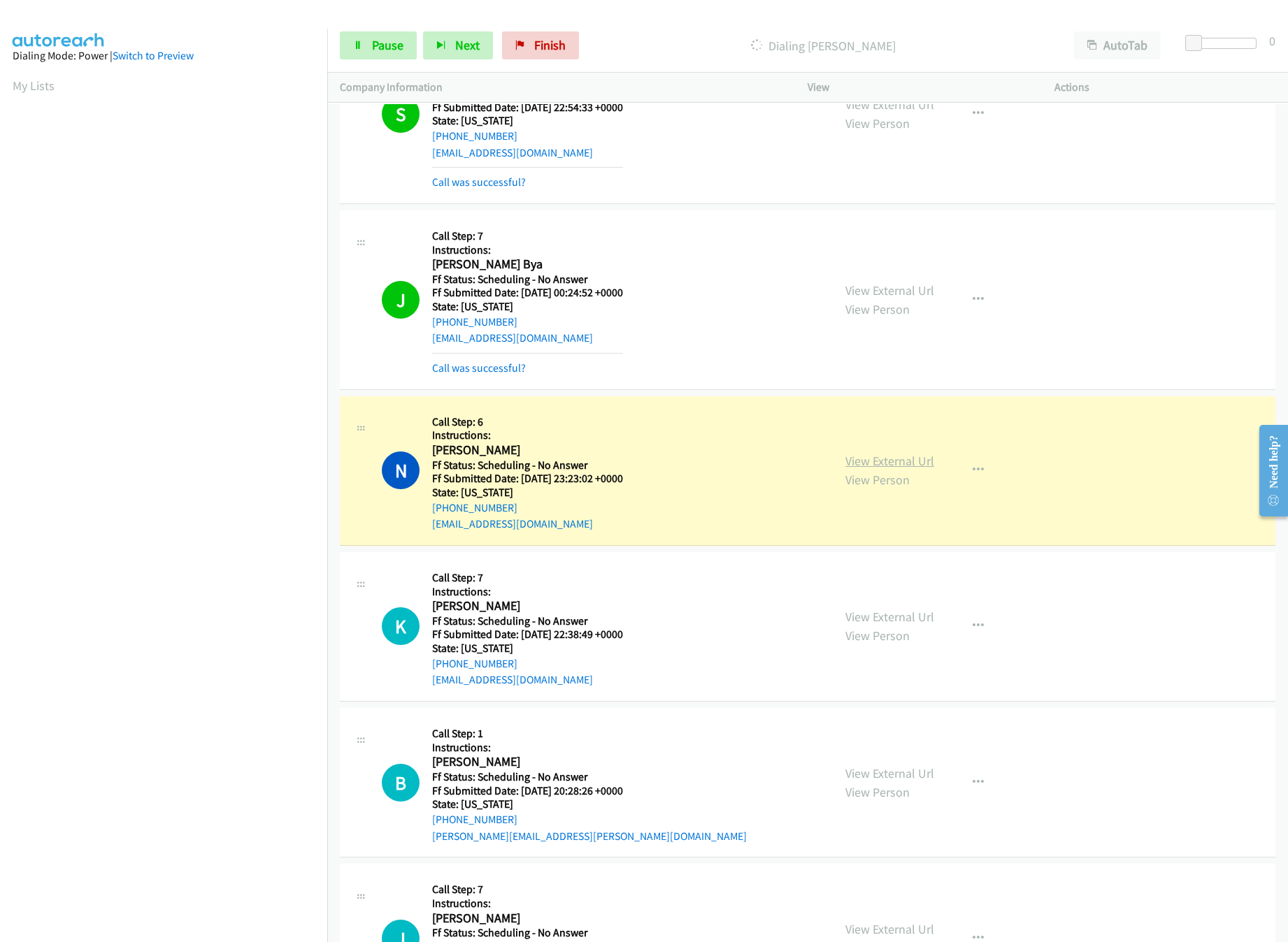
click at [873, 469] on link "View External Url" at bounding box center [889, 461] width 89 height 16
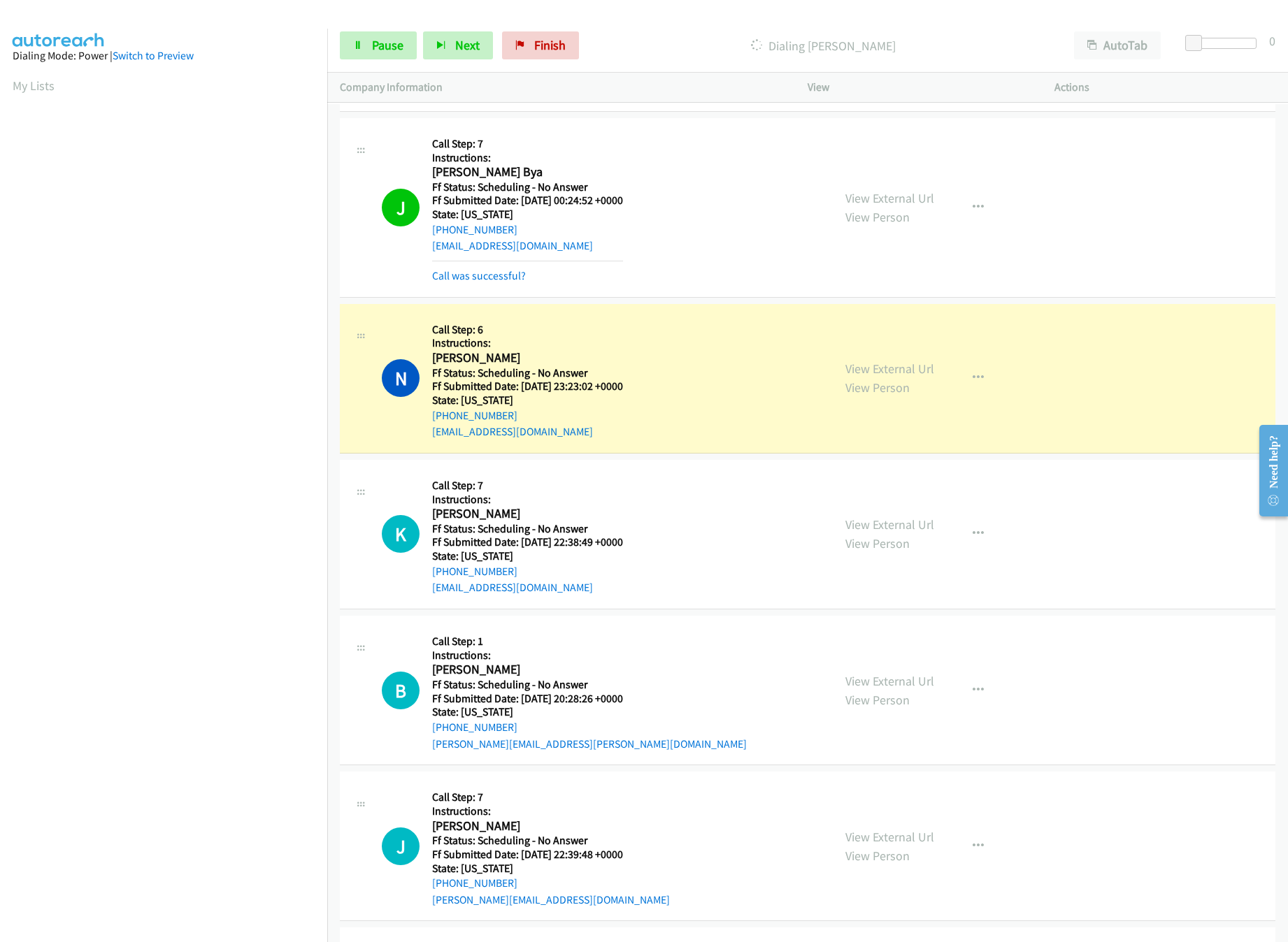
scroll to position [21112, 0]
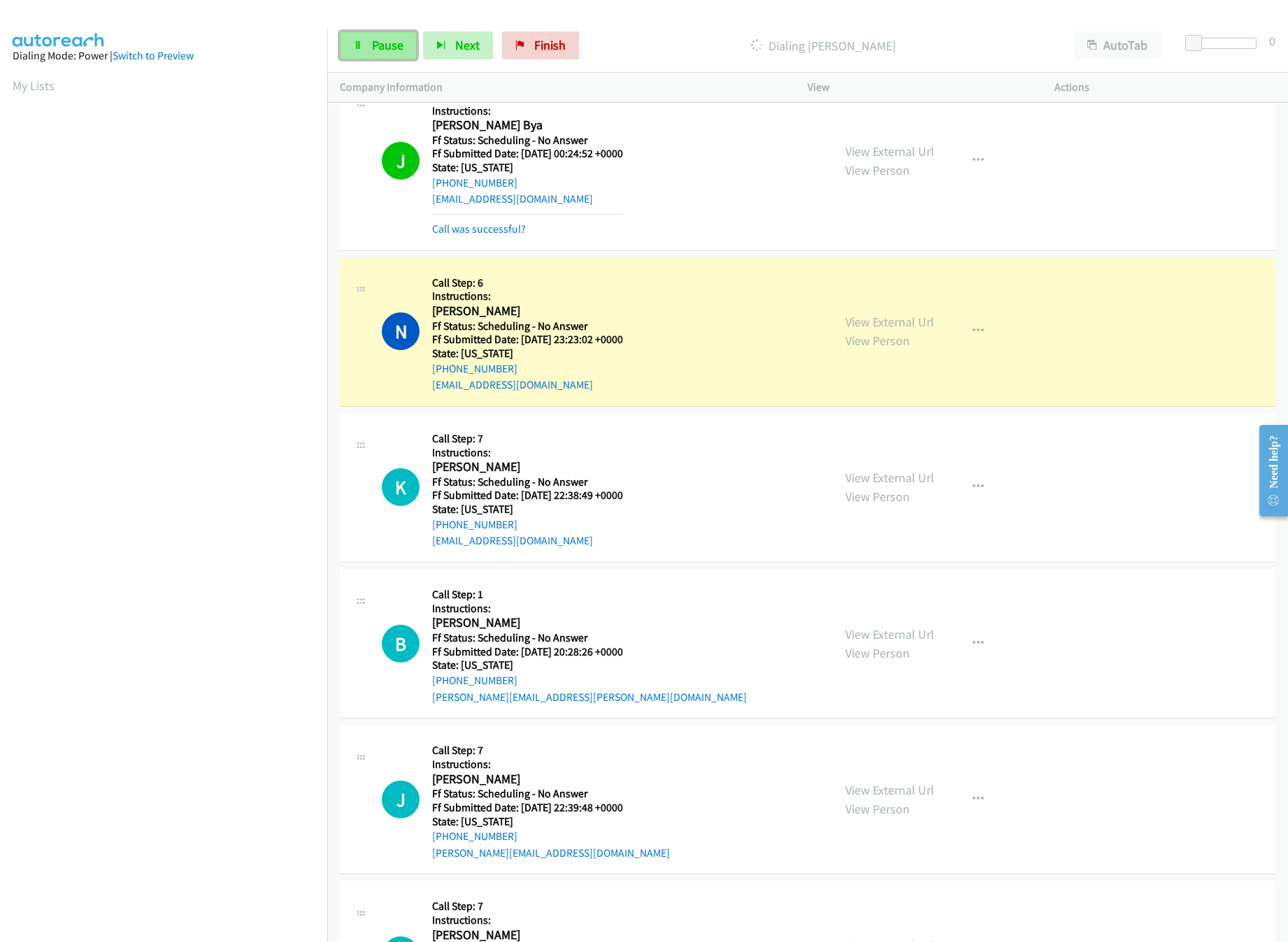
click at [354, 44] on icon at bounding box center [358, 46] width 10 height 10
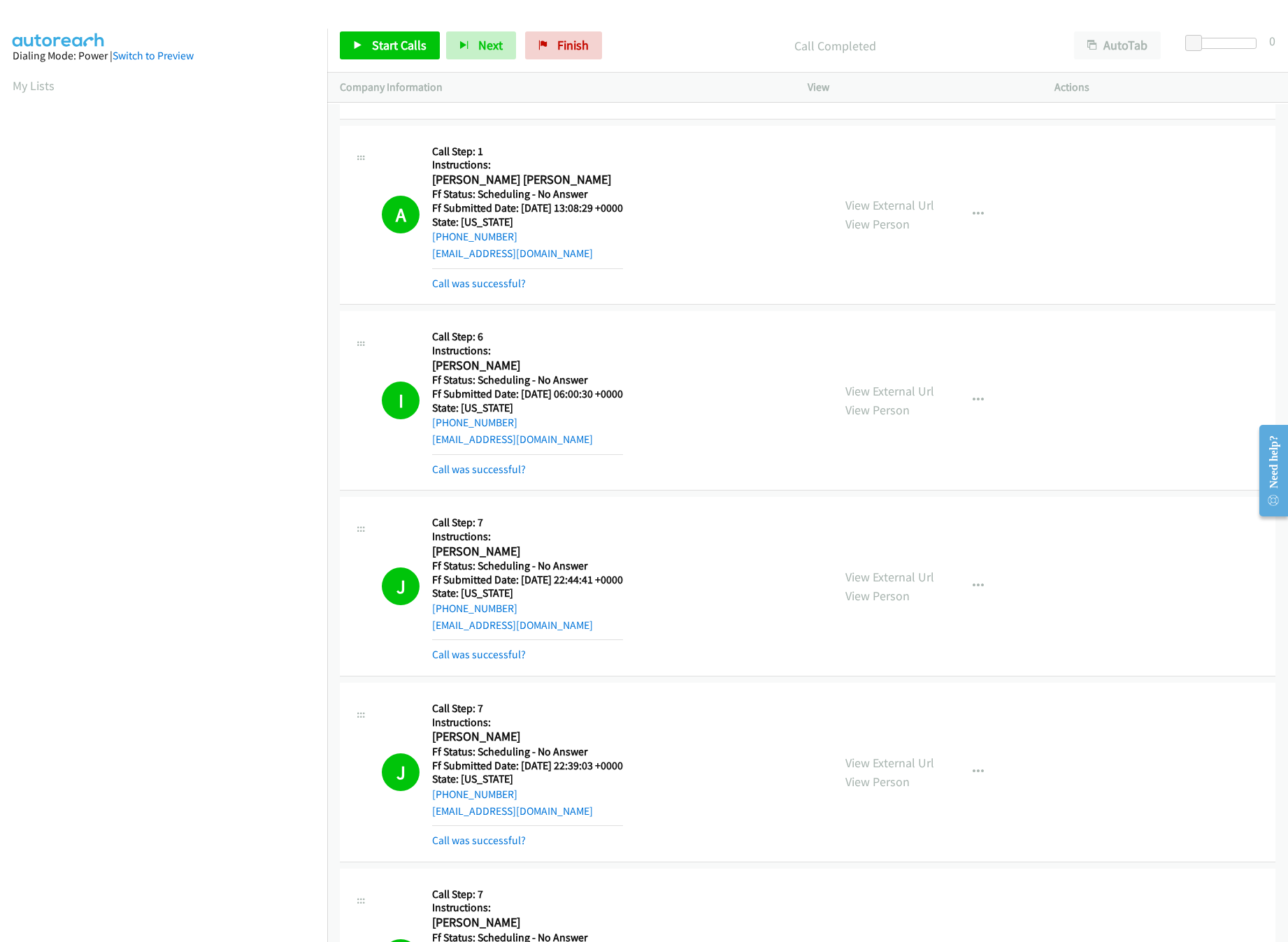
scroll to position [17478, 0]
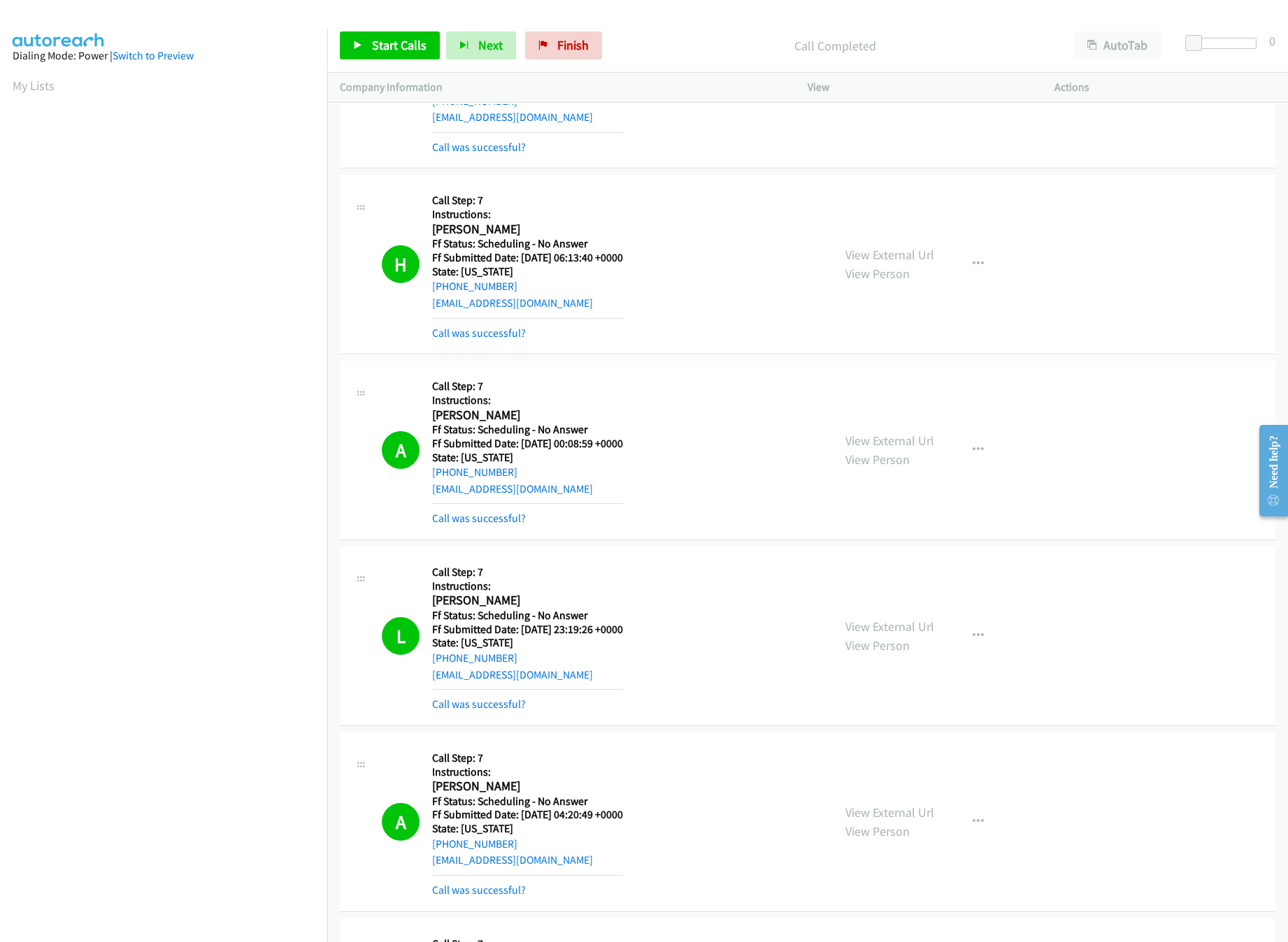
drag, startPoint x: 905, startPoint y: 305, endPoint x: 905, endPoint y: 334, distance: 29.0
click at [905, 263] on link "View External Url" at bounding box center [889, 255] width 89 height 16
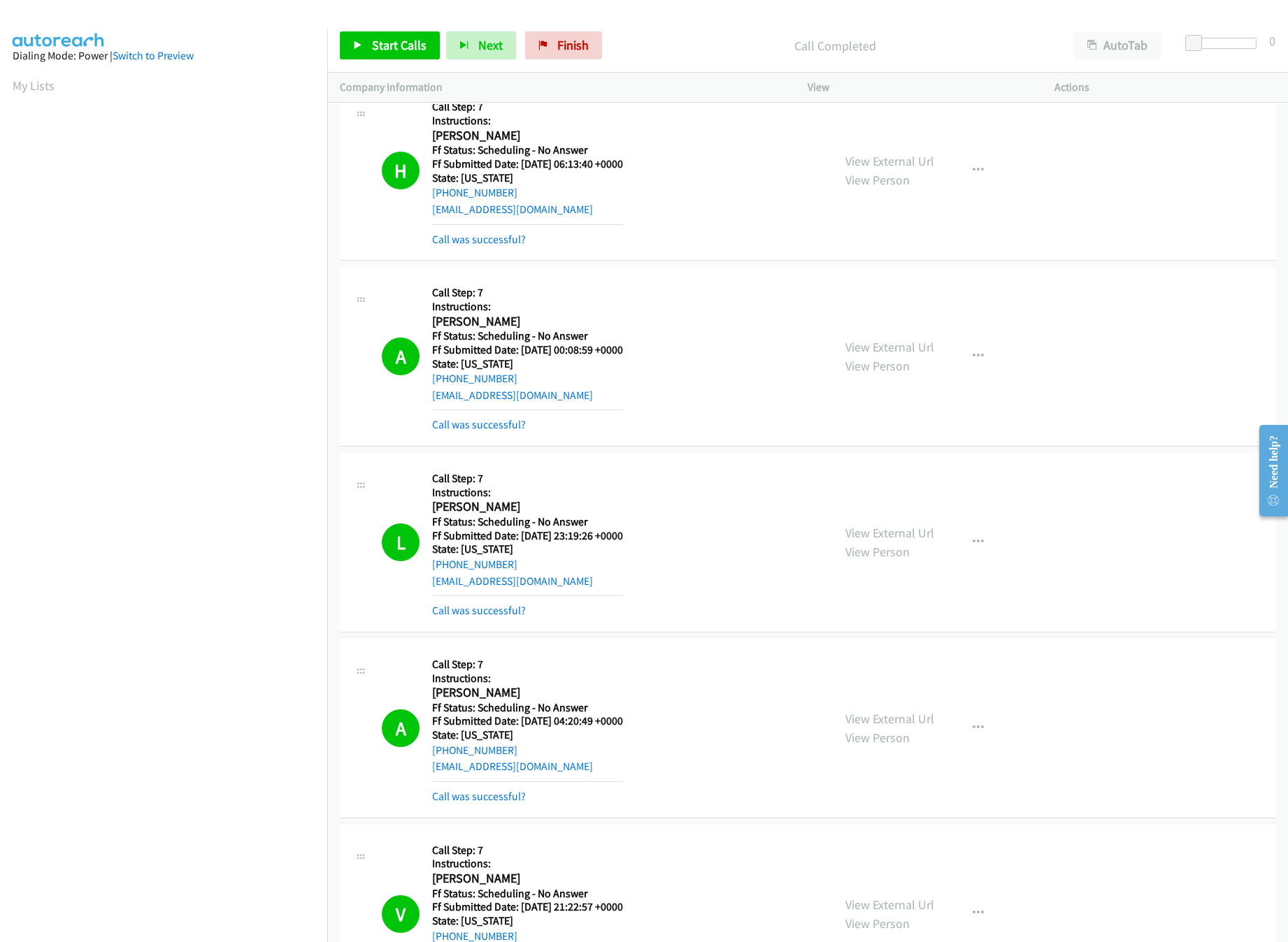
scroll to position [17617, 0]
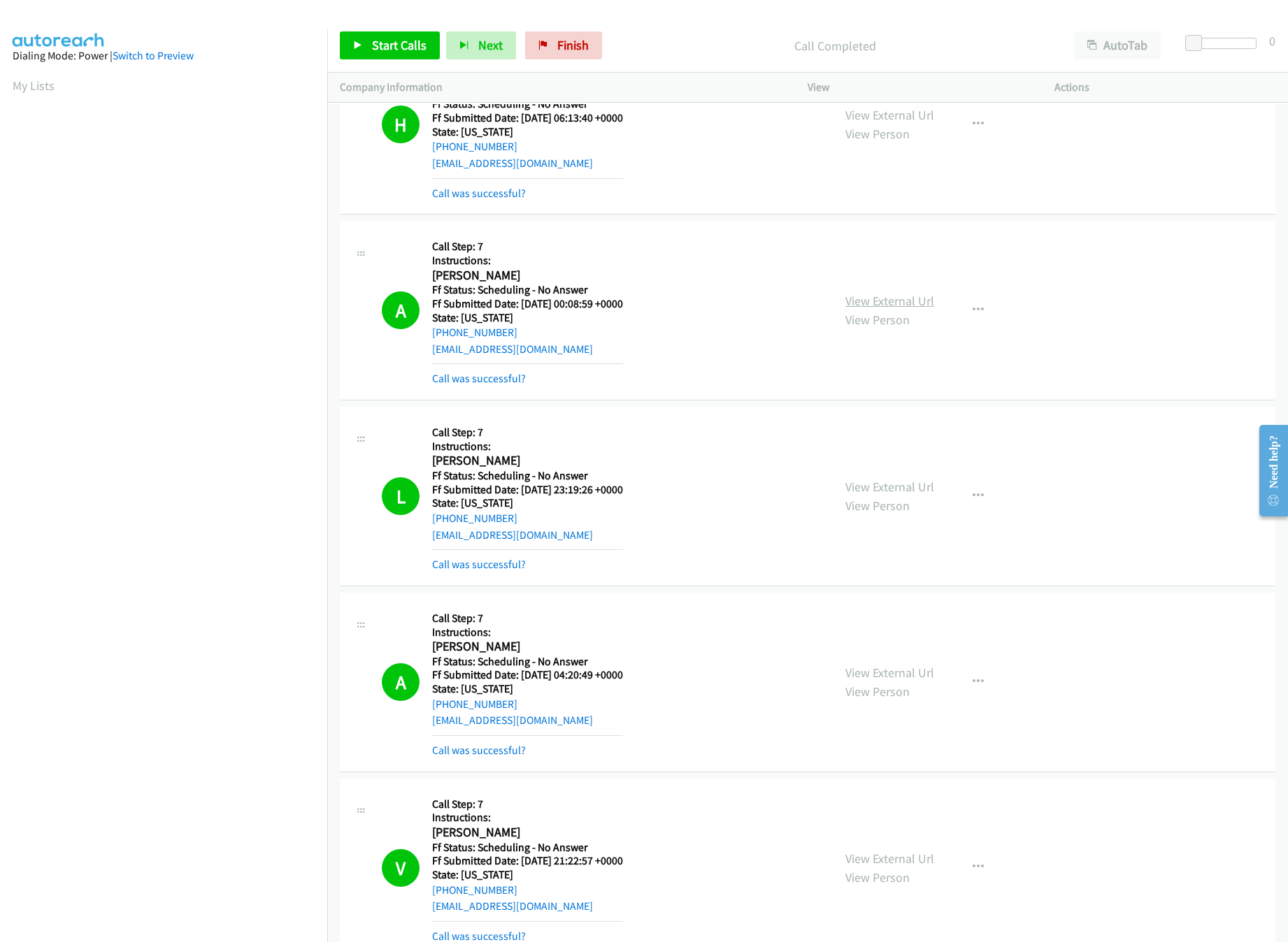
click at [864, 309] on link "View External Url" at bounding box center [889, 301] width 89 height 16
click at [874, 495] on link "View External Url" at bounding box center [889, 487] width 89 height 16
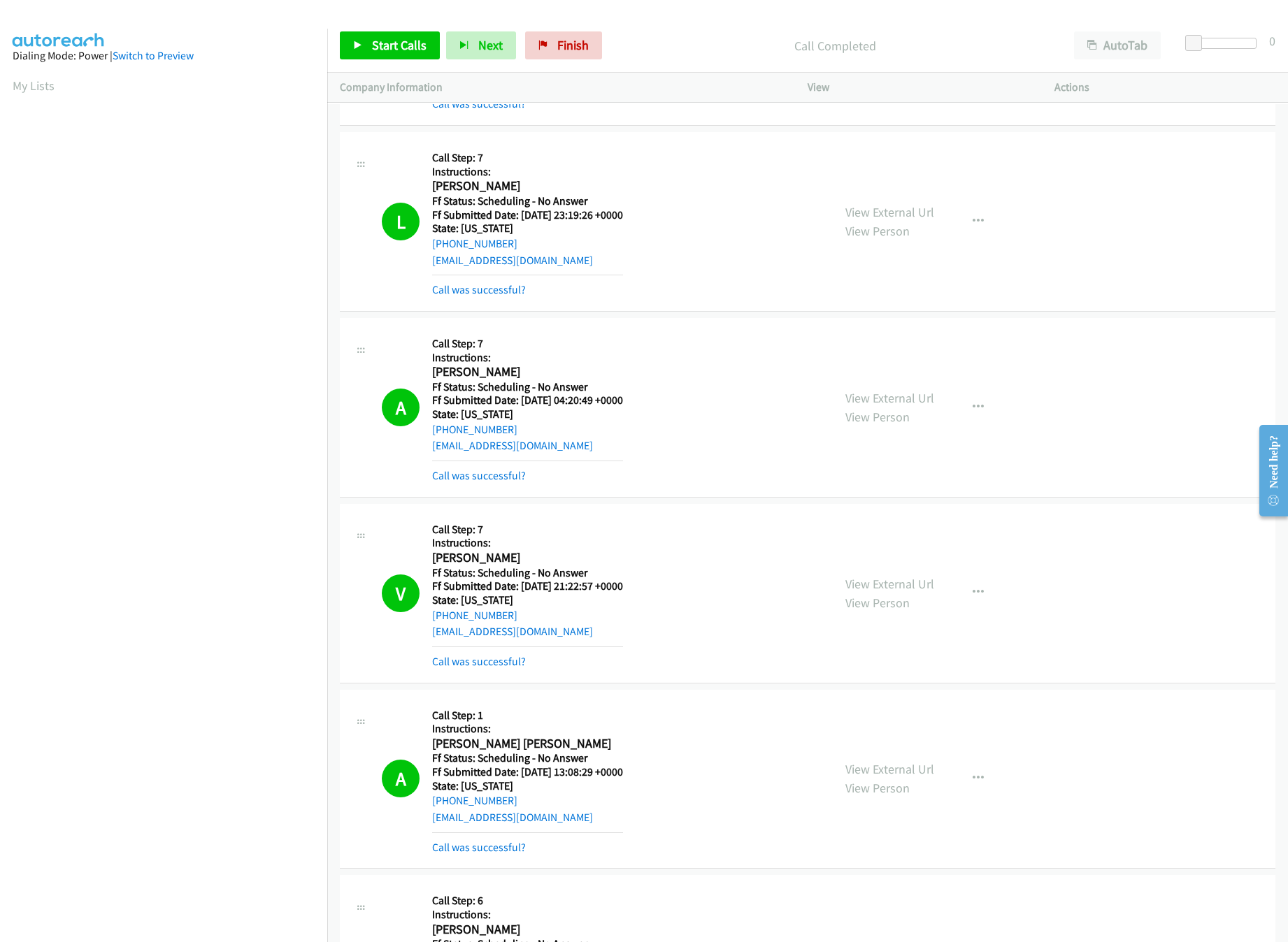
scroll to position [17897, 0]
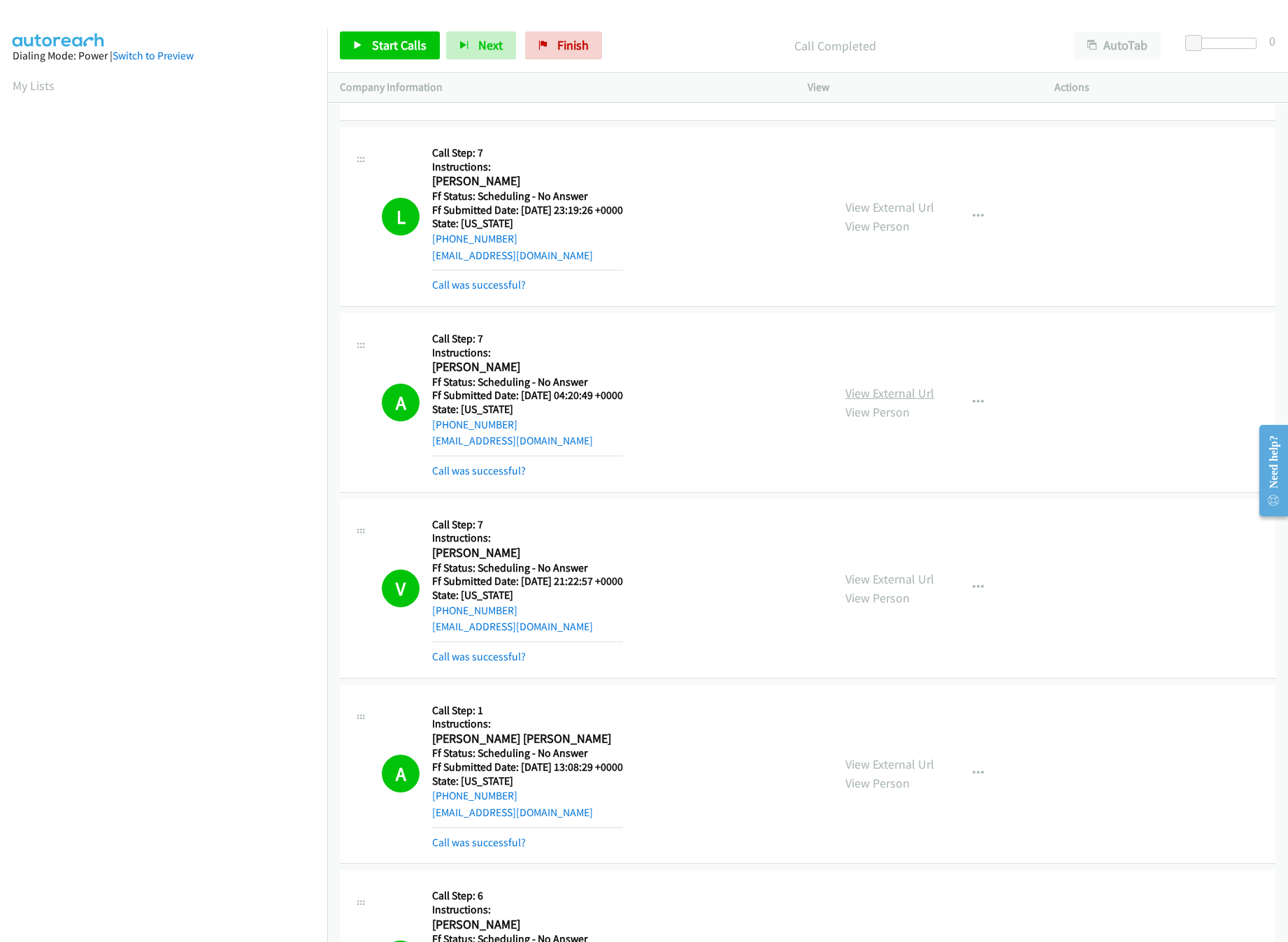
click at [864, 401] on link "View External Url" at bounding box center [889, 393] width 89 height 16
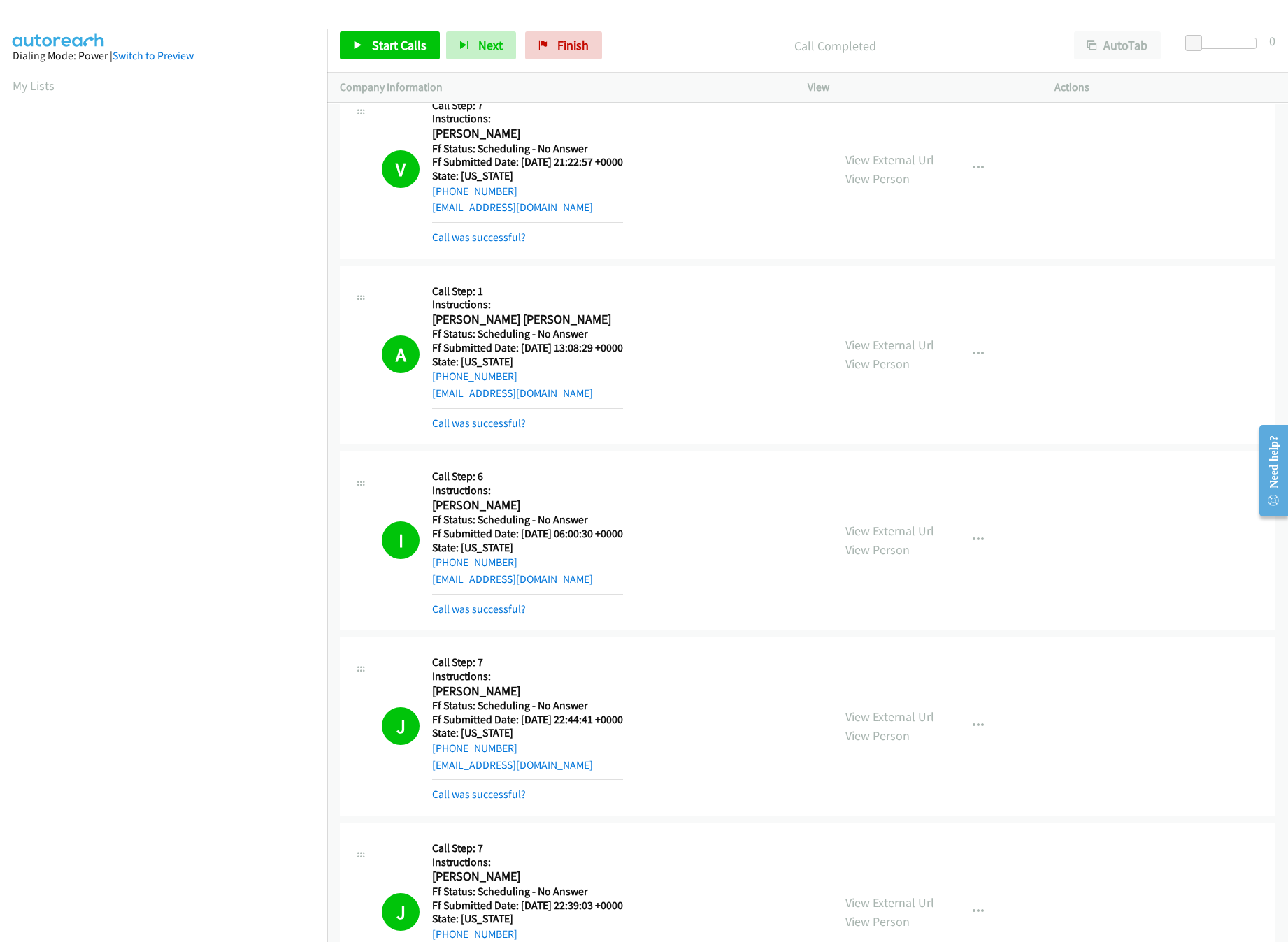
scroll to position [18176, 0]
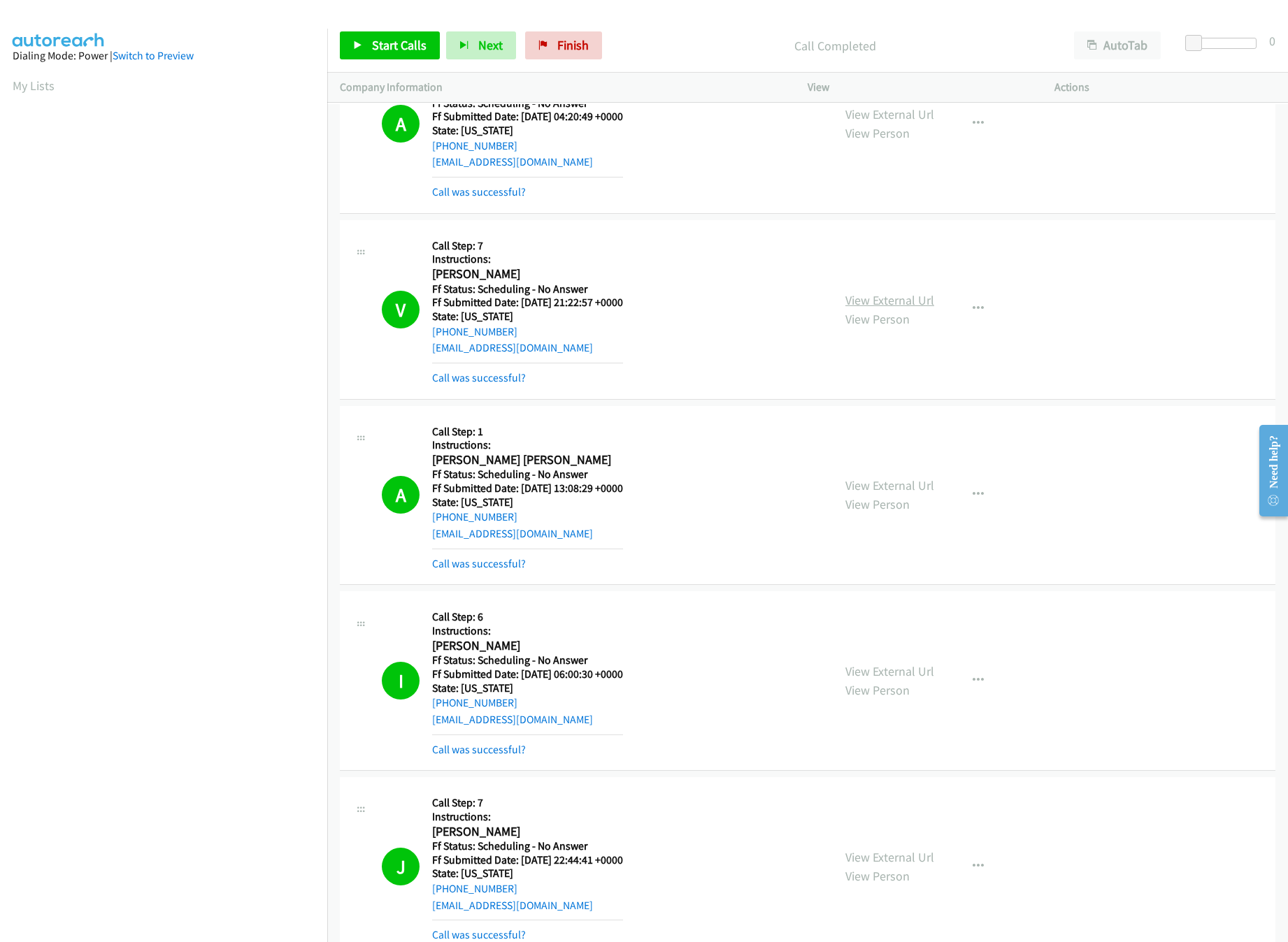
click at [919, 309] on link "View External Url" at bounding box center [889, 300] width 89 height 16
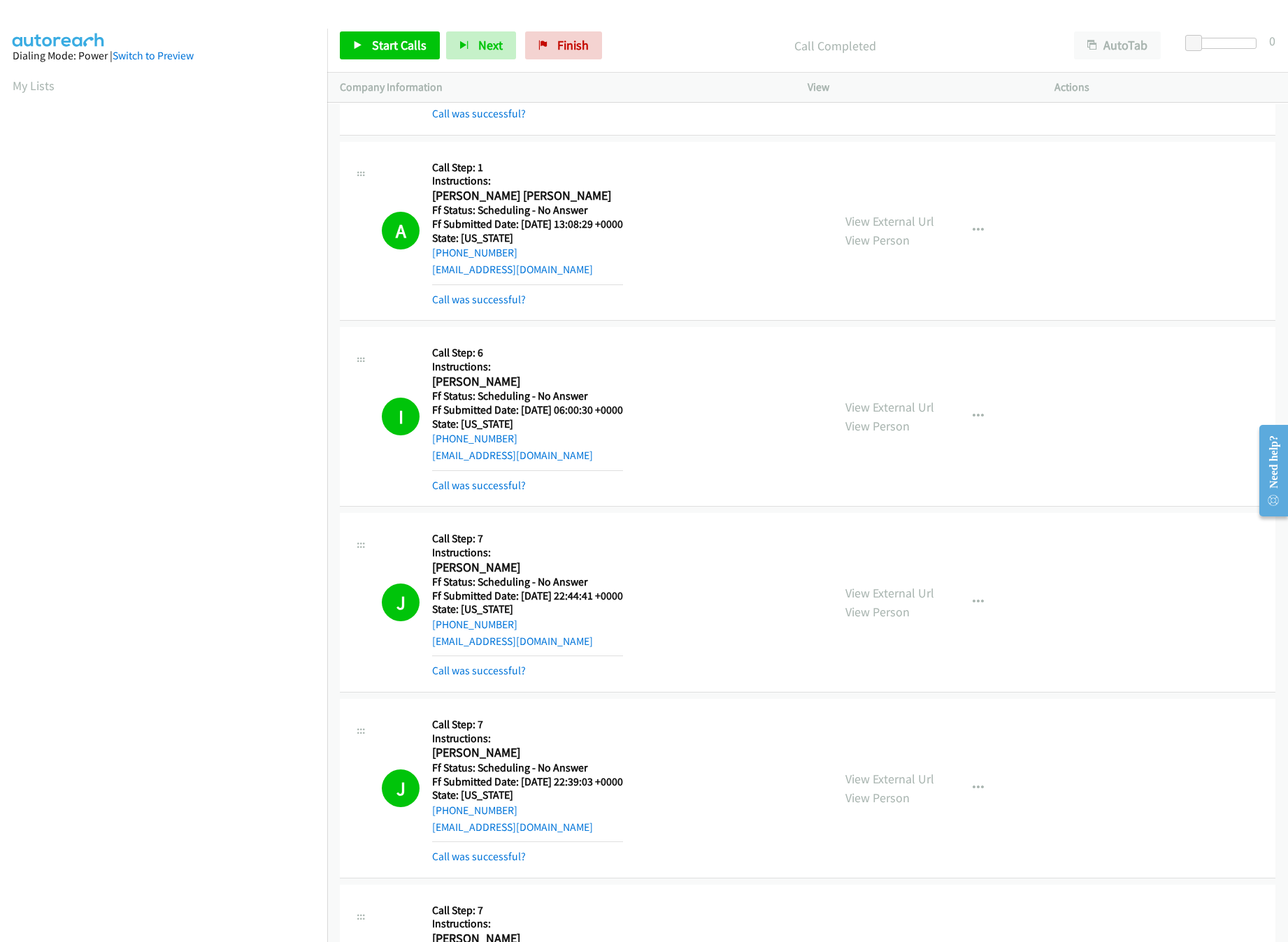
scroll to position [18457, 0]
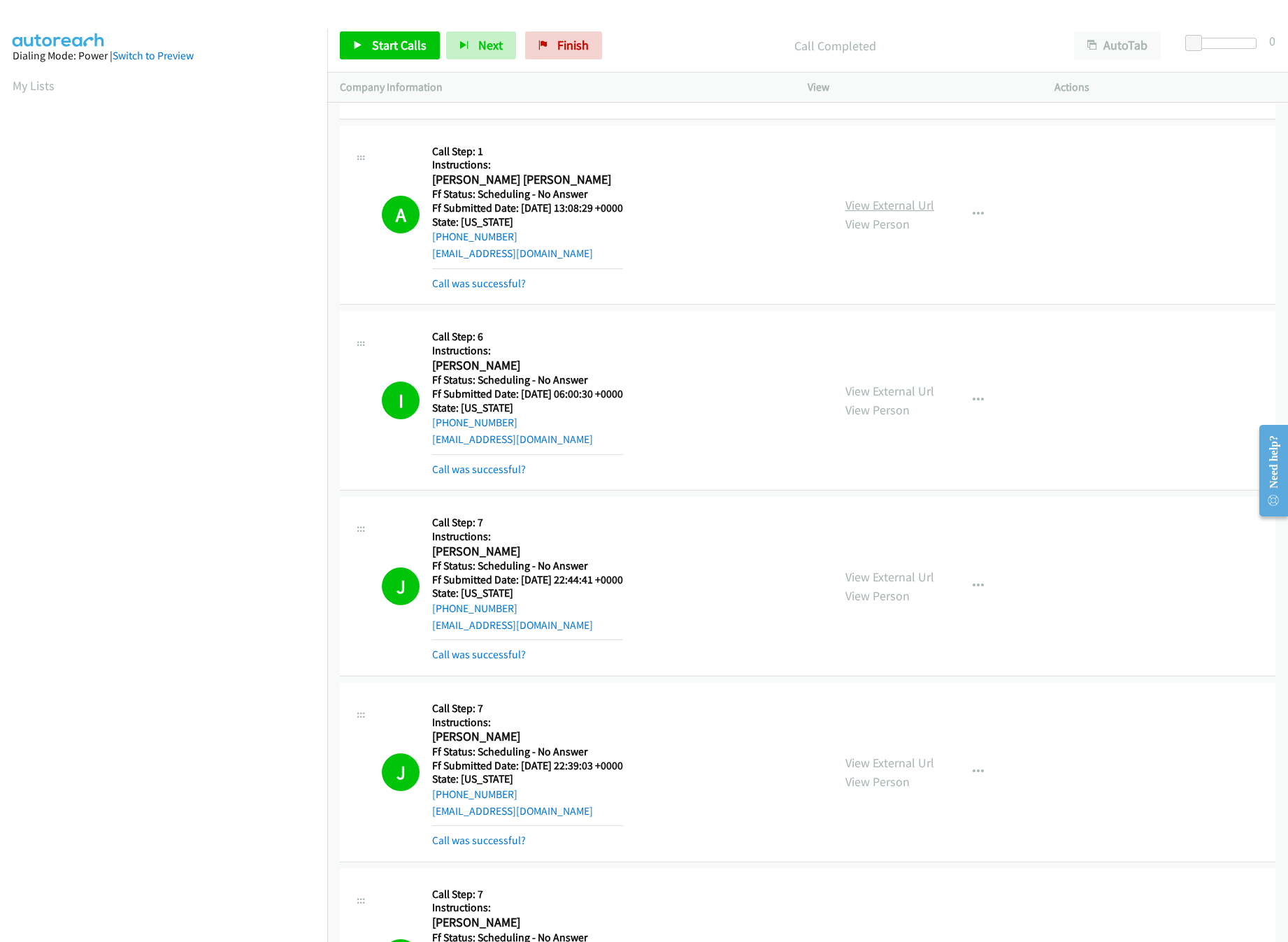
click at [863, 213] on link "View External Url" at bounding box center [889, 205] width 89 height 16
click at [892, 399] on link "View External Url" at bounding box center [889, 392] width 89 height 16
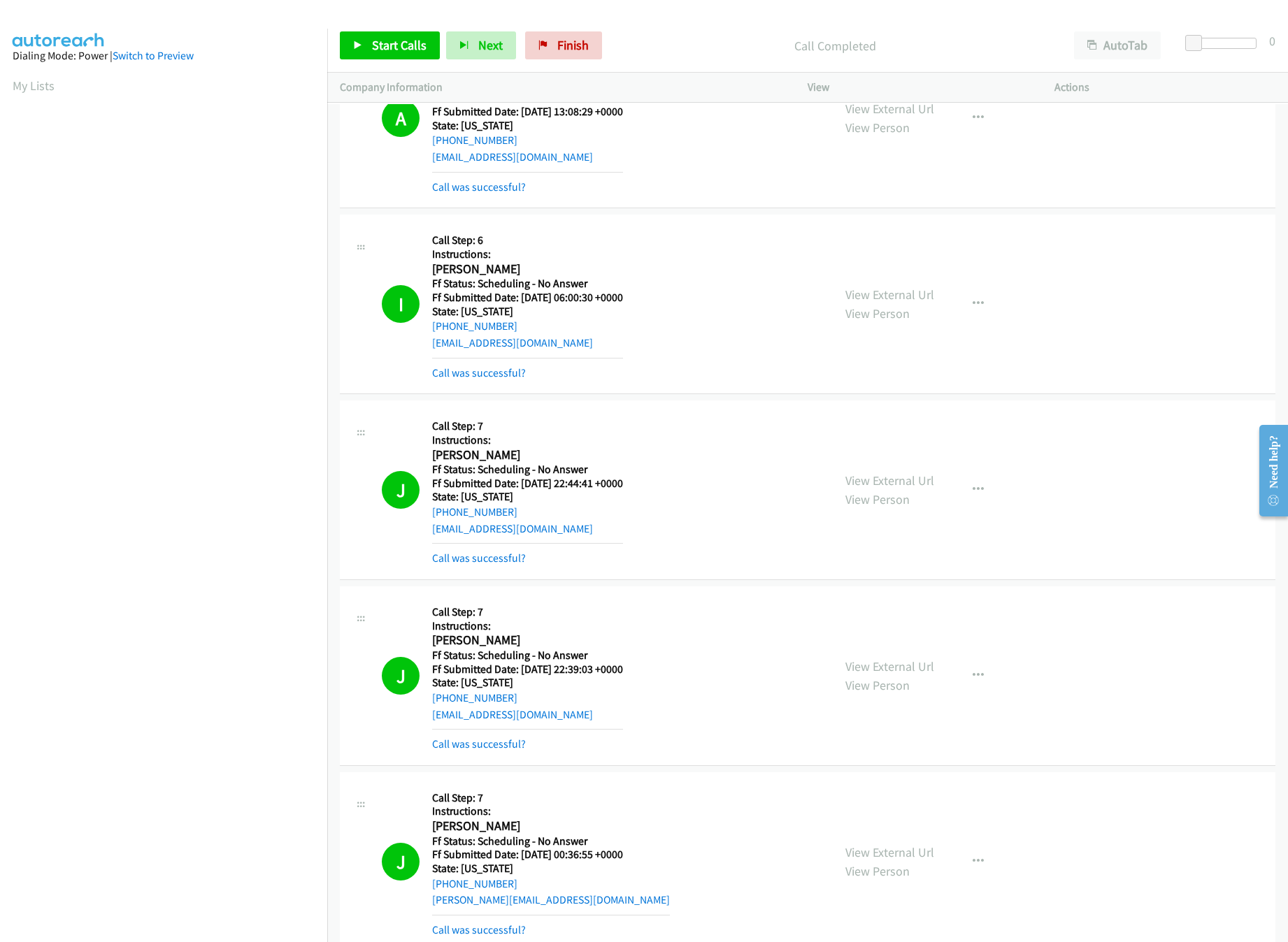
scroll to position [18596, 0]
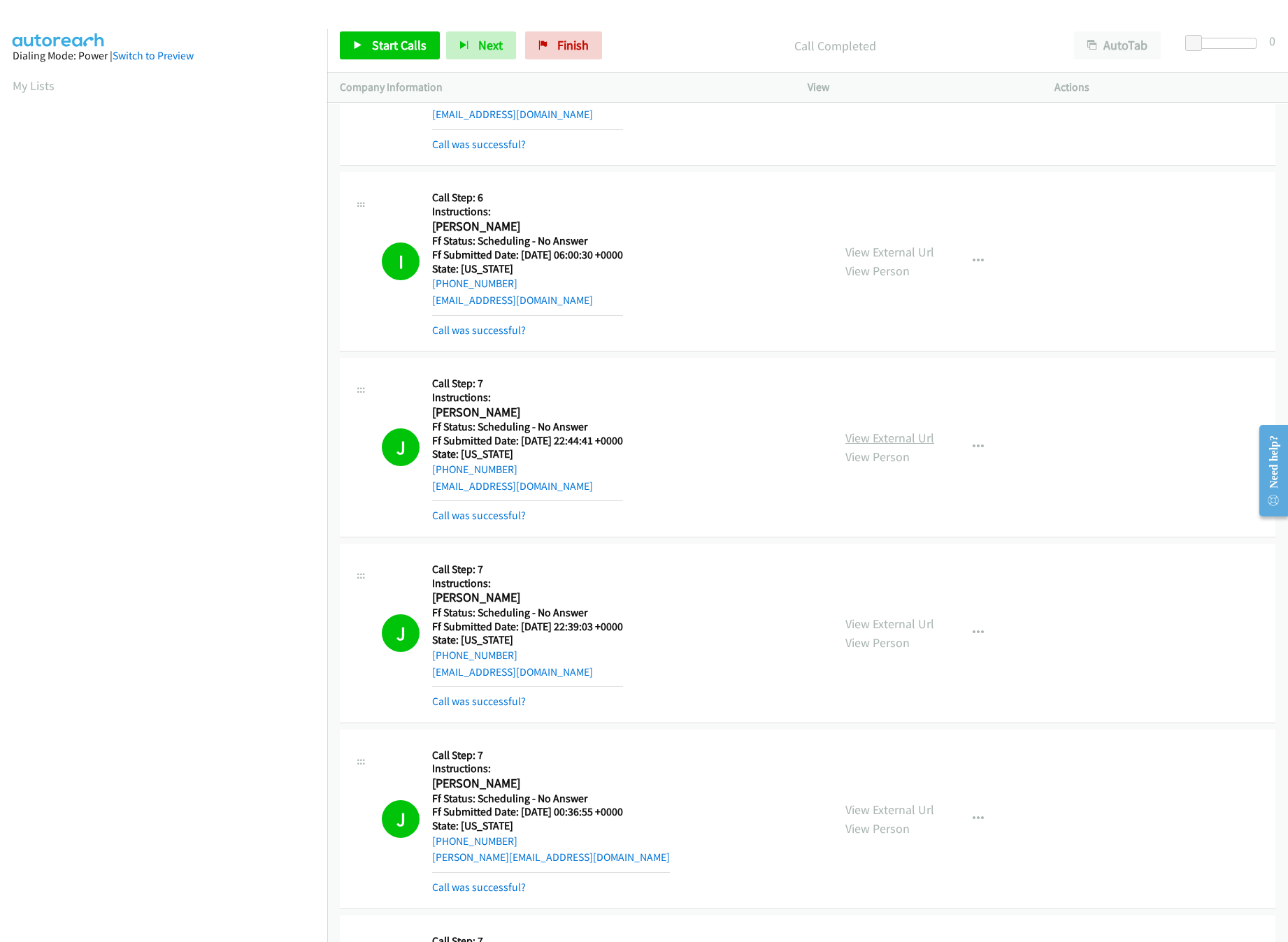
click at [903, 446] on link "View External Url" at bounding box center [889, 438] width 89 height 16
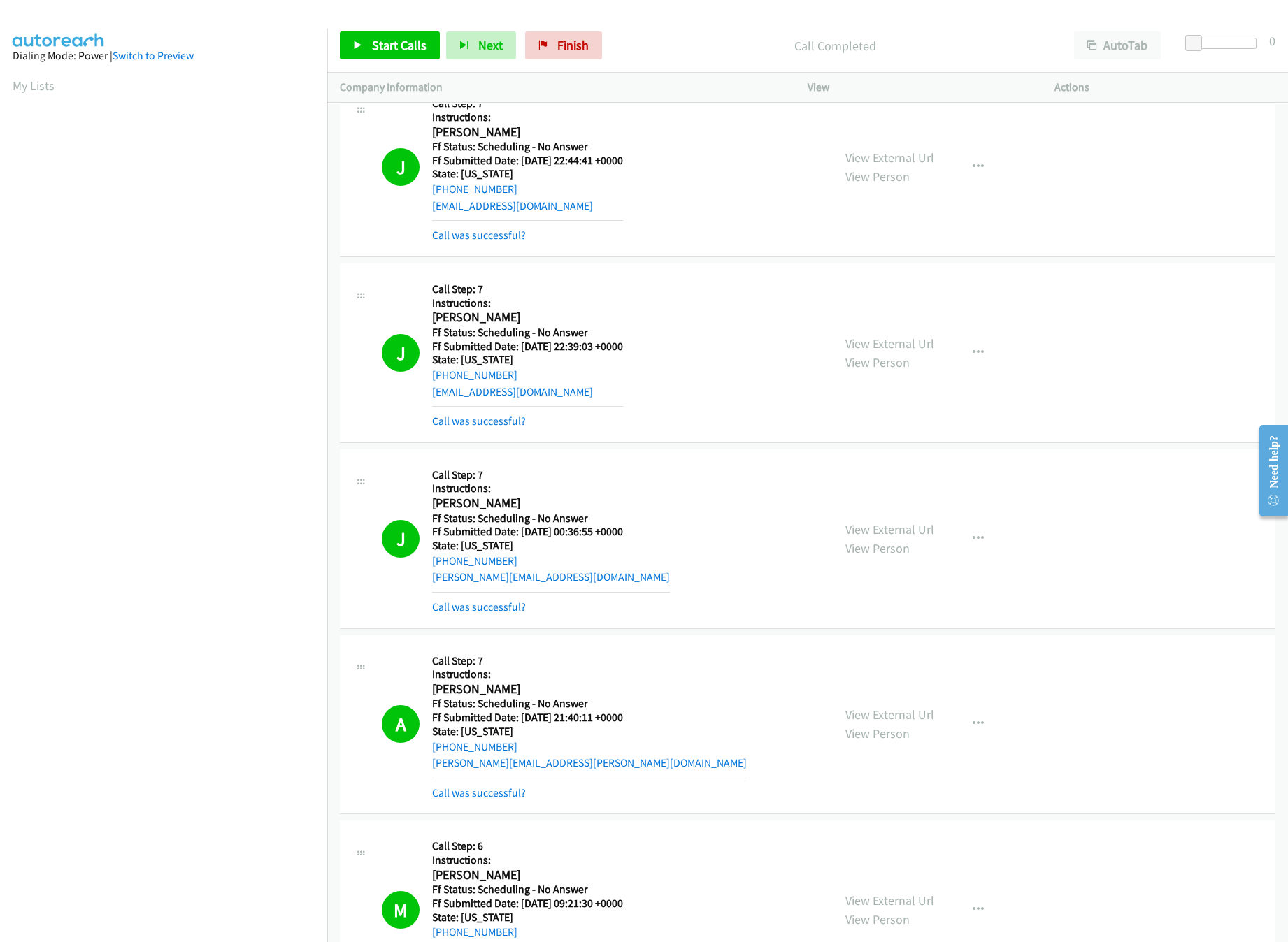
scroll to position [18736, 0]
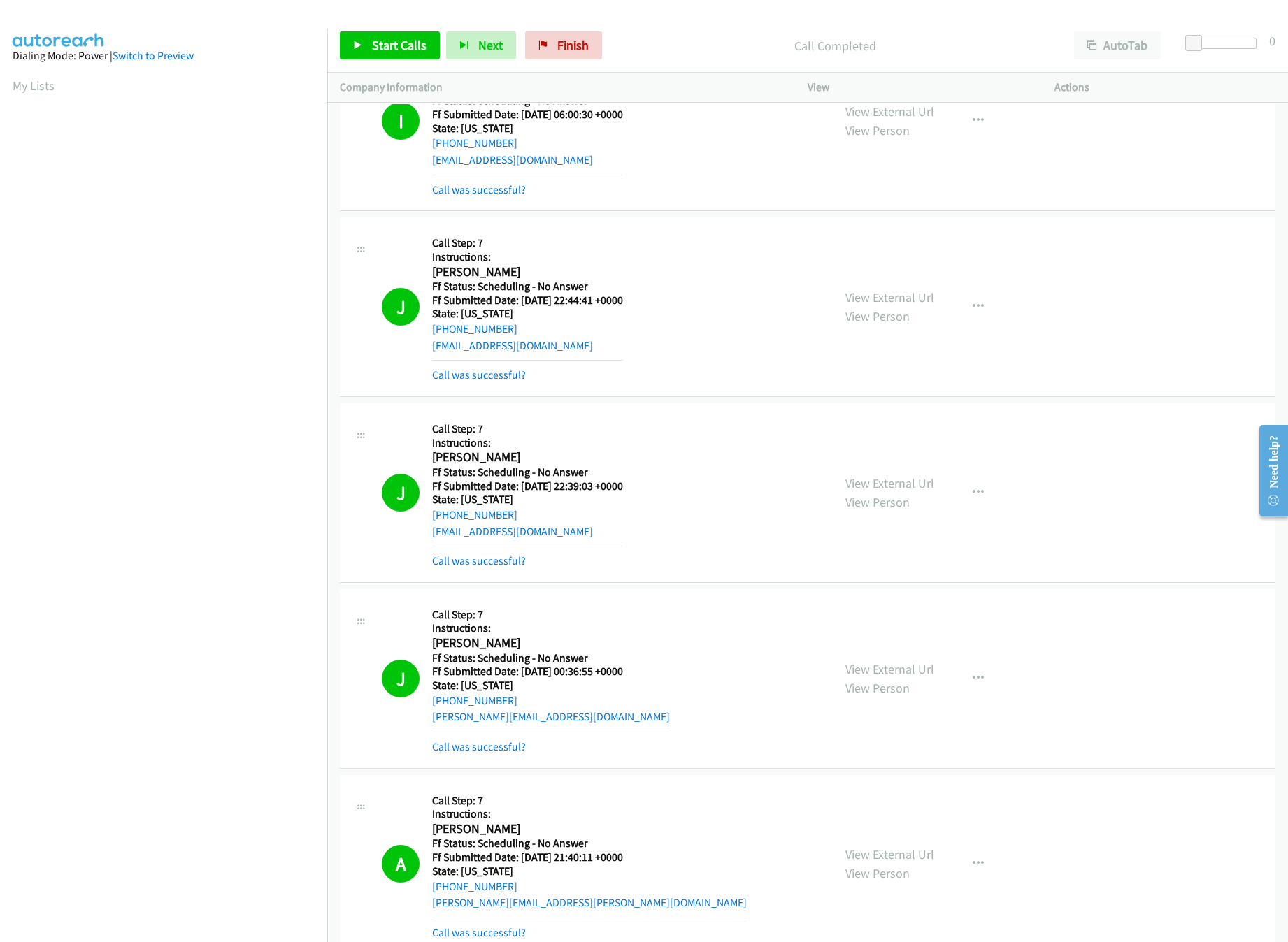
click at [889, 120] on link "View External Url" at bounding box center [889, 112] width 89 height 16
click at [856, 305] on link "View External Url" at bounding box center [889, 297] width 89 height 16
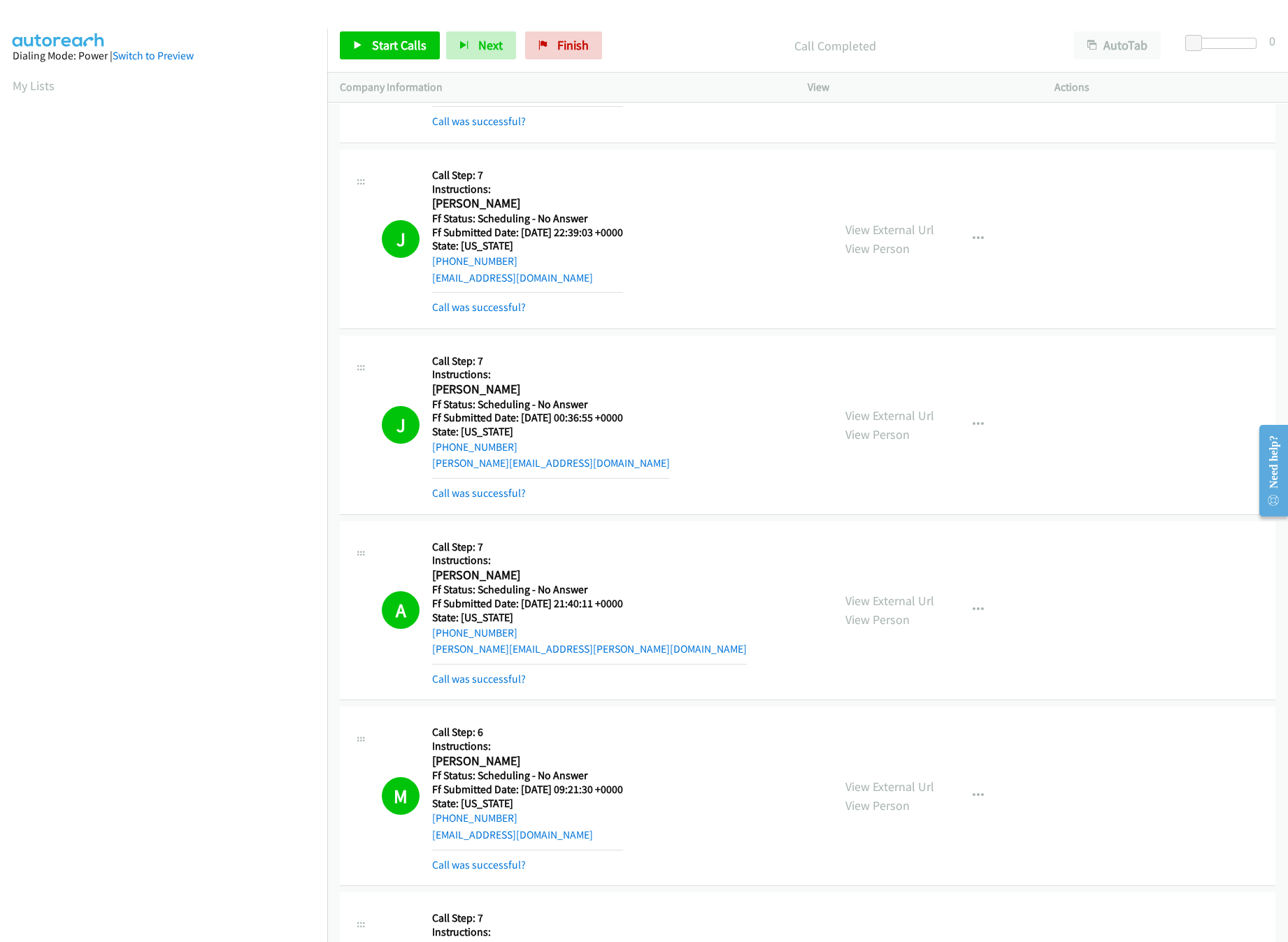
scroll to position [19015, 0]
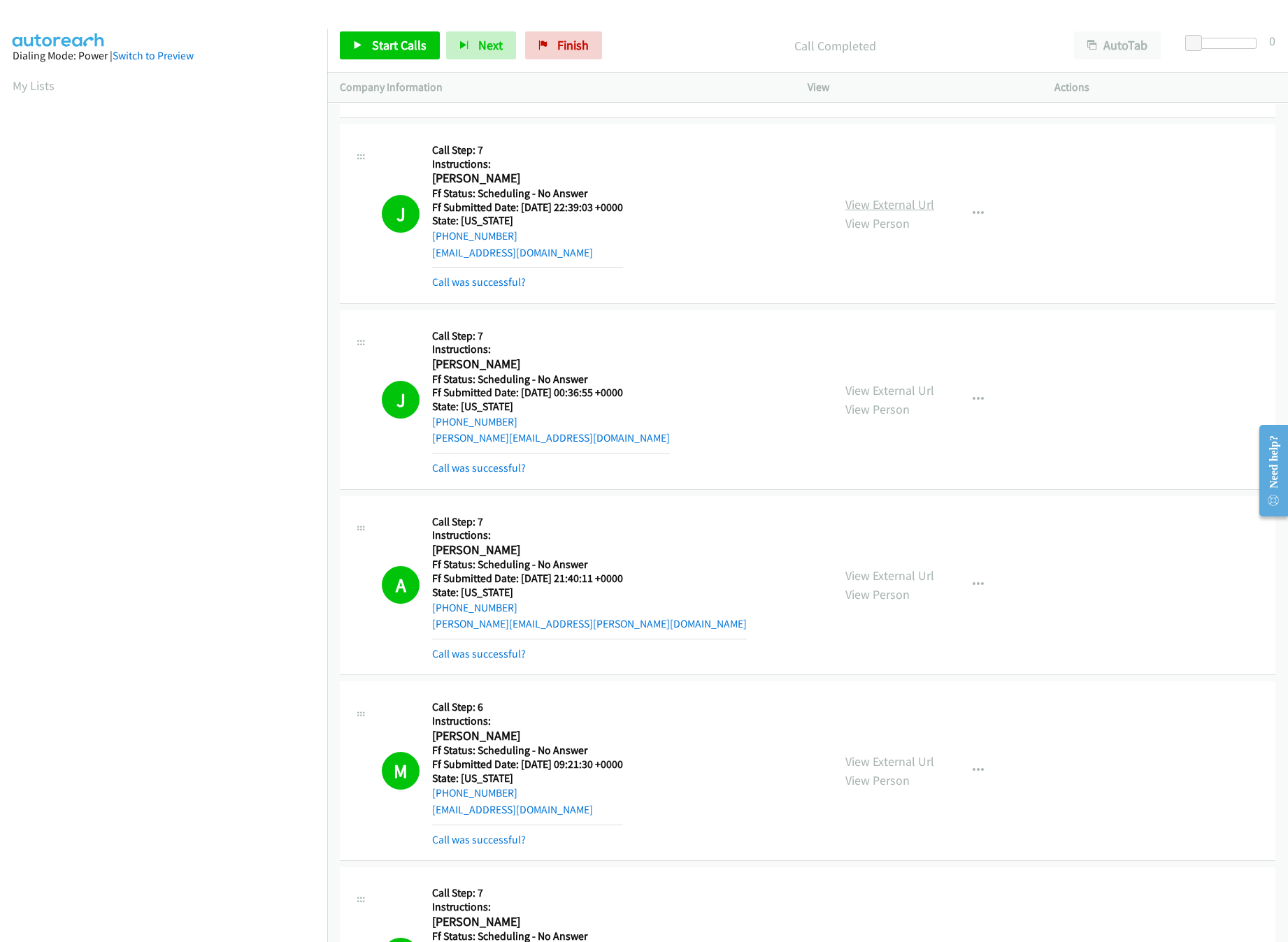
click at [856, 212] on link "View External Url" at bounding box center [889, 204] width 89 height 16
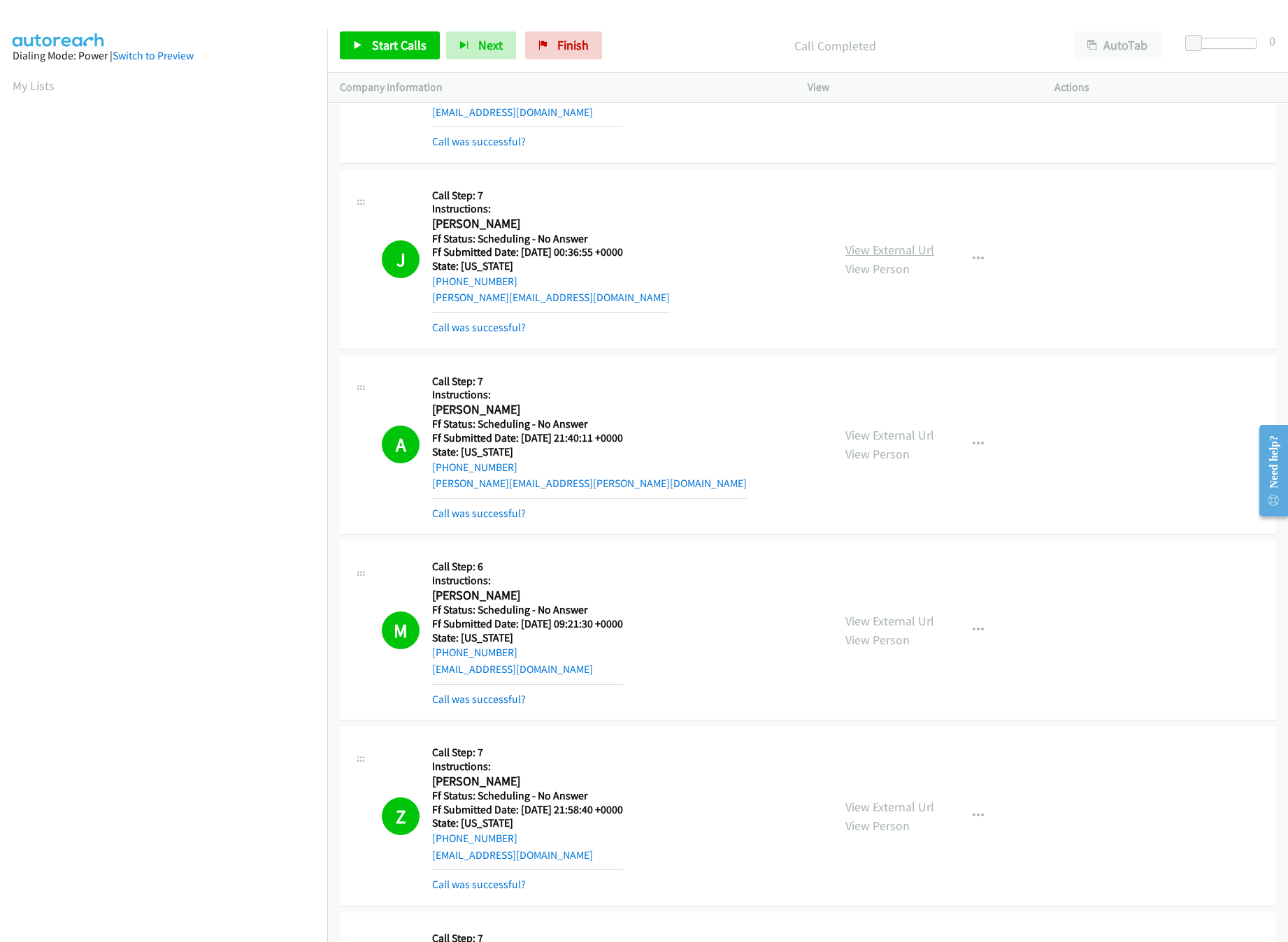
click at [909, 258] on link "View External Url" at bounding box center [889, 250] width 89 height 16
click at [887, 443] on link "View External Url" at bounding box center [889, 436] width 89 height 16
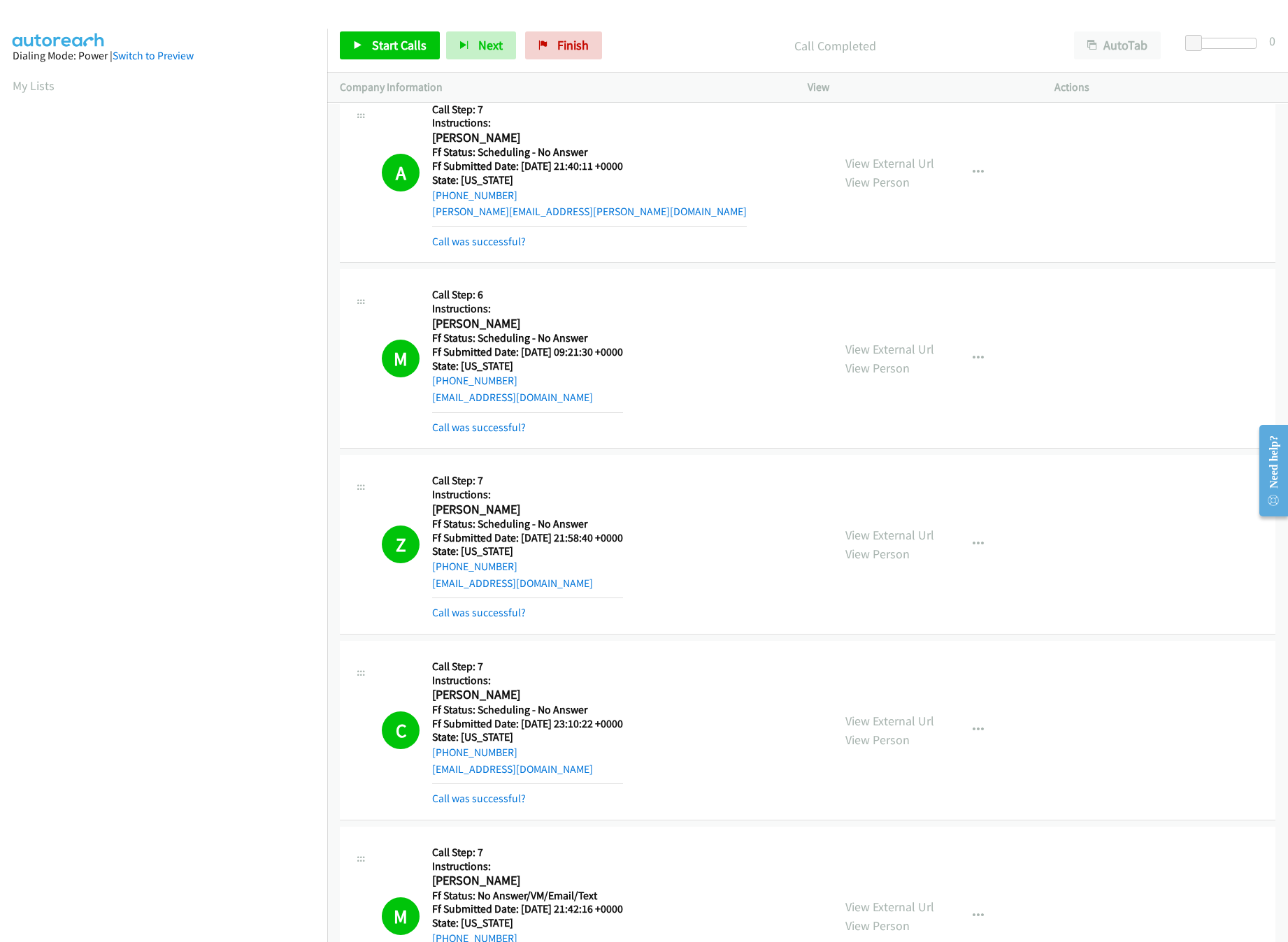
scroll to position [19434, 0]
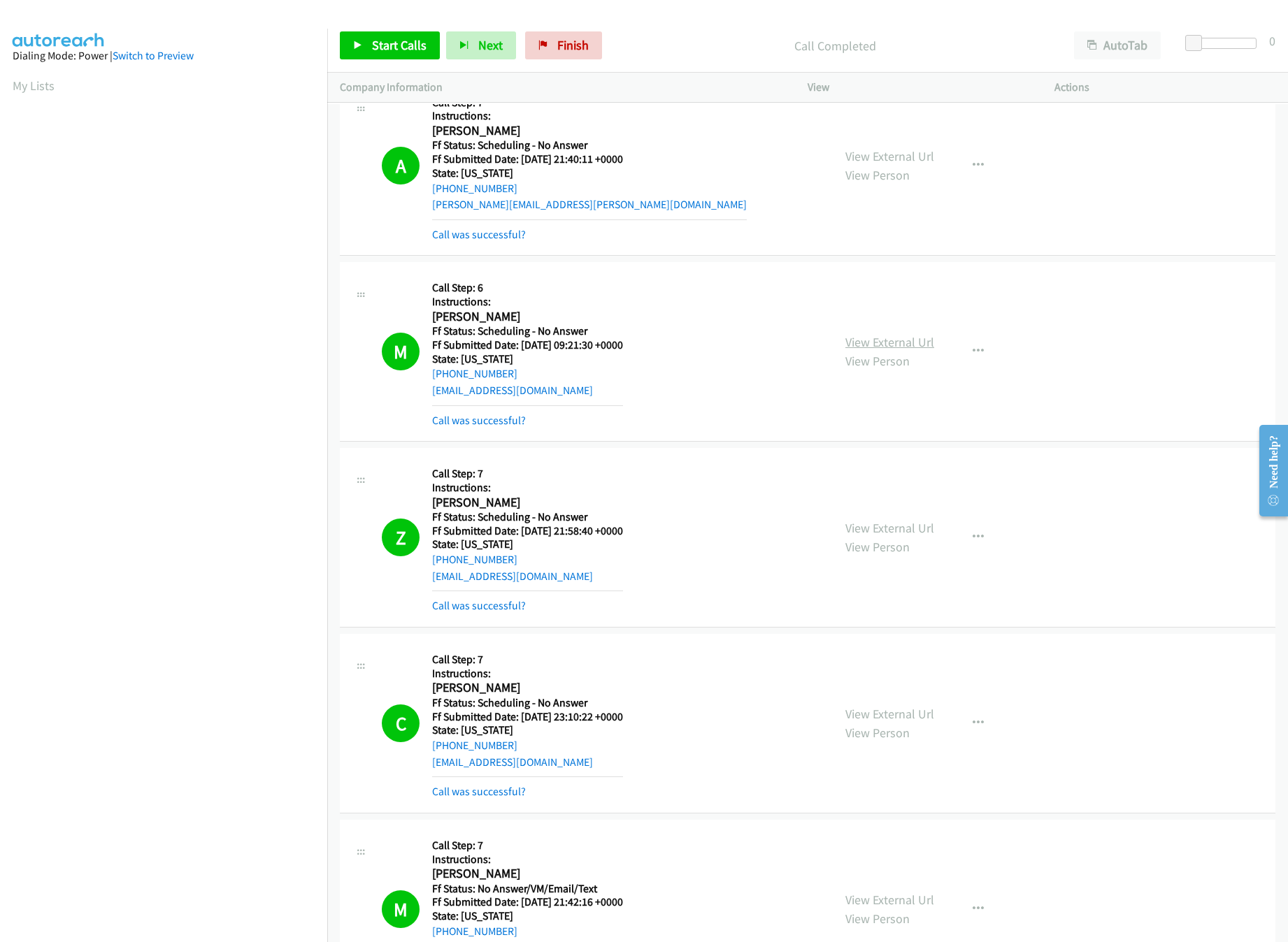
click at [878, 350] on link "View External Url" at bounding box center [889, 342] width 89 height 16
click at [894, 350] on link "View External Url" at bounding box center [889, 342] width 89 height 16
click at [883, 537] on link "View External Url" at bounding box center [889, 528] width 89 height 16
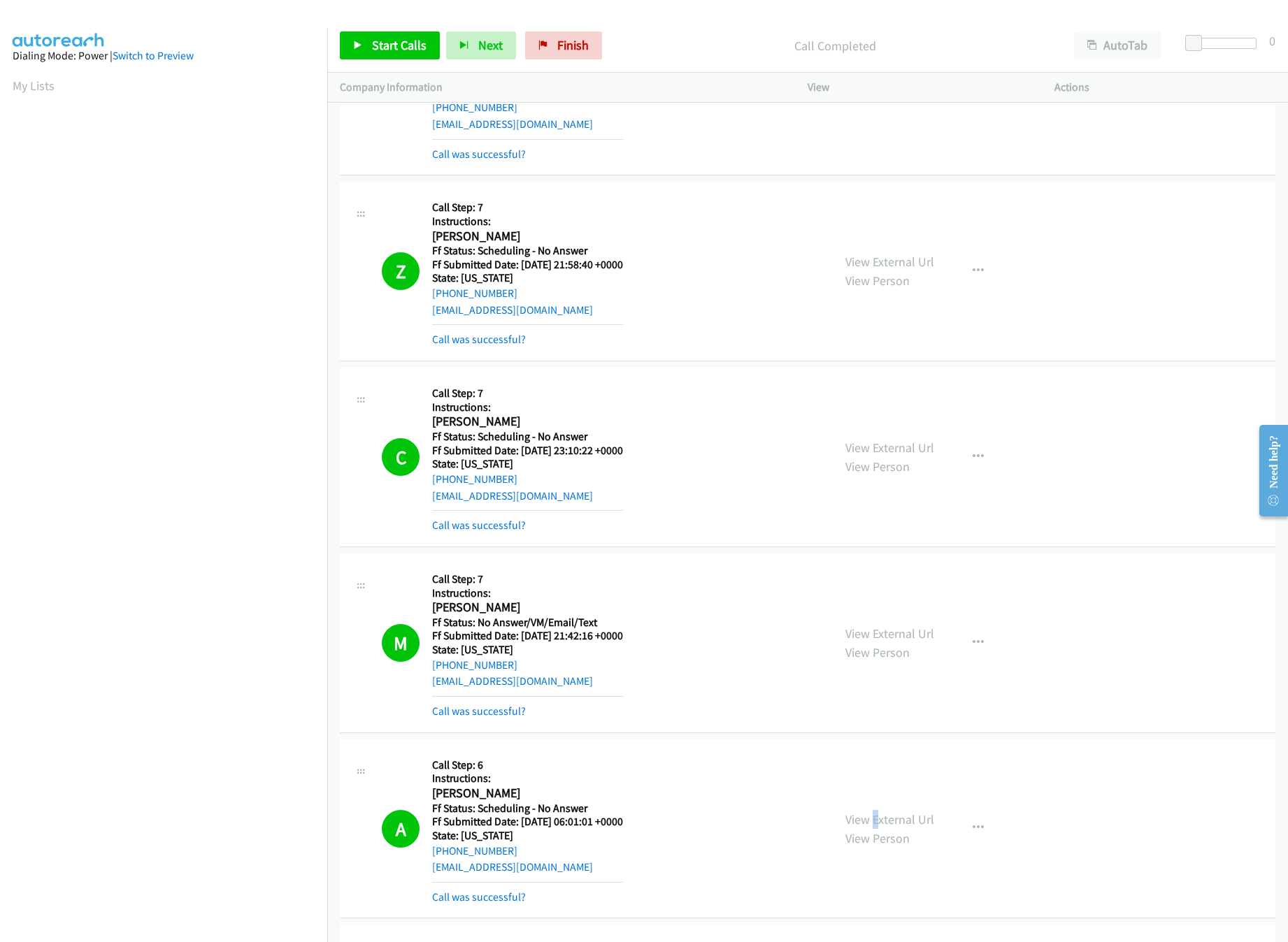
scroll to position [19714, 0]
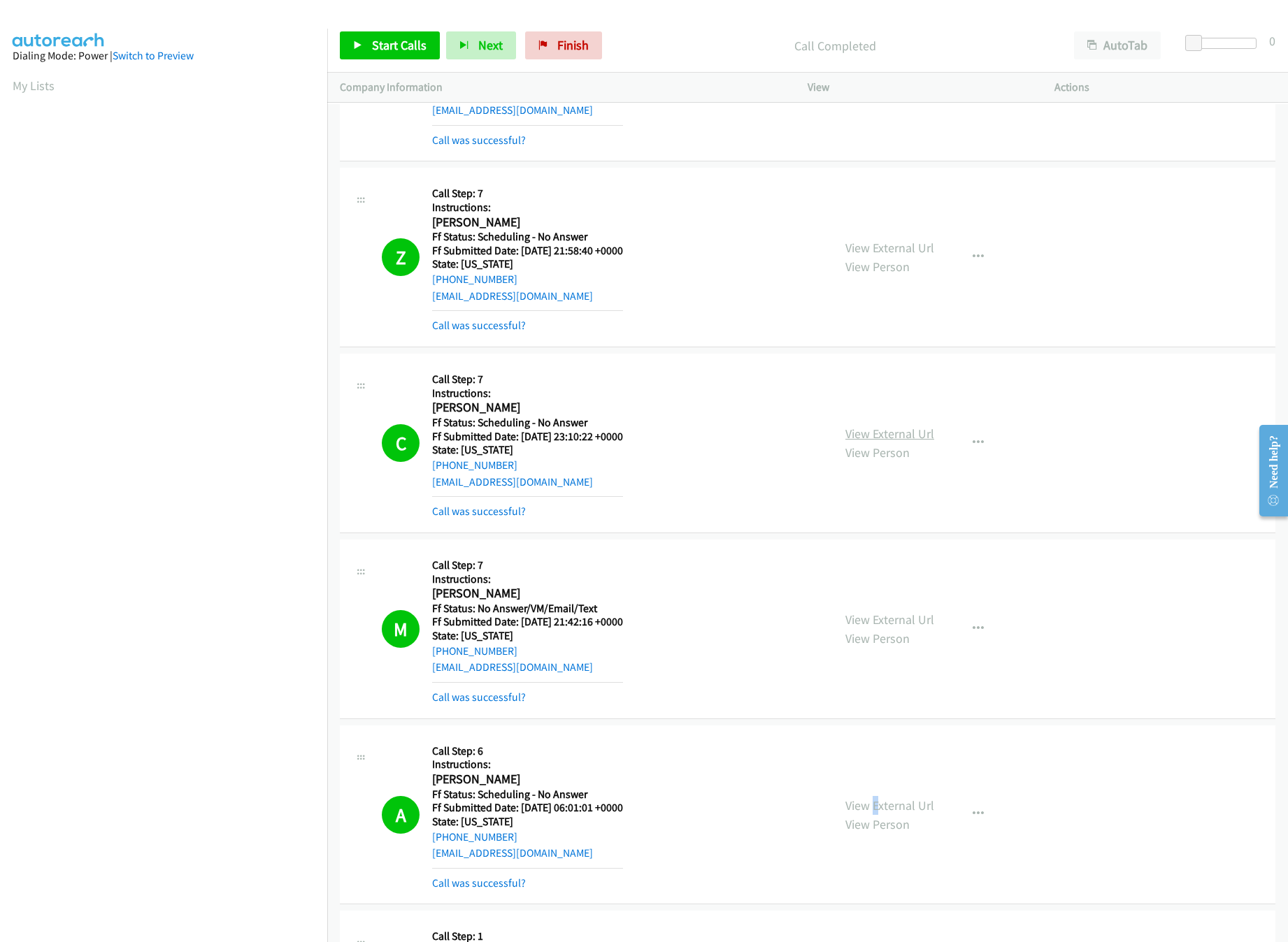
click at [886, 442] on link "View External Url" at bounding box center [889, 434] width 89 height 16
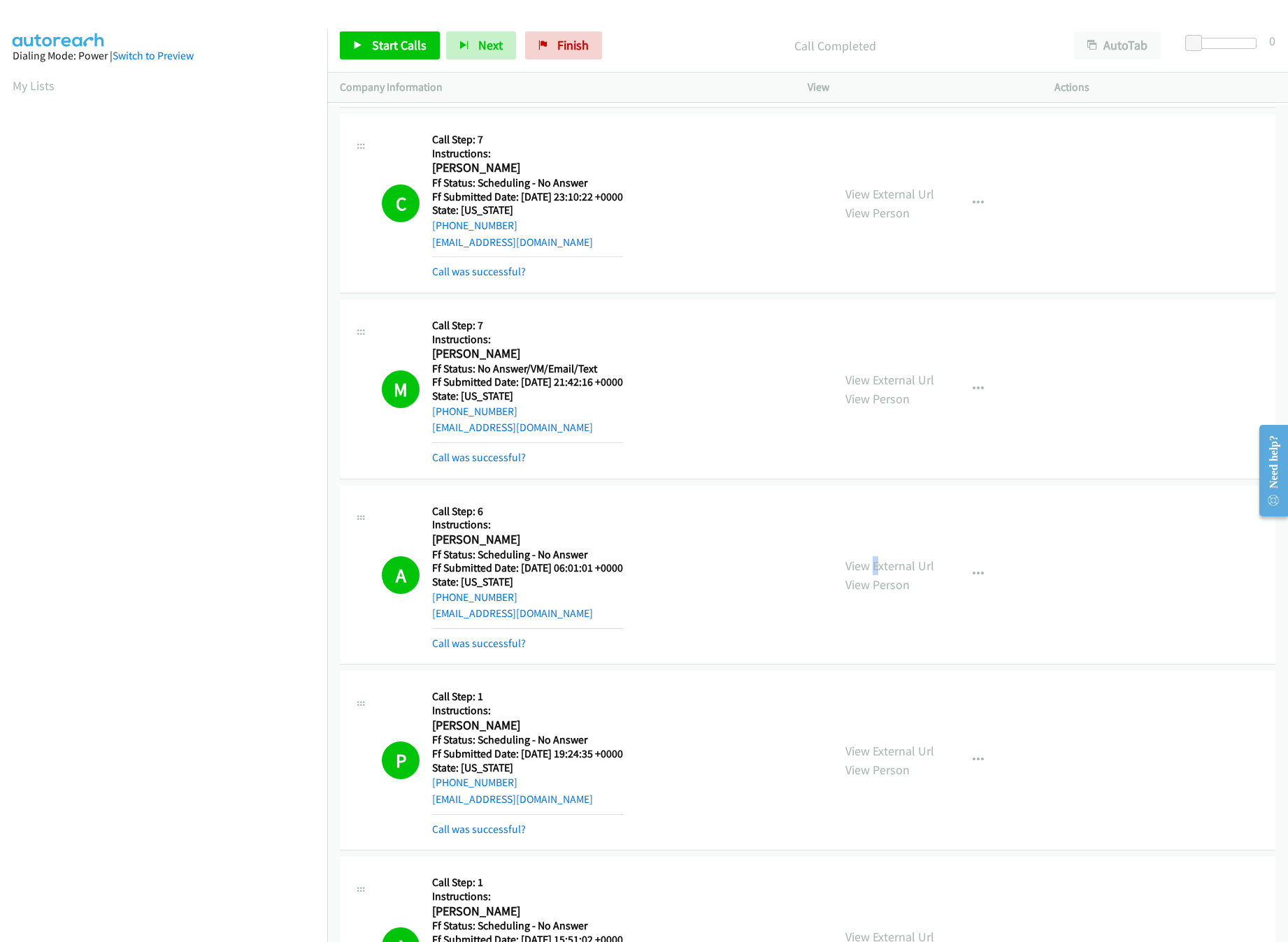
scroll to position [19994, 0]
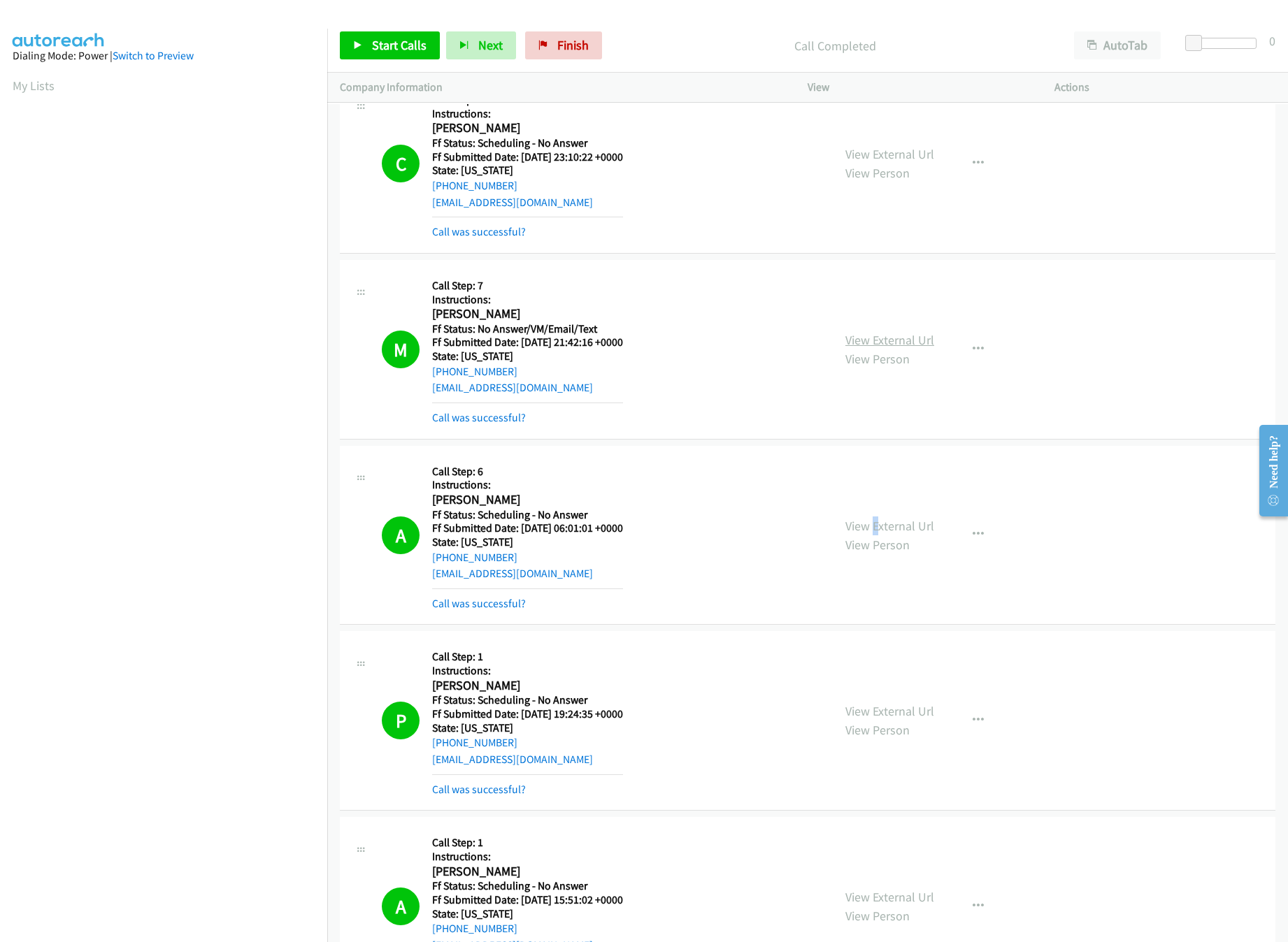
click at [845, 348] on link "View External Url" at bounding box center [889, 340] width 89 height 16
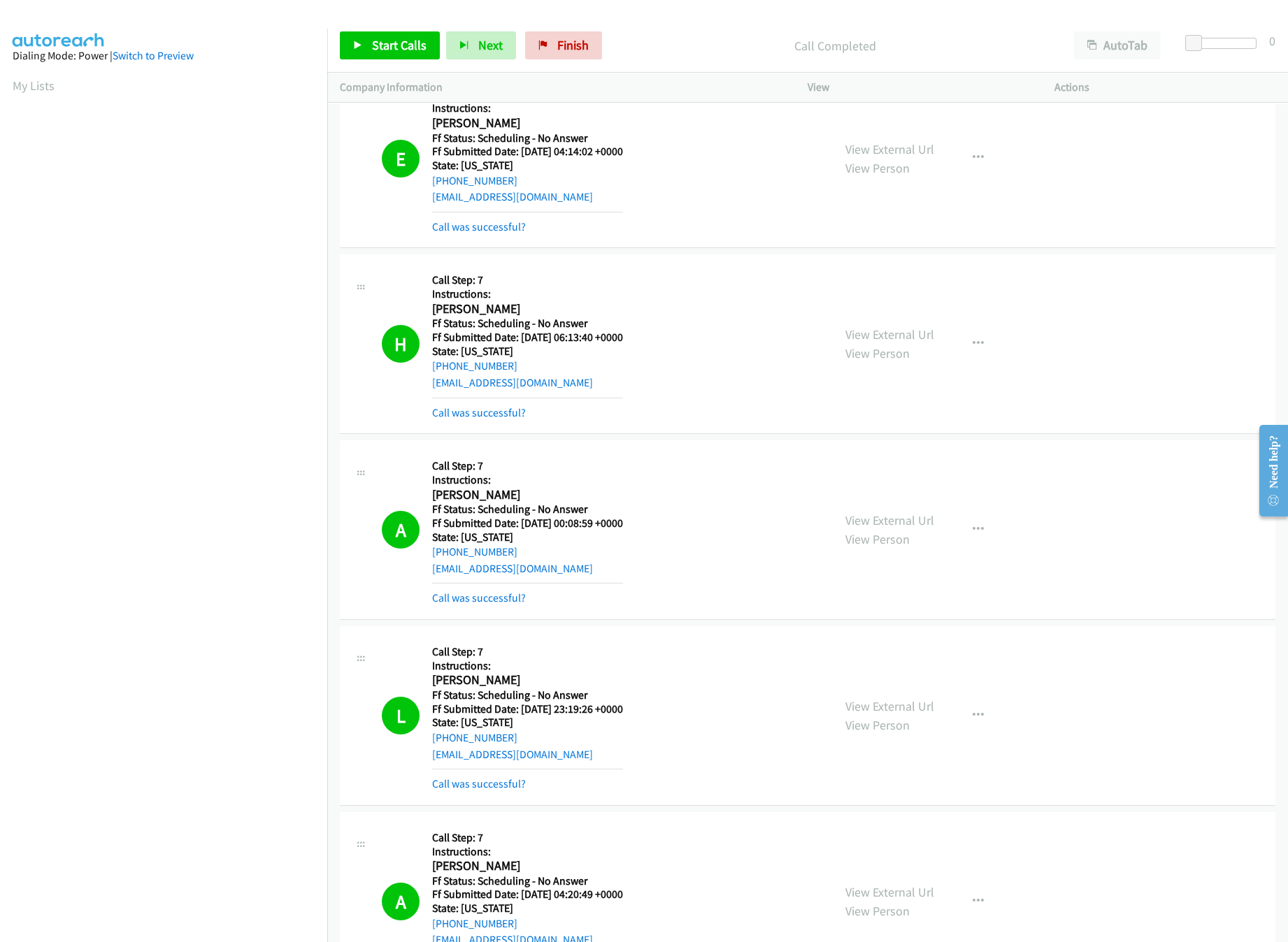
scroll to position [17337, 0]
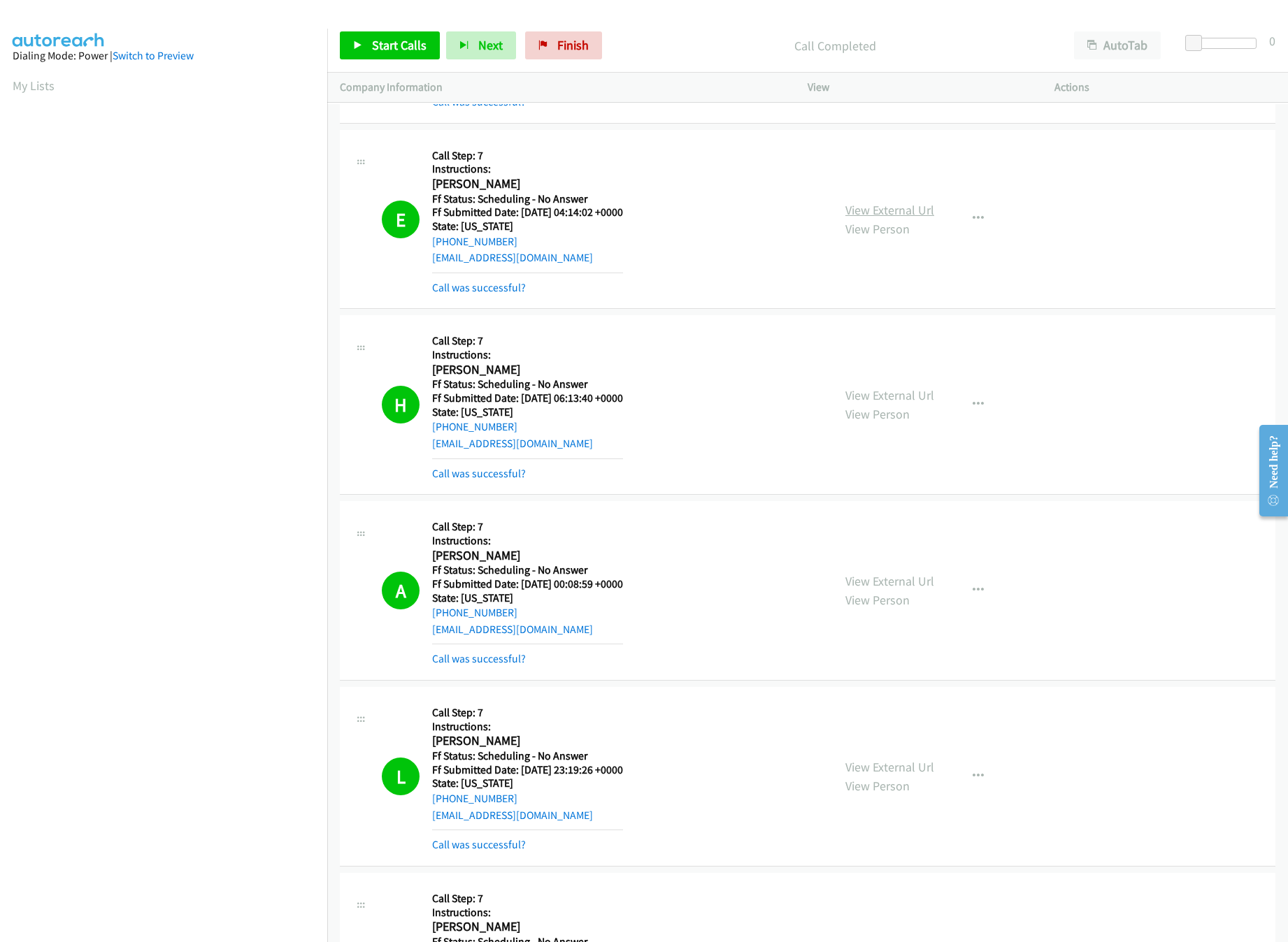
click at [894, 218] on link "View External Url" at bounding box center [889, 210] width 89 height 16
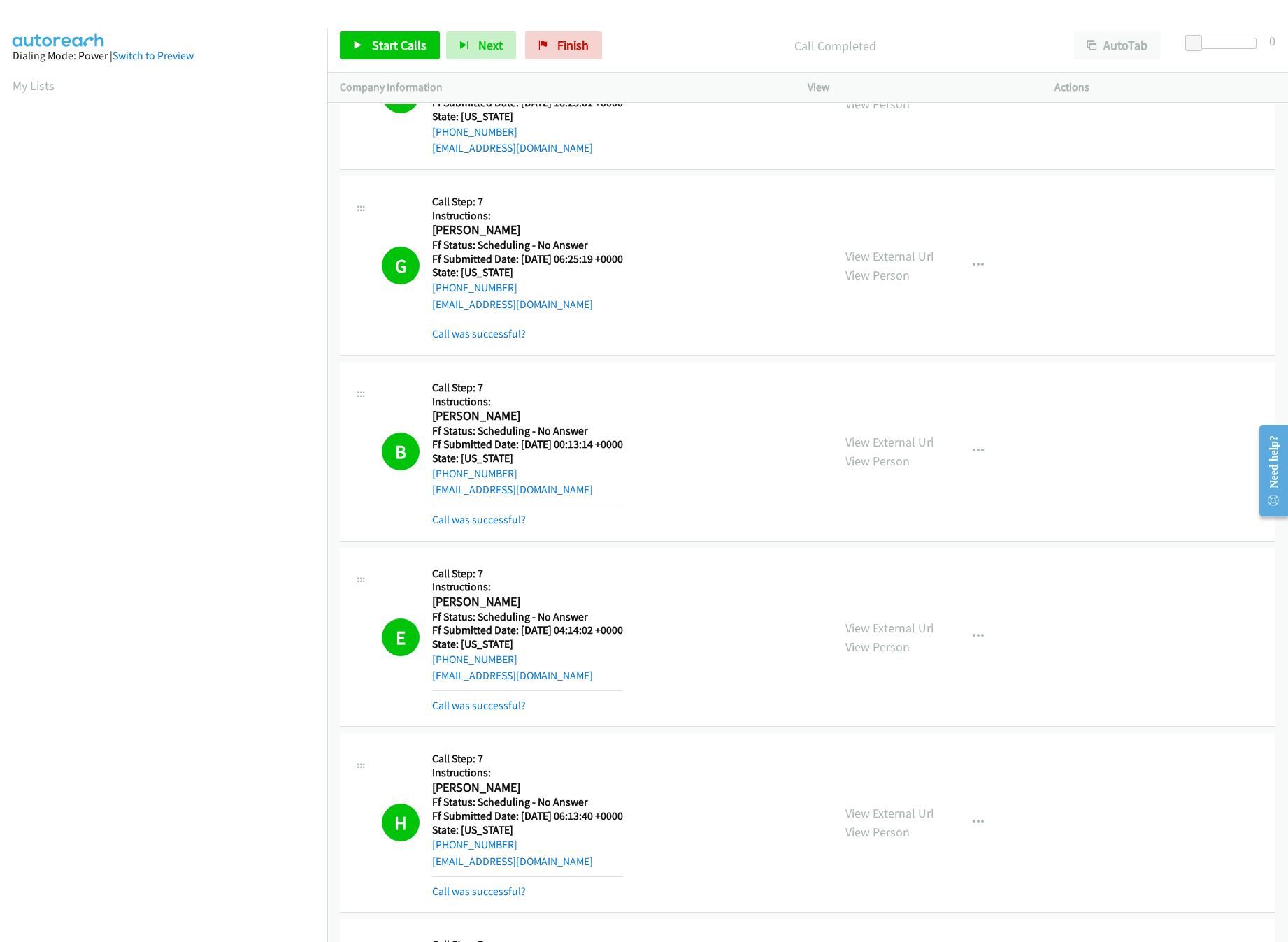
scroll to position [16918, 0]
click at [858, 452] on link "View External Url" at bounding box center [889, 444] width 89 height 16
click at [893, 265] on link "View External Url" at bounding box center [889, 258] width 89 height 16
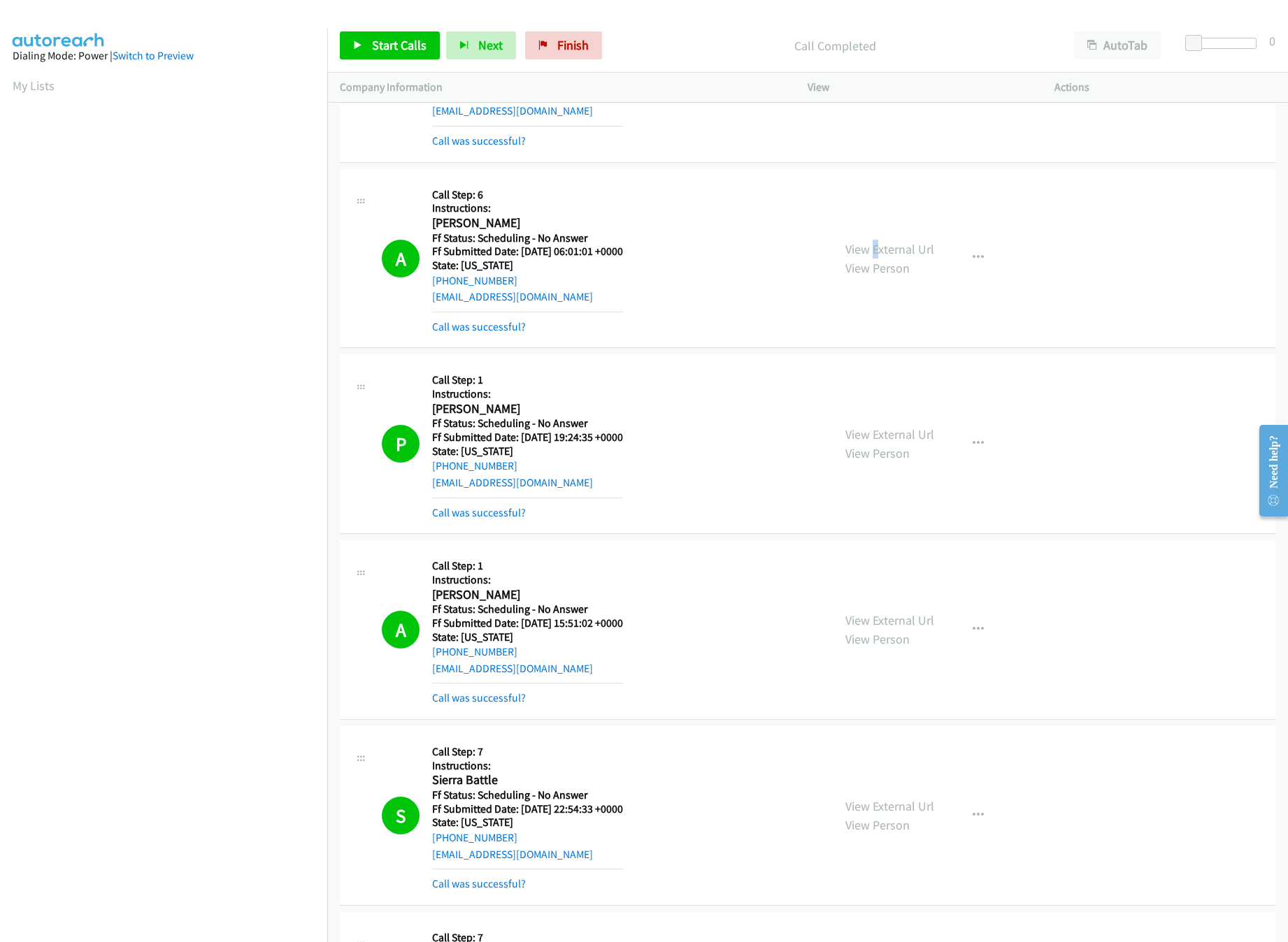
scroll to position [20273, 0]
click at [883, 255] on link "View External Url" at bounding box center [889, 248] width 89 height 16
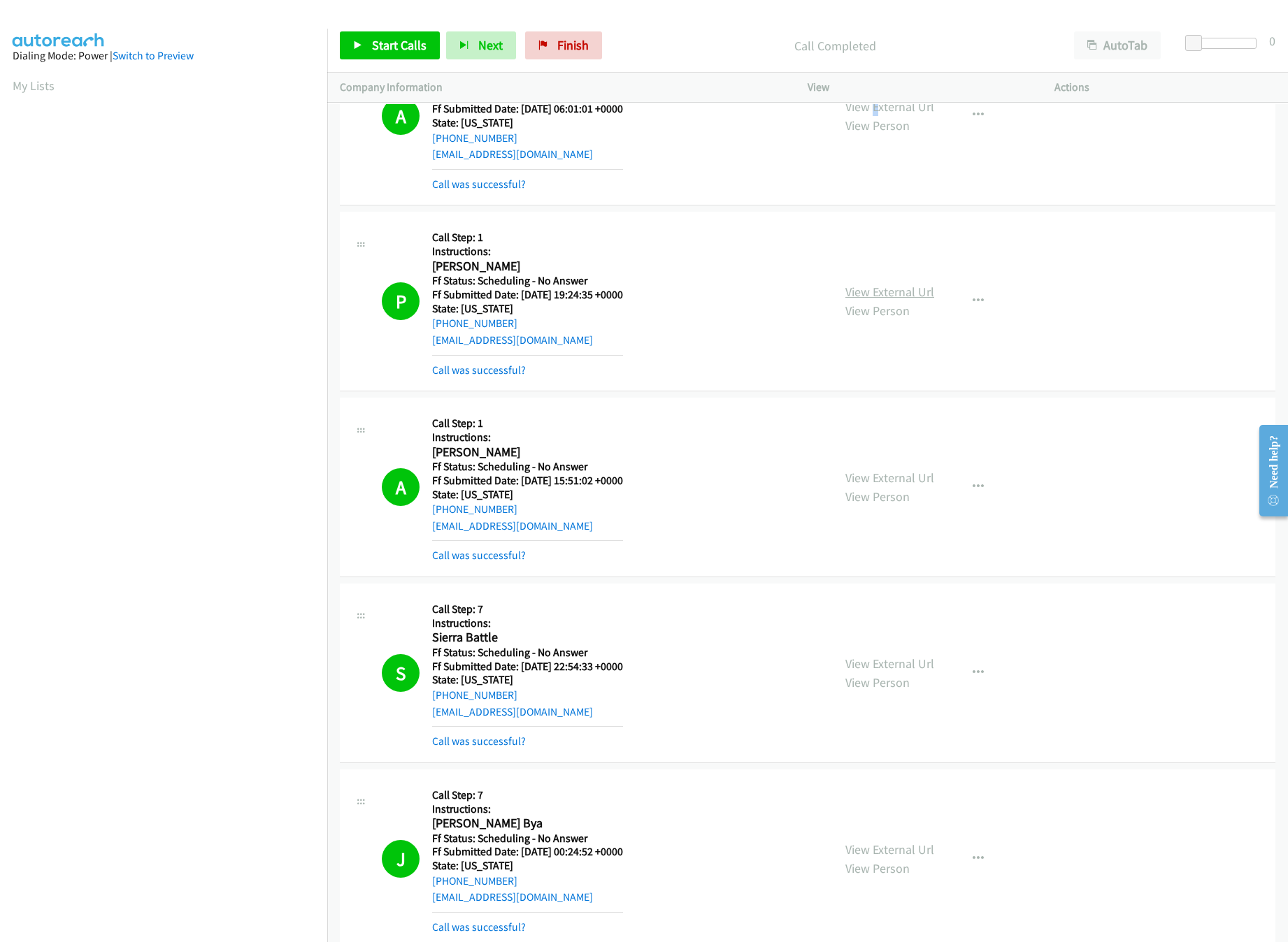
click at [863, 300] on link "View External Url" at bounding box center [889, 292] width 89 height 16
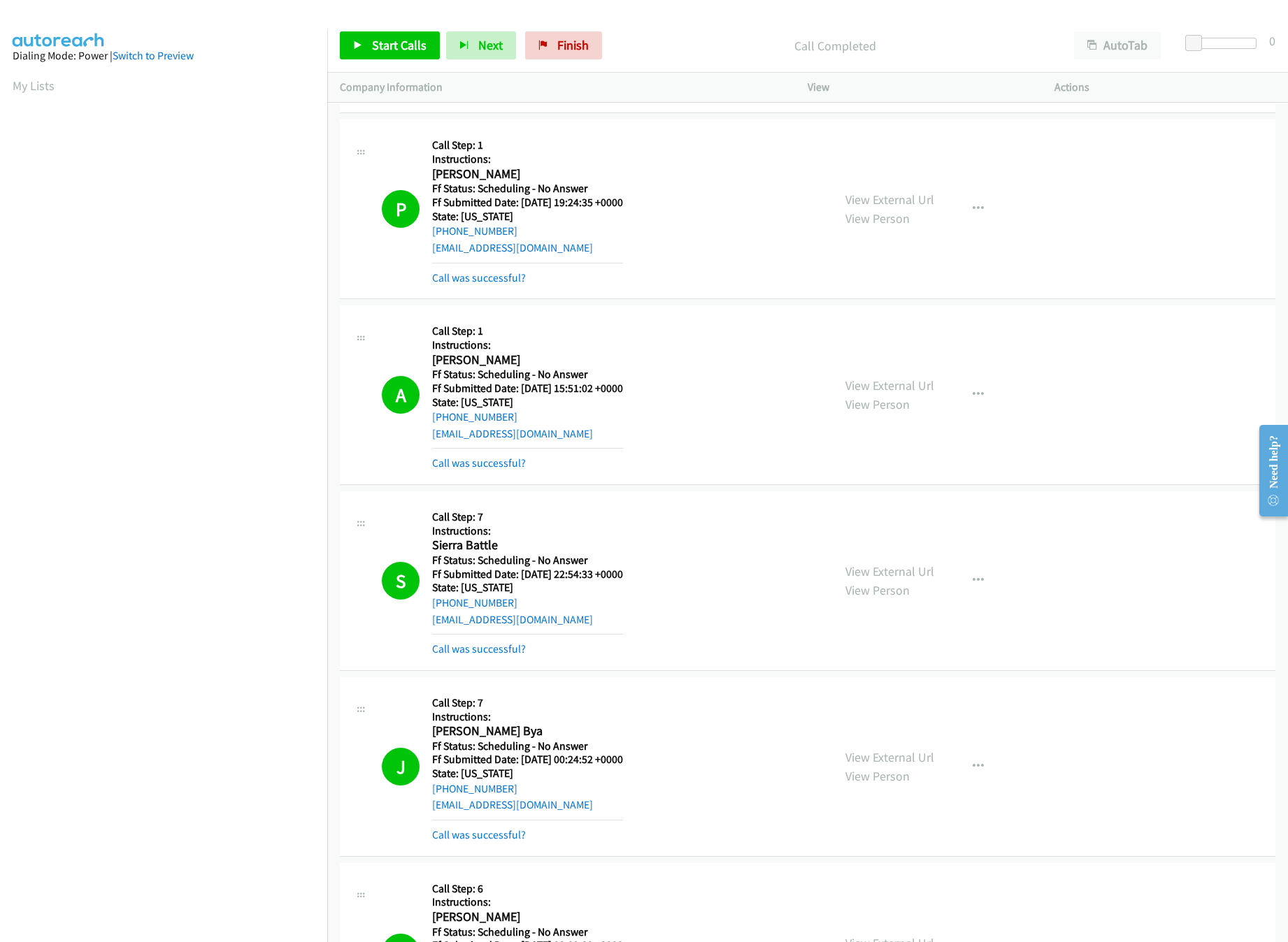
scroll to position [20554, 0]
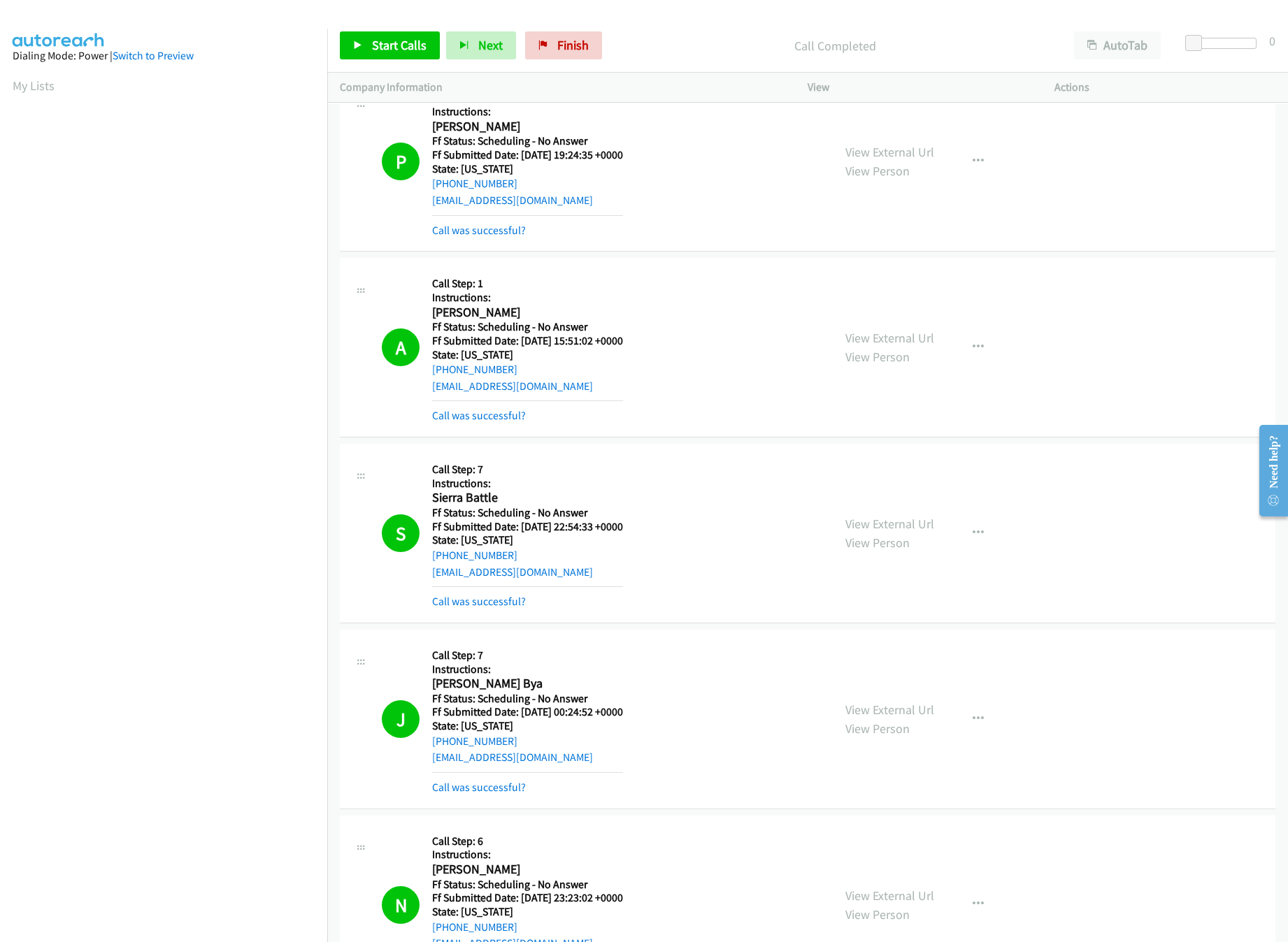
click at [474, 239] on mb0 "Call was successful?" at bounding box center [528, 226] width 191 height 24
click at [477, 237] on link "Call was successful?" at bounding box center [479, 230] width 94 height 13
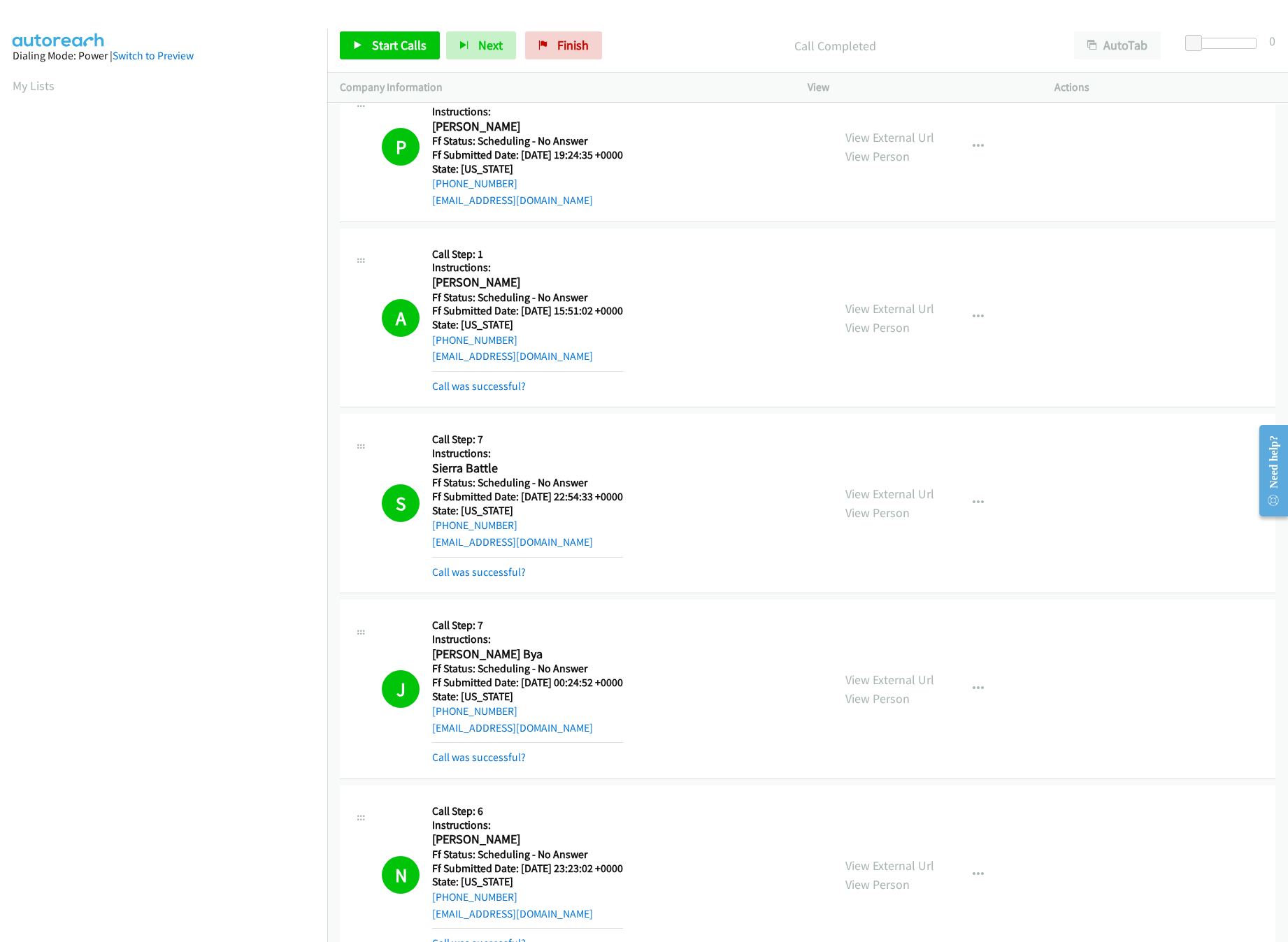
click at [878, 359] on div "View External Url View Person View External Url Email Schedule/Manage Callback …" at bounding box center [962, 318] width 260 height 154
click at [878, 317] on link "View External Url" at bounding box center [889, 309] width 89 height 16
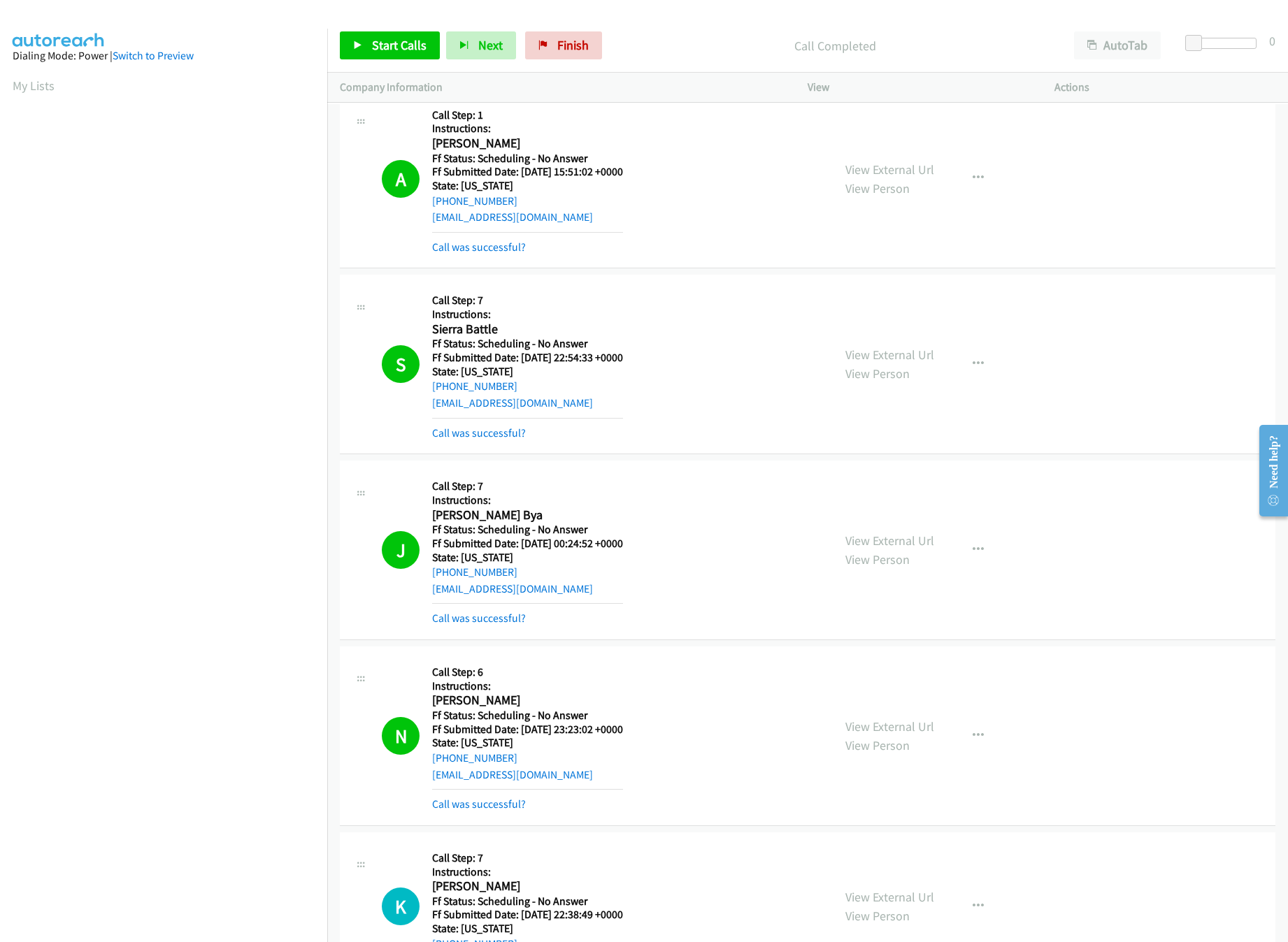
click at [870, 383] on div "View External Url View Person" at bounding box center [889, 364] width 89 height 37
click at [875, 383] on div "View External Url View Person" at bounding box center [889, 364] width 89 height 37
click at [875, 363] on link "View External Url" at bounding box center [889, 355] width 89 height 16
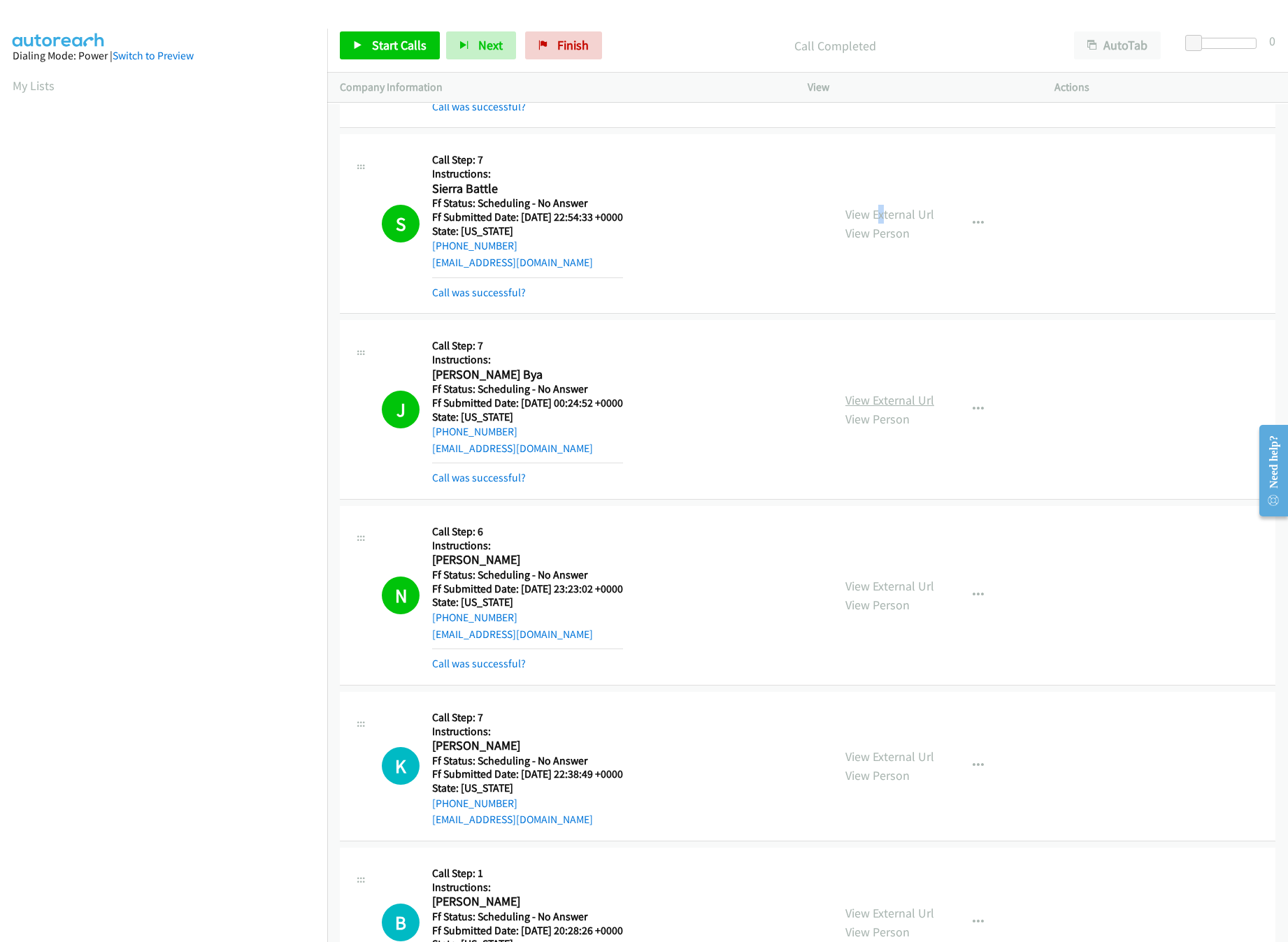
click at [852, 408] on link "View External Url" at bounding box center [889, 401] width 89 height 16
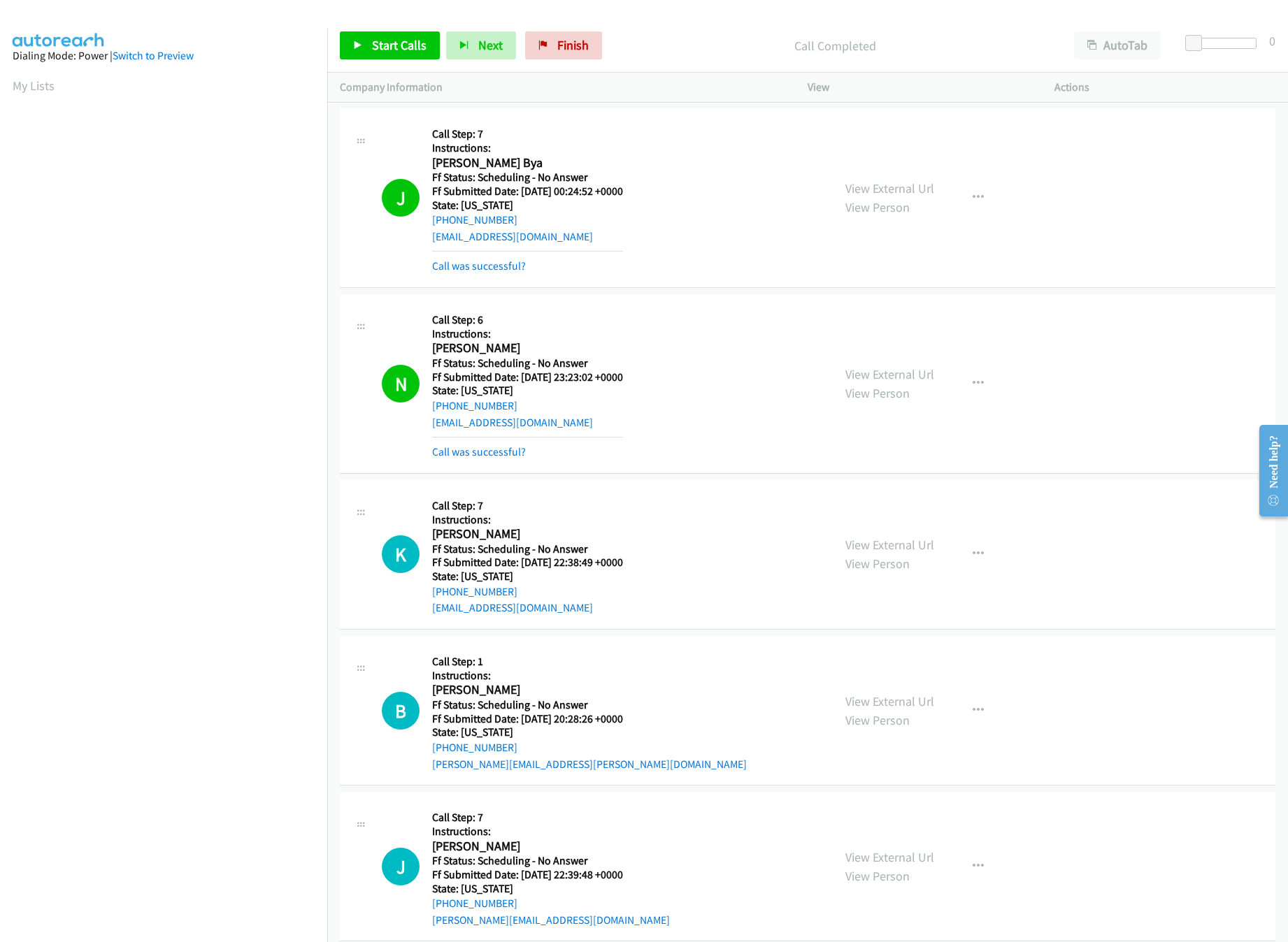
scroll to position [21112, 0]
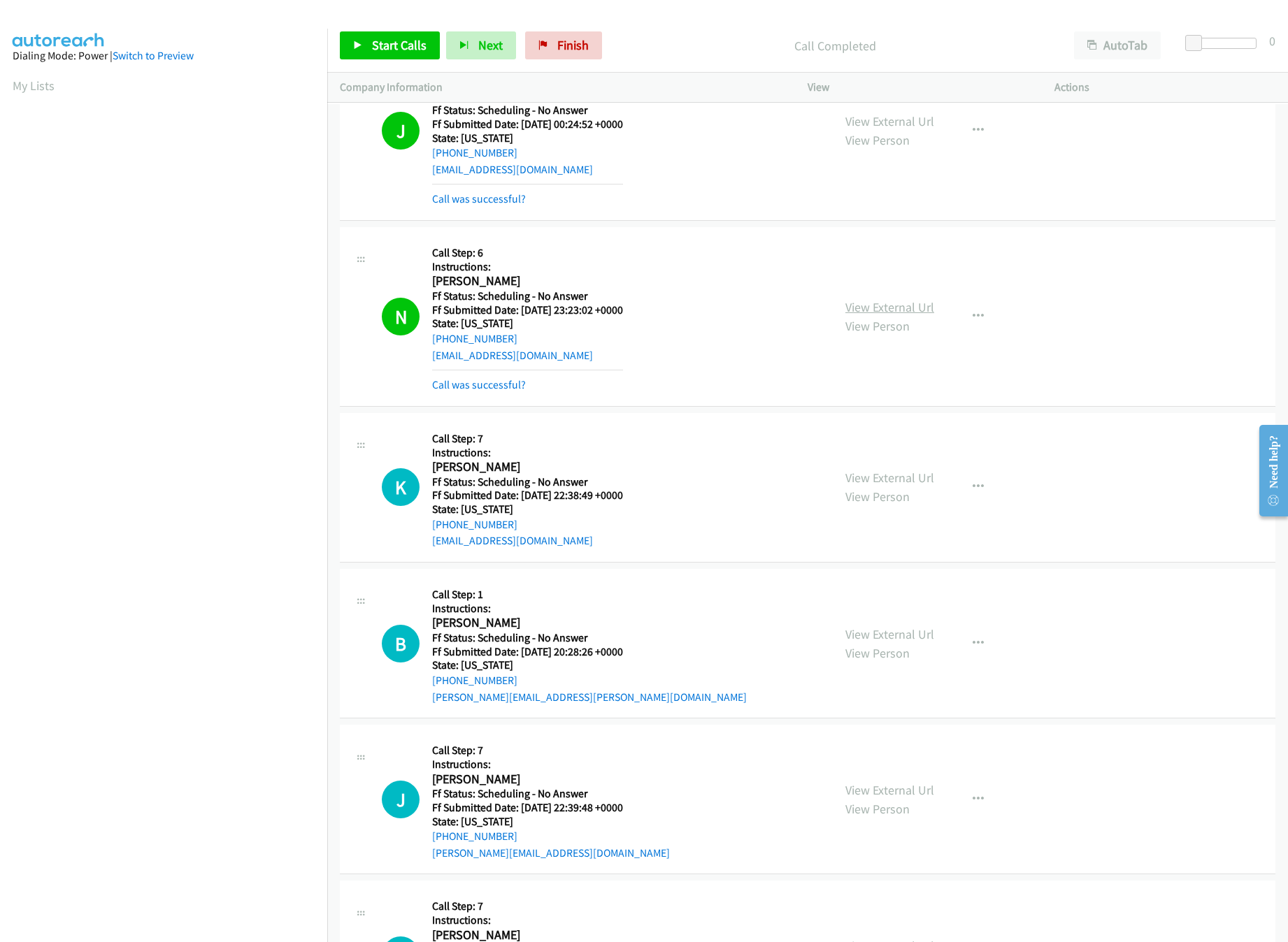
click at [852, 315] on link "View External Url" at bounding box center [889, 308] width 89 height 16
click at [573, 55] on link "Finish" at bounding box center [563, 46] width 77 height 28
click at [718, 68] on div "Start Calls Pause Next Finish Call Completed AutoTab AutoTab 0" at bounding box center [808, 46] width 961 height 54
